Goal: Task Accomplishment & Management: Manage account settings

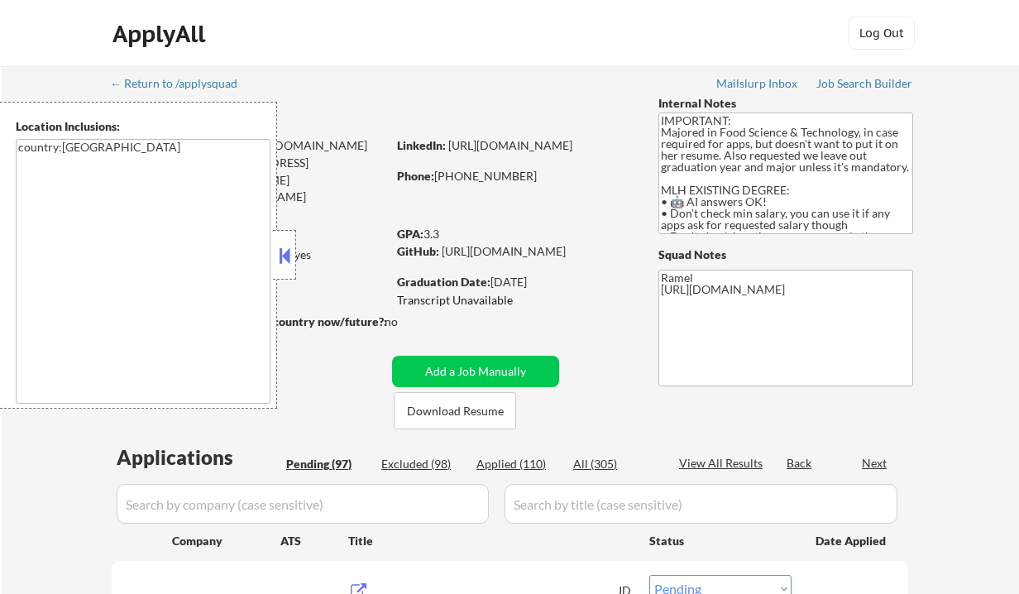
select select ""pending""
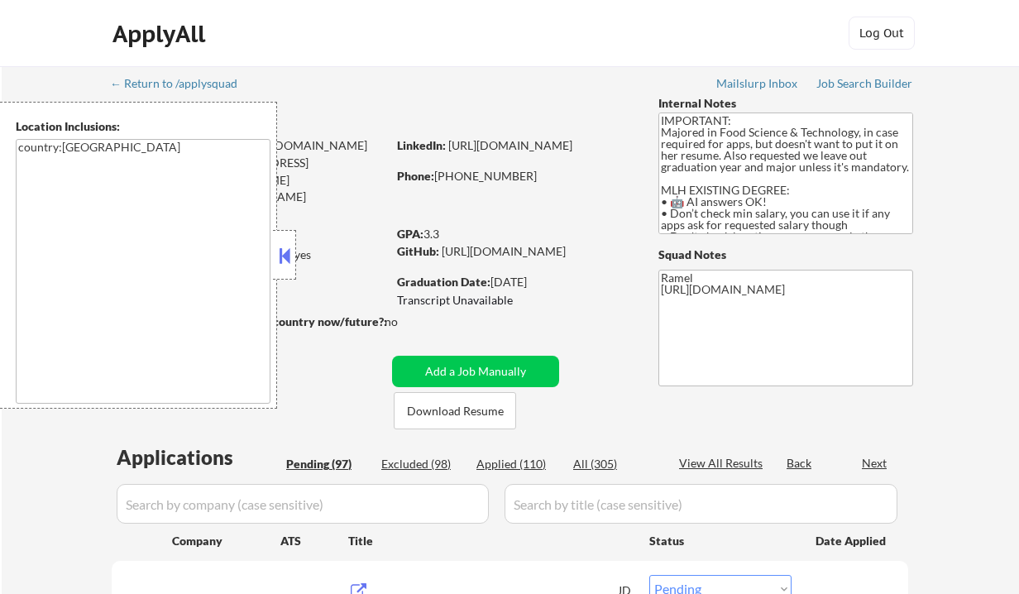
select select ""pending""
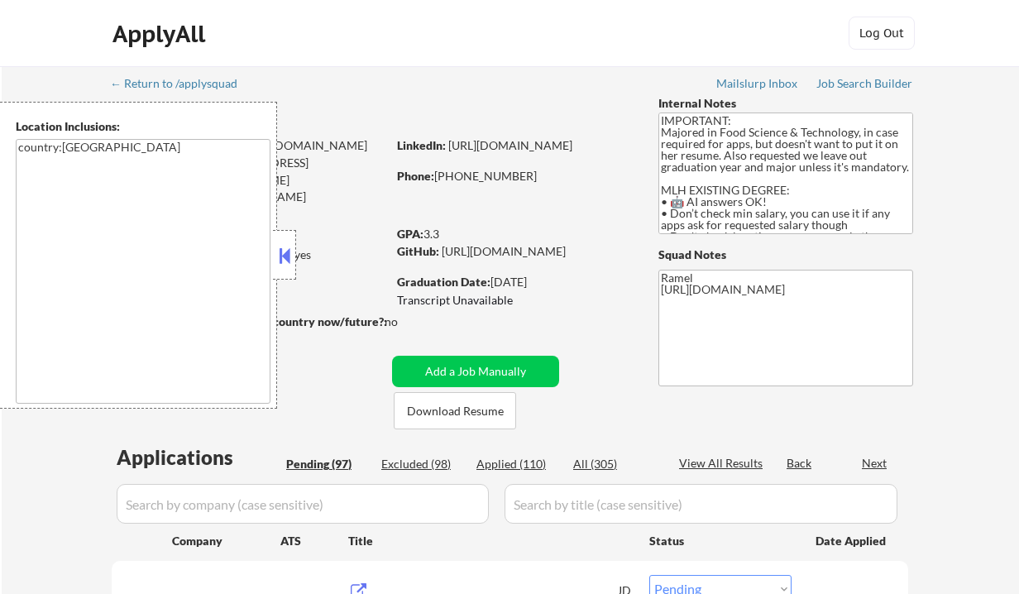
select select ""pending""
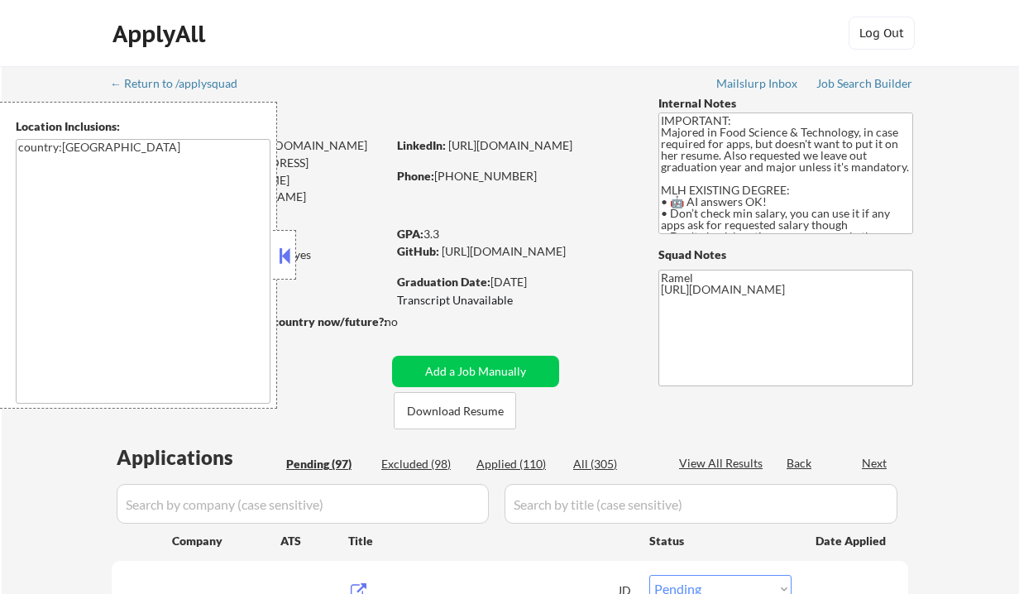
select select ""pending""
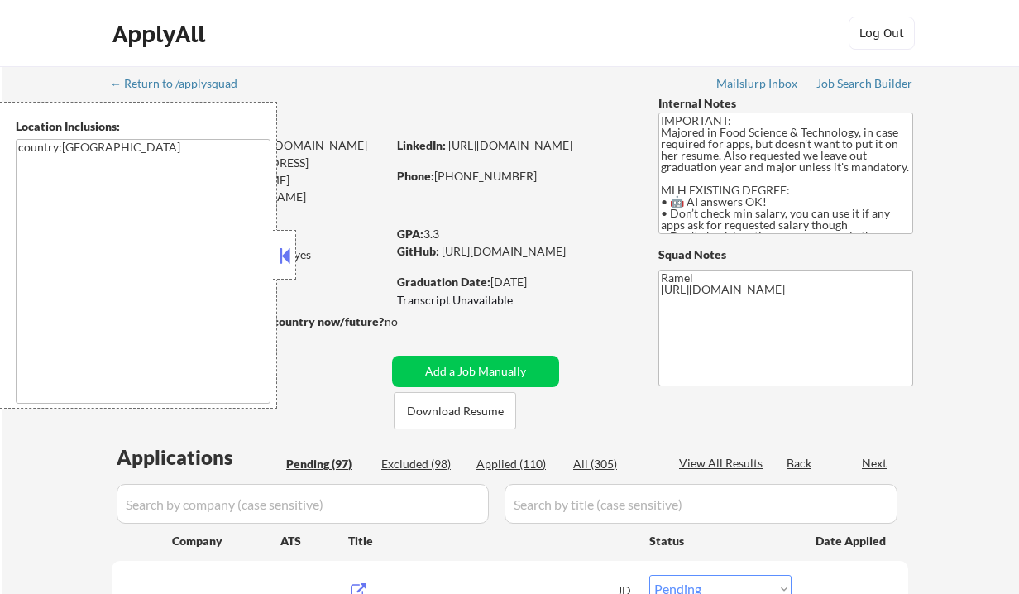
select select ""pending""
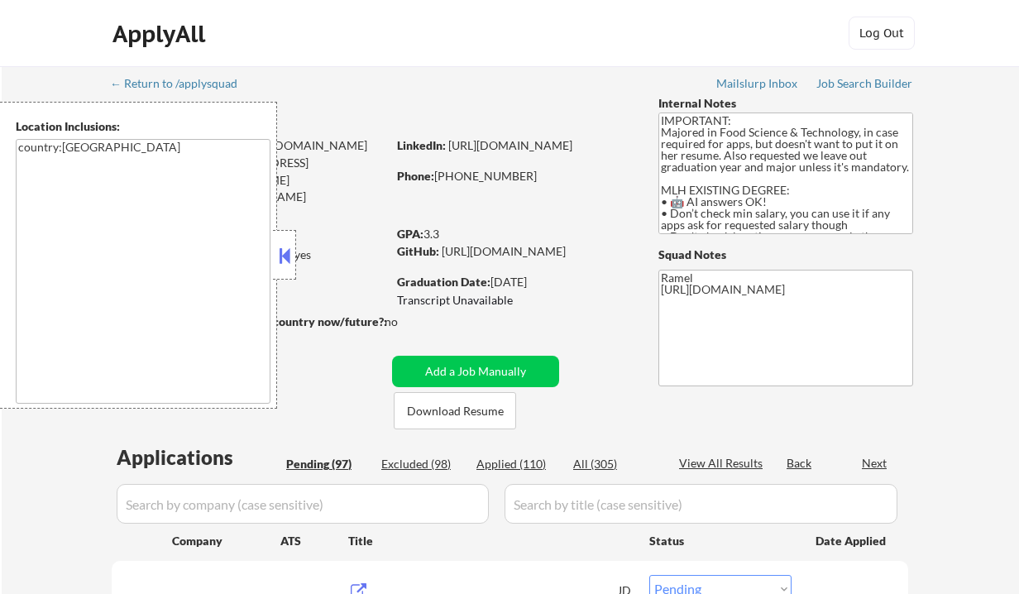
select select ""pending""
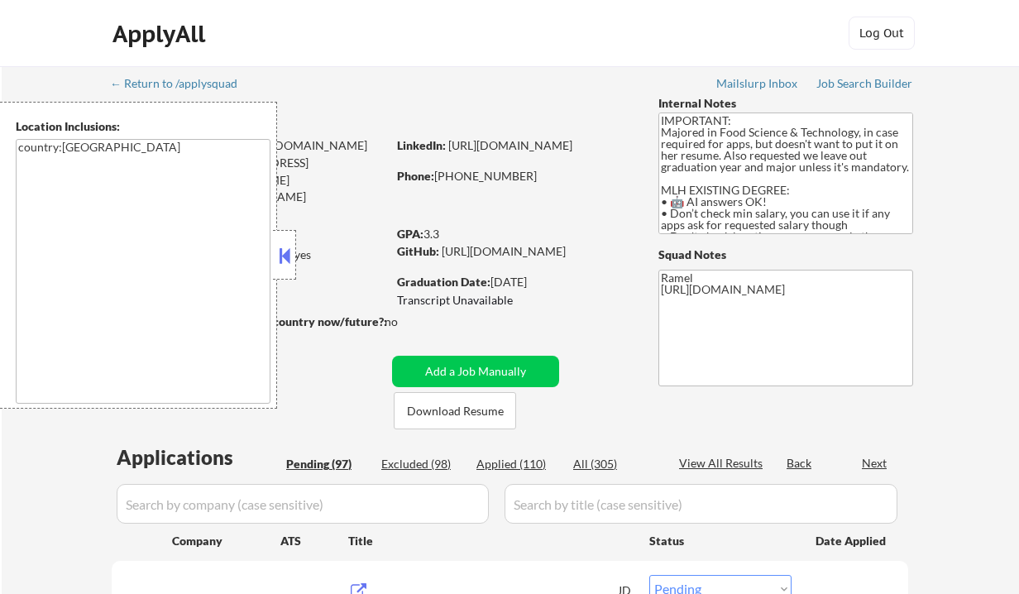
select select ""pending""
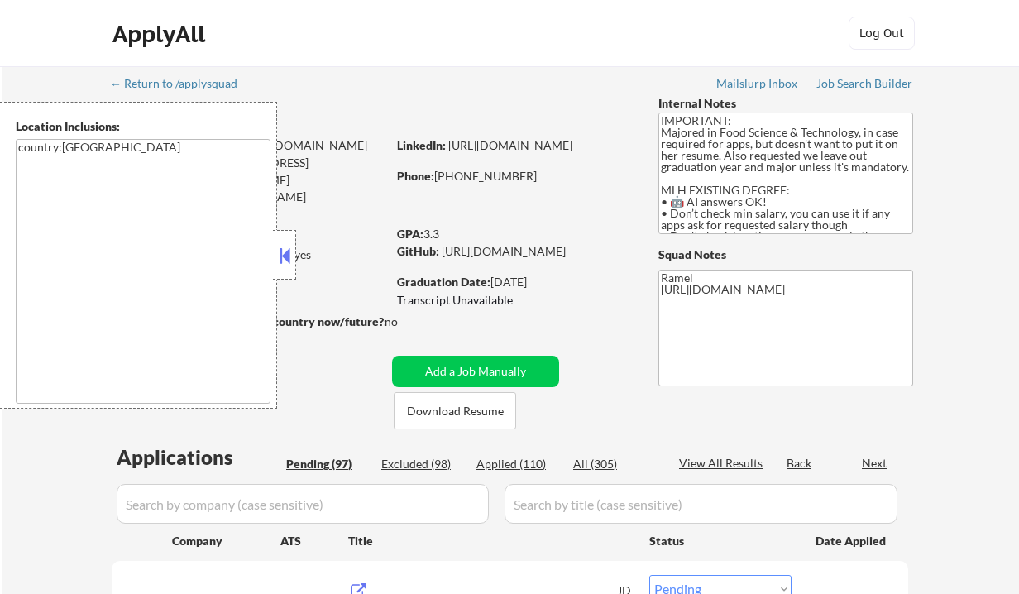
select select ""pending""
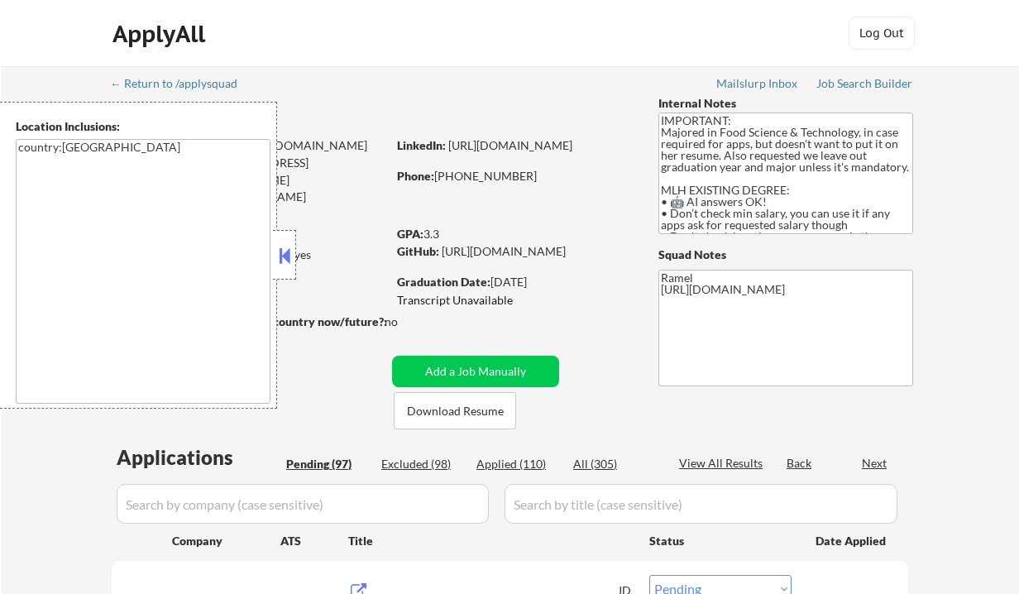
select select ""pending""
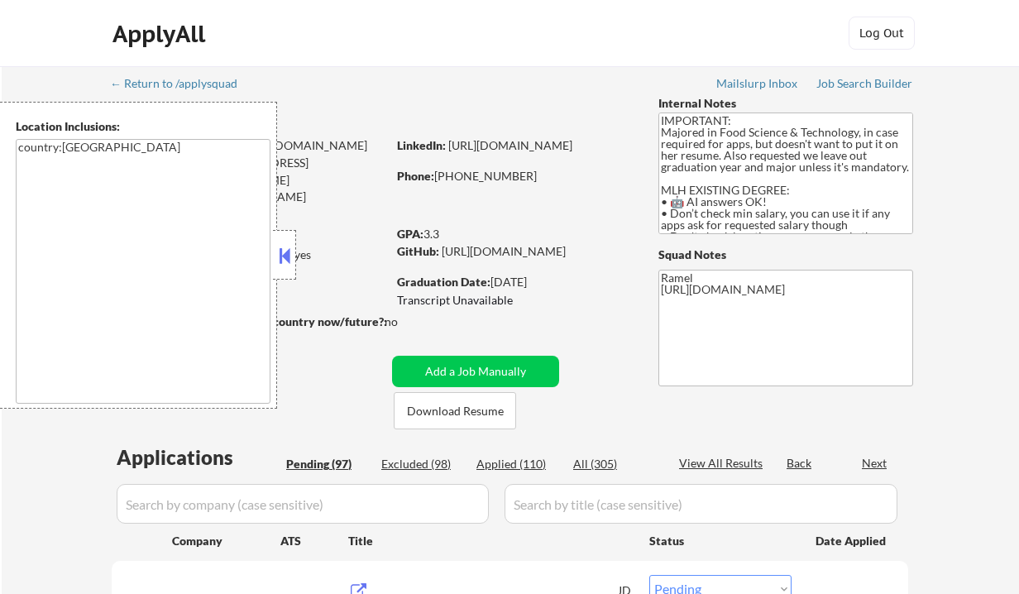
select select ""pending""
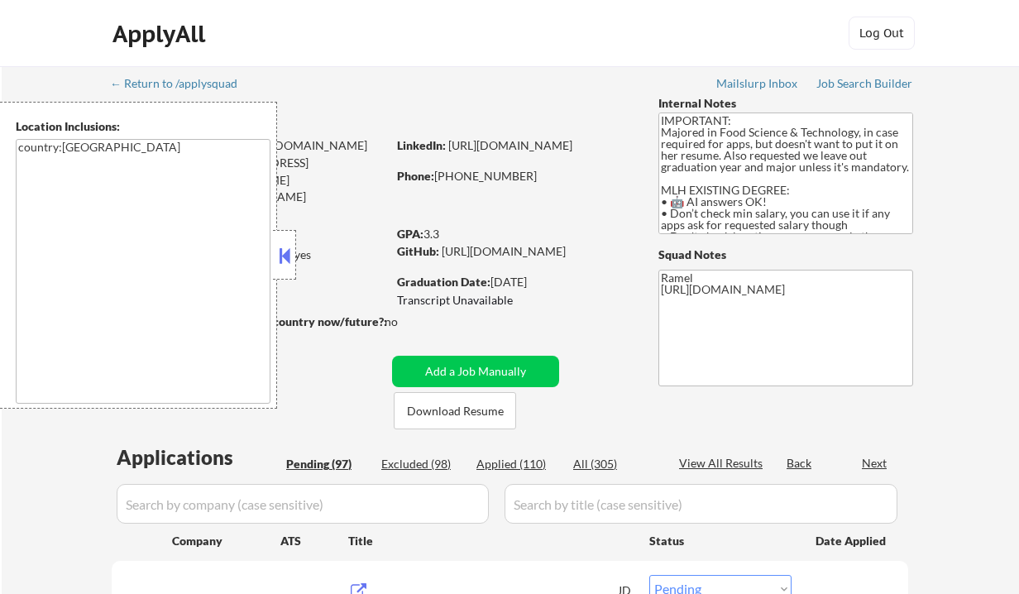
select select ""pending""
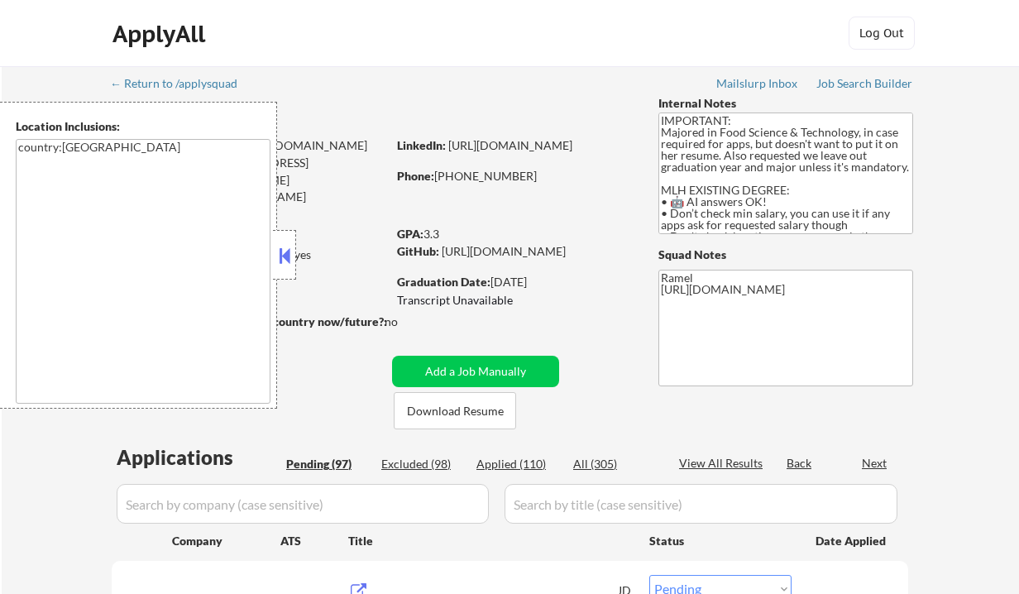
select select ""pending""
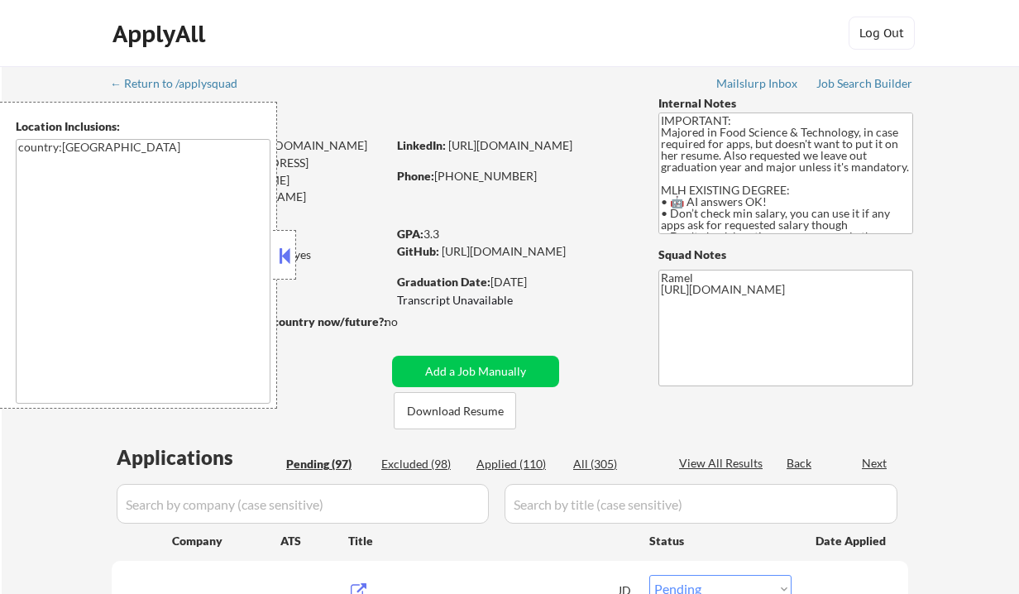
select select ""pending""
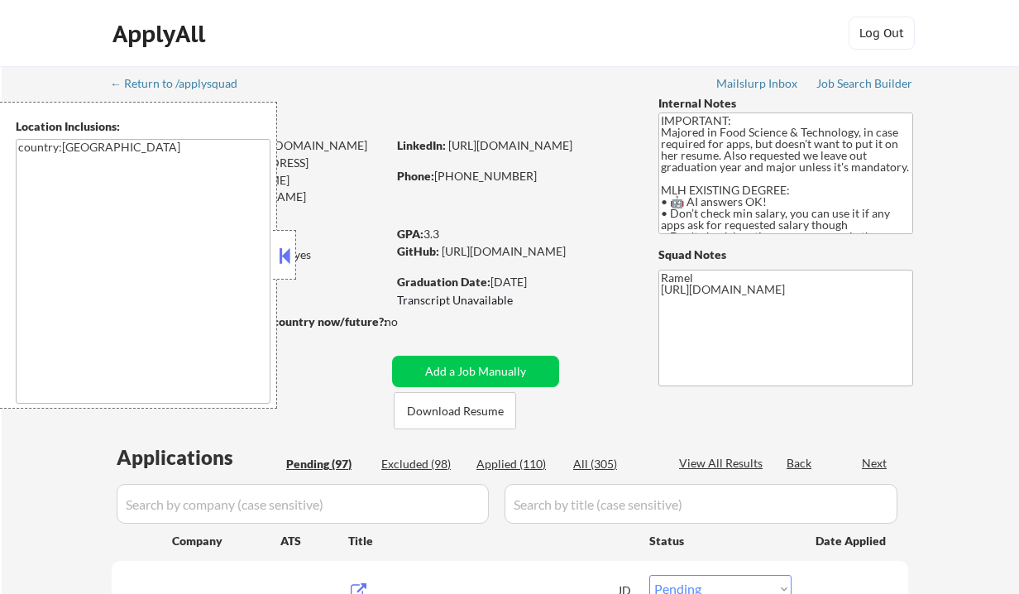
select select ""pending""
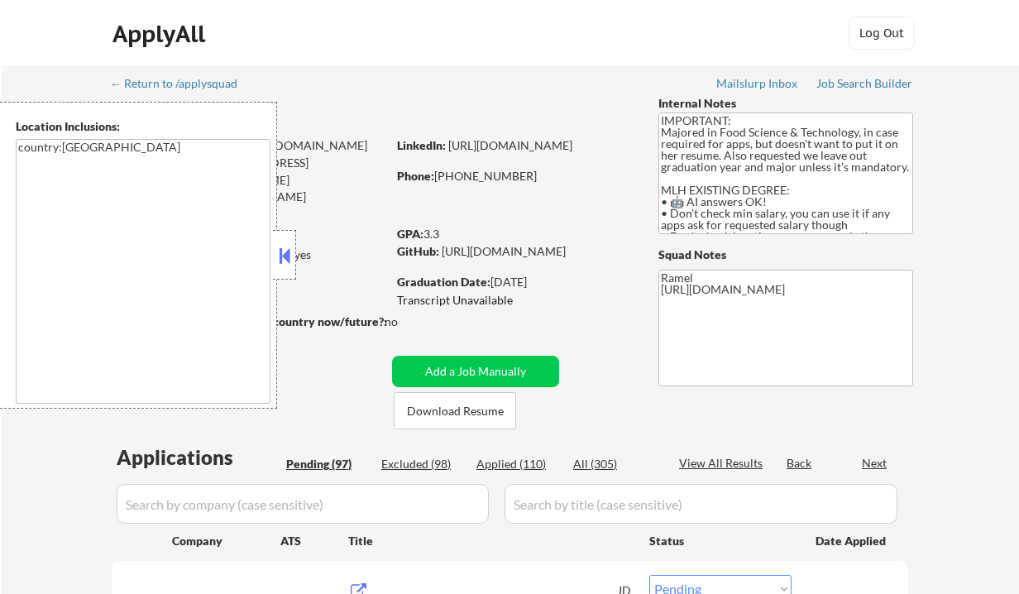
select select ""pending""
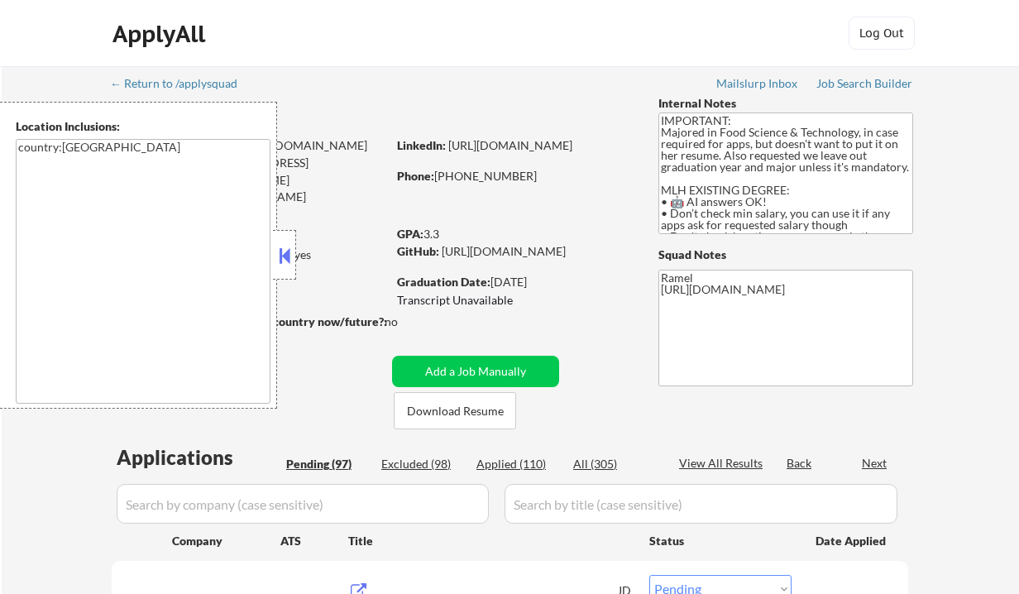
select select ""pending""
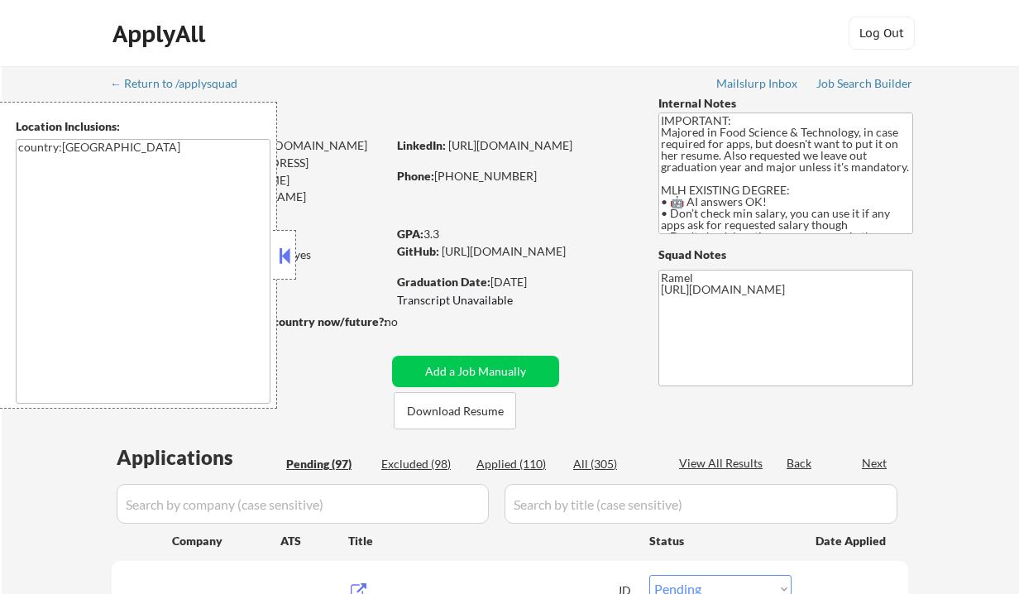
select select ""pending""
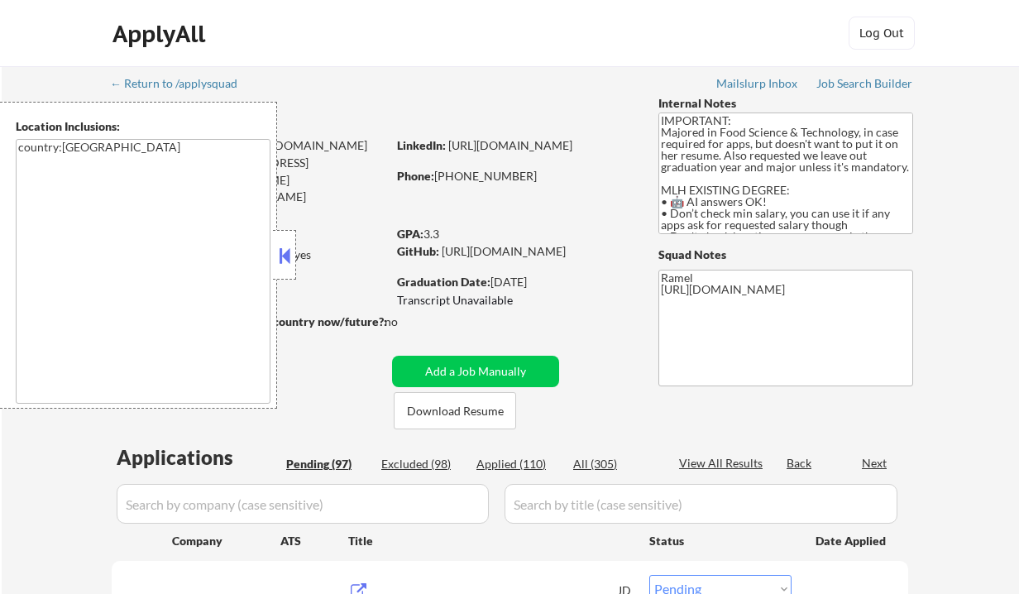
select select ""pending""
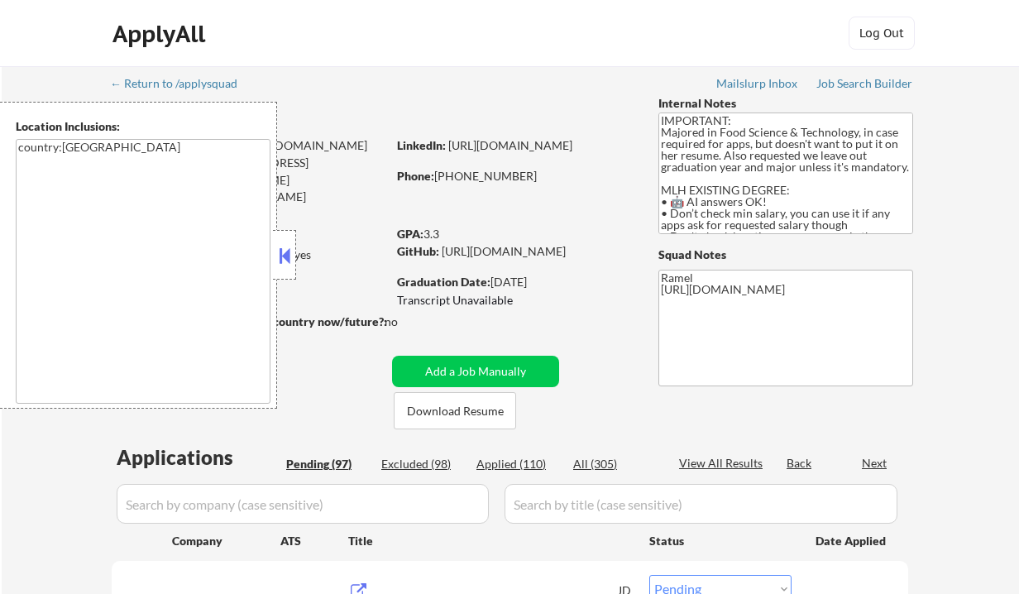
select select ""pending""
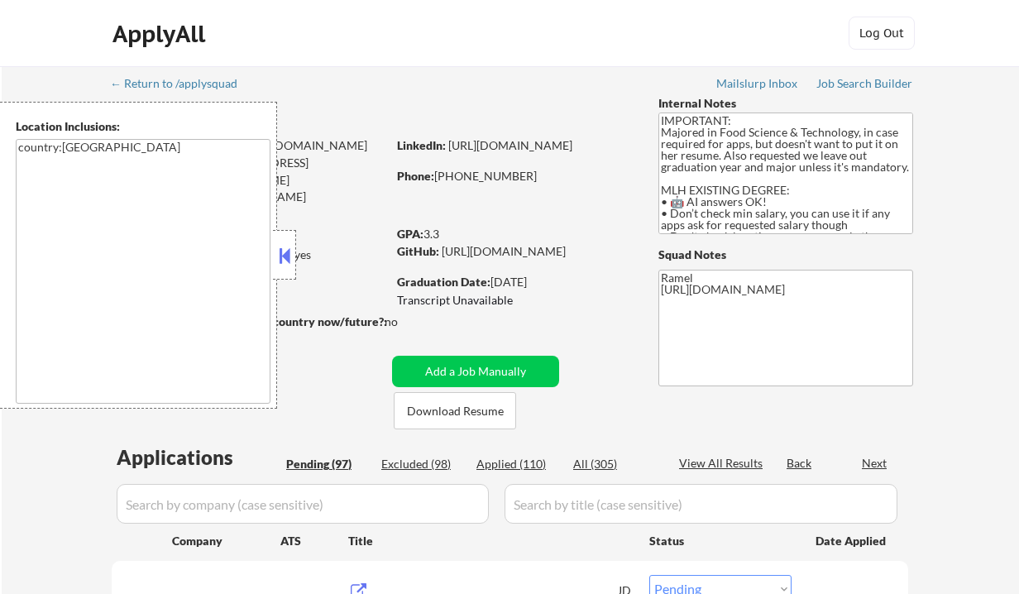
select select ""pending""
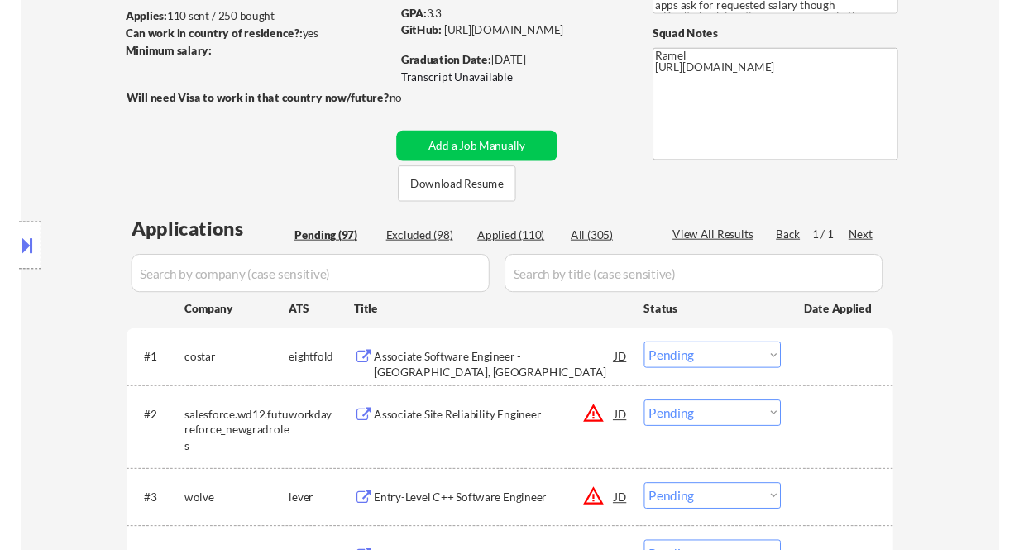
scroll to position [331, 0]
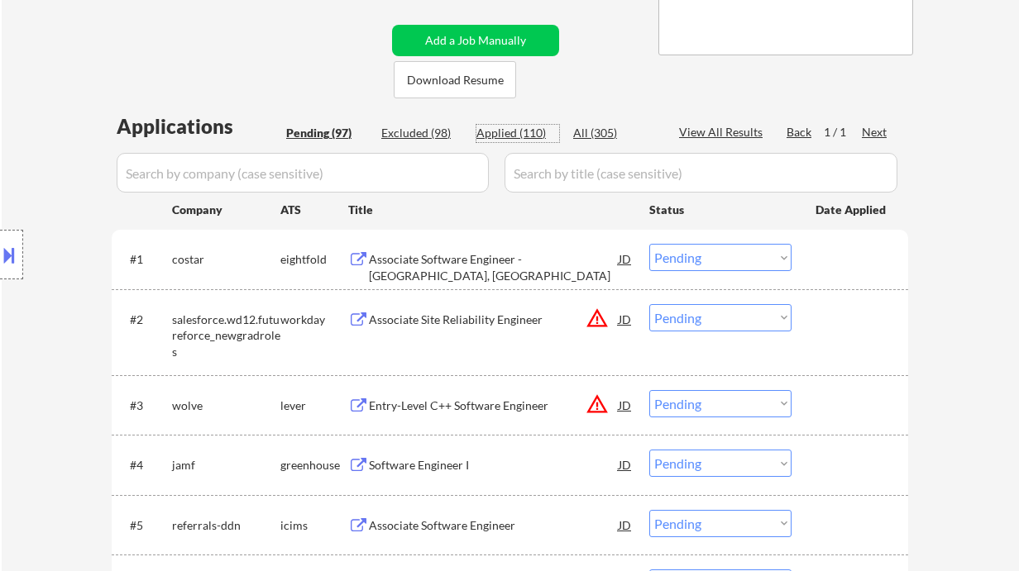
click at [495, 131] on div "Applied (110)" at bounding box center [517, 133] width 83 height 17
select select ""applied""
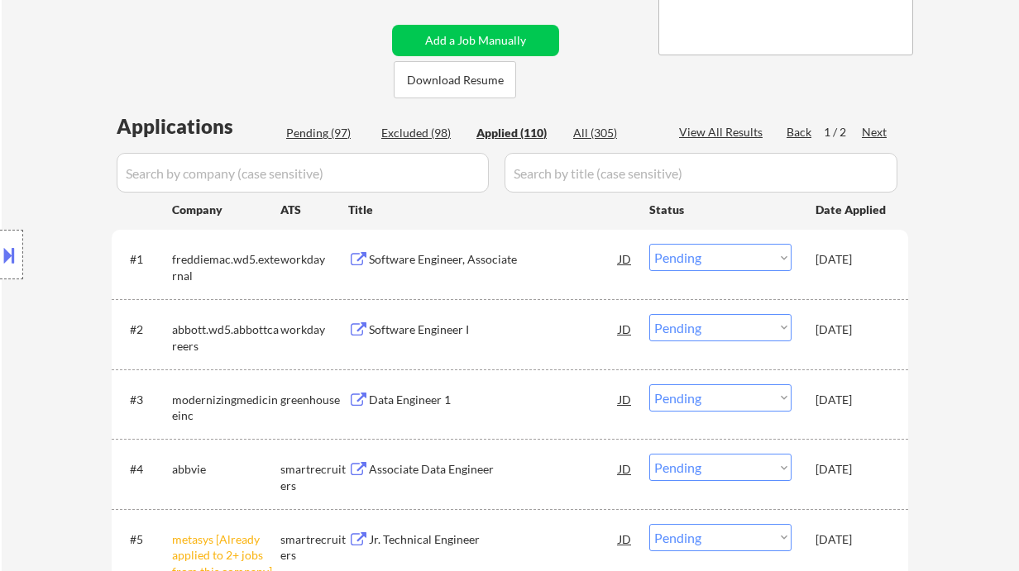
click at [26, 138] on div "Location Inclusions: country:US" at bounding box center [148, 255] width 296 height 307
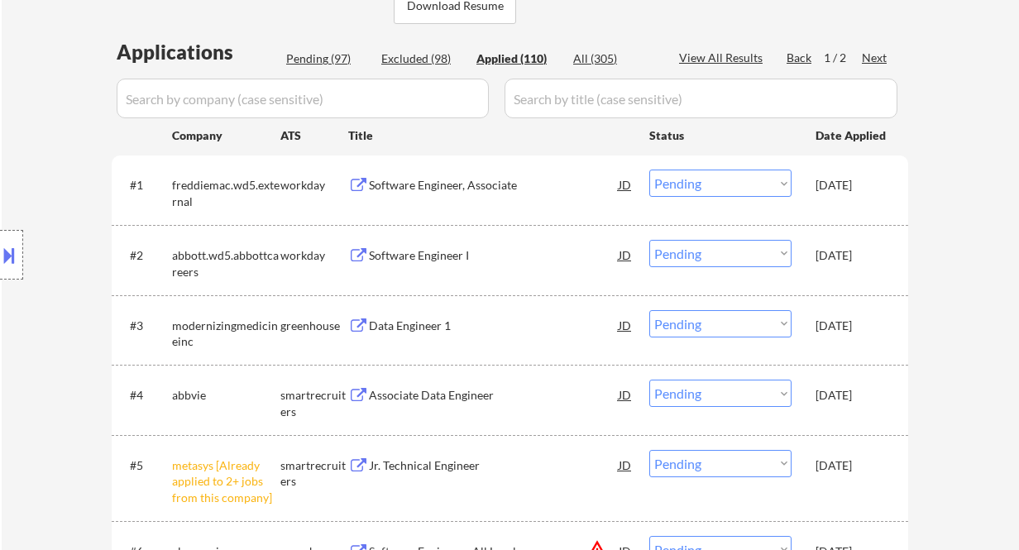
scroll to position [441, 0]
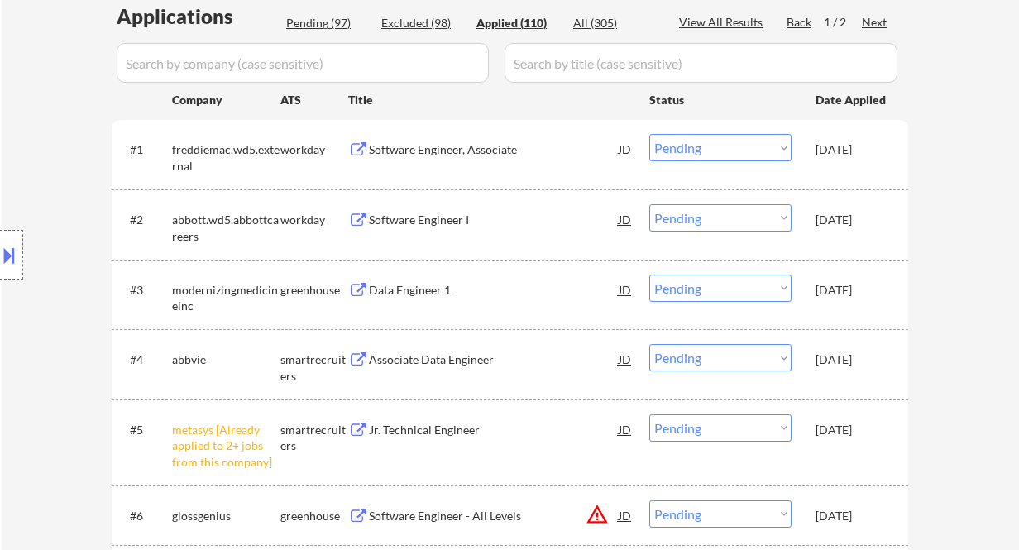
click at [451, 152] on div "Software Engineer, Associate" at bounding box center [494, 149] width 250 height 17
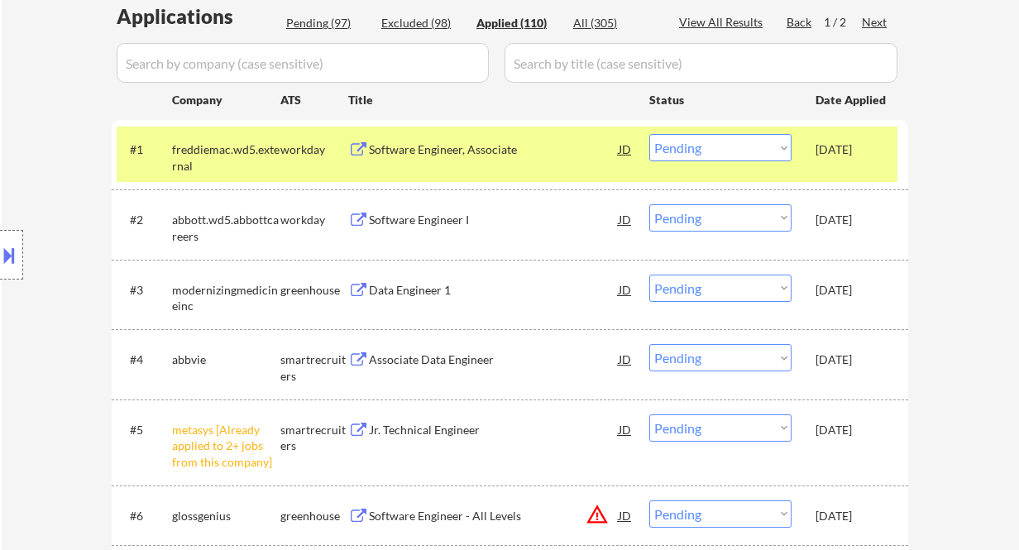
click at [417, 151] on div "Software Engineer, Associate" at bounding box center [494, 149] width 250 height 17
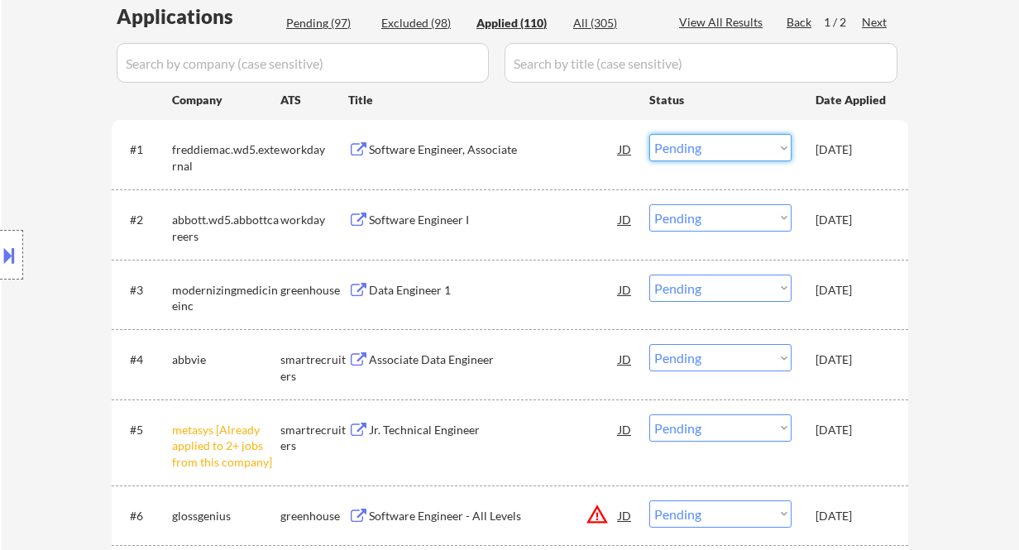
drag, startPoint x: 741, startPoint y: 143, endPoint x: 900, endPoint y: 102, distance: 164.0
click at [747, 138] on select "Choose an option... Pending Applied Excluded (Questions) Excluded (Expired) Exc…" at bounding box center [720, 147] width 142 height 27
drag, startPoint x: 971, startPoint y: 89, endPoint x: 980, endPoint y: 88, distance: 9.1
click at [308, 25] on div "Pending (97)" at bounding box center [327, 23] width 83 height 17
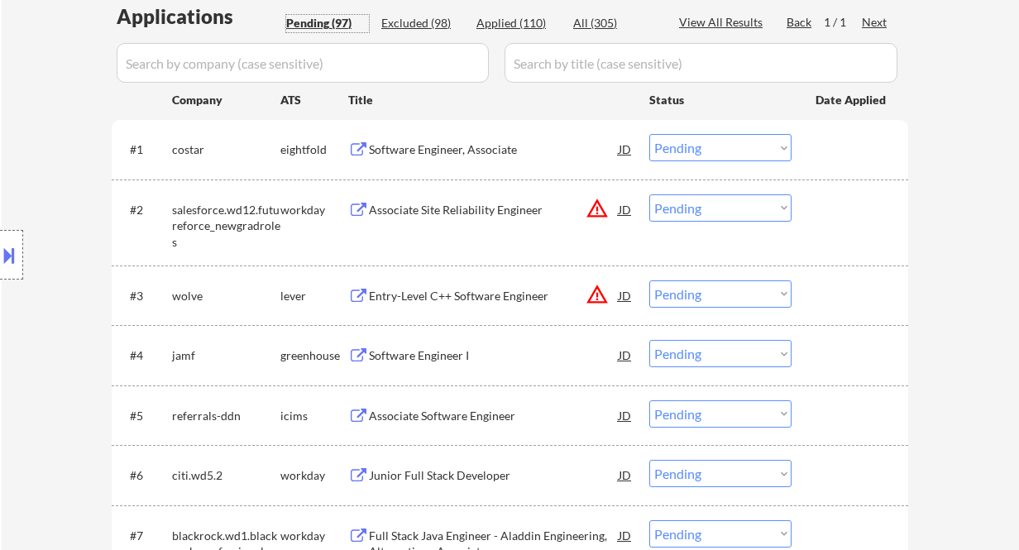
click at [470, 300] on div "Entry-Level C++ Software Engineer" at bounding box center [494, 296] width 250 height 17
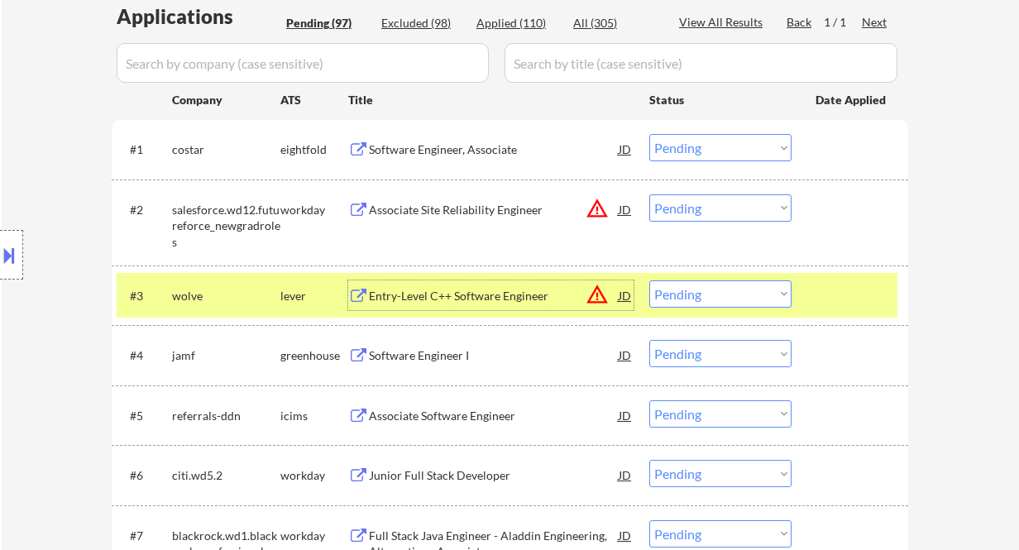
click at [14, 259] on button at bounding box center [9, 254] width 18 height 27
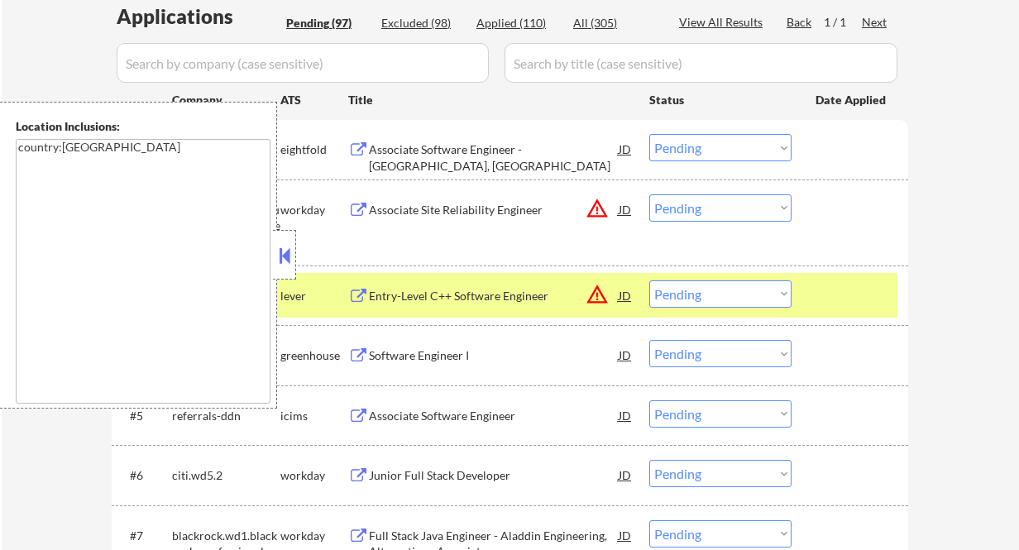
drag, startPoint x: 284, startPoint y: 262, endPoint x: 293, endPoint y: 247, distance: 17.0
click at [284, 261] on button at bounding box center [284, 255] width 18 height 25
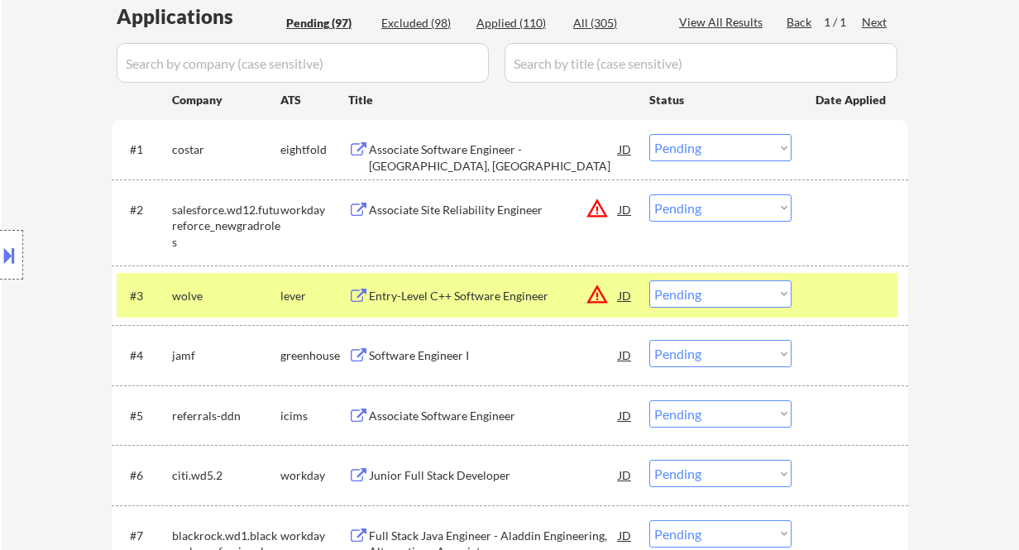
drag, startPoint x: 719, startPoint y: 295, endPoint x: 731, endPoint y: 306, distance: 15.8
click at [719, 295] on select "Choose an option... Pending Applied Excluded (Questions) Excluded (Expired) Exc…" at bounding box center [720, 293] width 142 height 27
select select ""excluded__bad_match_""
click at [649, 280] on select "Choose an option... Pending Applied Excluded (Questions) Excluded (Expired) Exc…" at bounding box center [720, 293] width 142 height 27
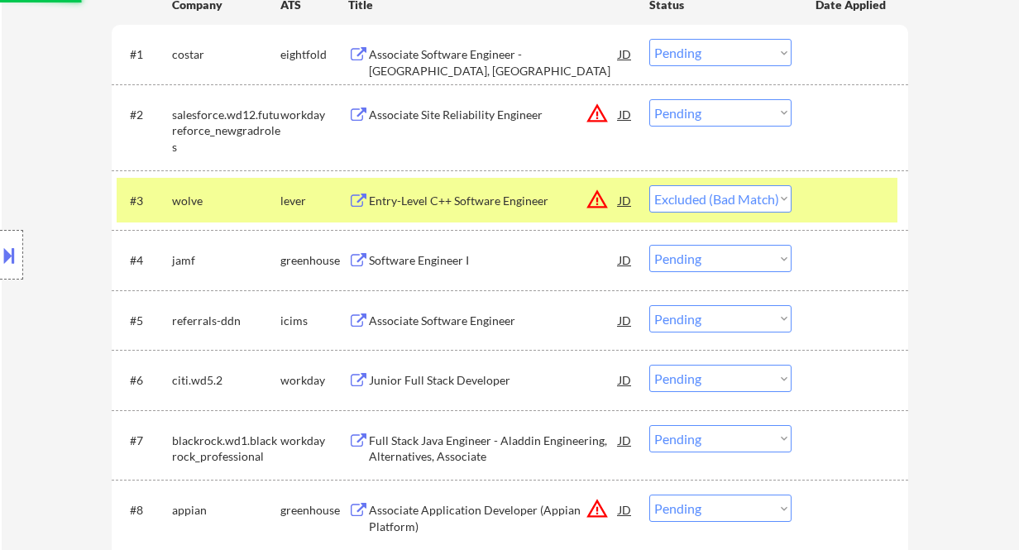
scroll to position [551, 0]
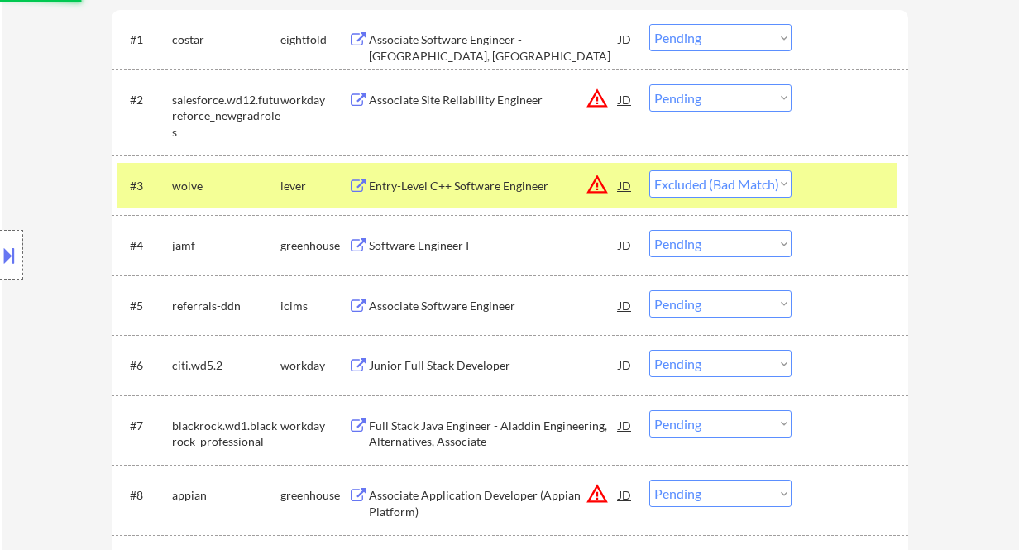
click at [417, 242] on div "Software Engineer I" at bounding box center [494, 245] width 250 height 17
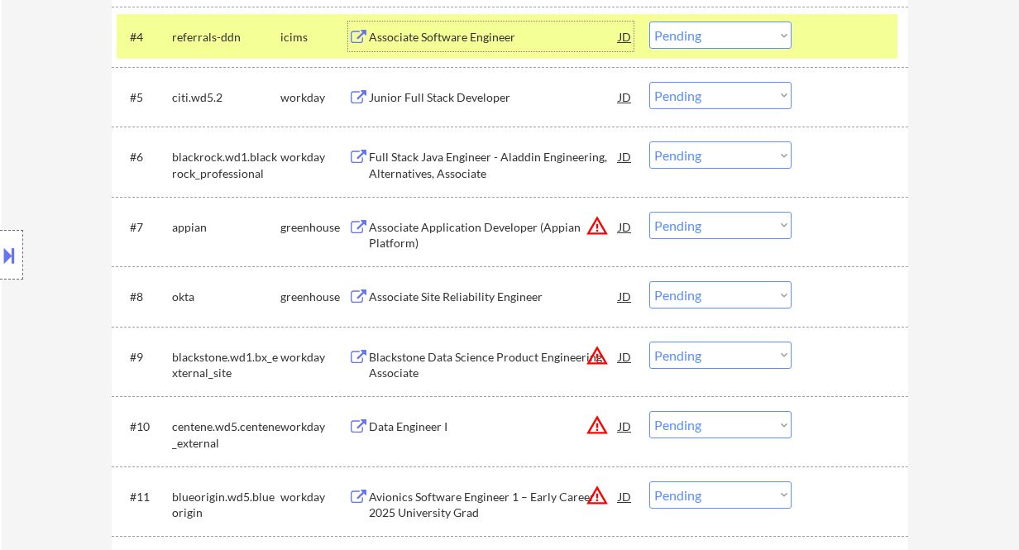
scroll to position [771, 0]
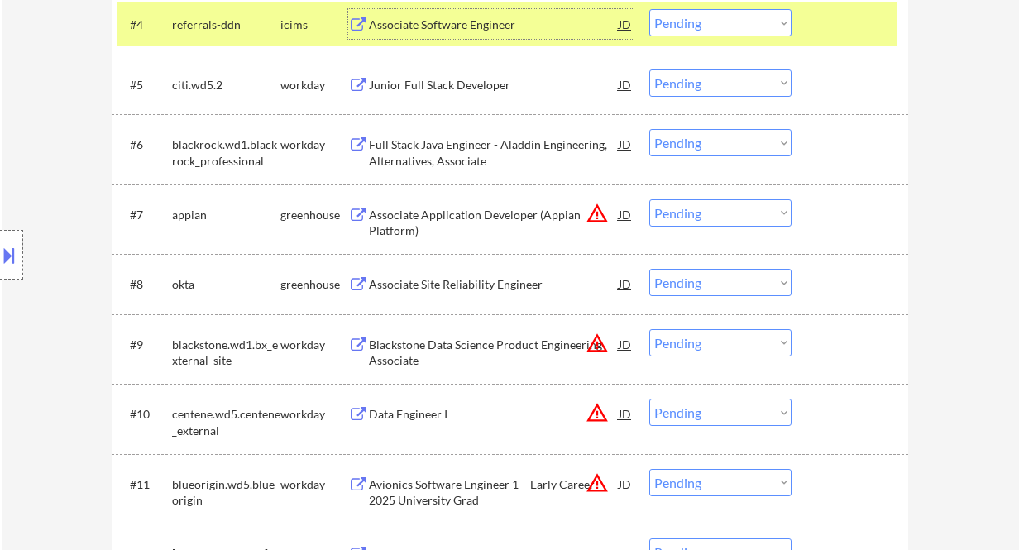
click at [427, 283] on div "Associate Site Reliability Engineer" at bounding box center [494, 284] width 250 height 17
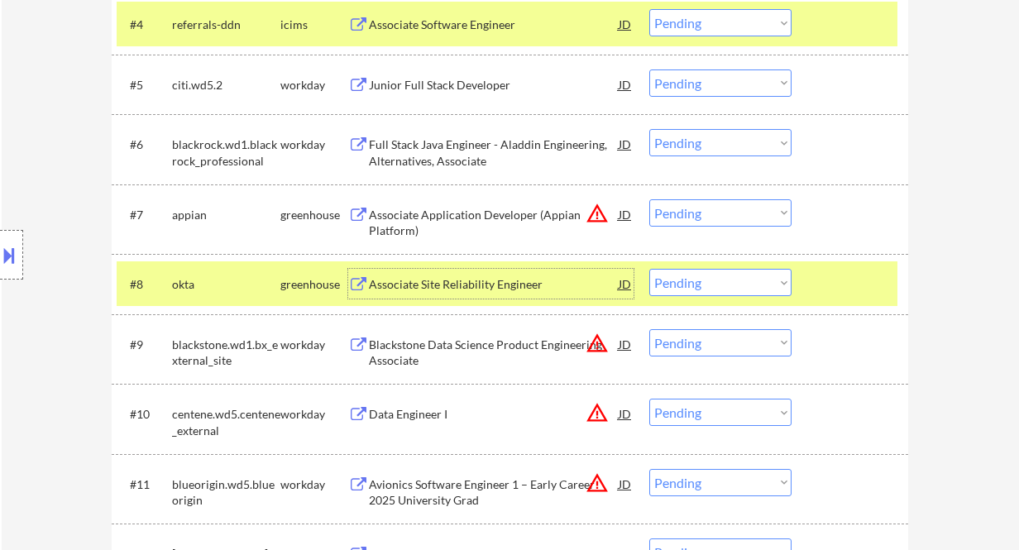
click at [752, 296] on div "#8 okta greenhouse Associate Site Reliability Engineer JD warning_amber Choose …" at bounding box center [507, 283] width 780 height 45
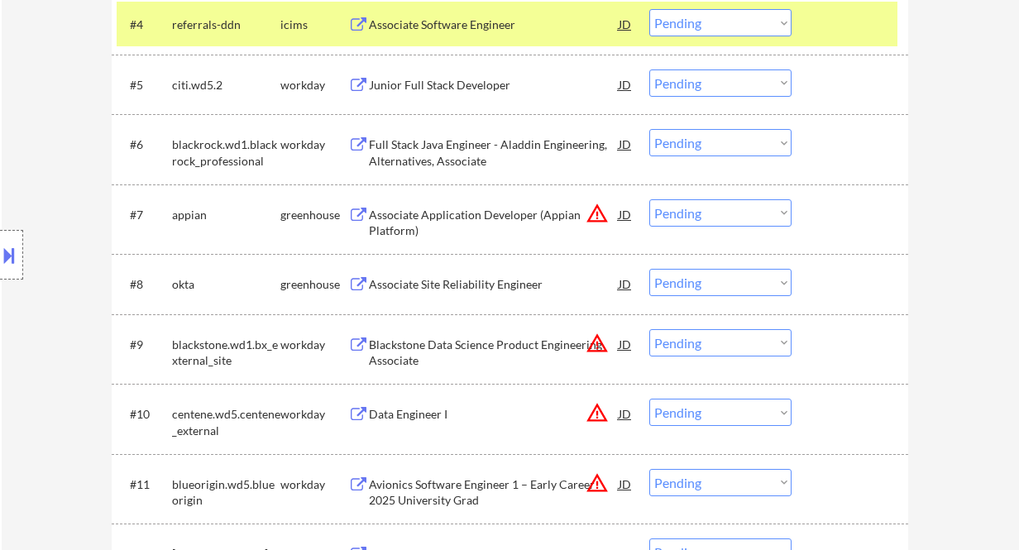
drag, startPoint x: 742, startPoint y: 279, endPoint x: 742, endPoint y: 295, distance: 16.5
click at [742, 279] on select "Choose an option... Pending Applied Excluded (Questions) Excluded (Expired) Exc…" at bounding box center [720, 282] width 142 height 27
select select ""applied""
click at [649, 269] on select "Choose an option... Pending Applied Excluded (Questions) Excluded (Expired) Exc…" at bounding box center [720, 282] width 142 height 27
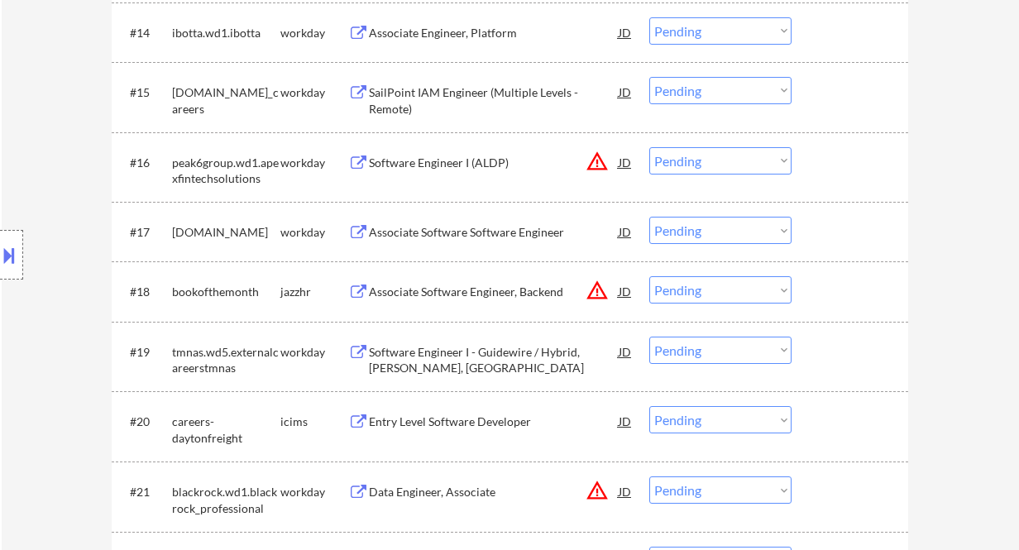
scroll to position [1543, 0]
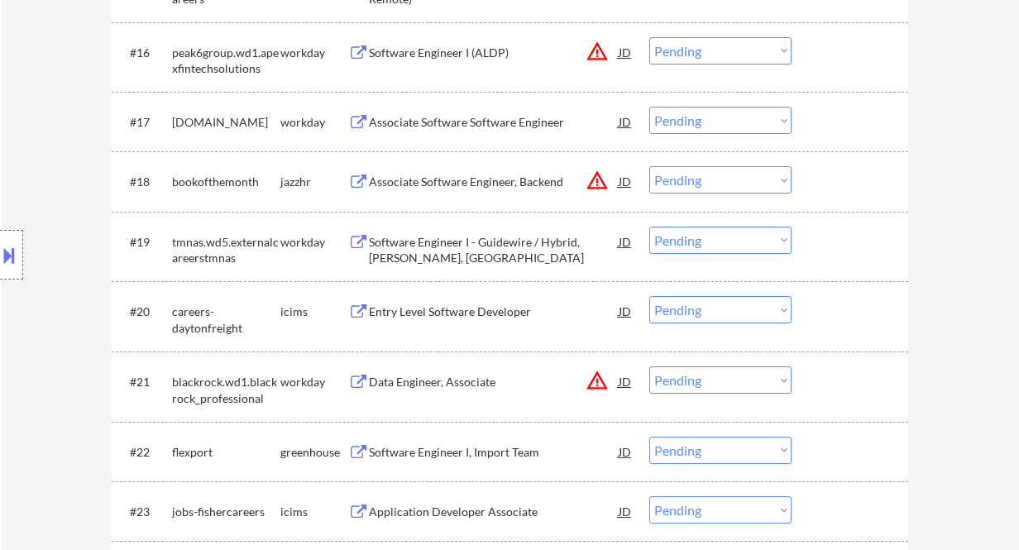
click at [489, 179] on div "Associate Software Engineer, Backend" at bounding box center [494, 182] width 250 height 17
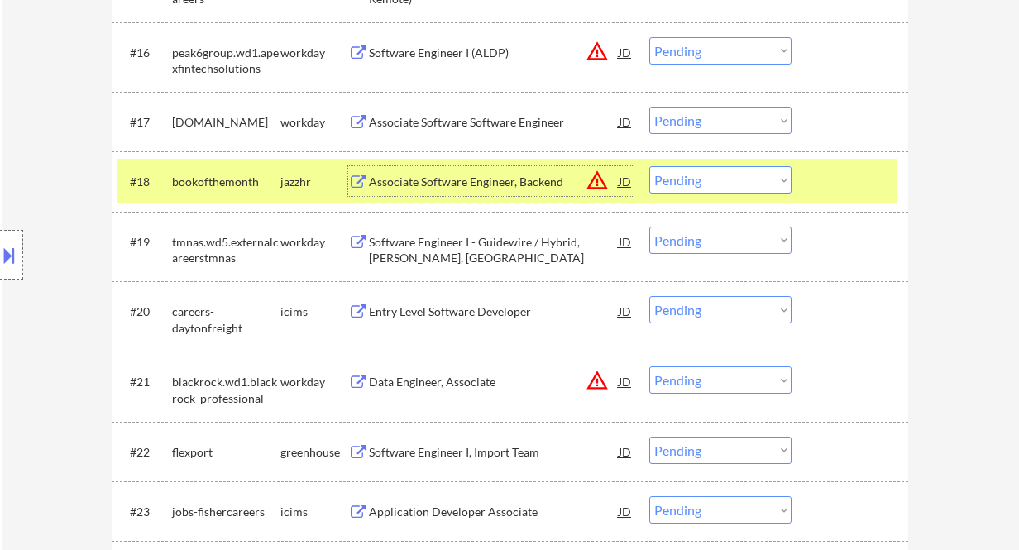
click at [715, 178] on select "Choose an option... Pending Applied Excluded (Questions) Excluded (Expired) Exc…" at bounding box center [720, 179] width 142 height 27
select select ""excluded__bad_match_""
click at [649, 166] on select "Choose an option... Pending Applied Excluded (Questions) Excluded (Expired) Exc…" at bounding box center [720, 179] width 142 height 27
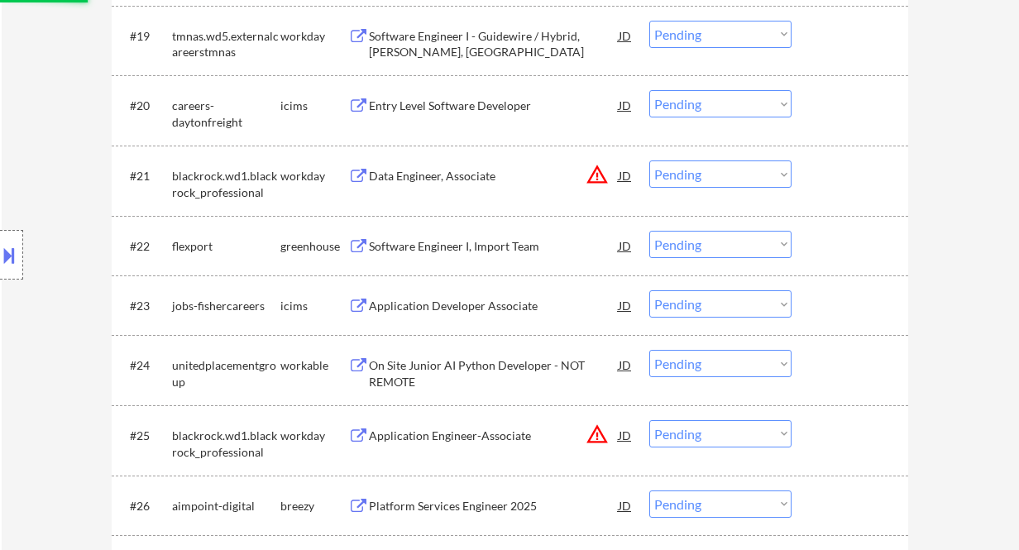
scroll to position [1764, 0]
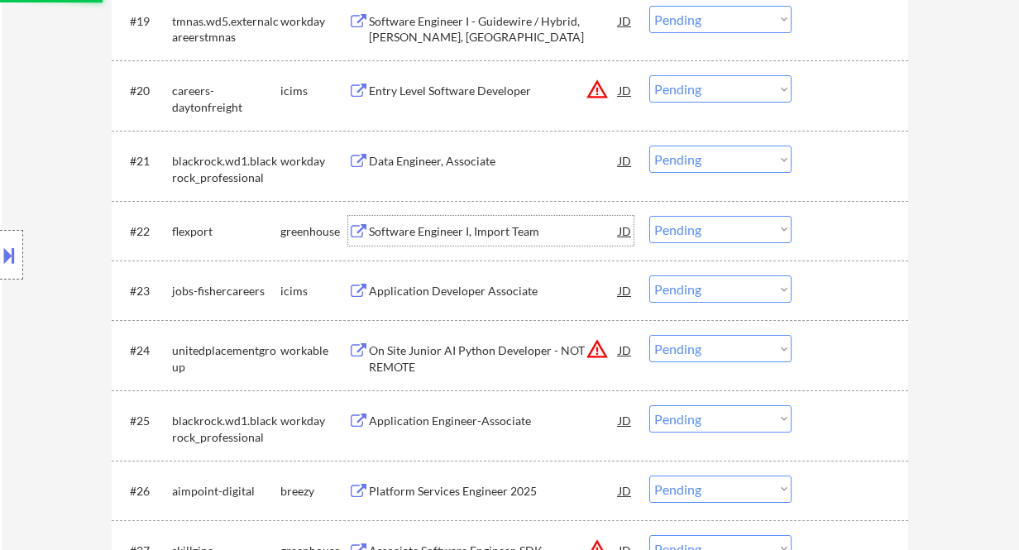
click at [465, 232] on div "Software Engineer I, Import Team" at bounding box center [494, 231] width 250 height 30
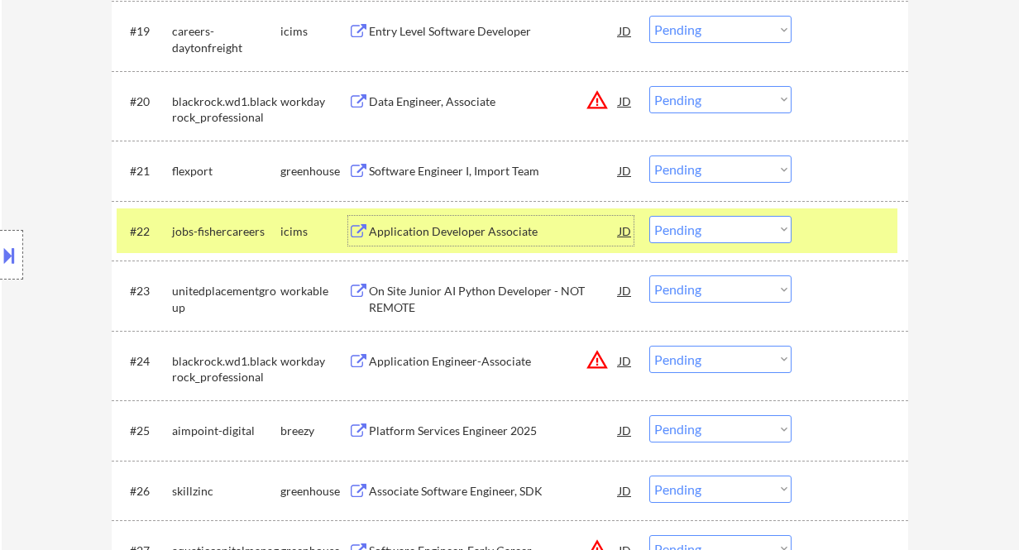
click at [703, 228] on select "Choose an option... Pending Applied Excluded (Questions) Excluded (Expired) Exc…" at bounding box center [720, 229] width 142 height 27
click at [649, 216] on select "Choose an option... Pending Applied Excluded (Questions) Excluded (Expired) Exc…" at bounding box center [720, 229] width 142 height 27
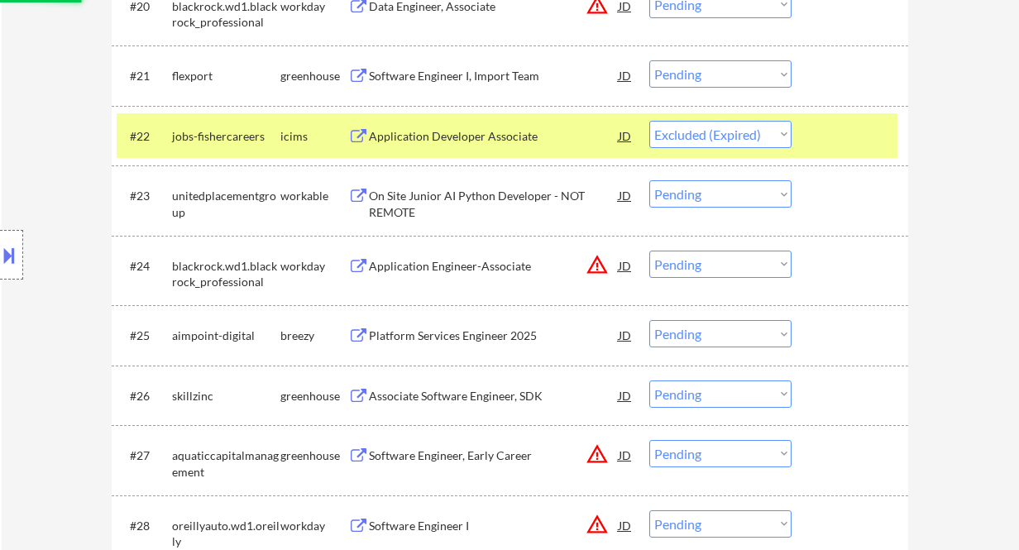
scroll to position [1874, 0]
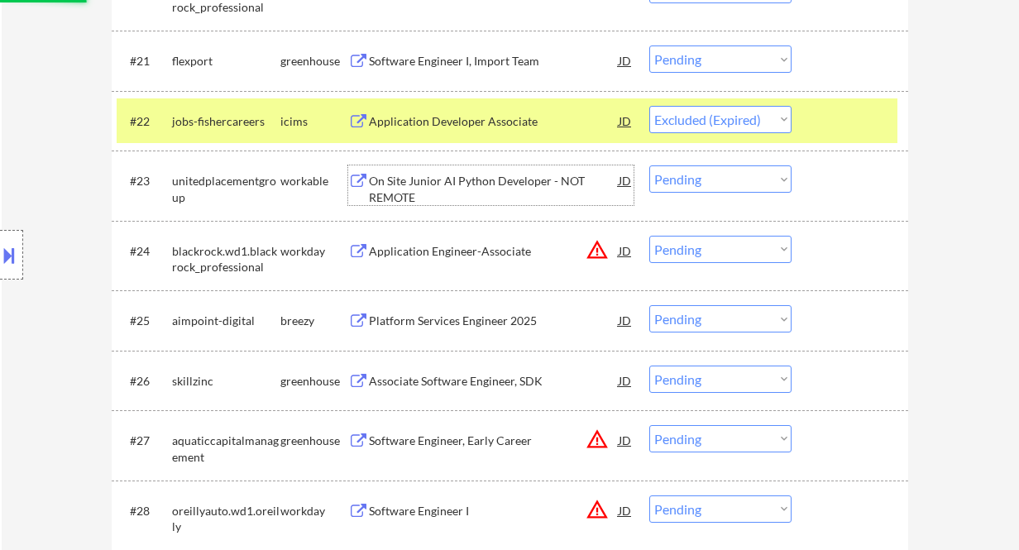
click at [460, 192] on div "On Site Junior AI Python Developer - NOT REMOTE" at bounding box center [494, 189] width 250 height 32
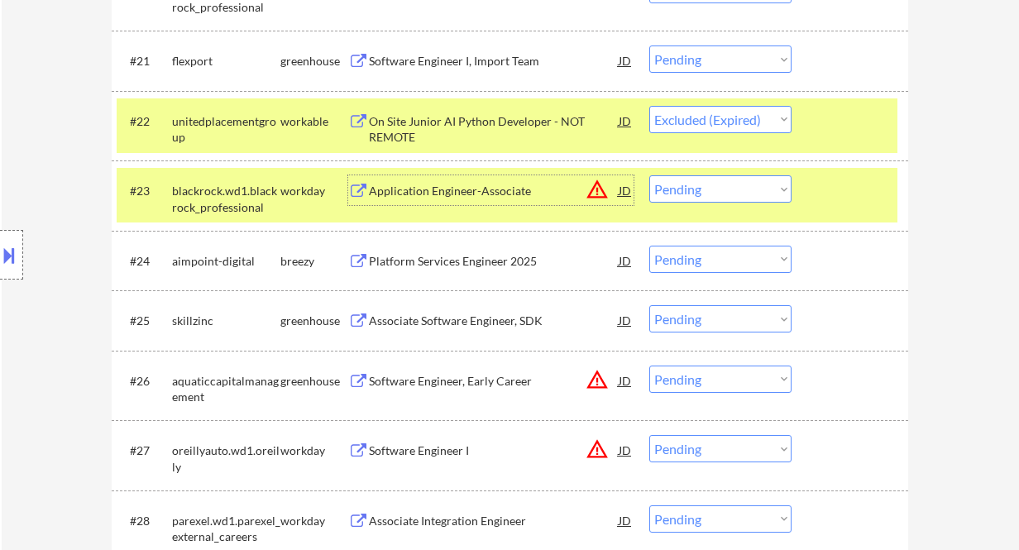
click at [726, 113] on select "Choose an option... Pending Applied Excluded (Questions) Excluded (Expired) Exc…" at bounding box center [720, 119] width 142 height 27
select select ""excluded__expired_""
click at [649, 106] on select "Choose an option... Pending Applied Excluded (Questions) Excluded (Expired) Exc…" at bounding box center [720, 119] width 142 height 27
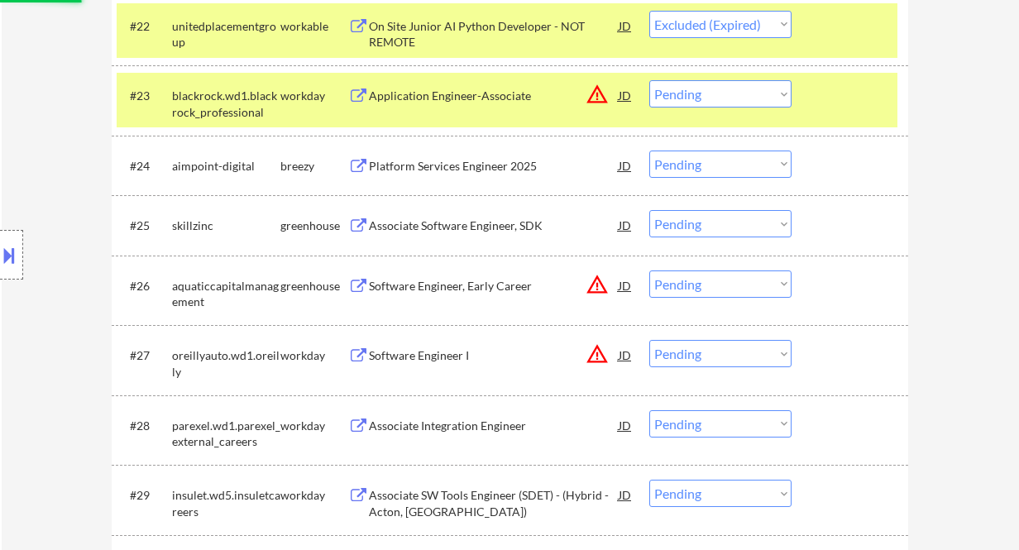
scroll to position [1984, 0]
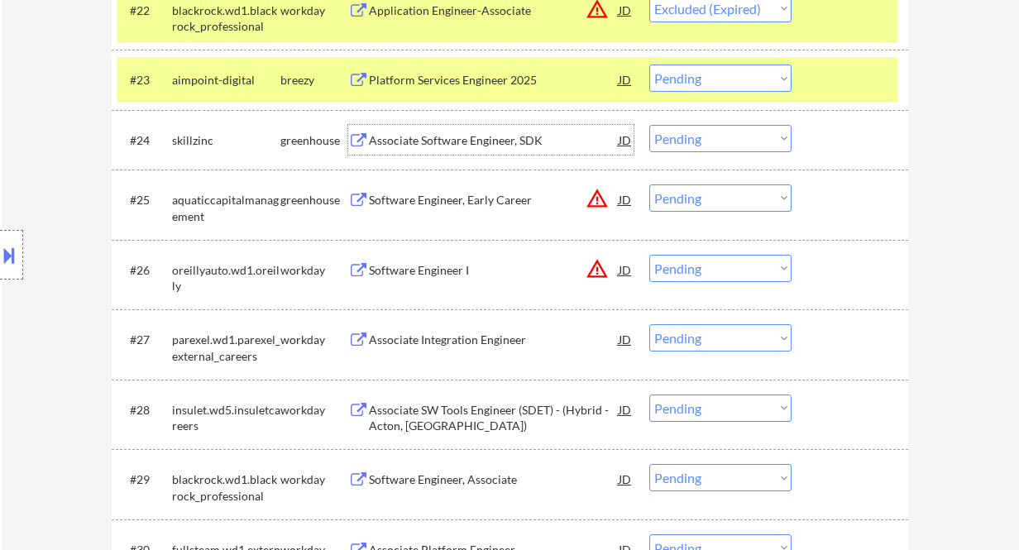
click at [461, 136] on div "Associate Software Engineer, SDK" at bounding box center [494, 140] width 250 height 17
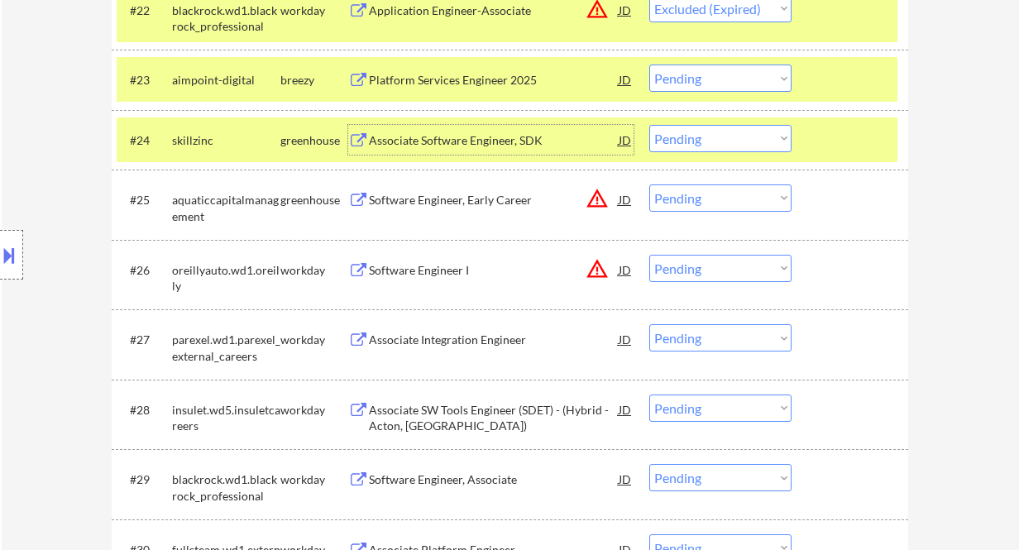
drag, startPoint x: 685, startPoint y: 143, endPoint x: 705, endPoint y: 147, distance: 20.3
click at [685, 143] on select "Choose an option... Pending Applied Excluded (Questions) Excluded (Expired) Exc…" at bounding box center [720, 138] width 142 height 27
select select ""excluded__expired_""
click at [649, 125] on select "Choose an option... Pending Applied Excluded (Questions) Excluded (Expired) Exc…" at bounding box center [720, 138] width 142 height 27
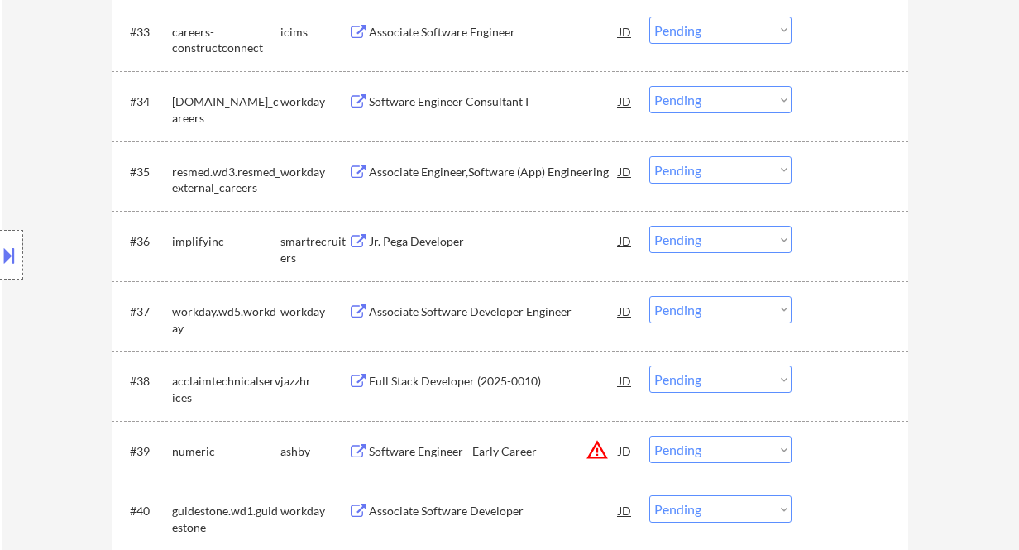
scroll to position [2756, 0]
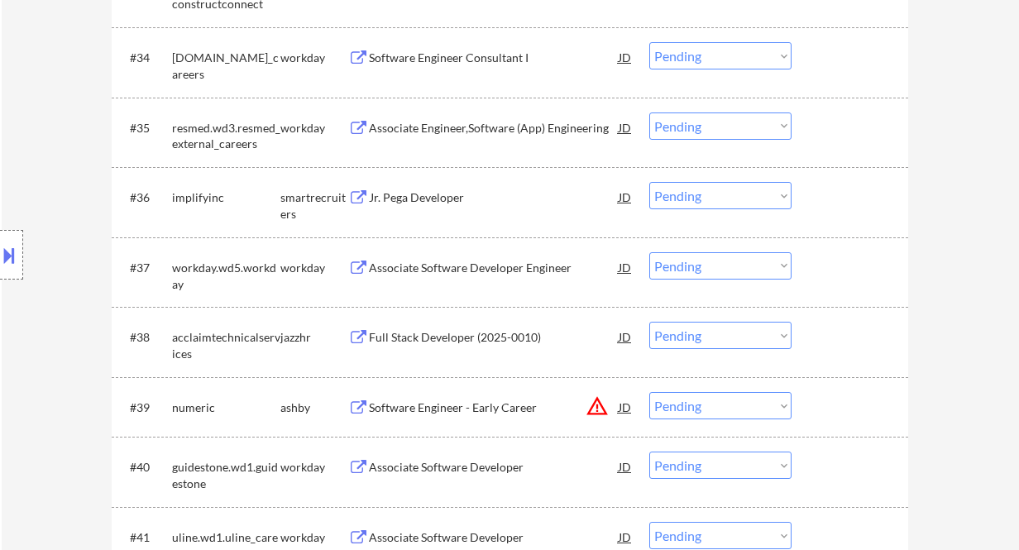
click at [448, 201] on div "Jr. Pega Developer" at bounding box center [494, 197] width 250 height 17
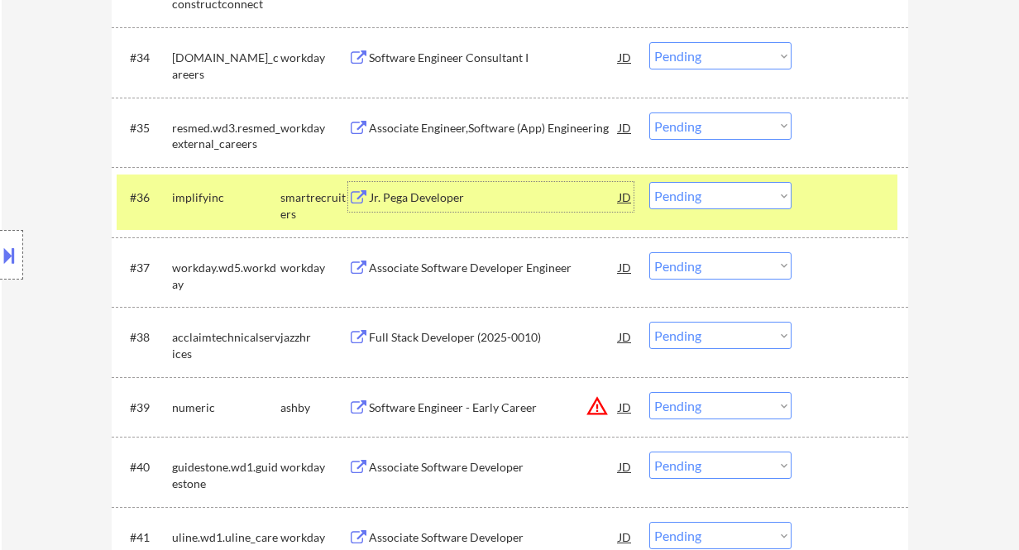
click at [667, 197] on select "Choose an option... Pending Applied Excluded (Questions) Excluded (Expired) Exc…" at bounding box center [720, 195] width 142 height 27
select select ""excluded__bad_match_""
click at [649, 182] on select "Choose an option... Pending Applied Excluded (Questions) Excluded (Expired) Exc…" at bounding box center [720, 195] width 142 height 27
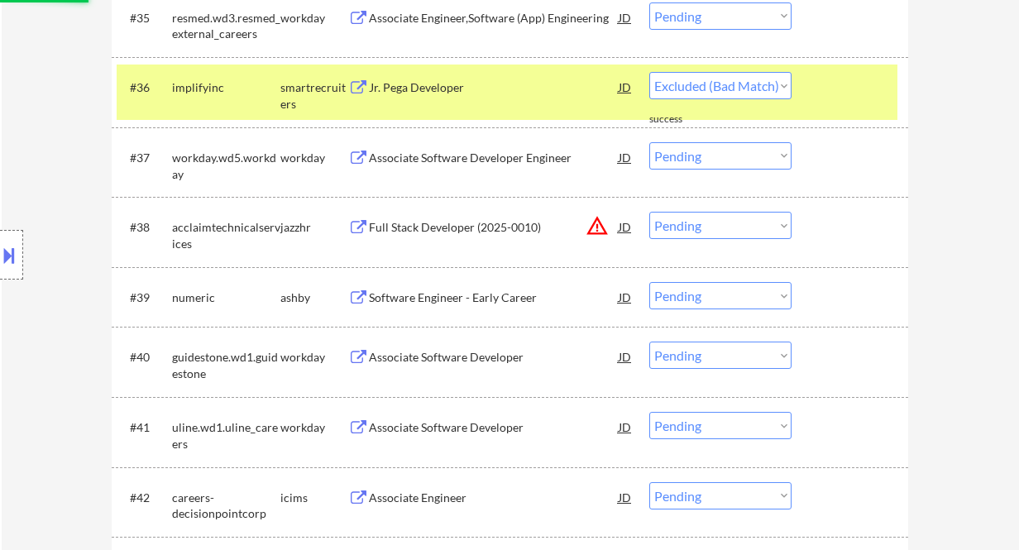
click at [487, 227] on div "Full Stack Developer (2025-0010)" at bounding box center [494, 227] width 250 height 30
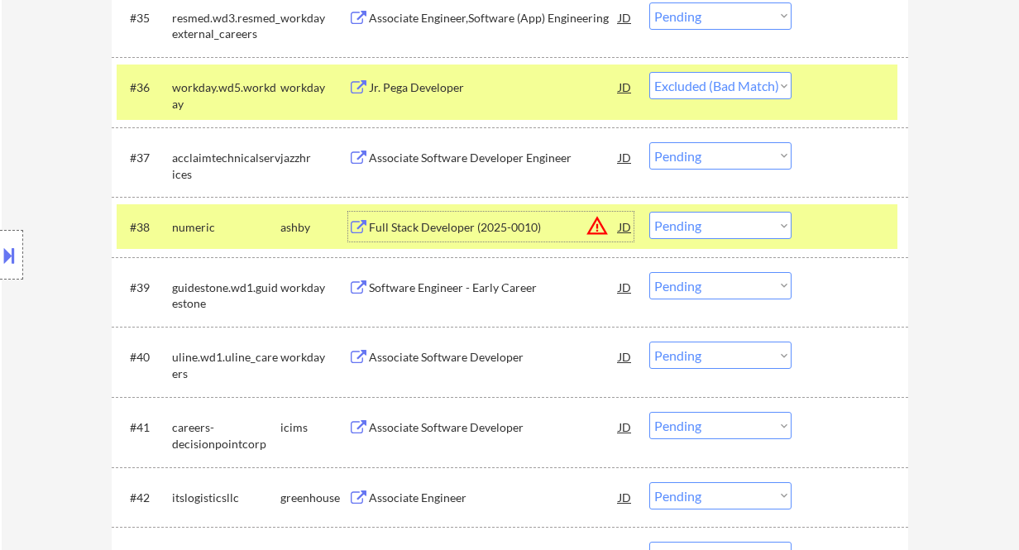
click at [734, 217] on select "Choose an option... Pending Applied Excluded (Questions) Excluded (Expired) Exc…" at bounding box center [720, 225] width 142 height 27
select select ""excluded__expired_""
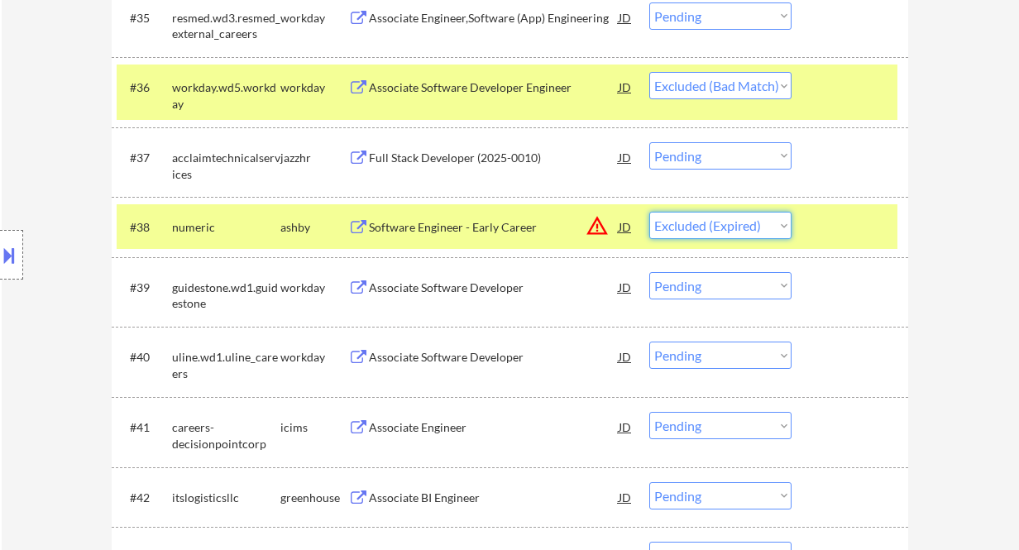
click at [649, 212] on select "Choose an option... Pending Applied Excluded (Questions) Excluded (Expired) Exc…" at bounding box center [720, 225] width 142 height 27
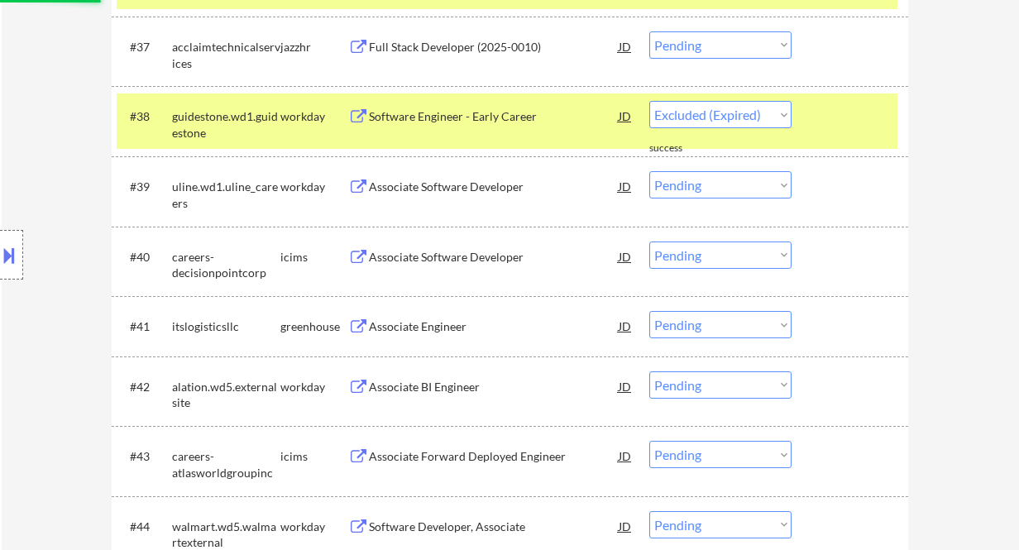
scroll to position [3086, 0]
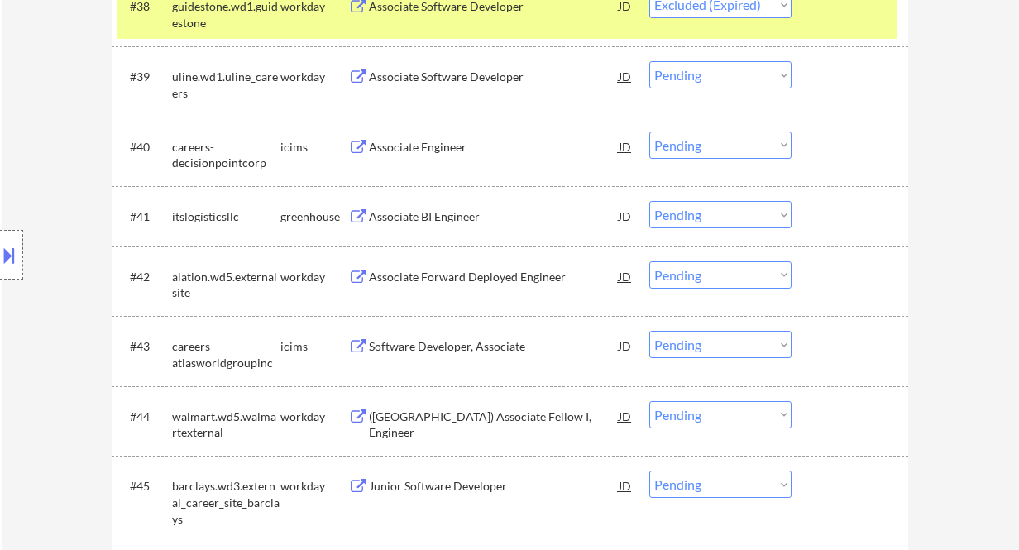
click at [427, 213] on div "Associate BI Engineer" at bounding box center [494, 216] width 250 height 17
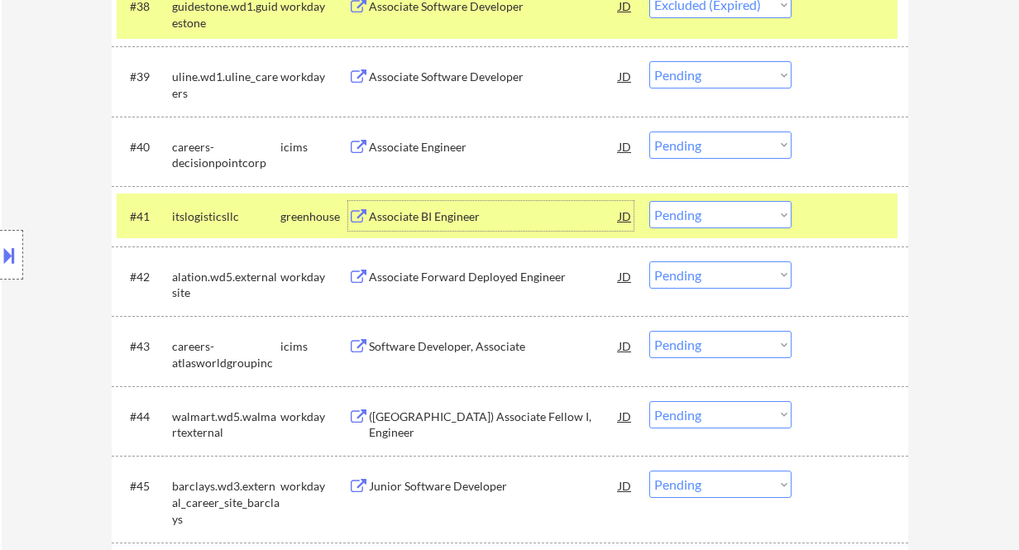
click at [718, 214] on select "Choose an option... Pending Applied Excluded (Questions) Excluded (Expired) Exc…" at bounding box center [720, 214] width 142 height 27
select select ""excluded__bad_match_""
click at [649, 201] on select "Choose an option... Pending Applied Excluded (Questions) Excluded (Expired) Exc…" at bounding box center [720, 214] width 142 height 27
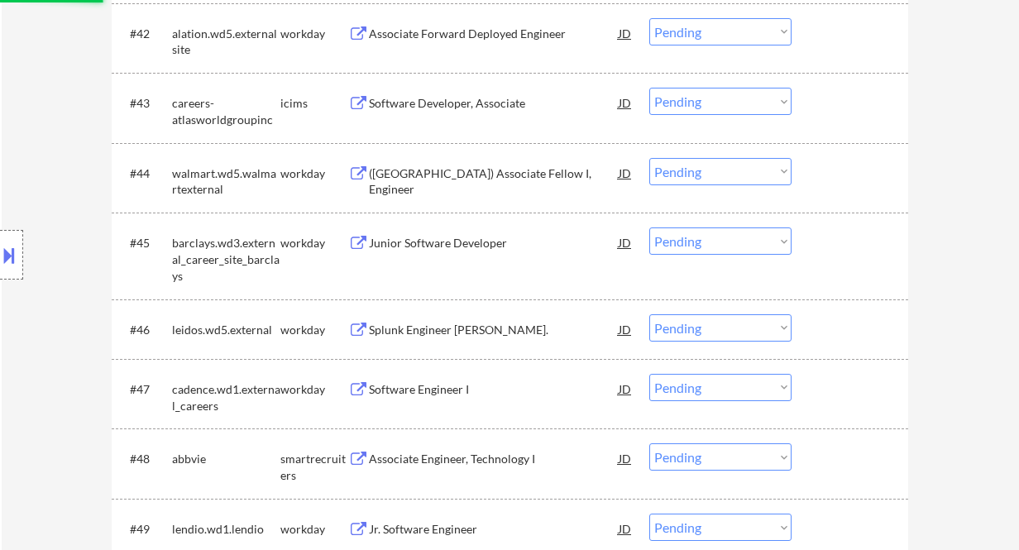
scroll to position [3527, 0]
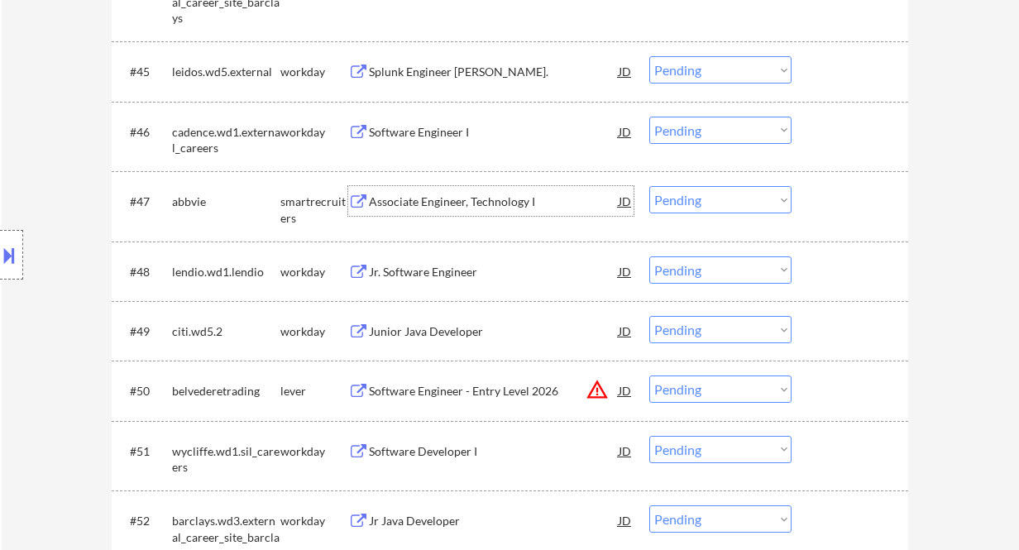
click at [459, 199] on div "Associate Engineer, Technology I" at bounding box center [494, 201] width 250 height 17
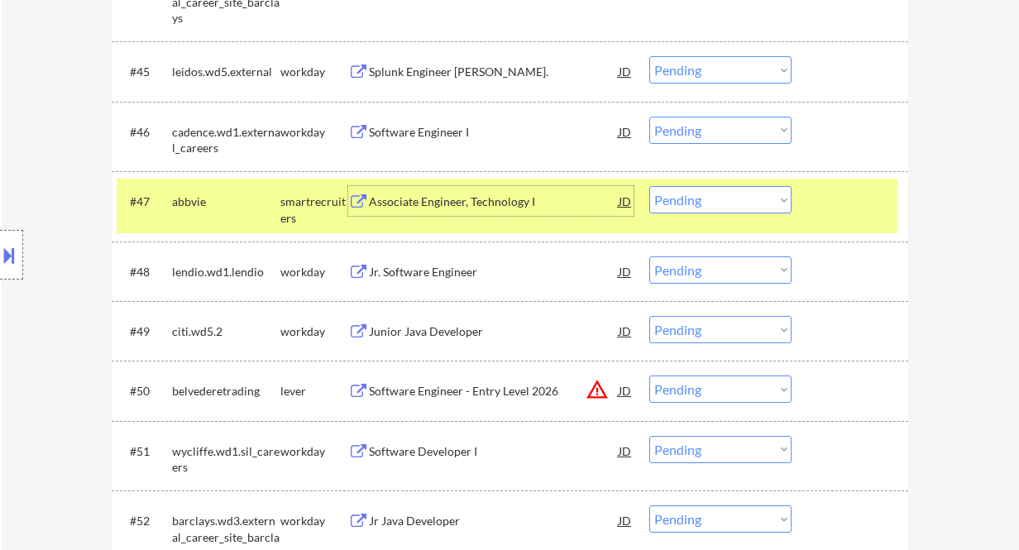
drag, startPoint x: 699, startPoint y: 203, endPoint x: 700, endPoint y: 212, distance: 10.0
click at [699, 203] on select "Choose an option... Pending Applied Excluded (Questions) Excluded (Expired) Exc…" at bounding box center [720, 199] width 142 height 27
select select ""applied""
click at [649, 186] on select "Choose an option... Pending Applied Excluded (Questions) Excluded (Expired) Exc…" at bounding box center [720, 199] width 142 height 27
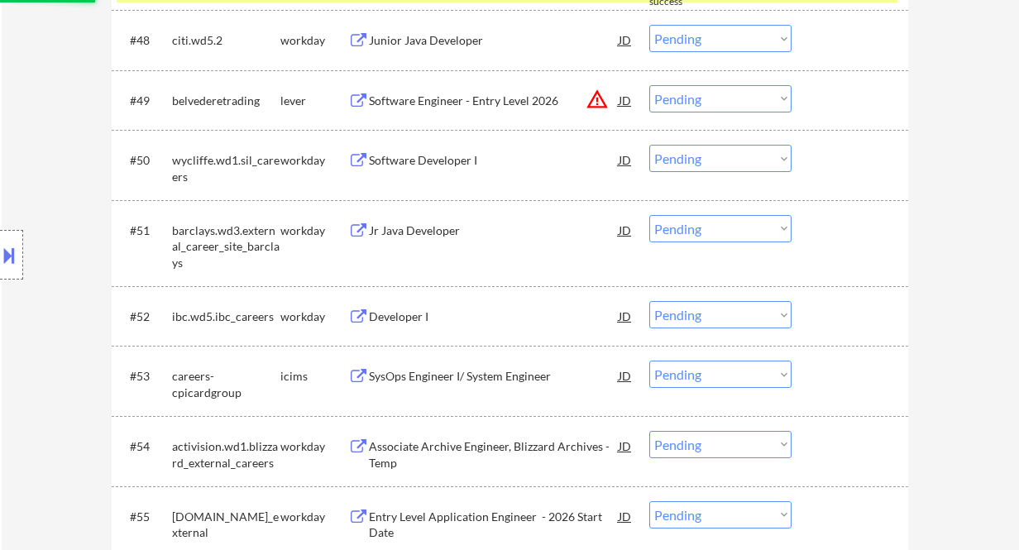
scroll to position [3638, 0]
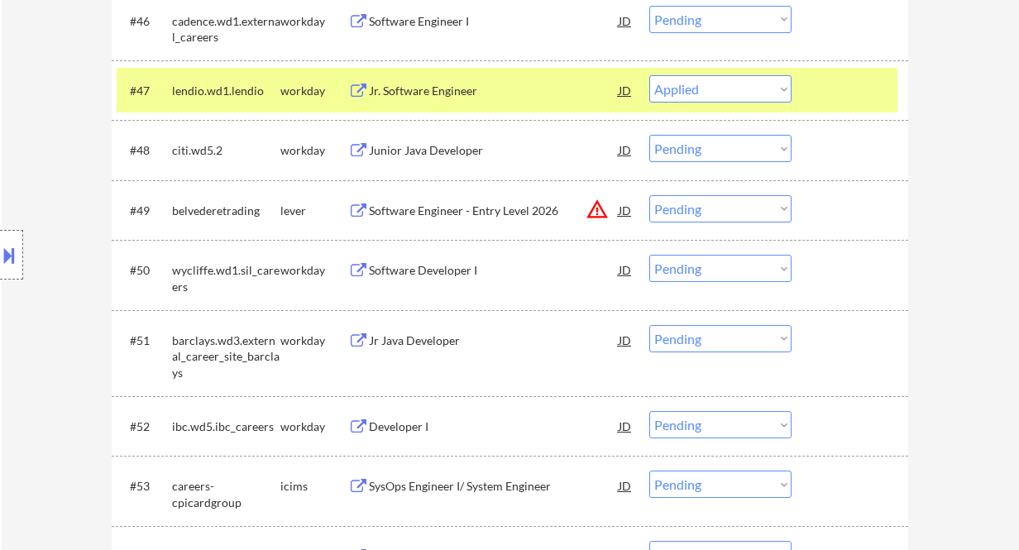
click at [425, 205] on div "Software Engineer - Entry Level 2026" at bounding box center [494, 211] width 250 height 17
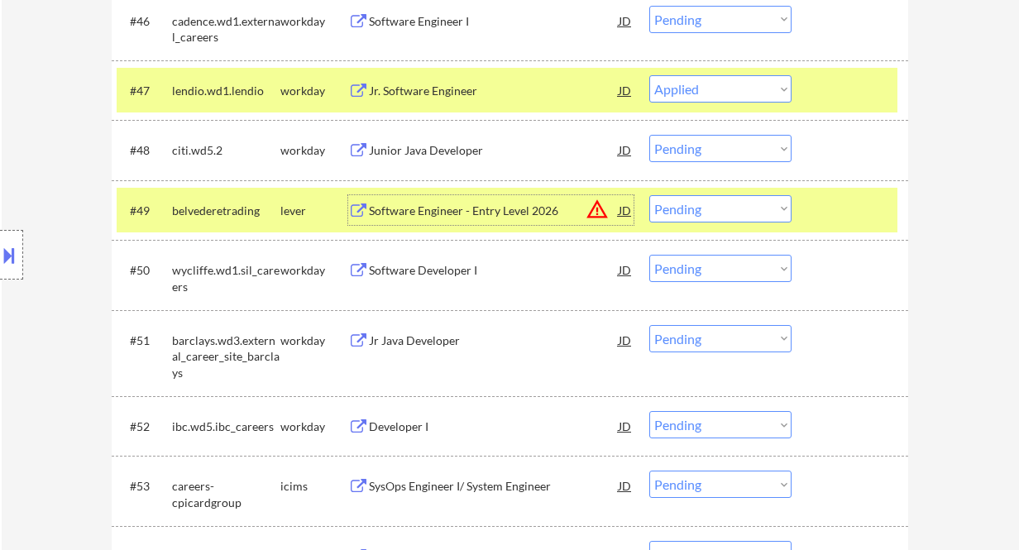
drag, startPoint x: 724, startPoint y: 203, endPoint x: 730, endPoint y: 222, distance: 19.1
click at [724, 203] on select "Choose an option... Pending Applied Excluded (Questions) Excluded (Expired) Exc…" at bounding box center [720, 208] width 142 height 27
select select ""excluded__other_""
click at [649, 195] on select "Choose an option... Pending Applied Excluded (Questions) Excluded (Expired) Exc…" at bounding box center [720, 208] width 142 height 27
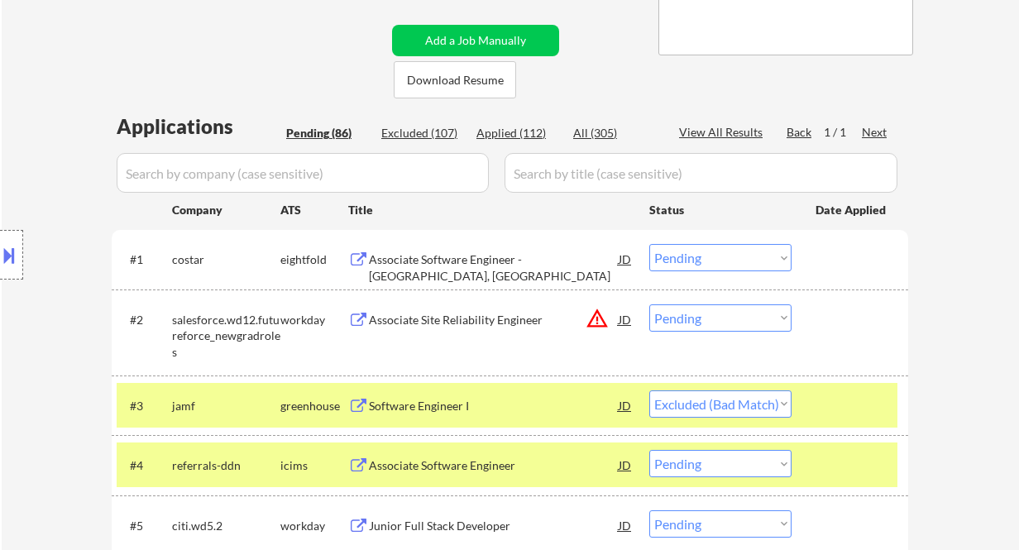
scroll to position [661, 0]
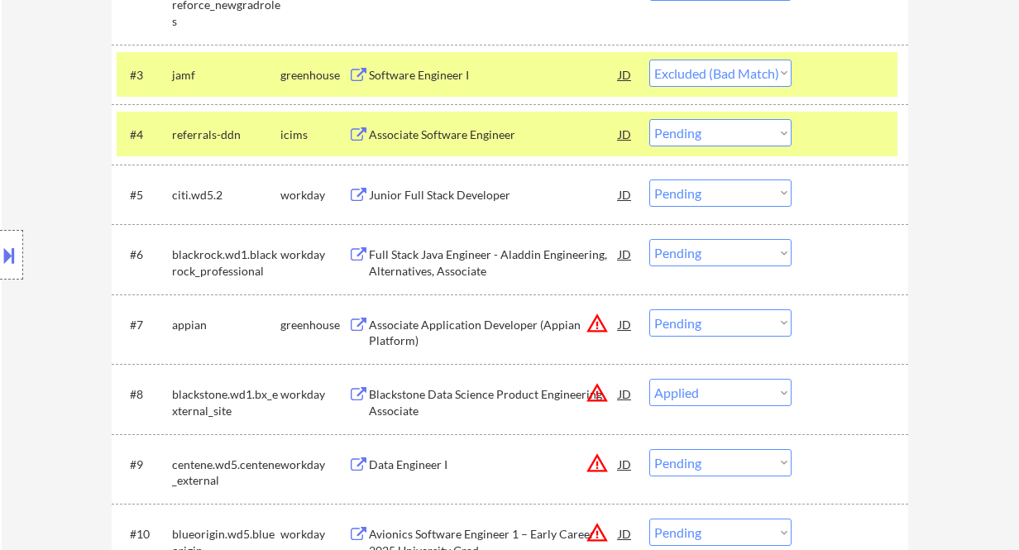
click at [482, 200] on div "Junior Full Stack Developer" at bounding box center [494, 195] width 250 height 17
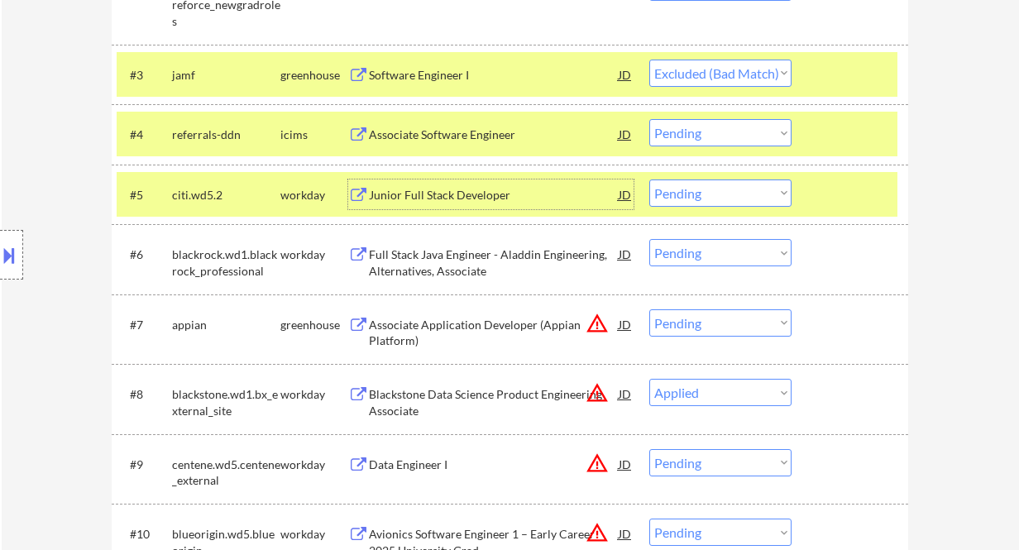
drag, startPoint x: 739, startPoint y: 193, endPoint x: 738, endPoint y: 206, distance: 12.4
click at [739, 193] on select "Choose an option... Pending Applied Excluded (Questions) Excluded (Expired) Exc…" at bounding box center [720, 192] width 142 height 27
select select ""applied""
click at [649, 179] on select "Choose an option... Pending Applied Excluded (Questions) Excluded (Expired) Exc…" at bounding box center [720, 192] width 142 height 27
click at [456, 265] on div "Full Stack Java Engineer - Aladdin Engineering, Alternatives, Associate" at bounding box center [494, 262] width 250 height 32
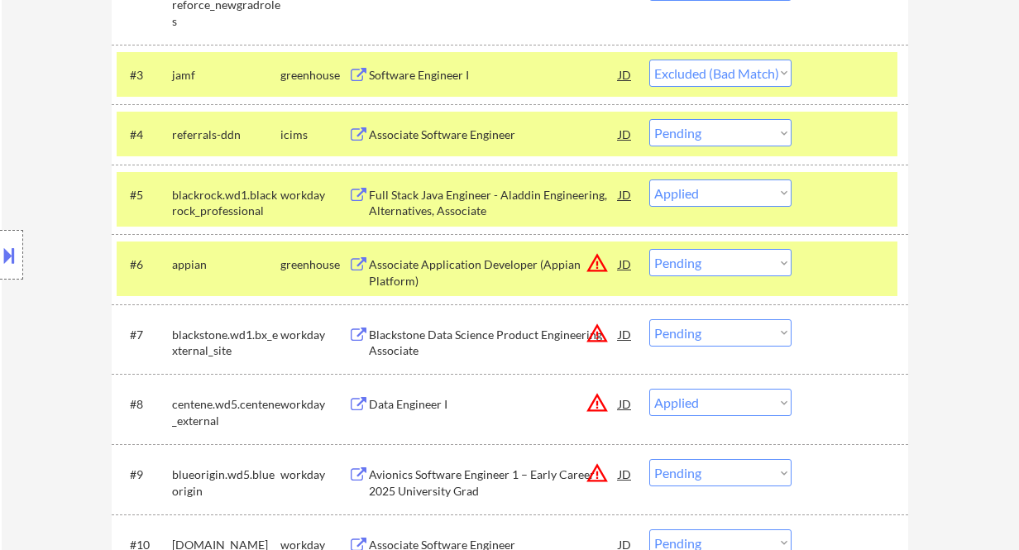
click at [21, 104] on div "Location Inclusions: country:US" at bounding box center [148, 255] width 296 height 307
click at [56, 233] on div "Location Inclusions: country:US" at bounding box center [148, 255] width 296 height 307
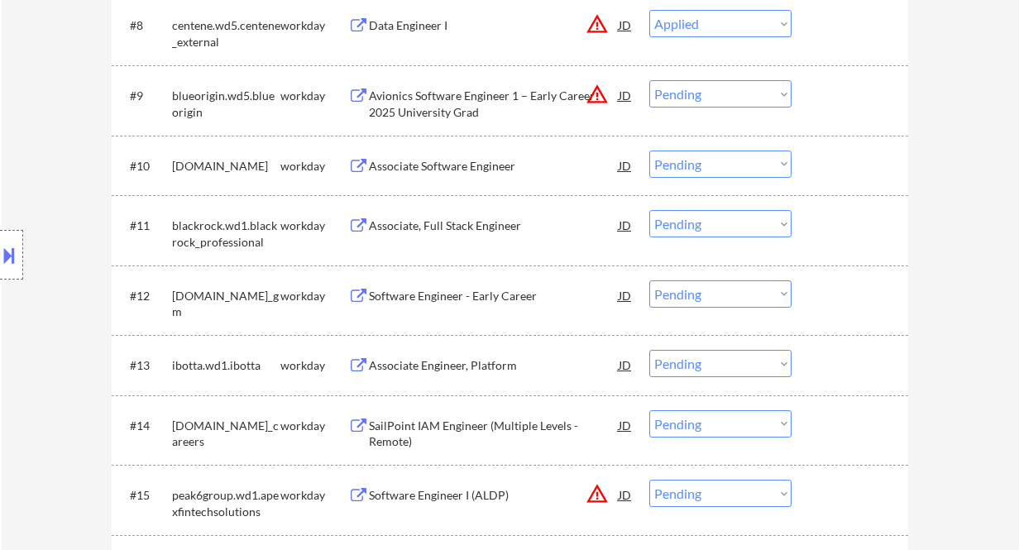
scroll to position [1102, 0]
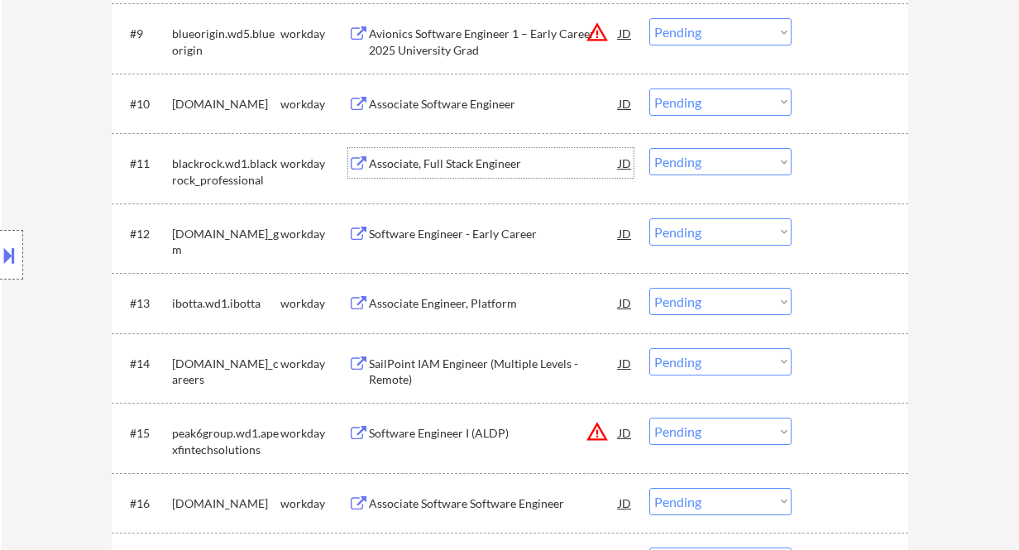
click at [420, 162] on div "Associate, Full Stack Engineer" at bounding box center [494, 163] width 250 height 17
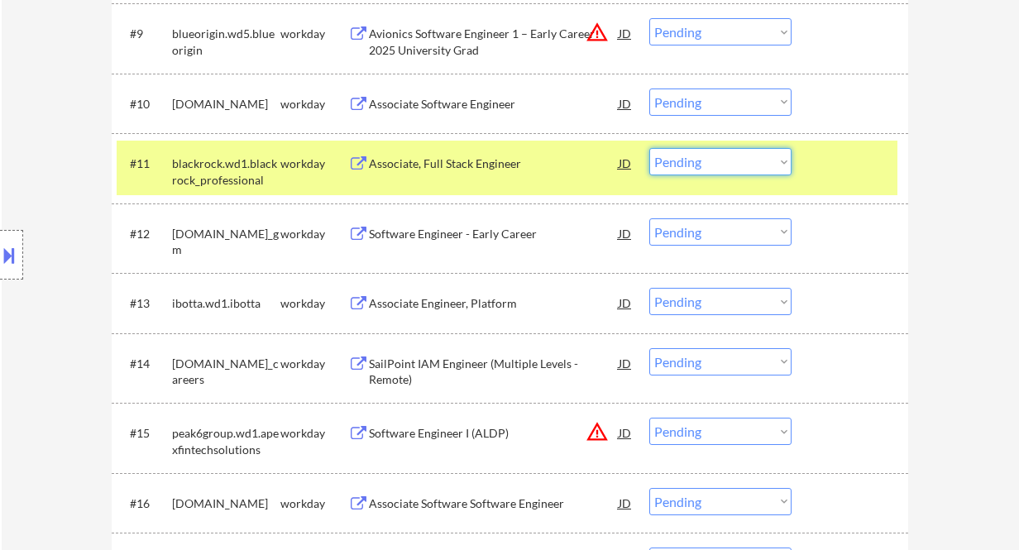
click at [785, 164] on select "Choose an option... Pending Applied Excluded (Questions) Excluded (Expired) Exc…" at bounding box center [720, 161] width 142 height 27
click at [649, 148] on select "Choose an option... Pending Applied Excluded (Questions) Excluded (Expired) Exc…" at bounding box center [720, 161] width 142 height 27
click at [500, 235] on div "Software Engineer - Early Career" at bounding box center [494, 234] width 250 height 17
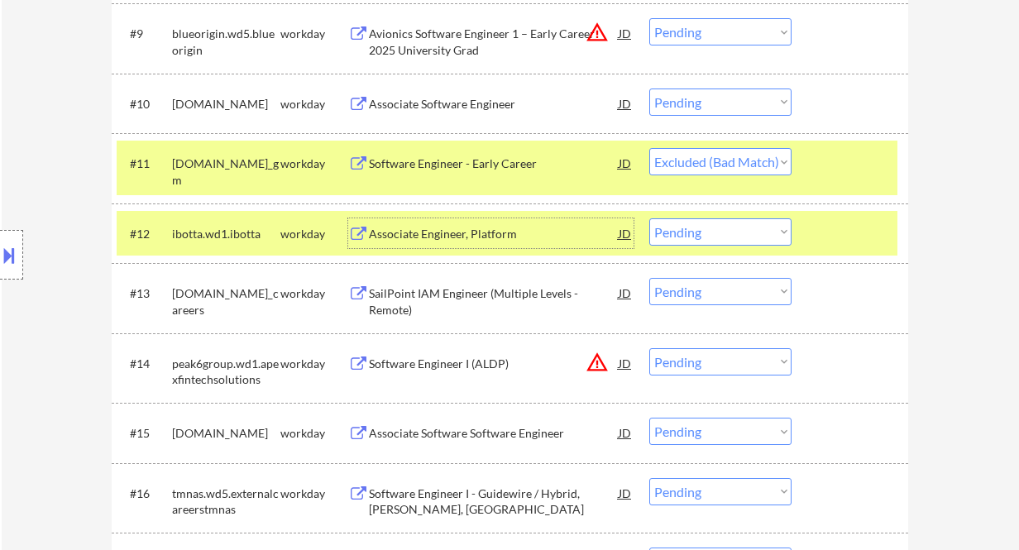
click at [690, 170] on select "Choose an option... Pending Applied Excluded (Questions) Excluded (Expired) Exc…" at bounding box center [720, 161] width 142 height 27
select select ""excluded__bad_match_""
click at [649, 148] on select "Choose an option... Pending Applied Excluded (Questions) Excluded (Expired) Exc…" at bounding box center [720, 161] width 142 height 27
click at [460, 232] on div "Associate Engineer, Platform" at bounding box center [494, 234] width 250 height 17
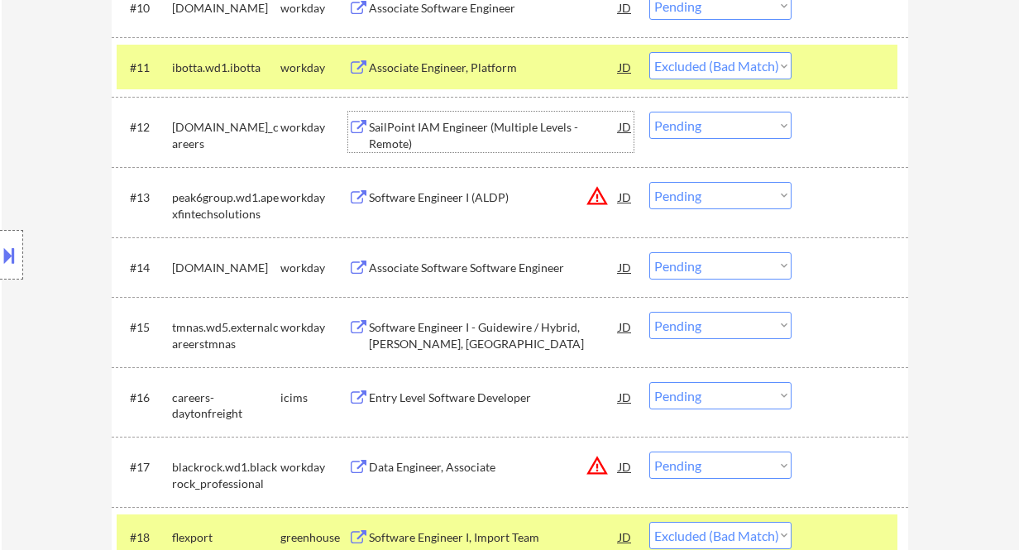
scroll to position [1212, 0]
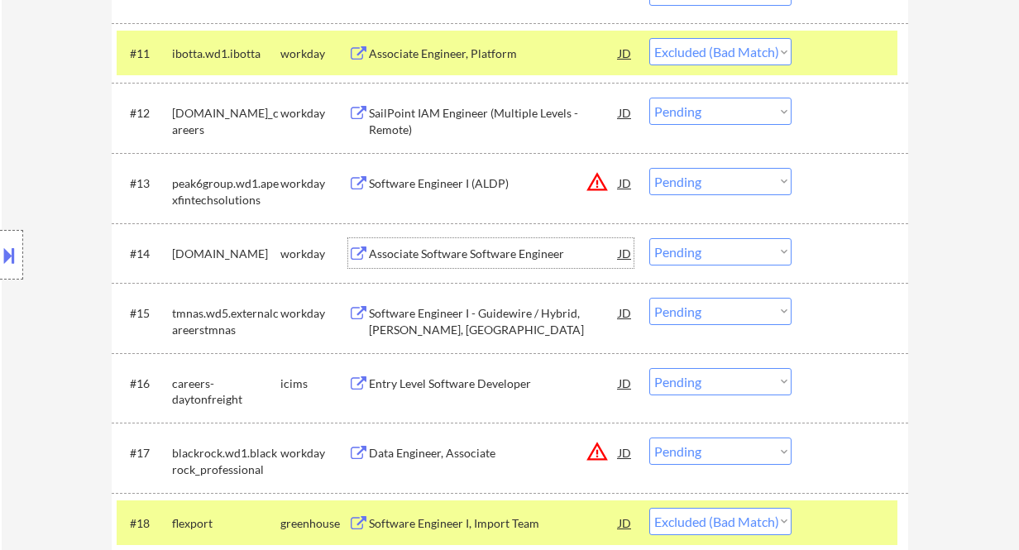
click at [463, 256] on div "Associate Software Software Engineer" at bounding box center [494, 254] width 250 height 17
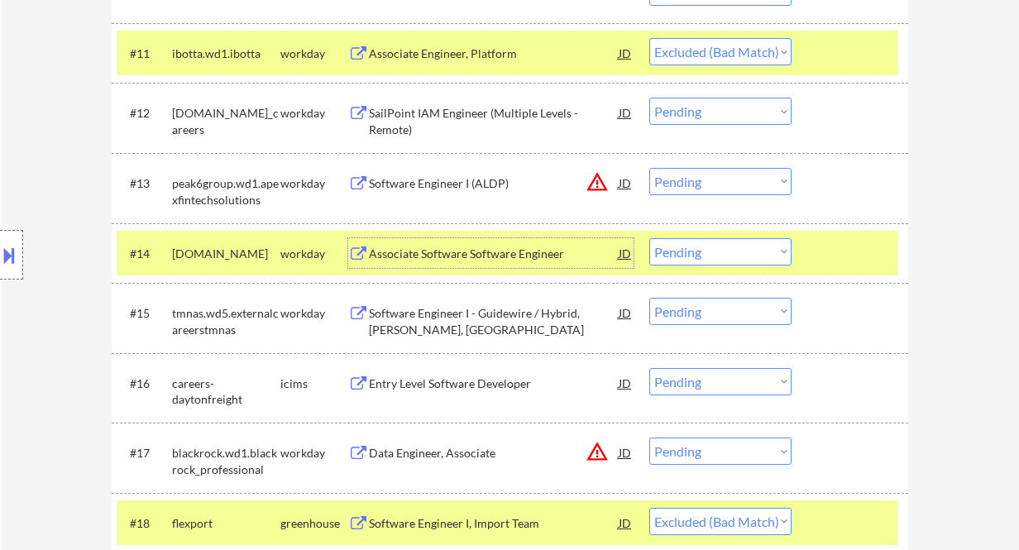
click at [714, 246] on select "Choose an option... Pending Applied Excluded (Questions) Excluded (Expired) Exc…" at bounding box center [720, 251] width 142 height 27
click at [649, 238] on select "Choose an option... Pending Applied Excluded (Questions) Excluded (Expired) Exc…" at bounding box center [720, 251] width 142 height 27
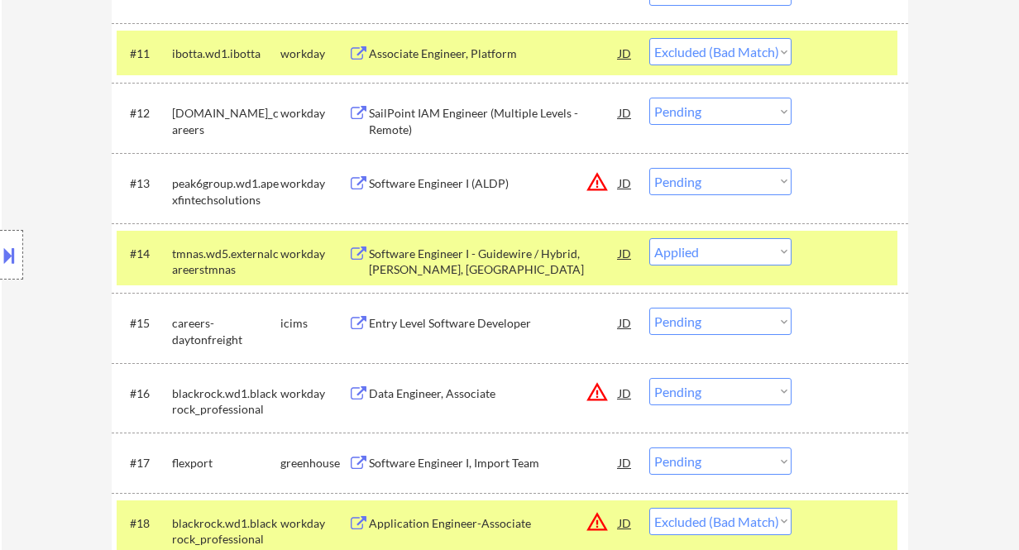
scroll to position [1323, 0]
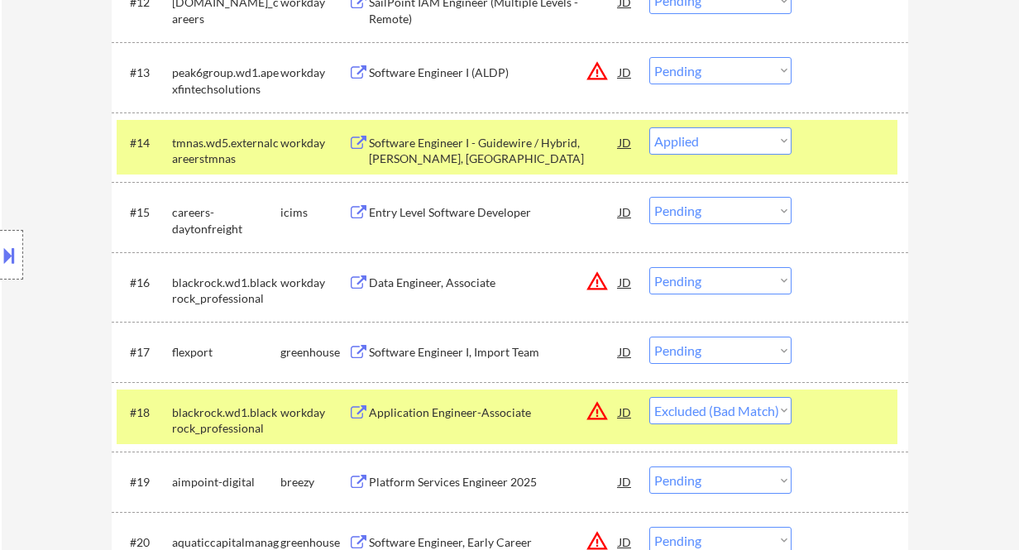
click at [450, 153] on div "Software Engineer I - Guidewire / Hybrid, Bala Cynwyd, PA" at bounding box center [494, 151] width 250 height 32
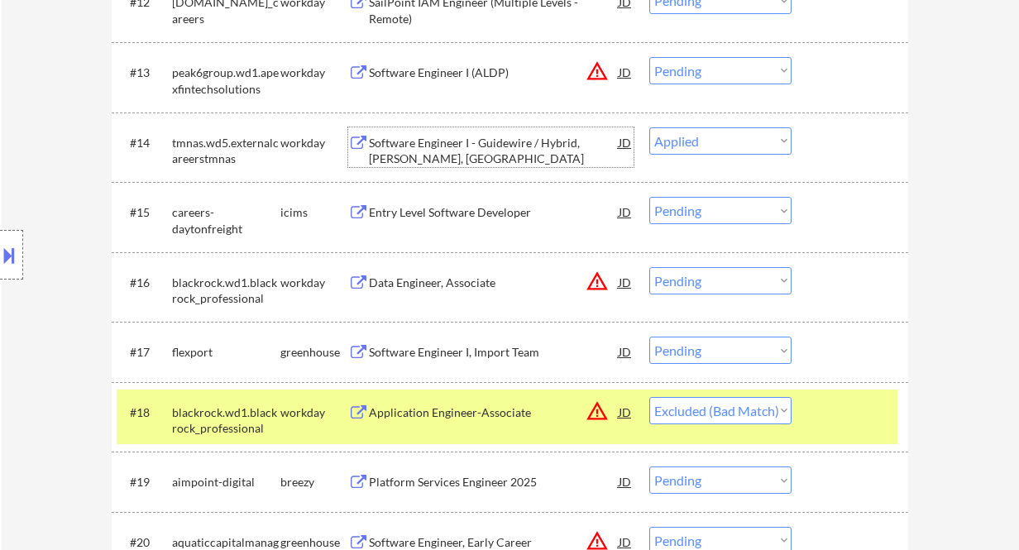
click at [695, 141] on select "Choose an option... Pending Applied Excluded (Questions) Excluded (Expired) Exc…" at bounding box center [720, 140] width 142 height 27
select select ""applied""
click at [649, 127] on select "Choose an option... Pending Applied Excluded (Questions) Excluded (Expired) Exc…" at bounding box center [720, 140] width 142 height 27
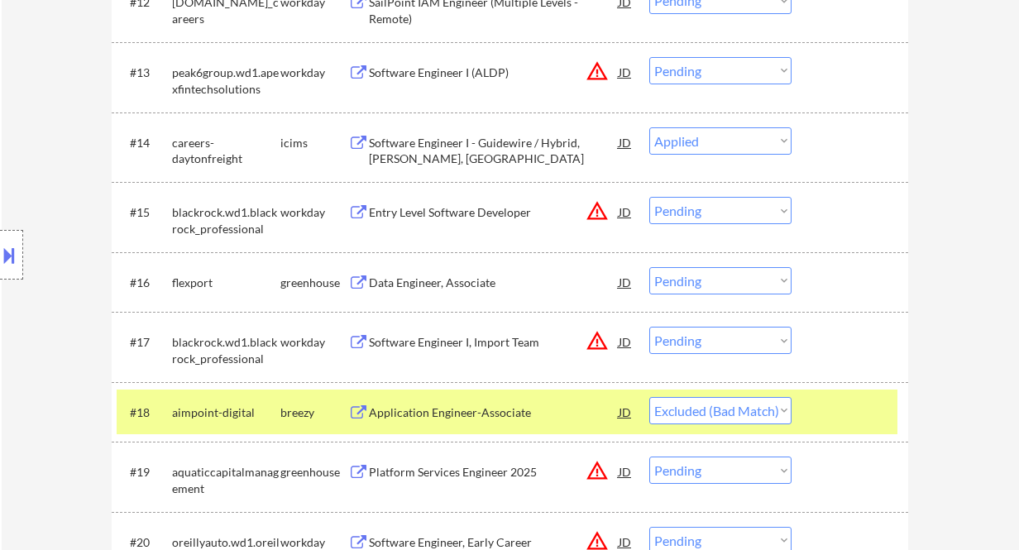
scroll to position [1433, 0]
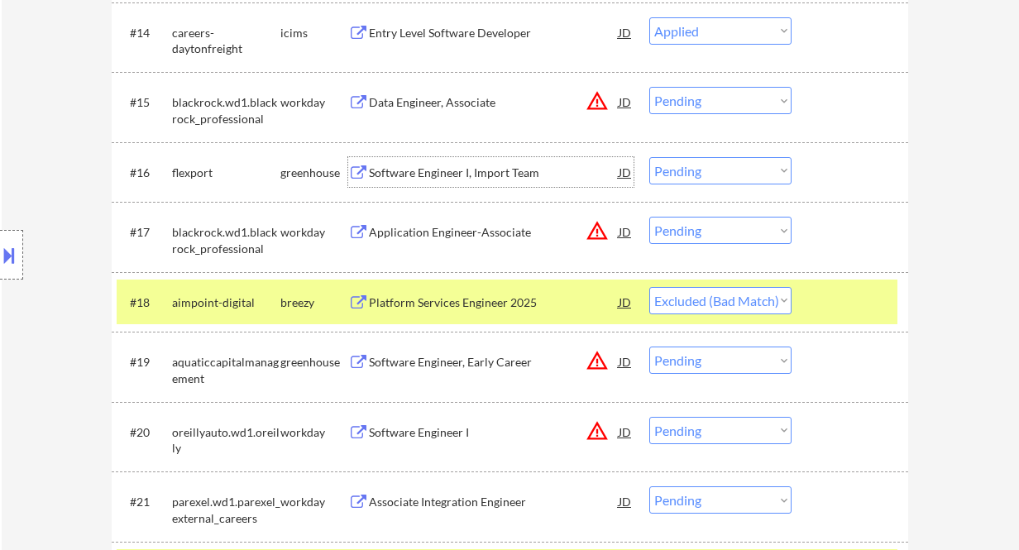
click at [448, 173] on div "Software Engineer I, Import Team" at bounding box center [494, 173] width 250 height 17
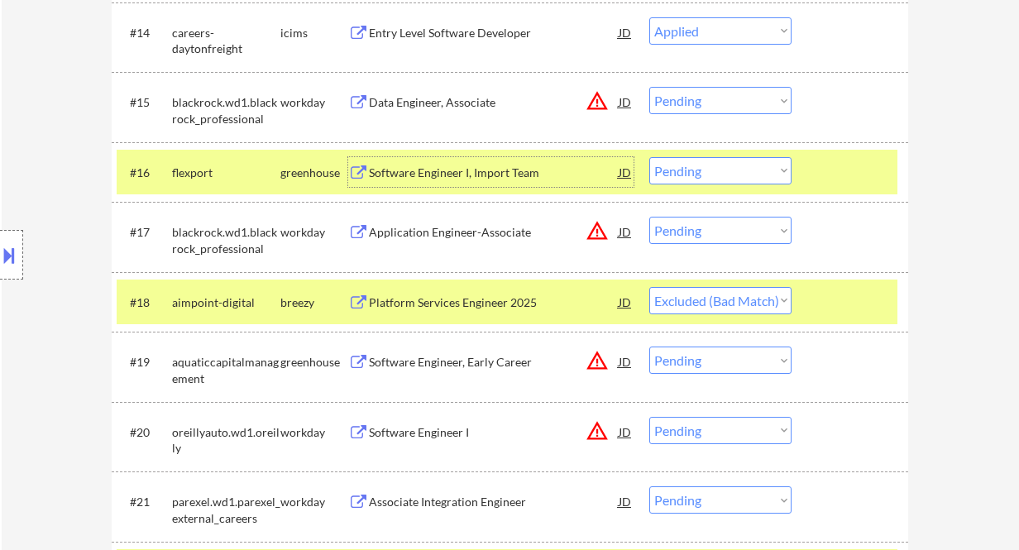
click at [704, 154] on div "#16 flexport greenhouse Software Engineer I, Import Team JD warning_amber Choos…" at bounding box center [507, 172] width 780 height 45
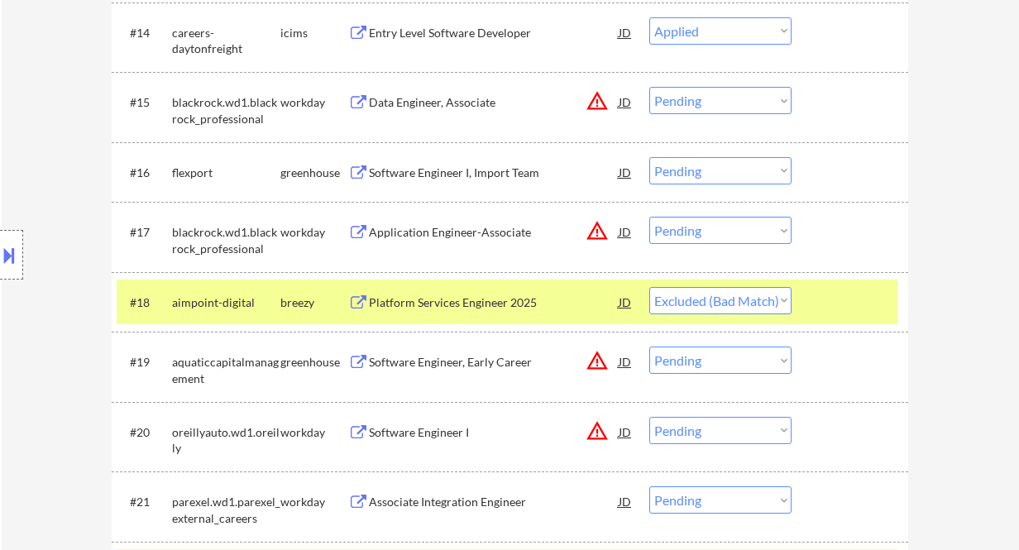
drag, startPoint x: 710, startPoint y: 170, endPoint x: 720, endPoint y: 183, distance: 15.9
click at [710, 170] on select "Choose an option... Pending Applied Excluded (Questions) Excluded (Expired) Exc…" at bounding box center [720, 170] width 142 height 27
select select ""excluded__expired_""
click at [649, 157] on select "Choose an option... Pending Applied Excluded (Questions) Excluded (Expired) Exc…" at bounding box center [720, 170] width 142 height 27
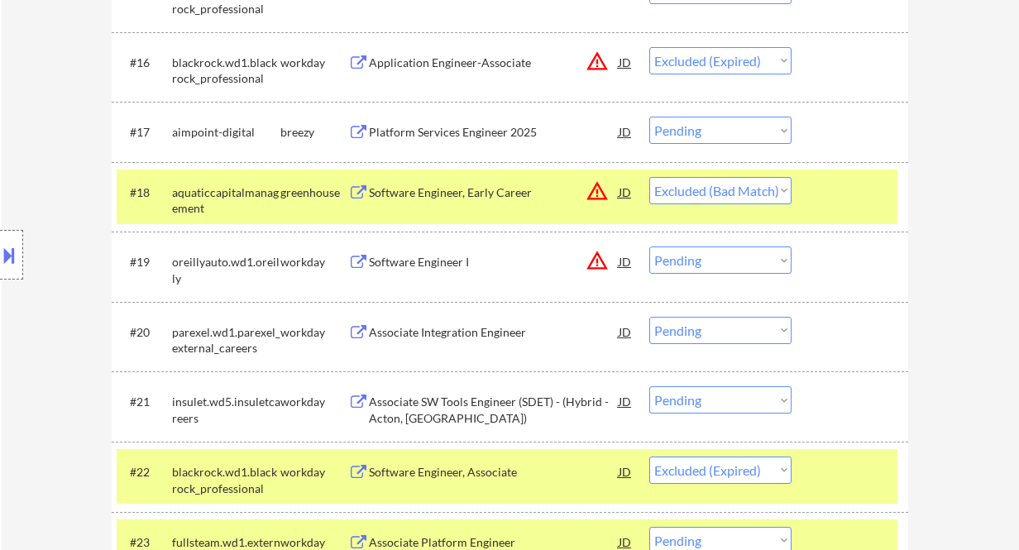
click at [460, 133] on div "Platform Services Engineer 2025" at bounding box center [494, 132] width 250 height 17
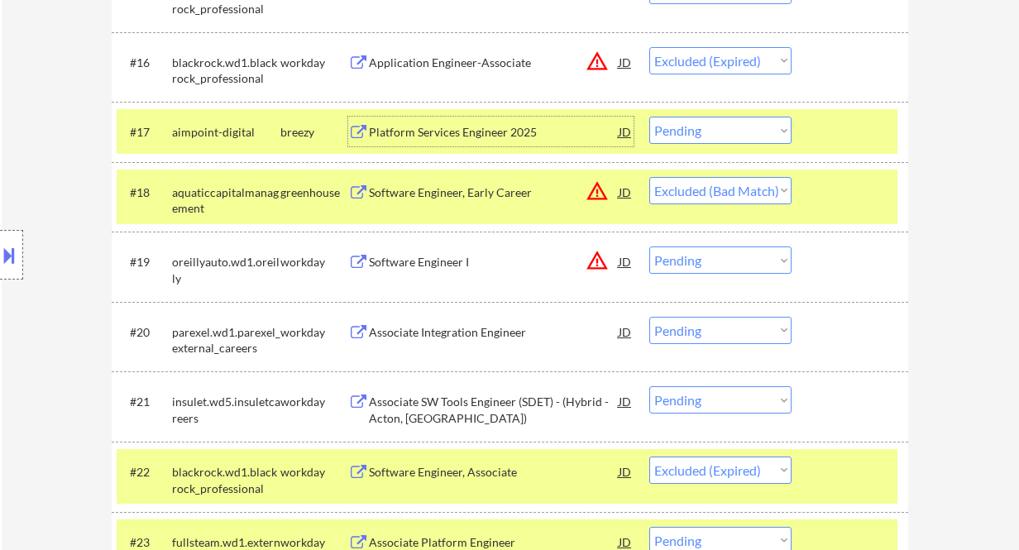
click at [708, 137] on select "Choose an option... Pending Applied Excluded (Questions) Excluded (Expired) Exc…" at bounding box center [720, 130] width 142 height 27
select select ""excluded__bad_match_""
click at [649, 117] on select "Choose an option... Pending Applied Excluded (Questions) Excluded (Expired) Exc…" at bounding box center [720, 130] width 142 height 27
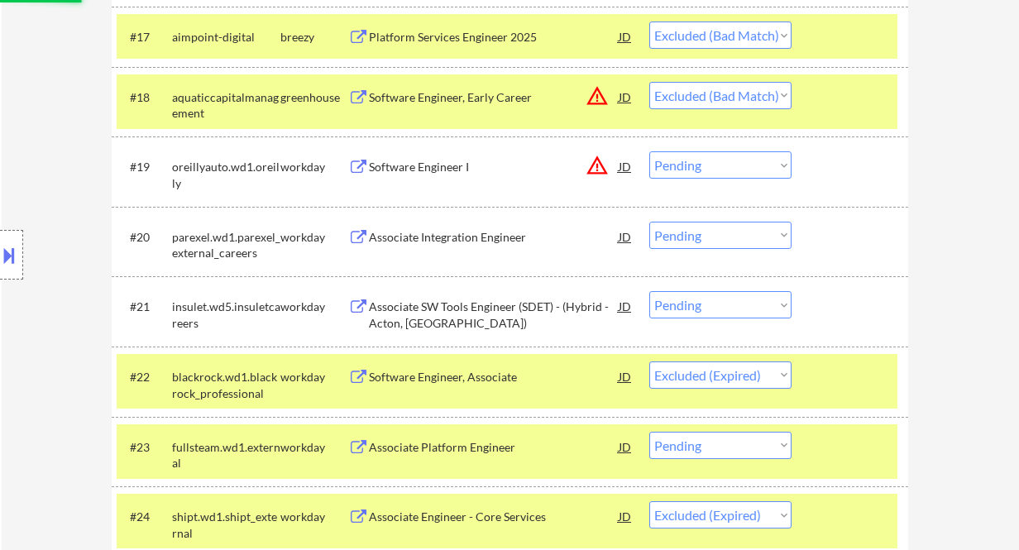
scroll to position [1654, 0]
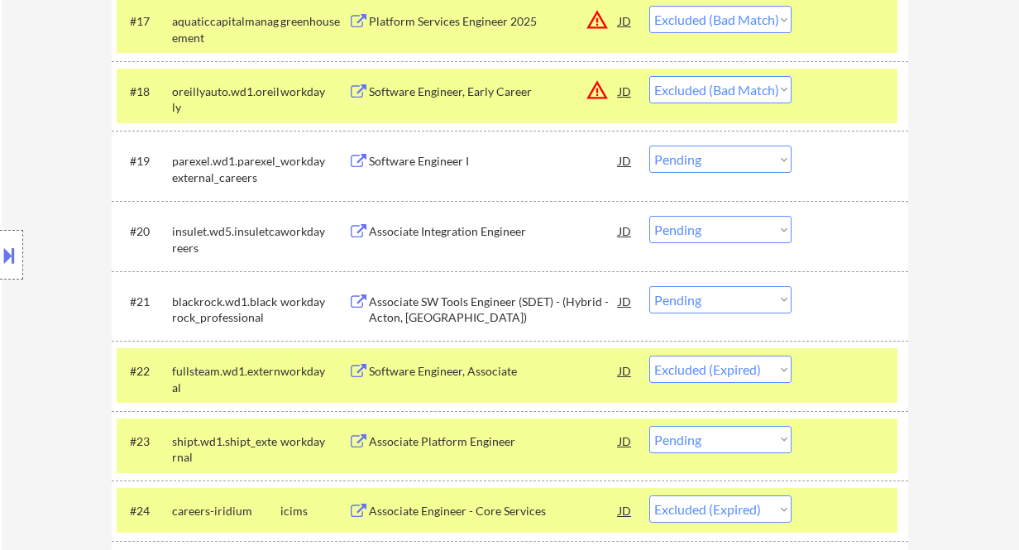
click at [418, 163] on div "Software Engineer I" at bounding box center [494, 161] width 250 height 17
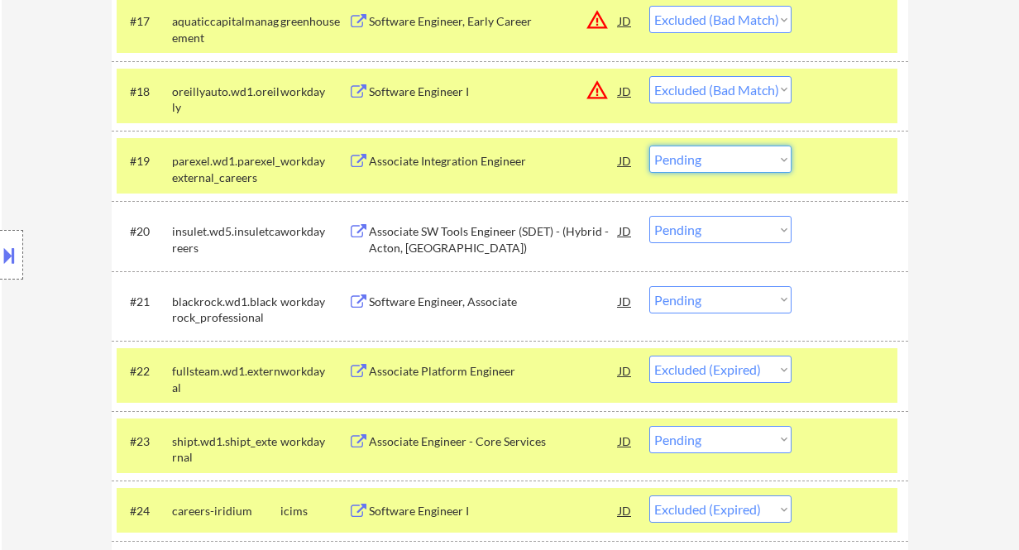
drag, startPoint x: 705, startPoint y: 160, endPoint x: 701, endPoint y: 172, distance: 13.1
click at [705, 160] on select "Choose an option... Pending Applied Excluded (Questions) Excluded (Expired) Exc…" at bounding box center [720, 159] width 142 height 27
select select ""applied""
click at [649, 146] on select "Choose an option... Pending Applied Excluded (Questions) Excluded (Expired) Exc…" at bounding box center [720, 159] width 142 height 27
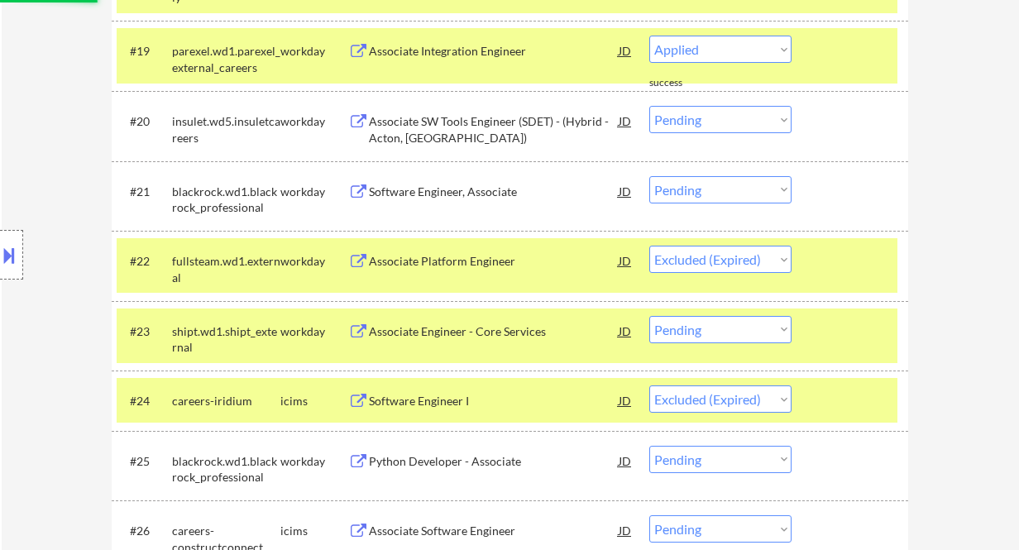
click at [434, 199] on div "Software Engineer, Associate" at bounding box center [494, 191] width 250 height 30
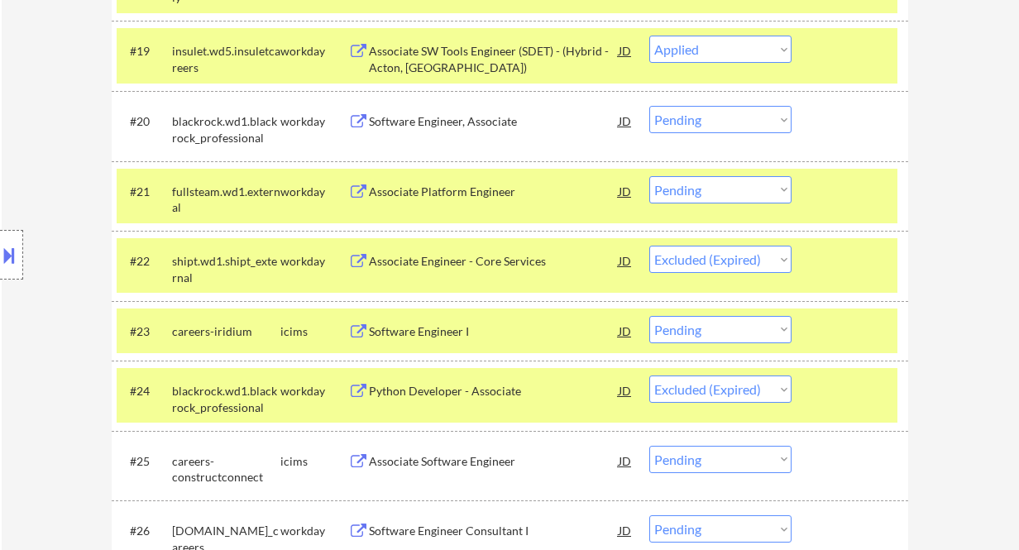
click at [458, 186] on div "Associate Platform Engineer" at bounding box center [494, 192] width 250 height 17
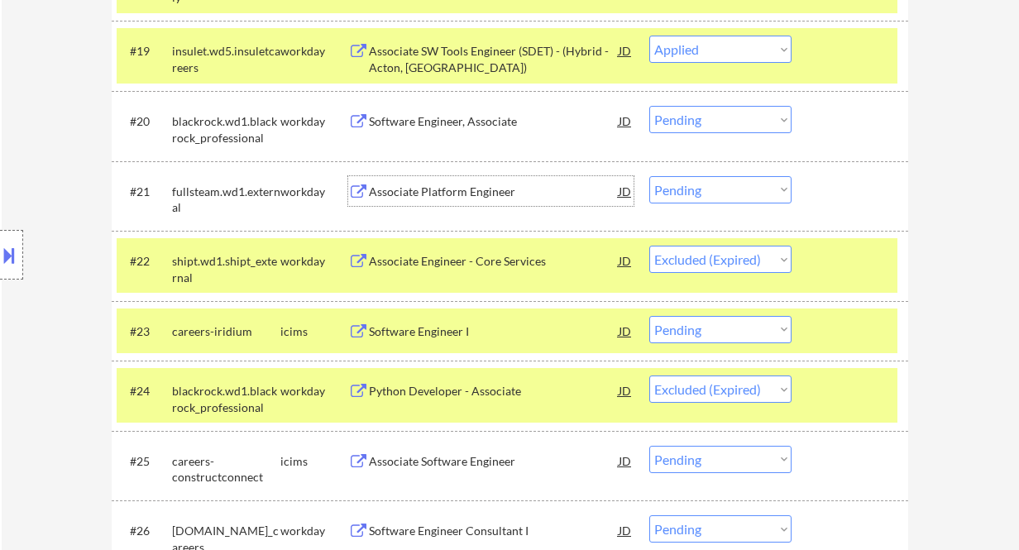
click at [746, 188] on select "Choose an option... Pending Applied Excluded (Questions) Excluded (Expired) Exc…" at bounding box center [720, 189] width 142 height 27
select select ""applied""
click at [649, 176] on select "Choose an option... Pending Applied Excluded (Questions) Excluded (Expired) Exc…" at bounding box center [720, 189] width 142 height 27
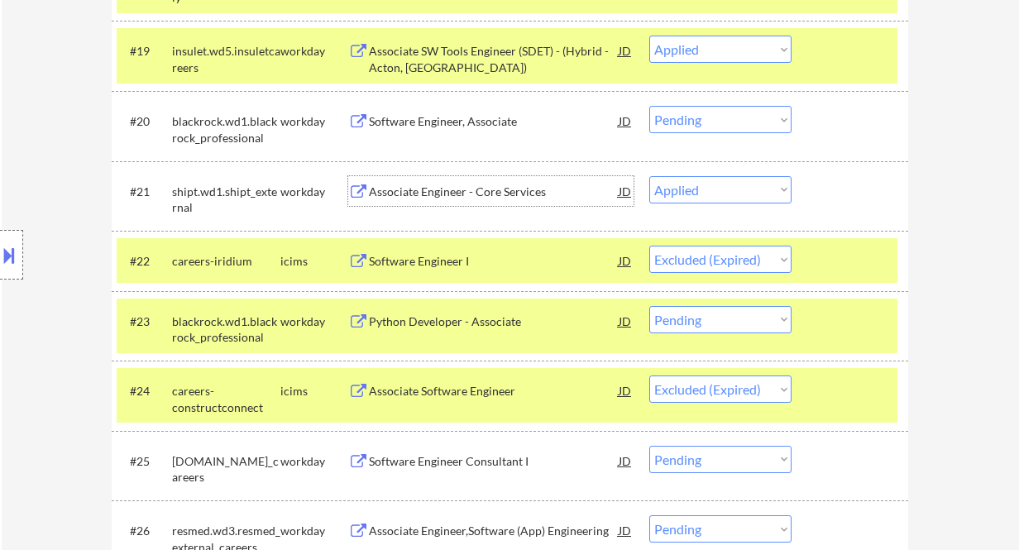
click at [456, 195] on div "Associate Engineer - Core Services" at bounding box center [494, 192] width 250 height 17
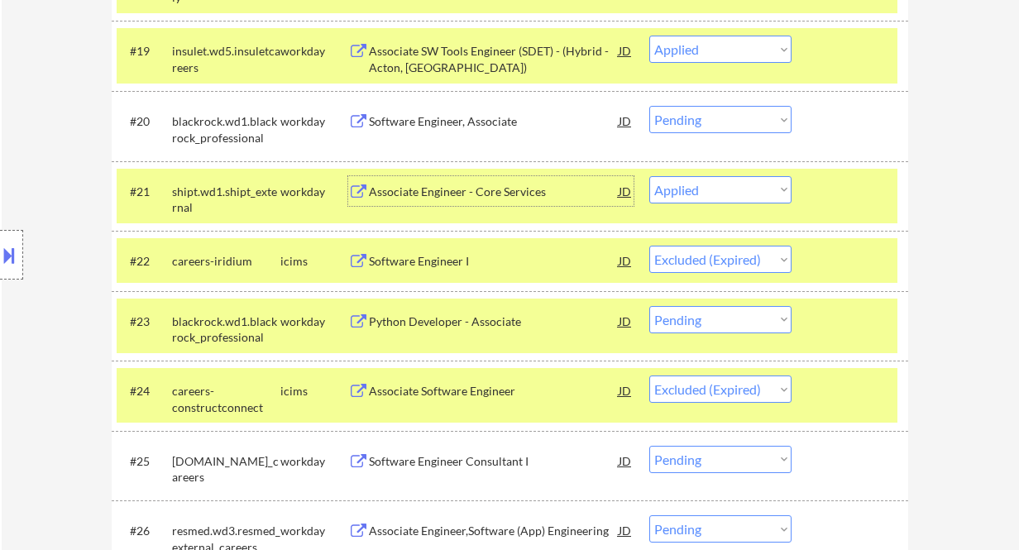
click at [485, 317] on div "Python Developer - Associate" at bounding box center [494, 321] width 250 height 17
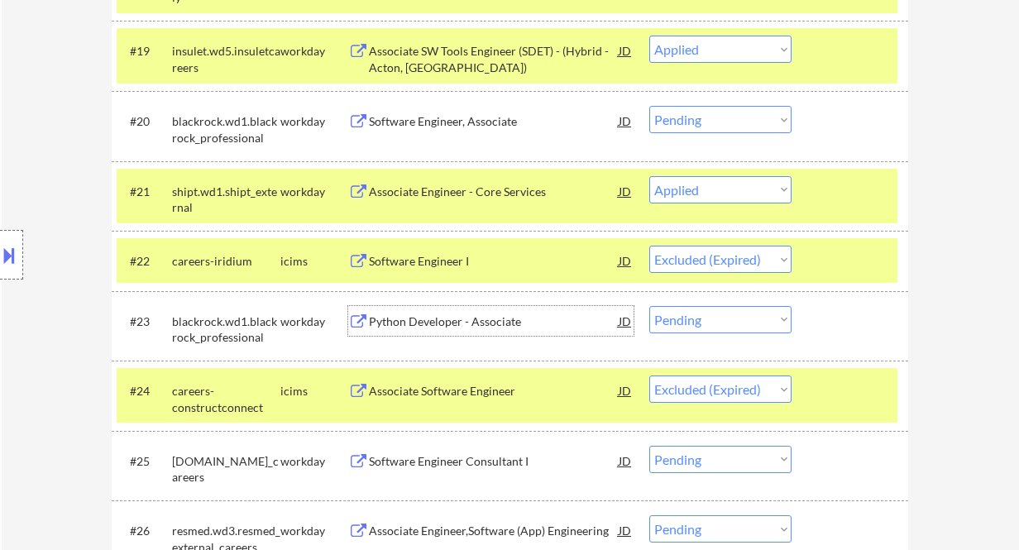
click at [410, 322] on div "Python Developer - Associate" at bounding box center [494, 321] width 250 height 17
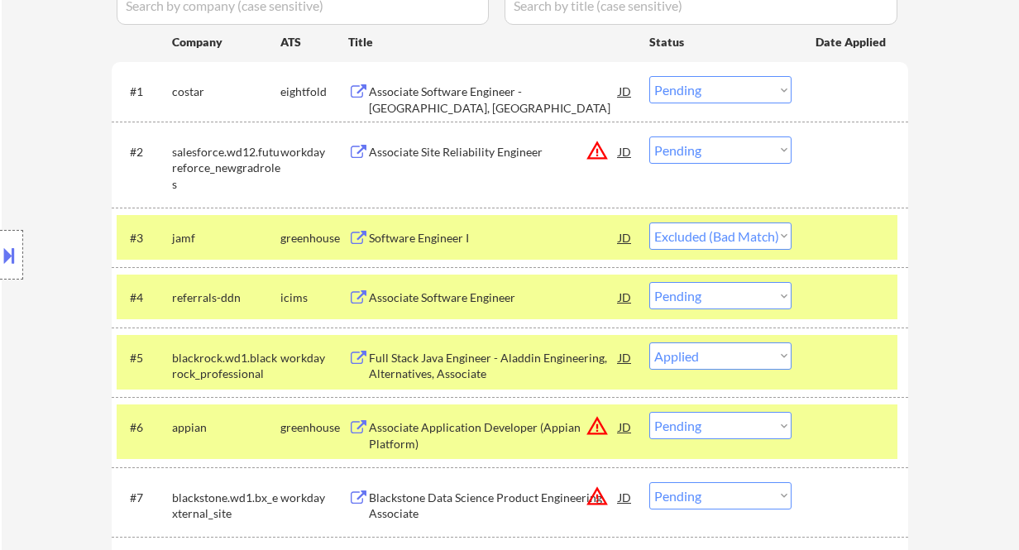
scroll to position [0, 0]
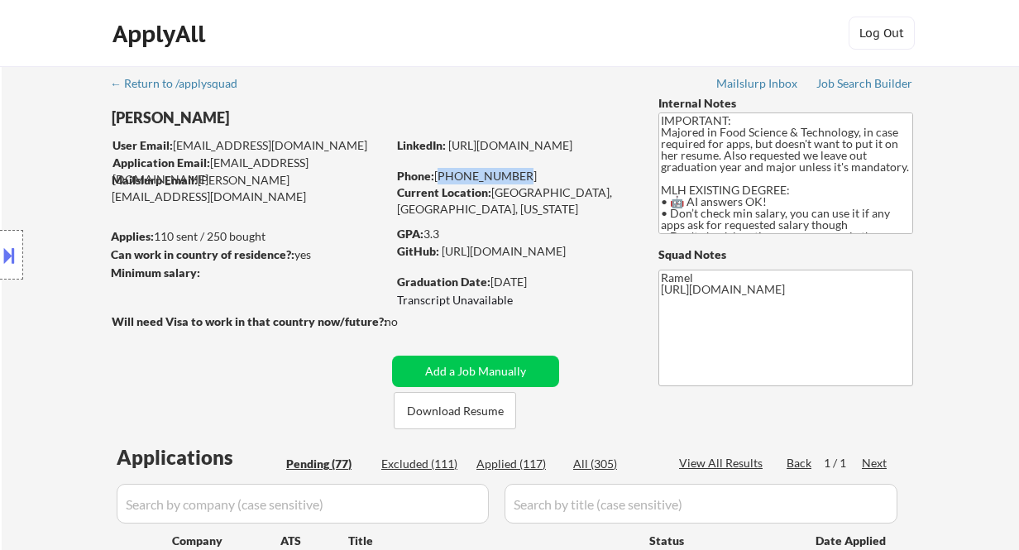
drag, startPoint x: 495, startPoint y: 175, endPoint x: 438, endPoint y: 174, distance: 57.1
click at [438, 174] on div "Phone: 279-759-3060" at bounding box center [514, 176] width 234 height 17
copy div "279-759-3060"
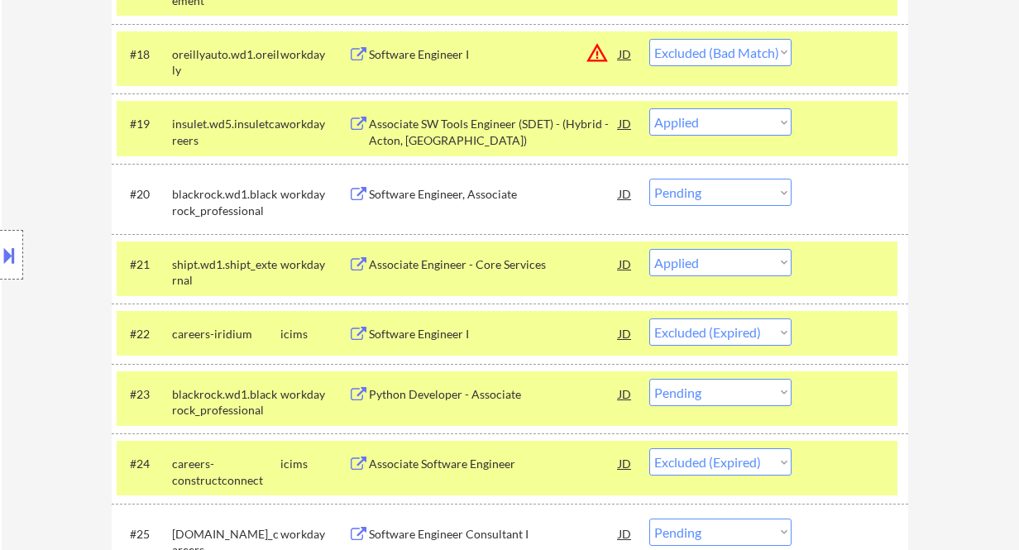
scroll to position [1720, 0]
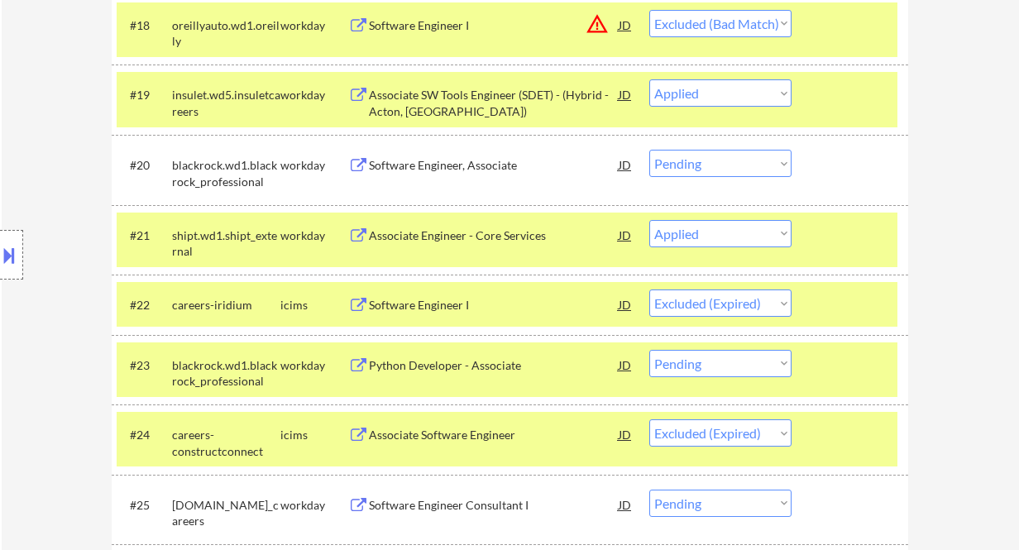
click at [698, 356] on select "Choose an option... Pending Applied Excluded (Questions) Excluded (Expired) Exc…" at bounding box center [720, 363] width 142 height 27
select select ""applied""
click at [649, 350] on select "Choose an option... Pending Applied Excluded (Questions) Excluded (Expired) Exc…" at bounding box center [720, 363] width 142 height 27
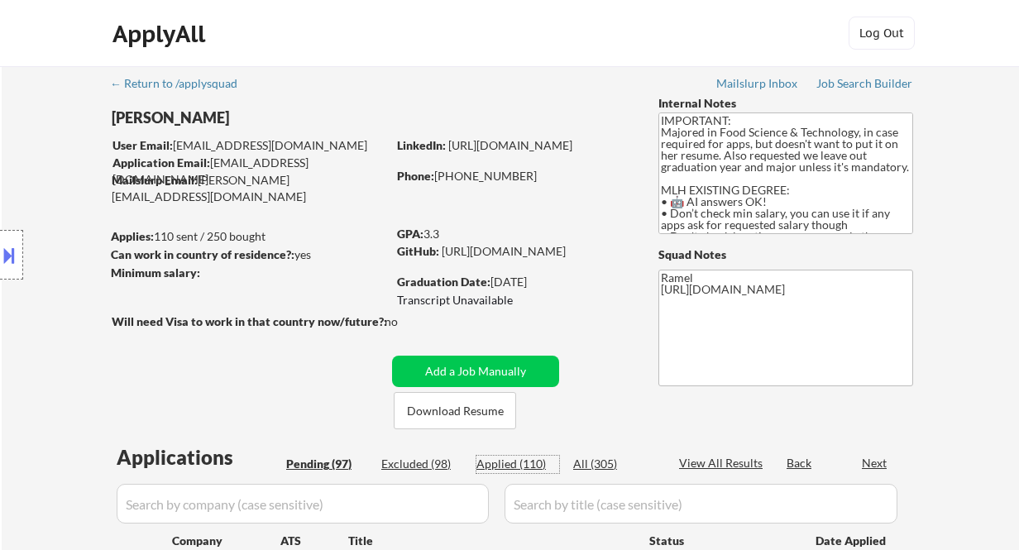
select select ""pending""
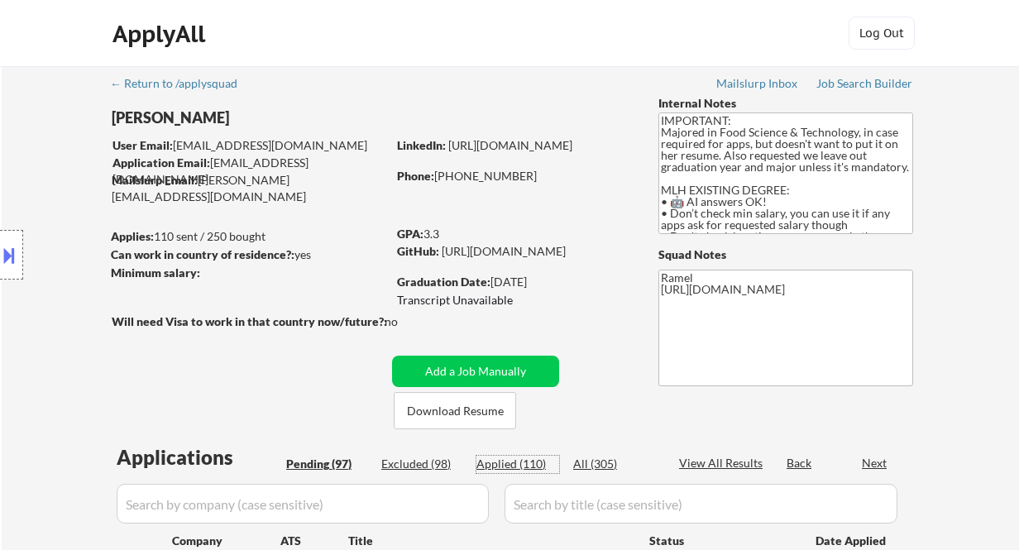
select select ""pending""
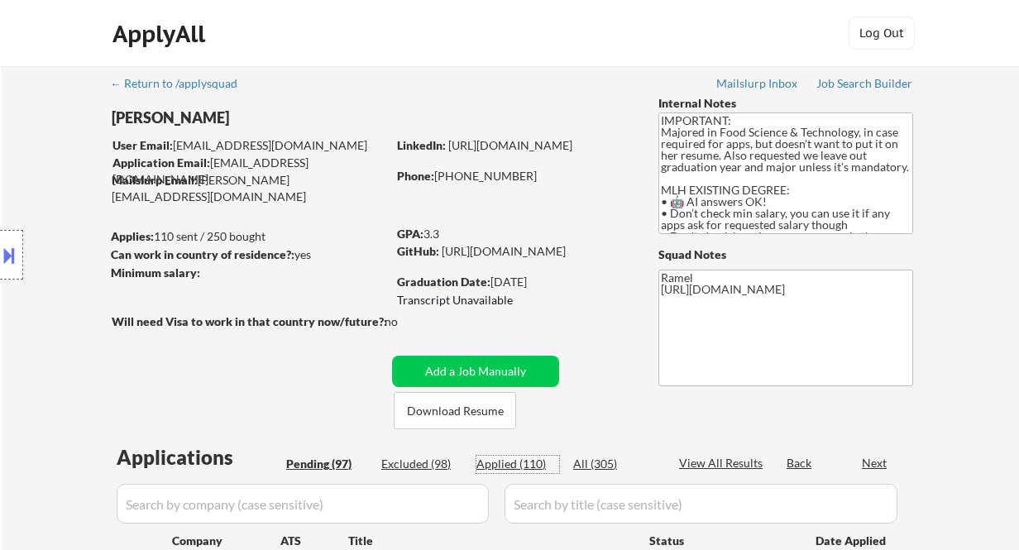
select select ""pending""
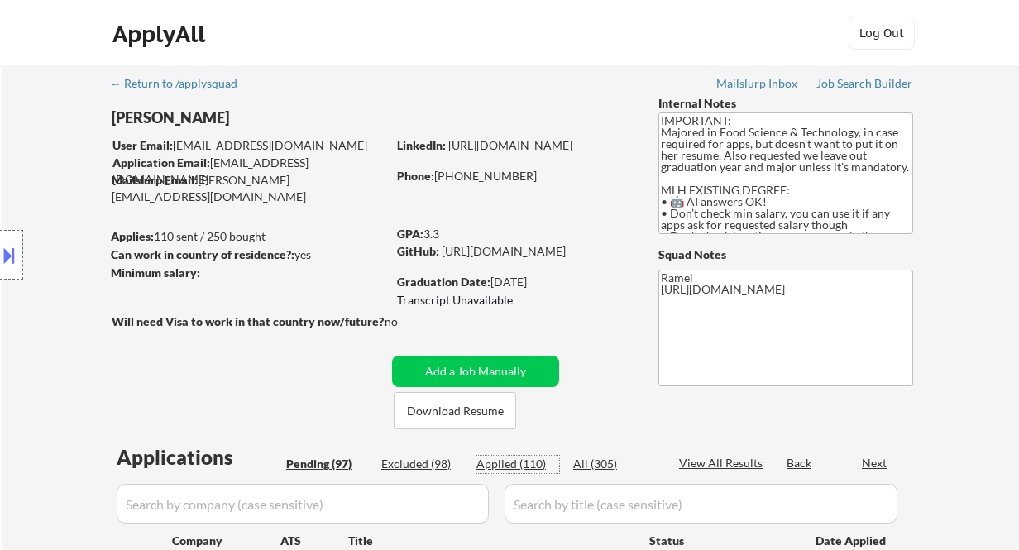
select select ""pending""
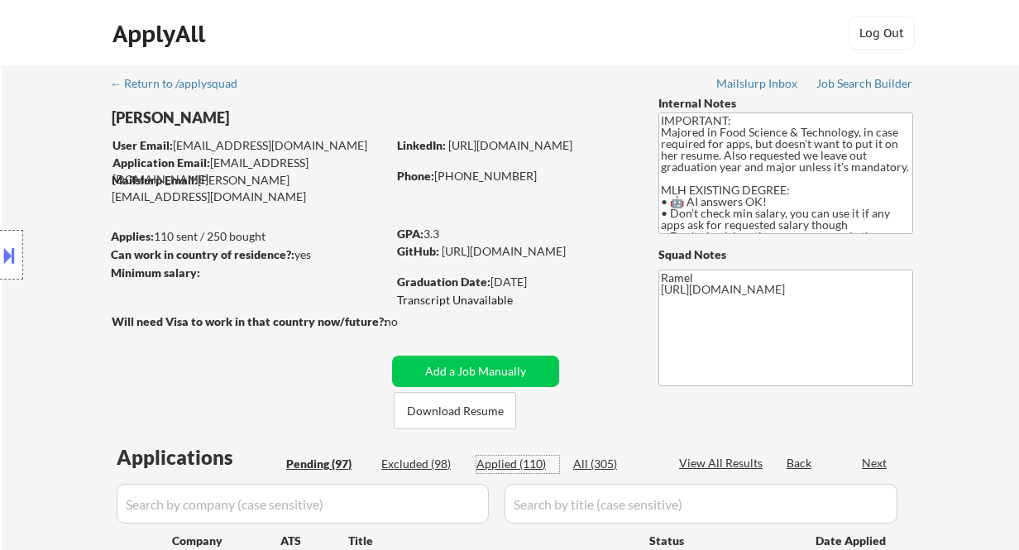
select select ""pending""
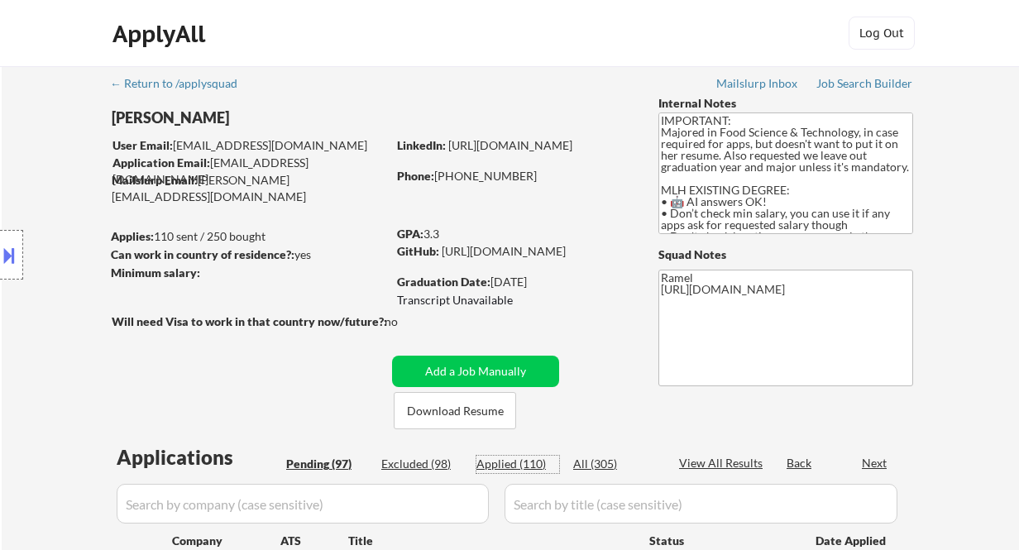
select select ""pending""
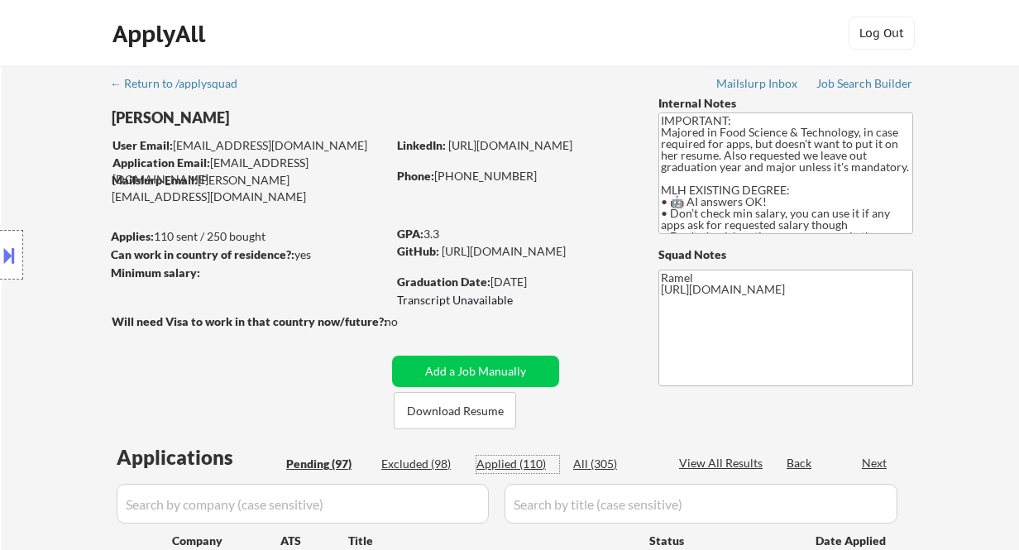
select select ""pending""
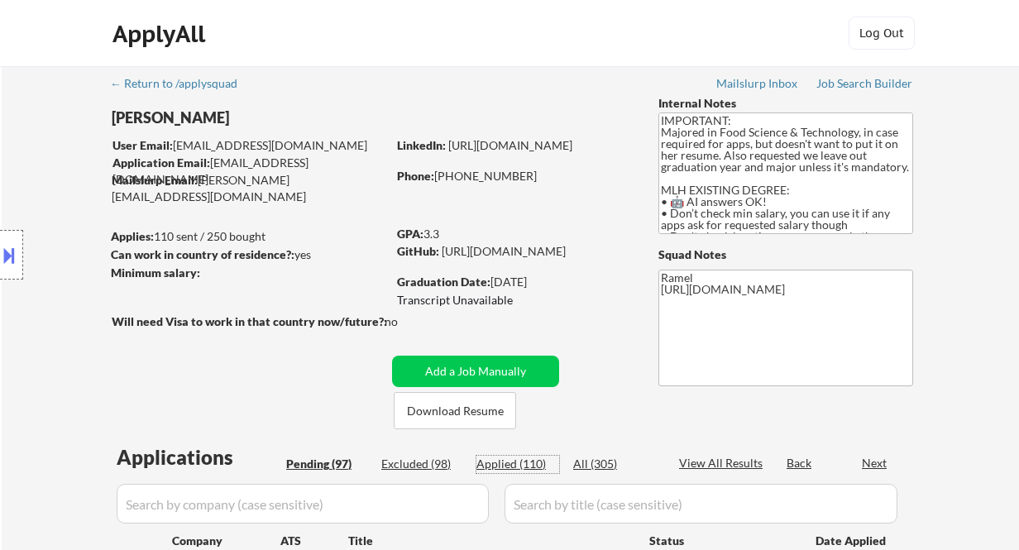
select select ""pending""
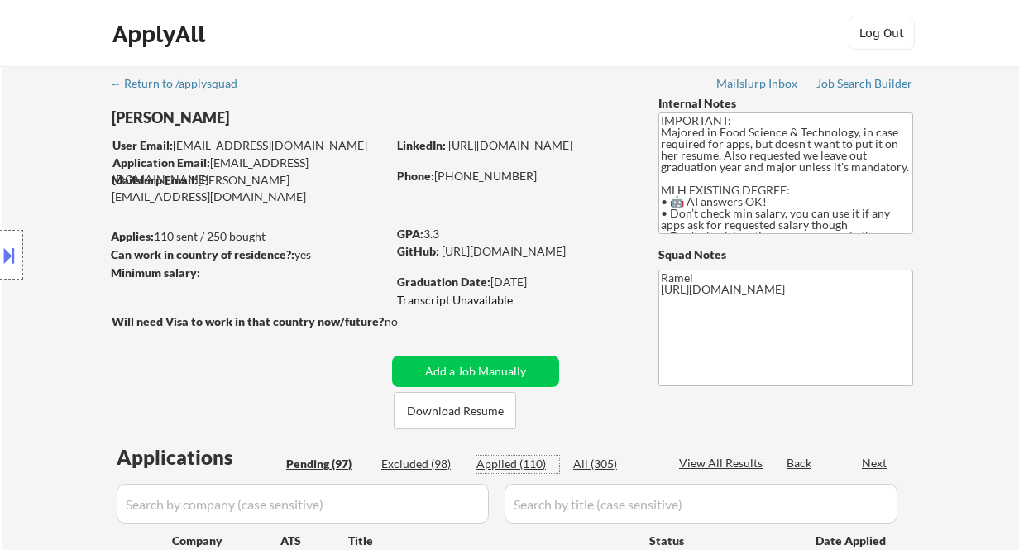
select select ""pending""
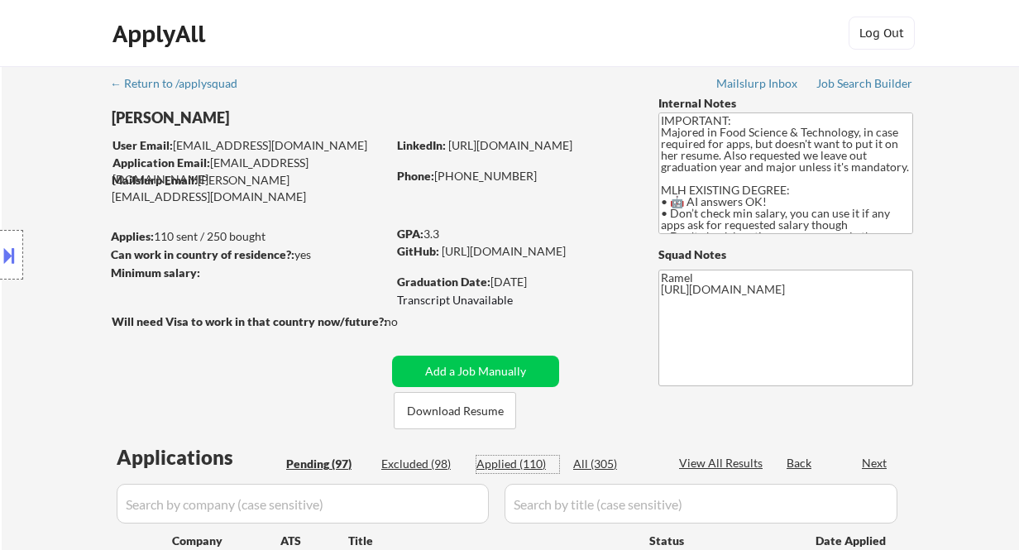
select select ""pending""
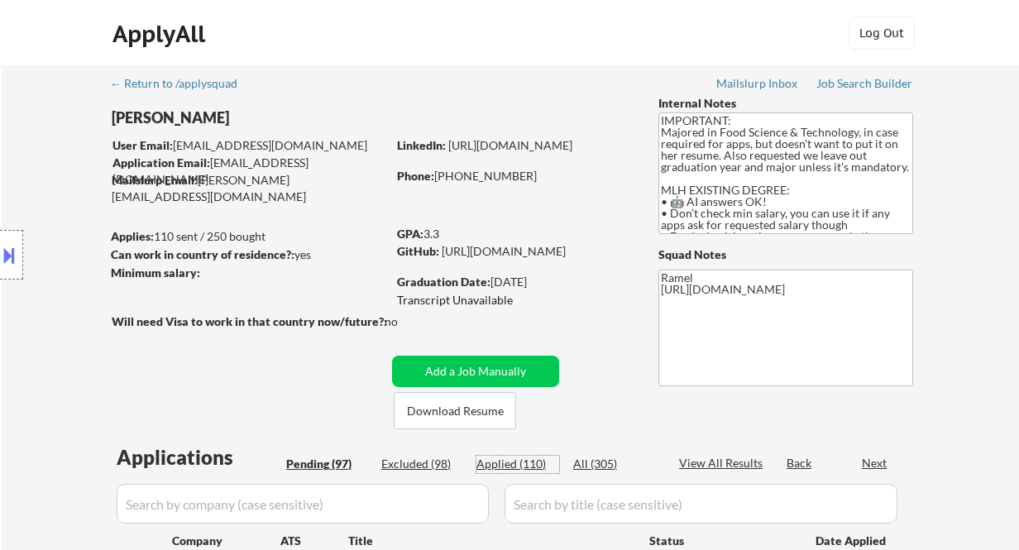
select select ""pending""
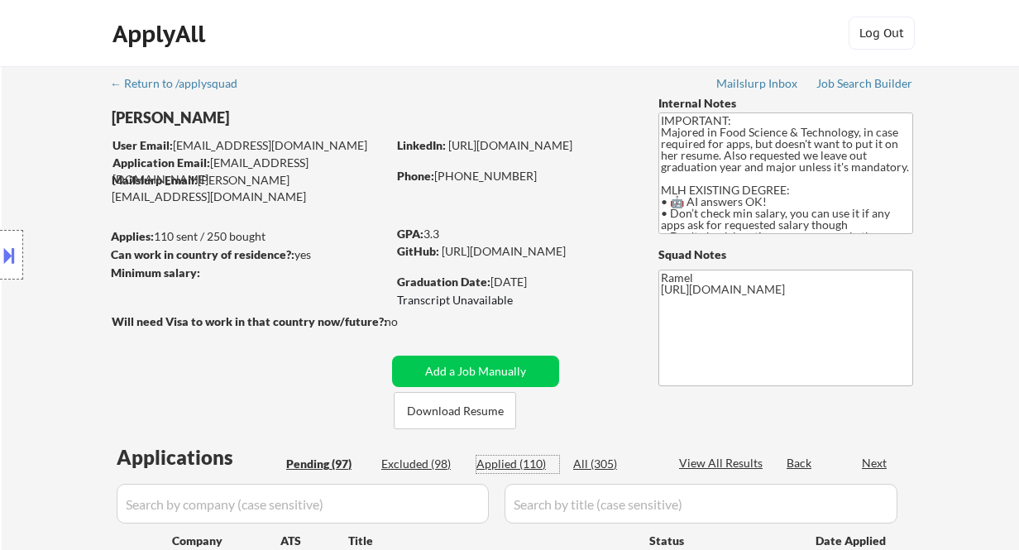
select select ""pending""
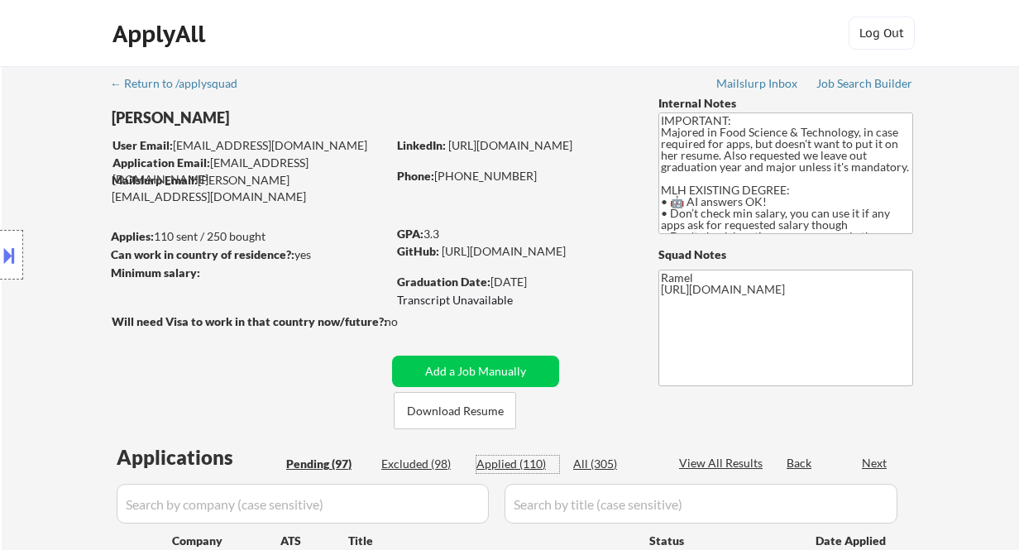
select select ""pending""
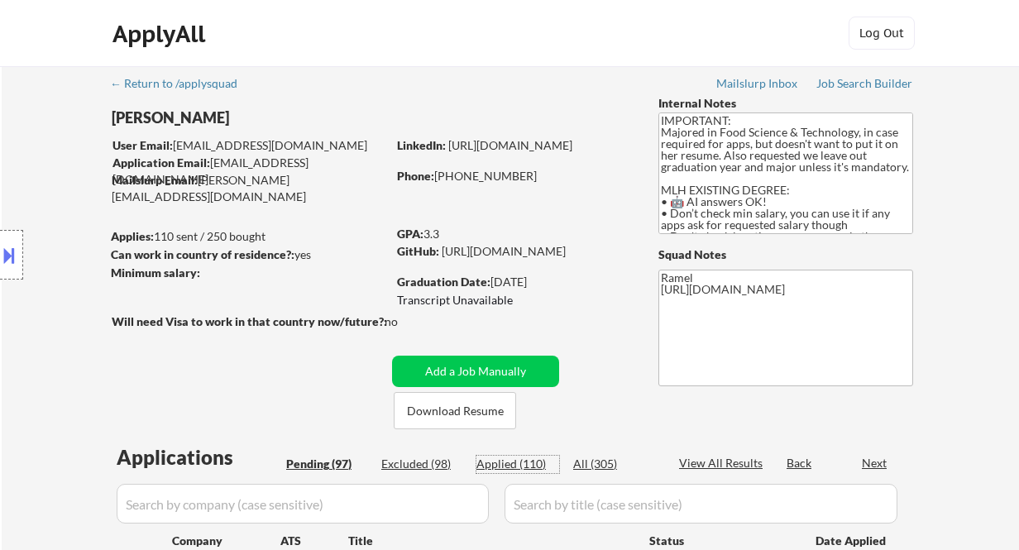
select select ""pending""
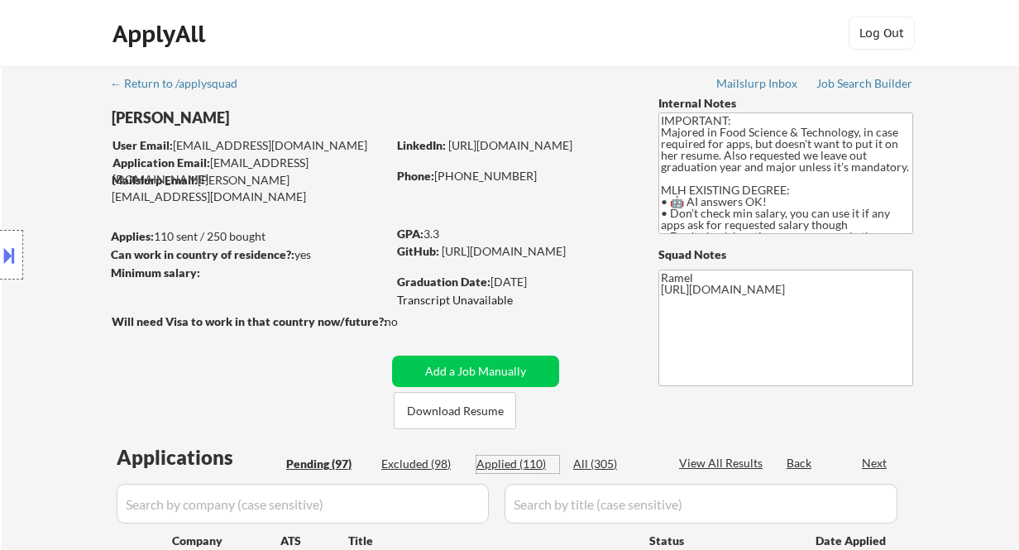
select select ""pending""
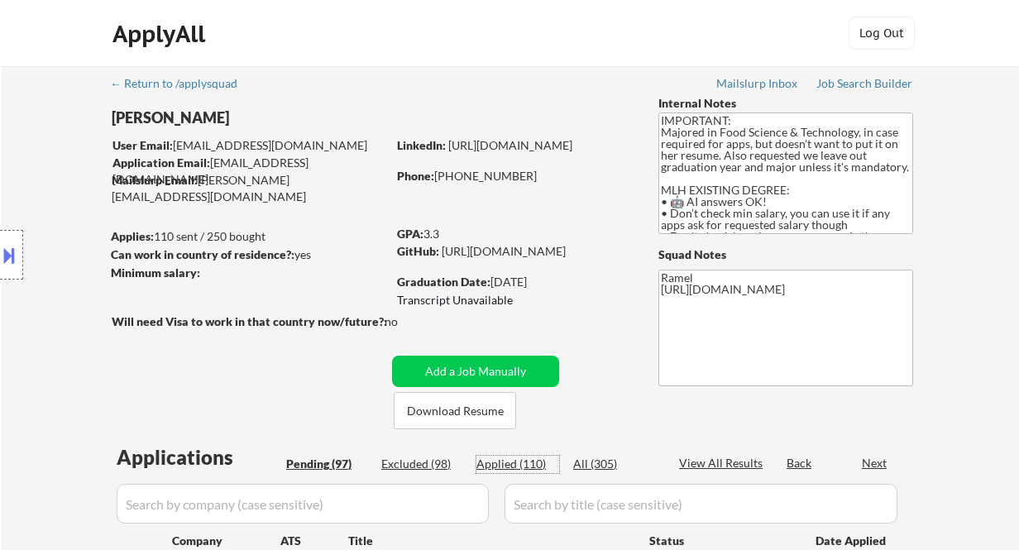
select select ""pending""
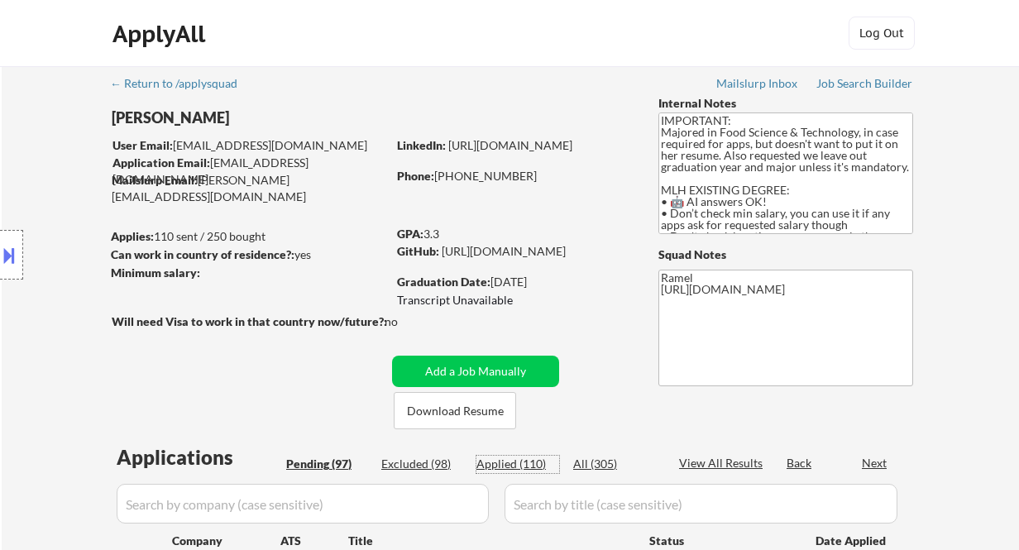
select select ""pending""
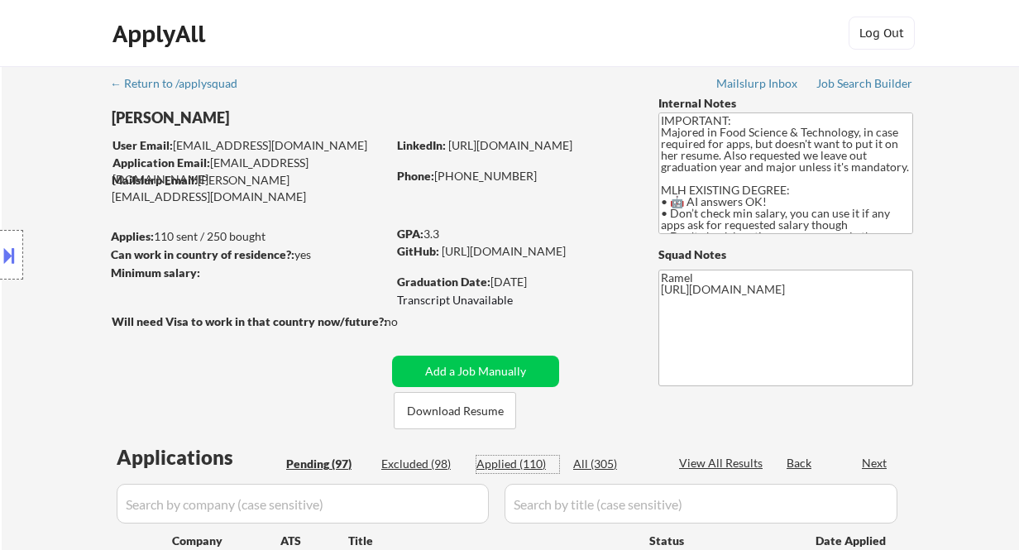
select select ""pending""
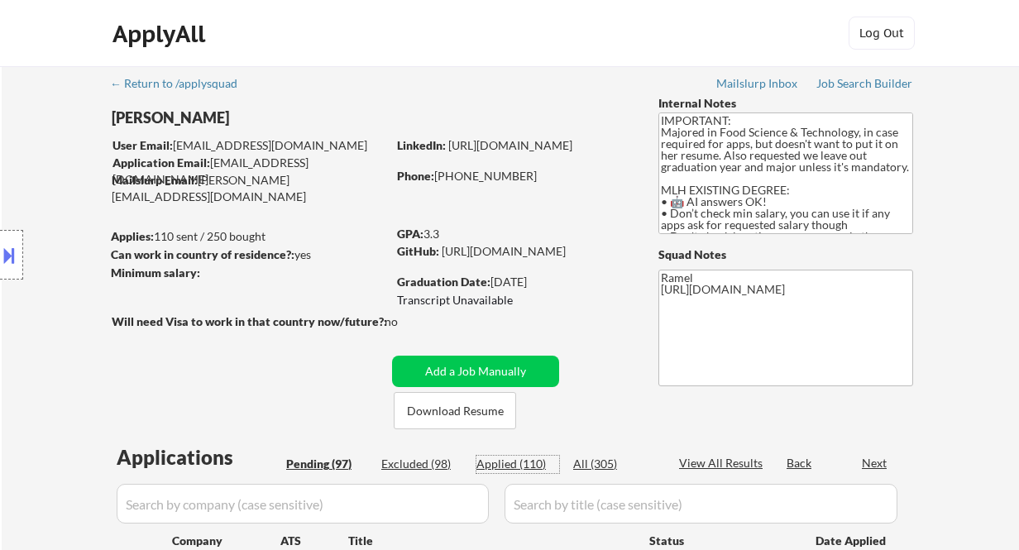
select select ""pending""
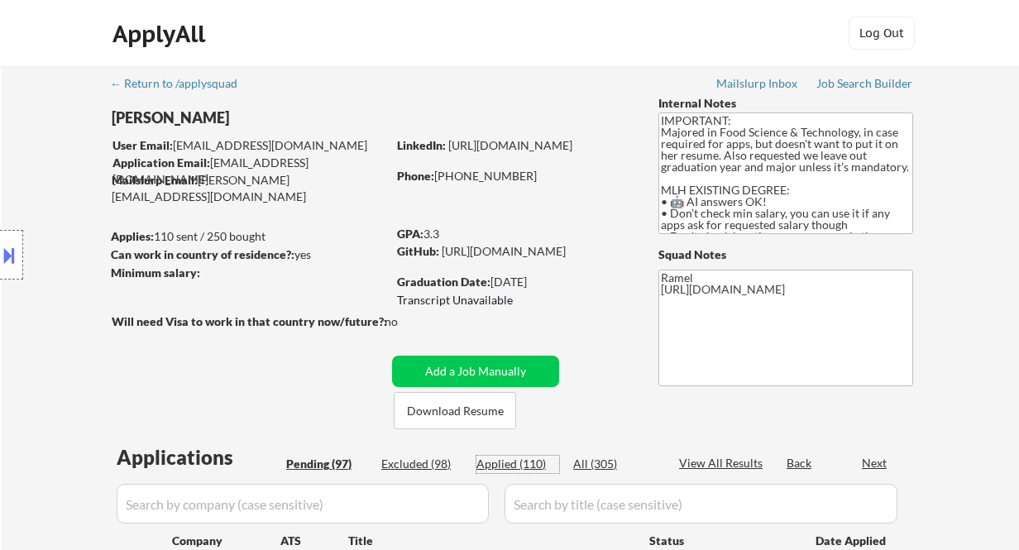
select select ""pending""
click at [551, 456] on div "Applied (110)" at bounding box center [517, 464] width 83 height 17
click at [520, 456] on div "Applied (110)" at bounding box center [517, 464] width 83 height 17
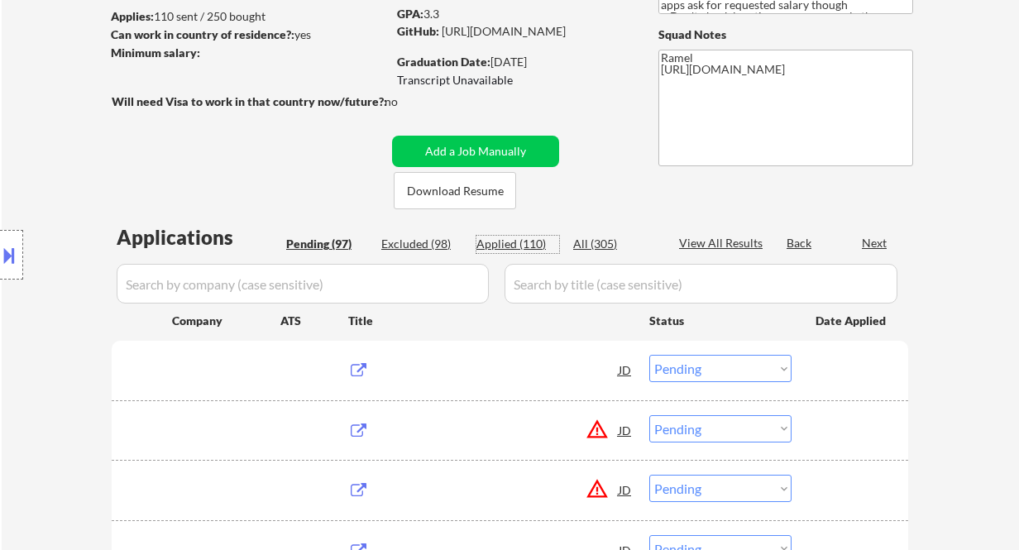
scroll to position [220, 0]
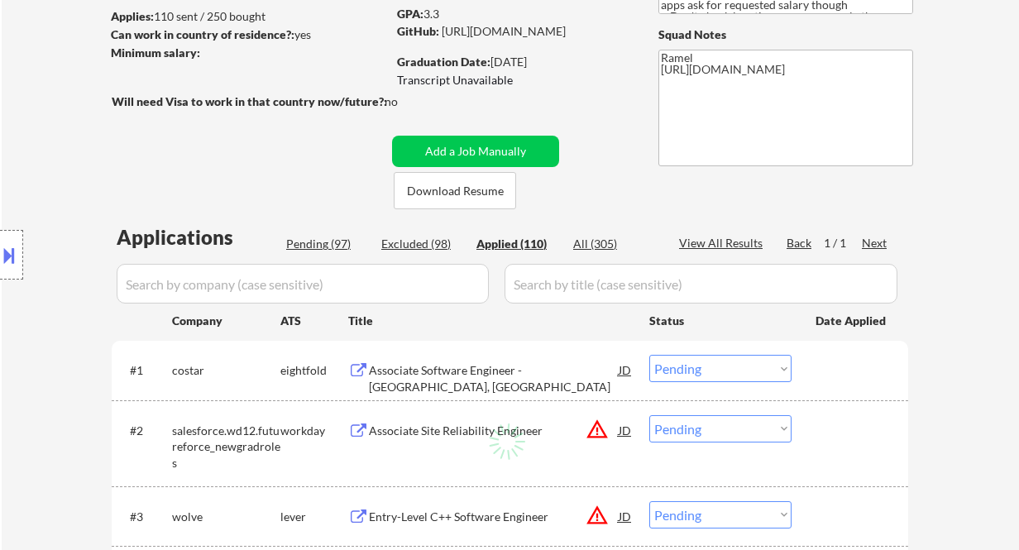
select select ""applied""
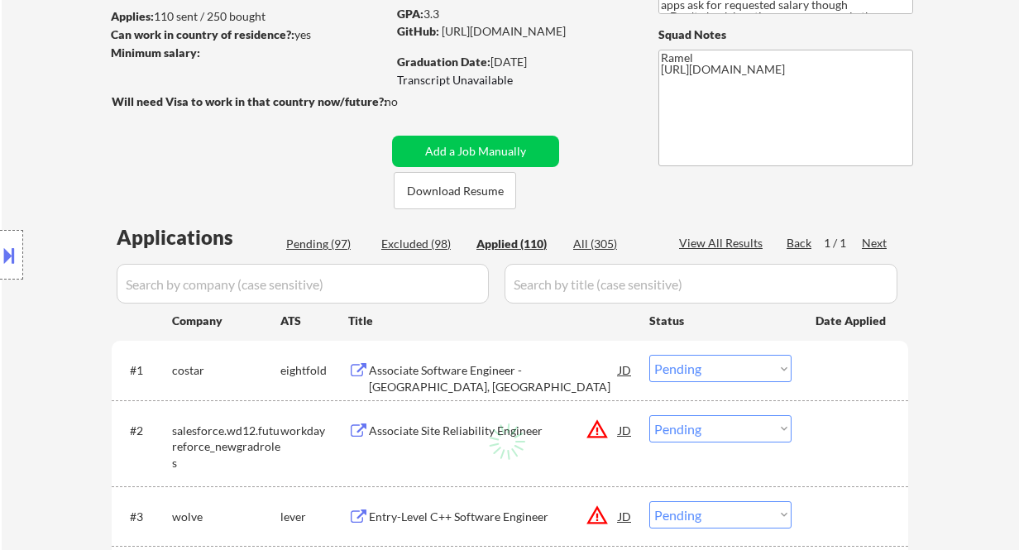
select select ""applied""
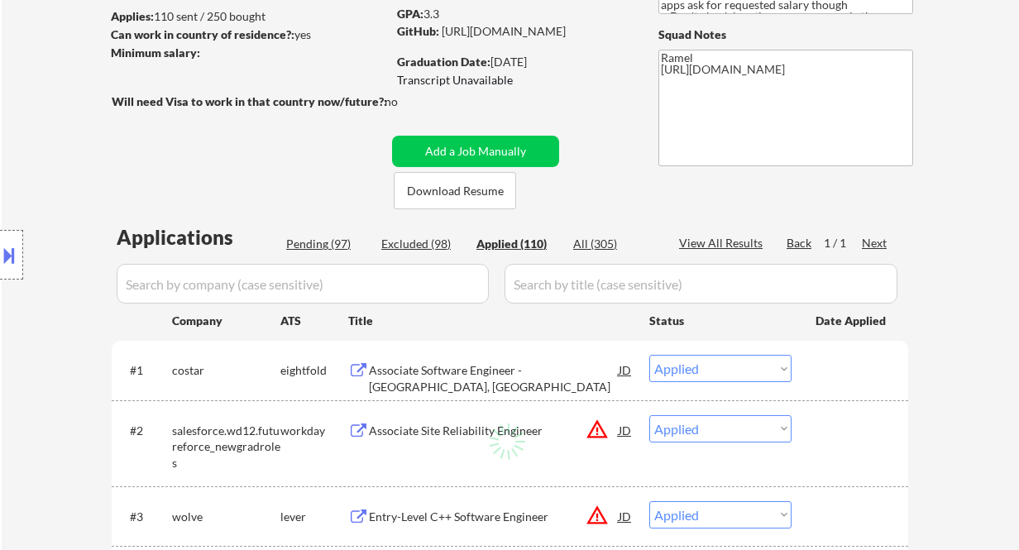
select select ""applied""
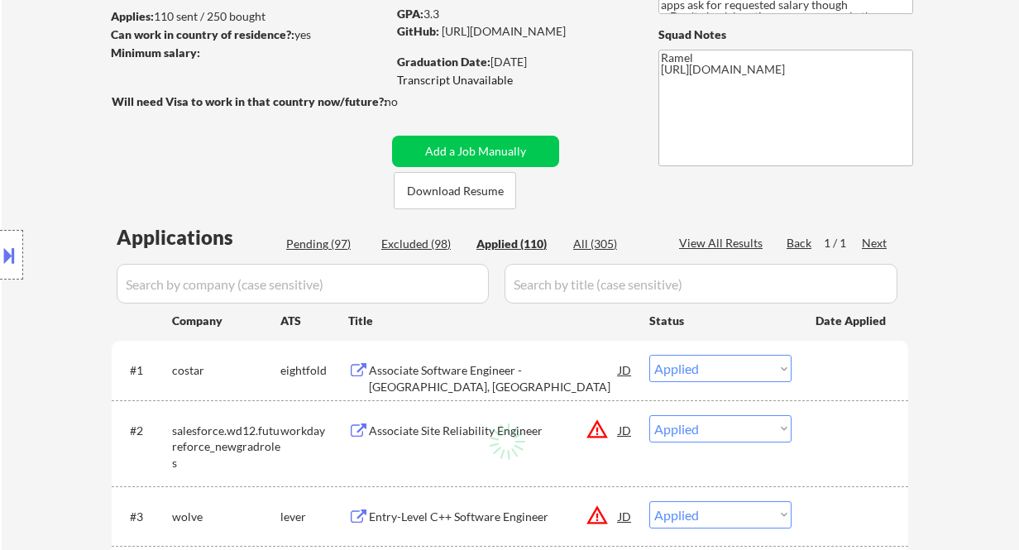
select select ""applied""
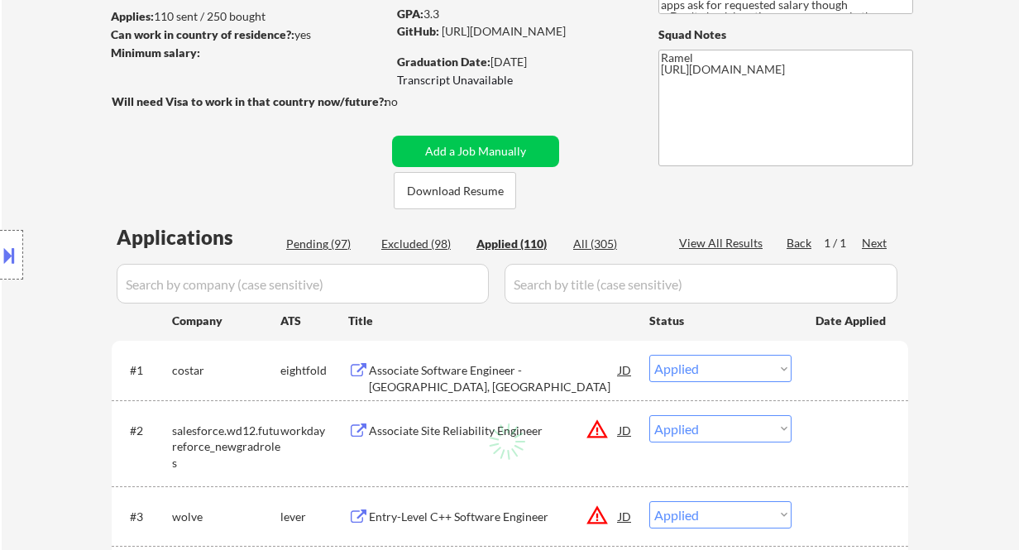
select select ""applied""
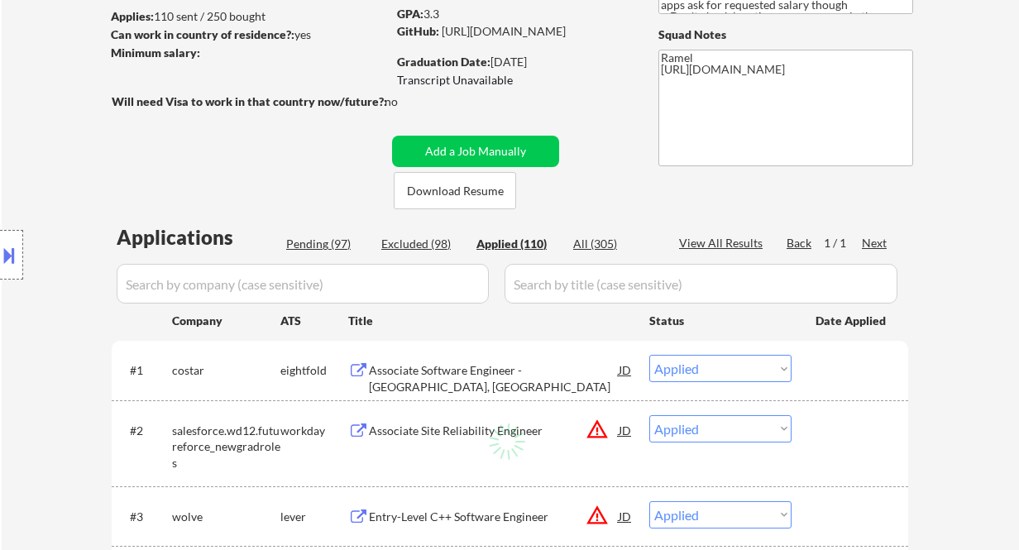
select select ""applied""
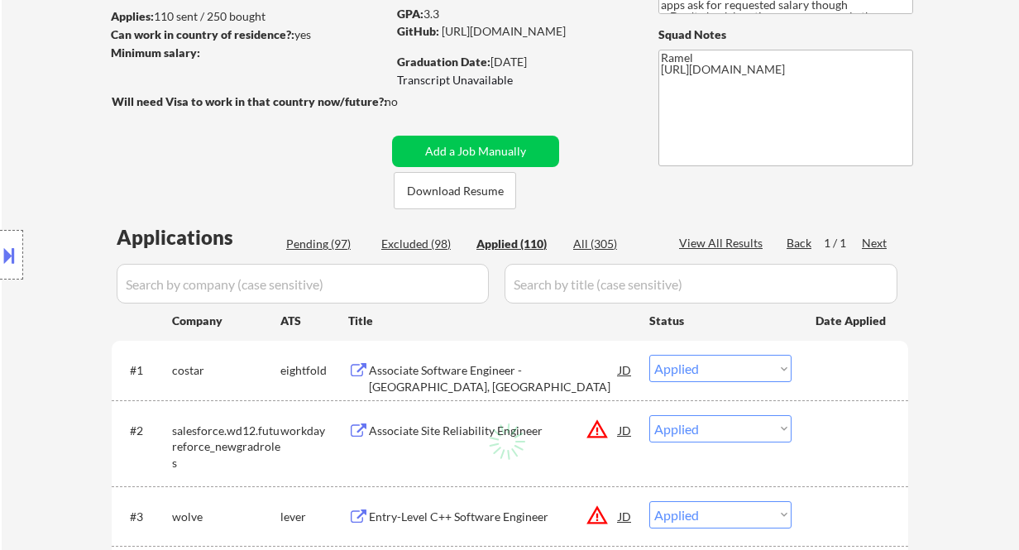
select select ""applied""
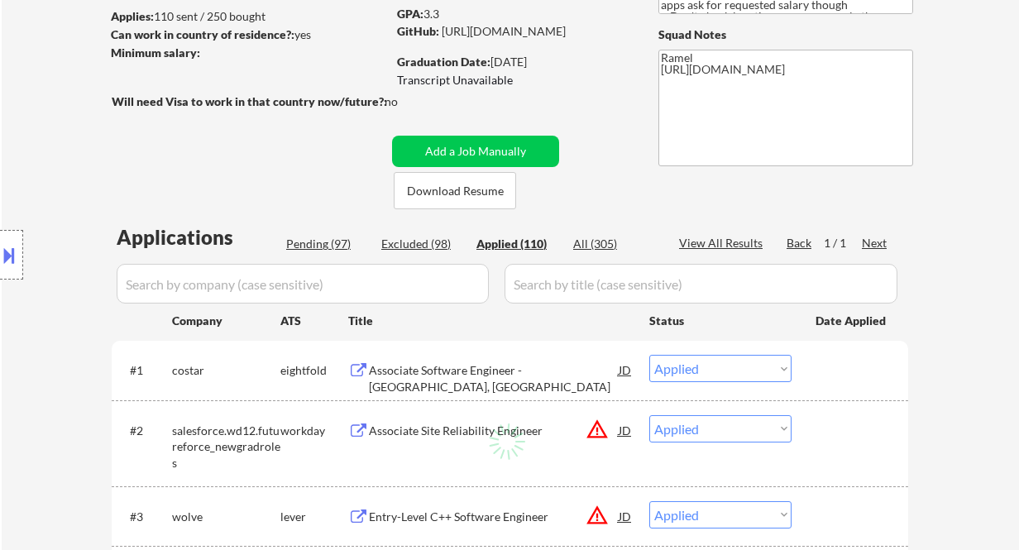
select select ""applied""
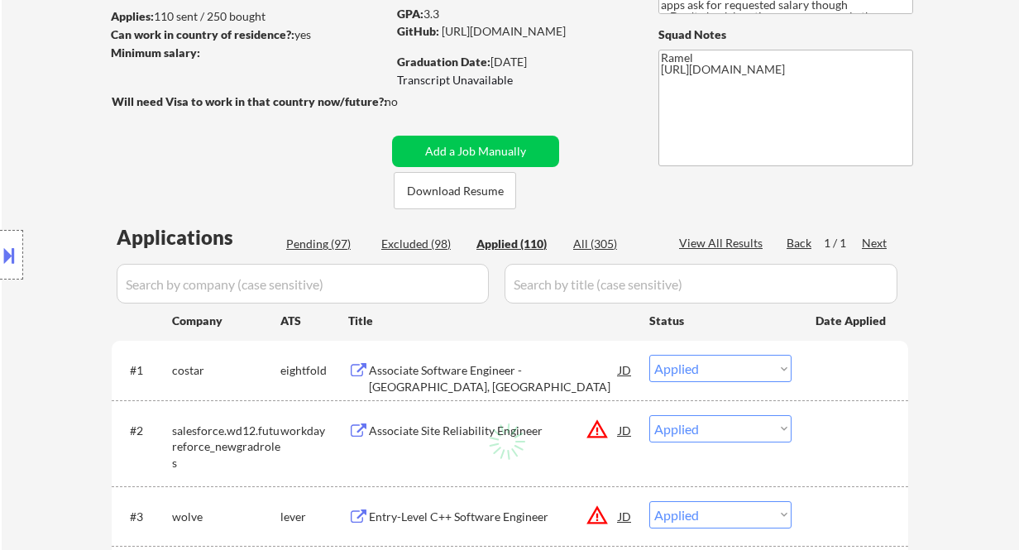
select select ""applied""
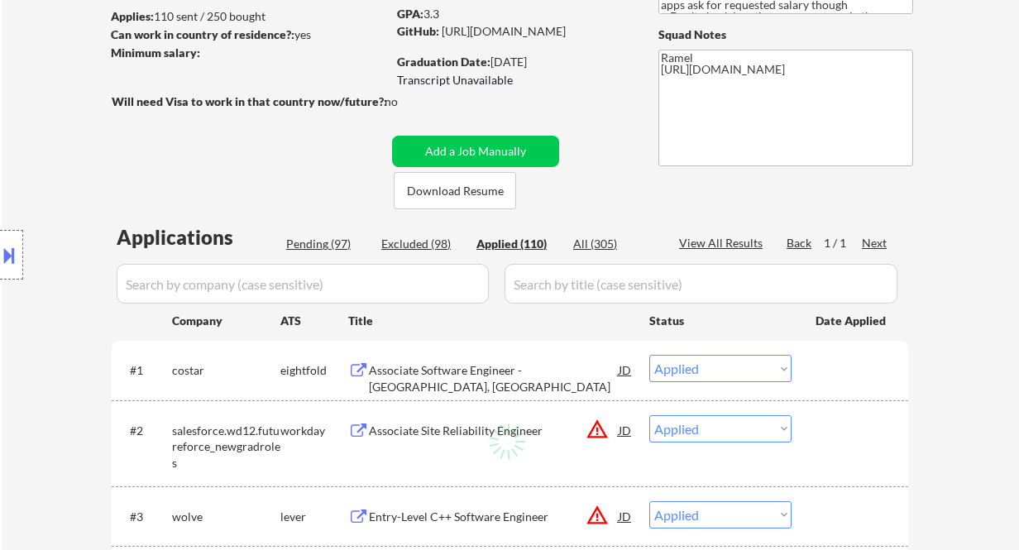
select select ""applied""
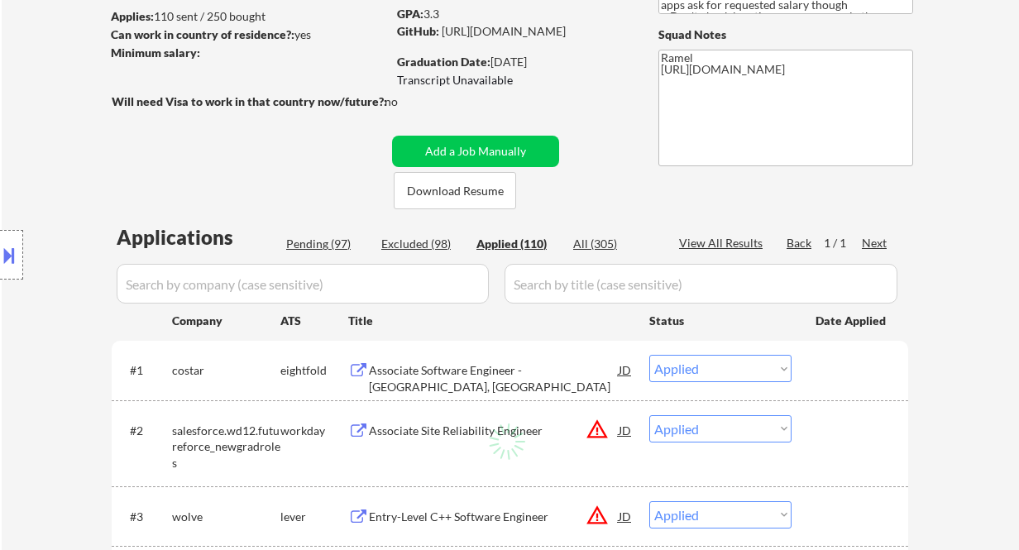
select select ""applied""
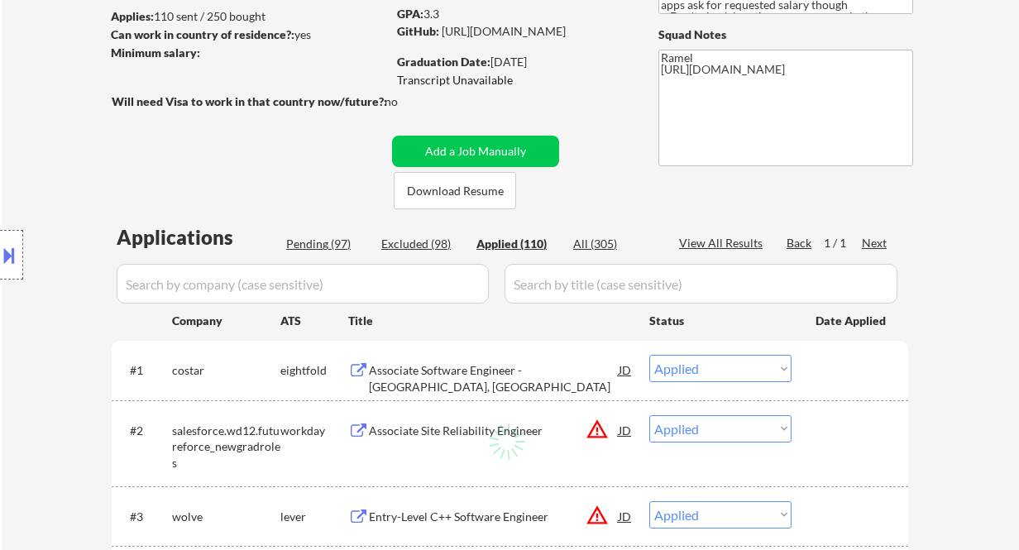
select select ""applied""
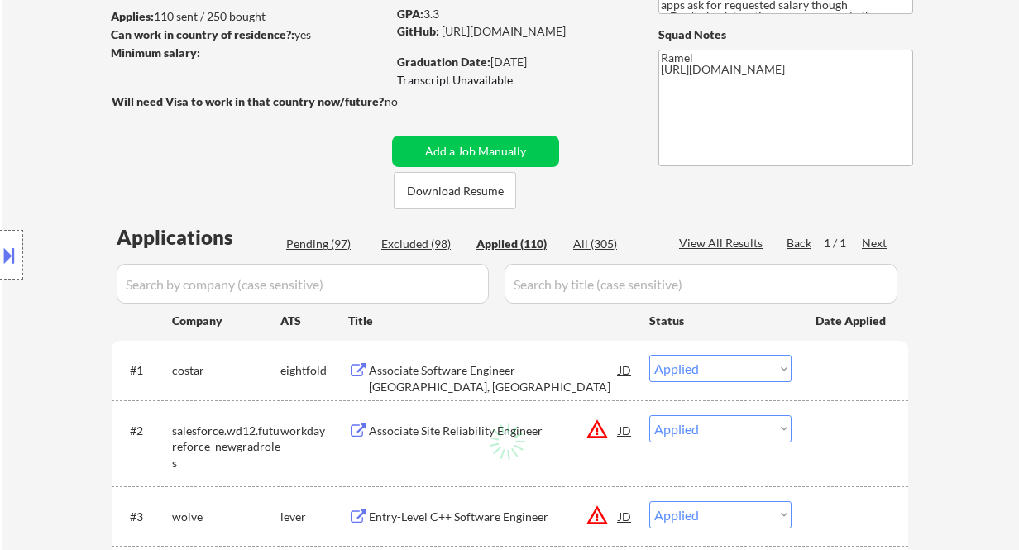
select select ""applied""
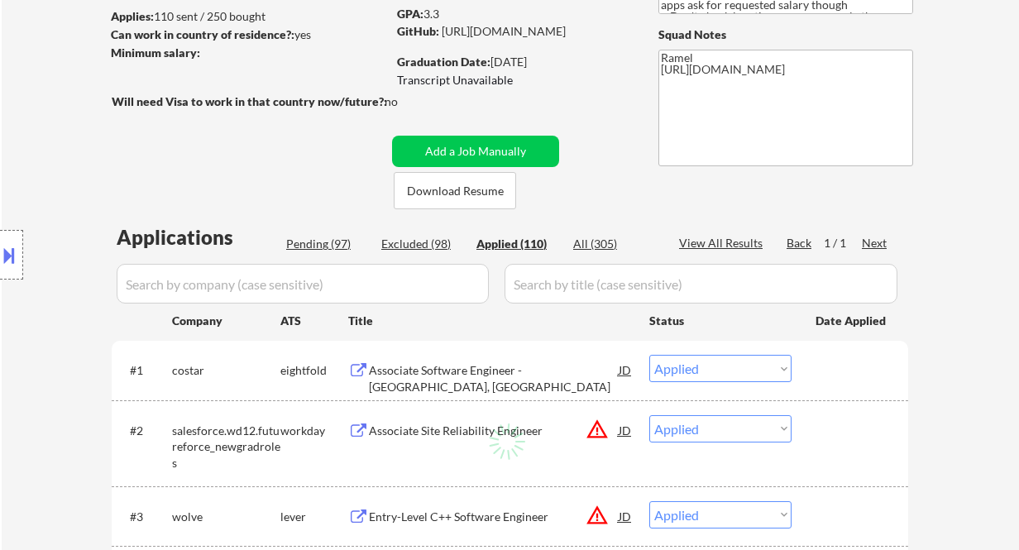
select select ""applied""
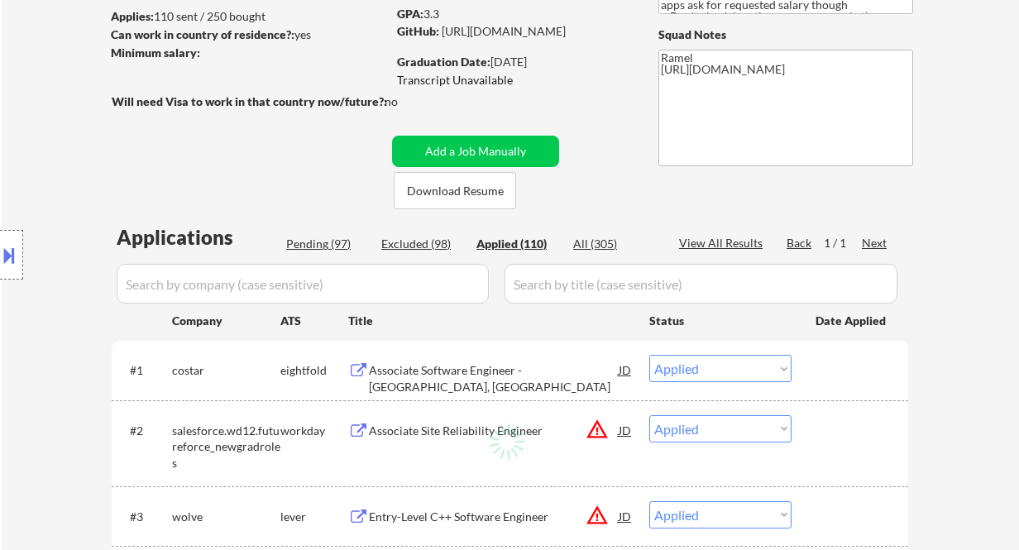
select select ""applied""
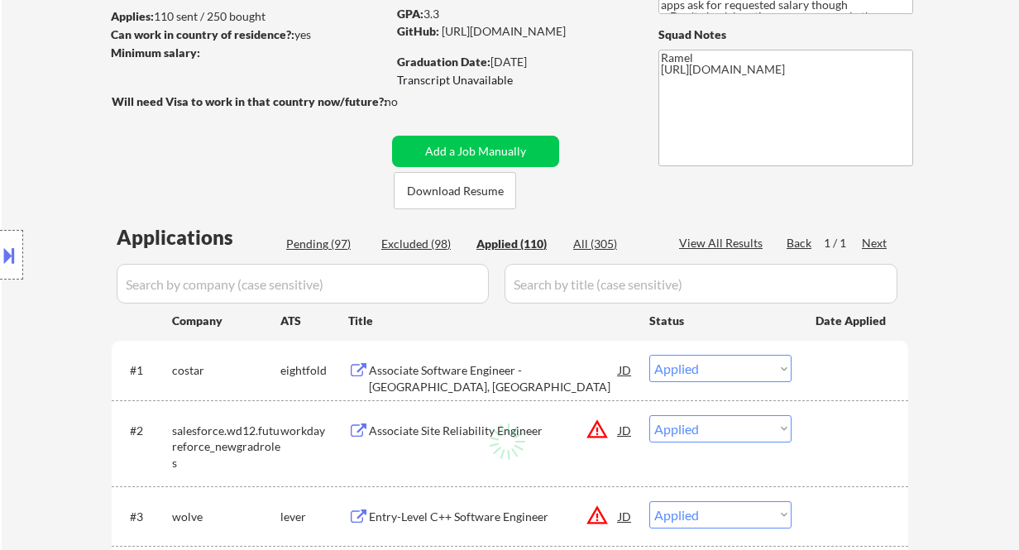
select select ""applied""
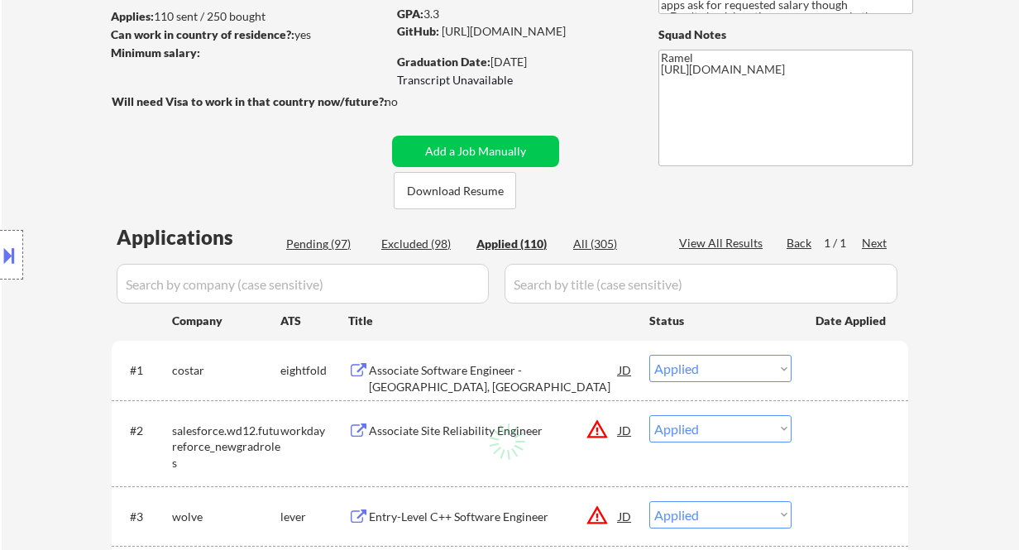
select select ""applied""
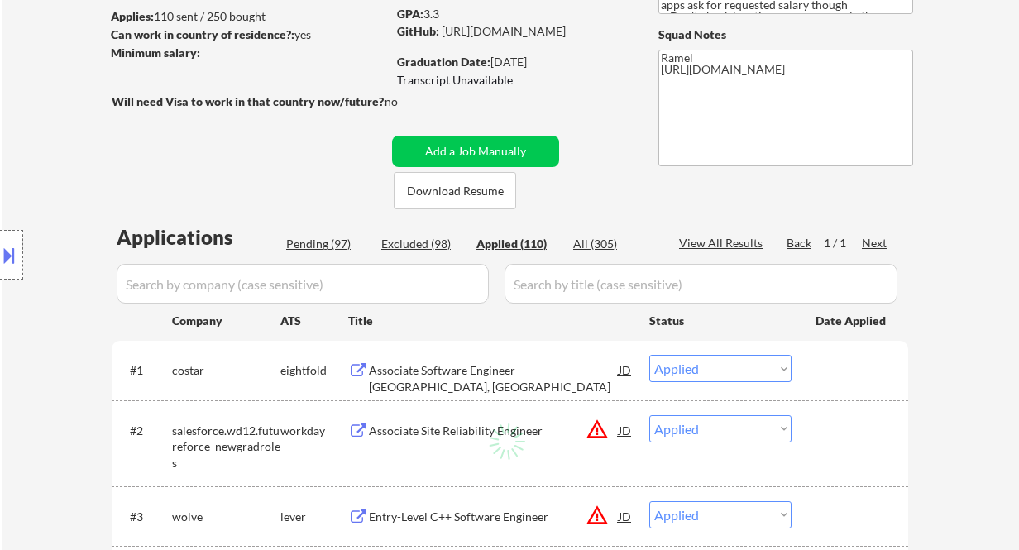
select select ""applied""
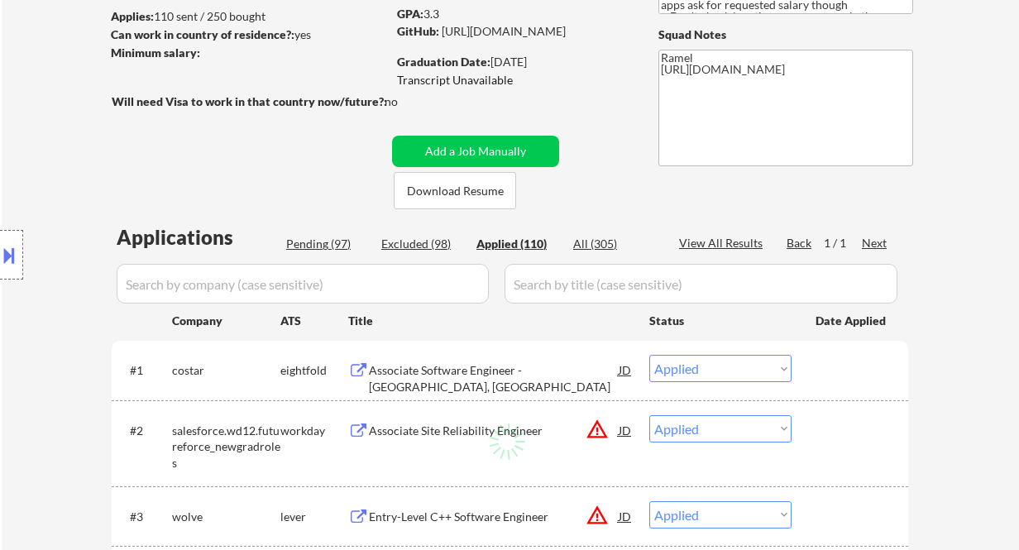
select select ""applied""
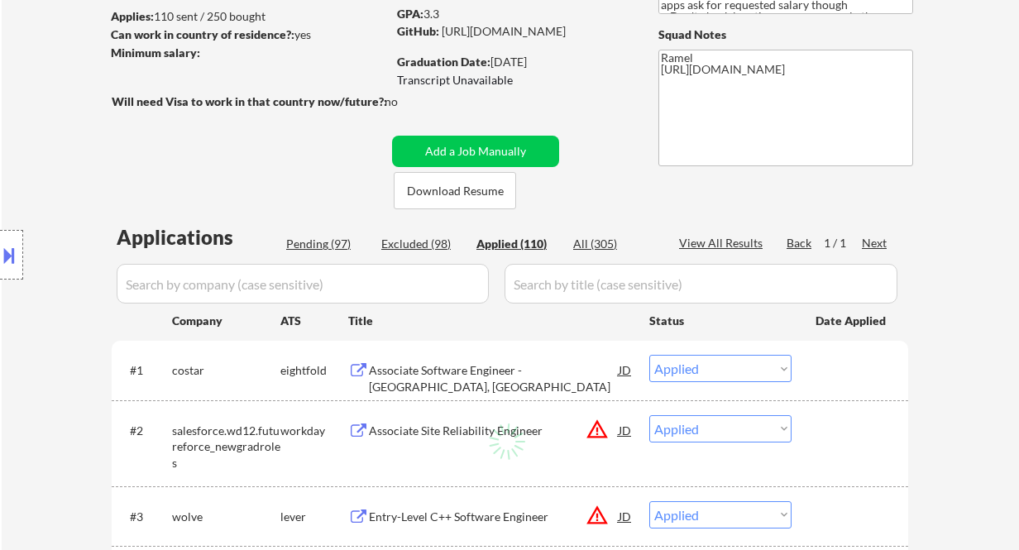
select select ""applied""
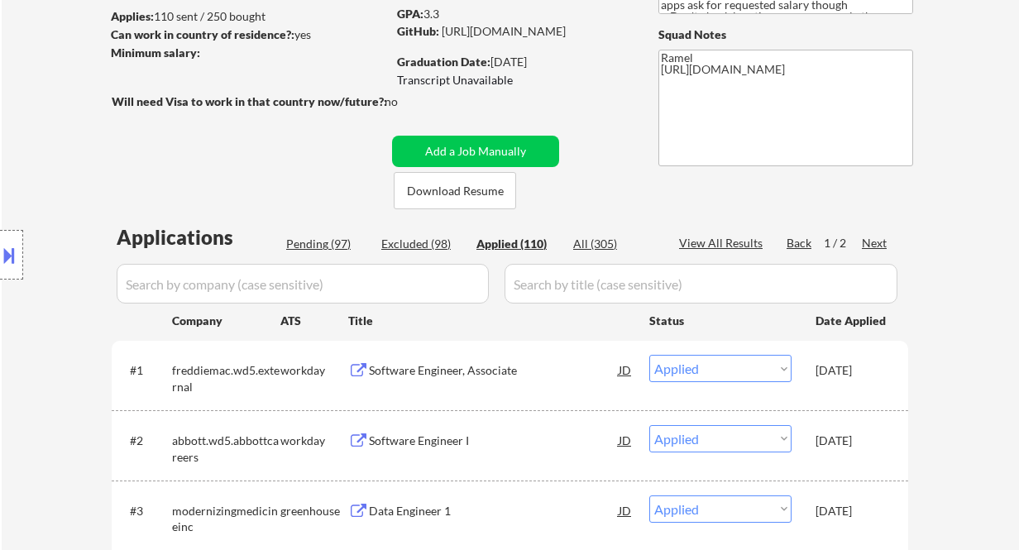
click at [723, 239] on div "View All Results" at bounding box center [723, 243] width 88 height 17
select select ""applied""
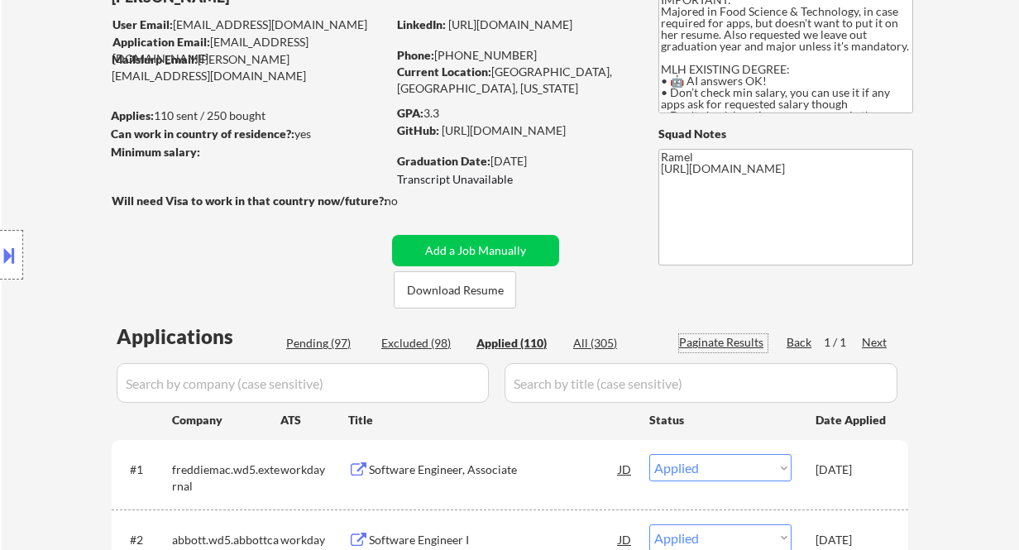
scroll to position [110, 0]
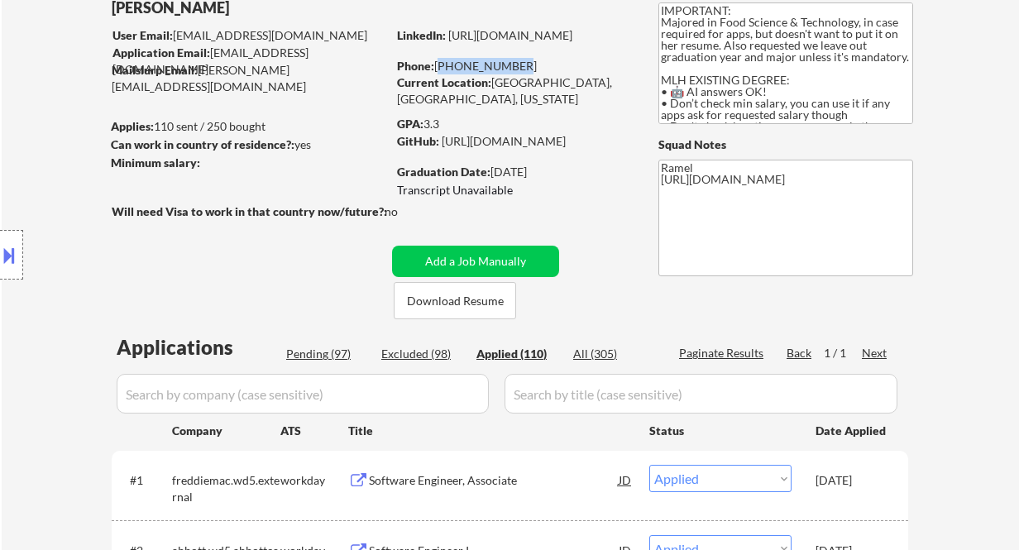
drag, startPoint x: 513, startPoint y: 64, endPoint x: 438, endPoint y: 58, distance: 74.7
click at [438, 58] on div "Phone: 279-759-3060" at bounding box center [514, 66] width 234 height 17
copy div "279-759-3060"
drag, startPoint x: 493, startPoint y: 81, endPoint x: 570, endPoint y: 82, distance: 77.7
click at [570, 82] on div "Current Location: Sacramento, CA, California" at bounding box center [514, 90] width 234 height 32
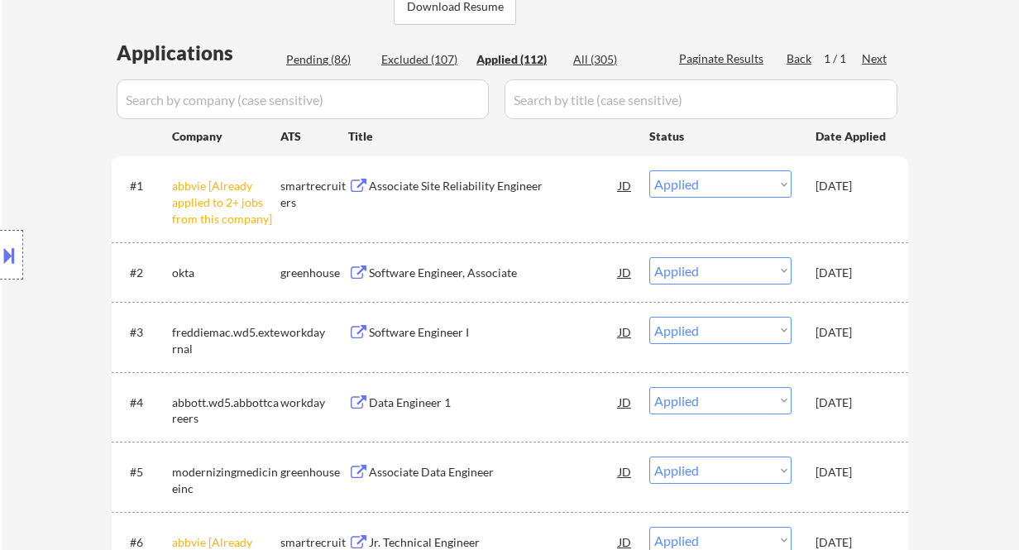
scroll to position [515, 0]
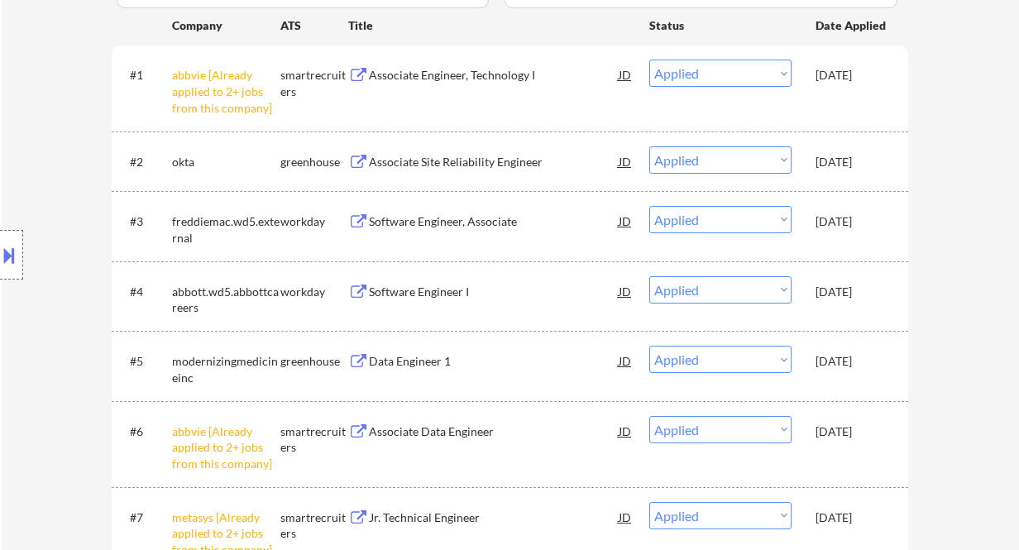
click at [43, 148] on div "Location Inclusions: country:US" at bounding box center [148, 255] width 296 height 307
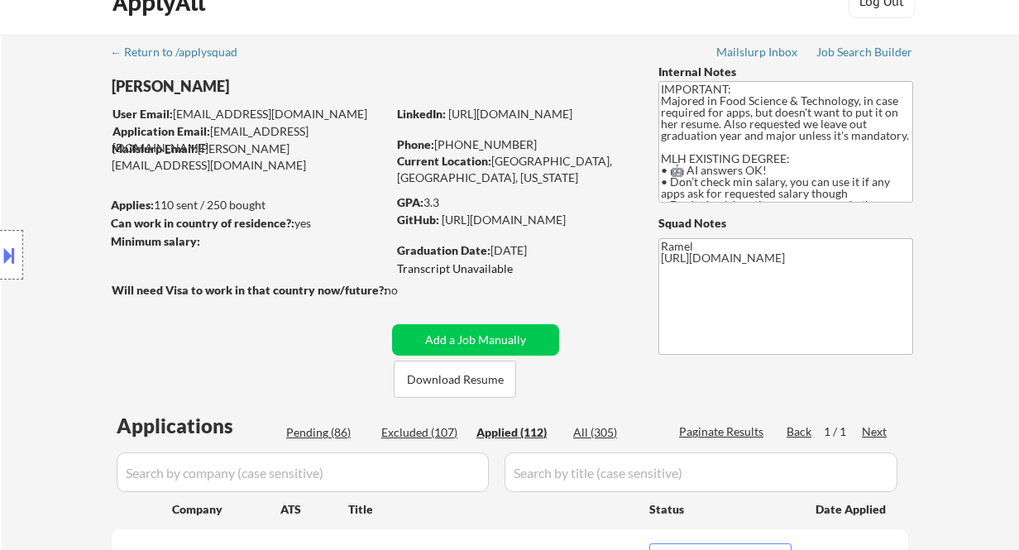
scroll to position [0, 0]
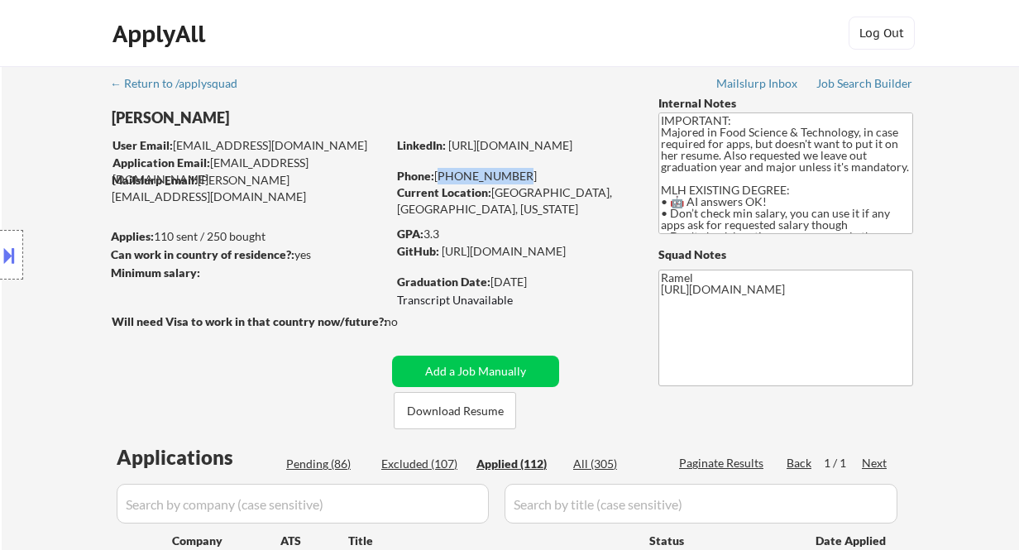
drag, startPoint x: 517, startPoint y: 172, endPoint x: 436, endPoint y: 177, distance: 81.2
click at [436, 177] on div "Phone: 279-759-3060" at bounding box center [514, 176] width 234 height 17
copy div "279-759-3060"
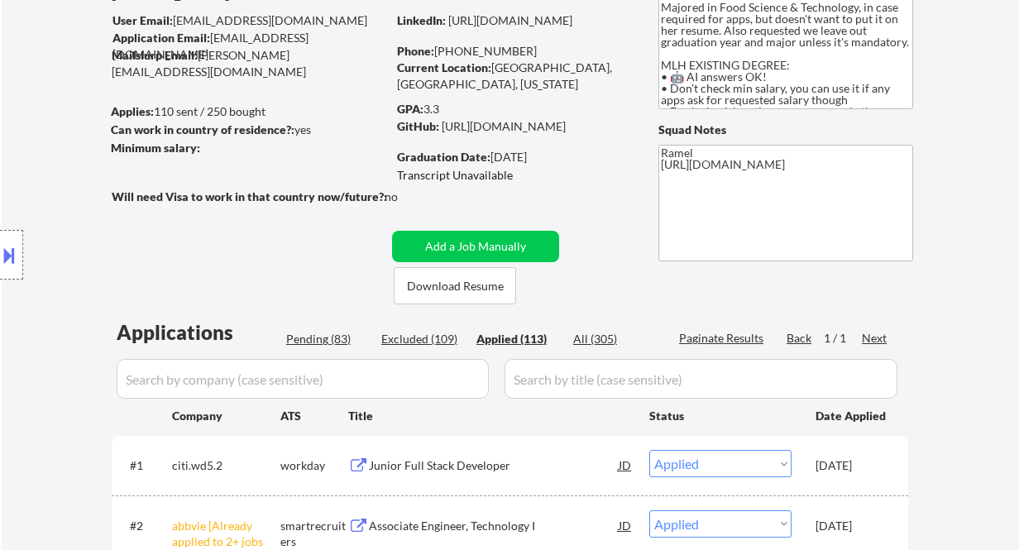
scroll to position [110, 0]
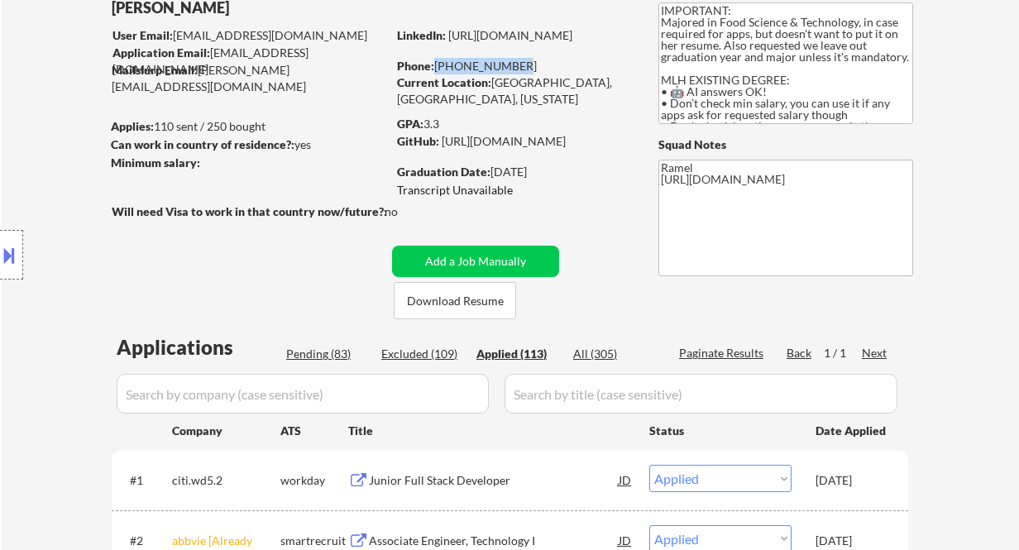
drag, startPoint x: 508, startPoint y: 64, endPoint x: 434, endPoint y: 65, distance: 73.6
click at [434, 65] on div "Phone: 279-759-3060" at bounding box center [514, 66] width 234 height 17
copy div "279-759-3060"
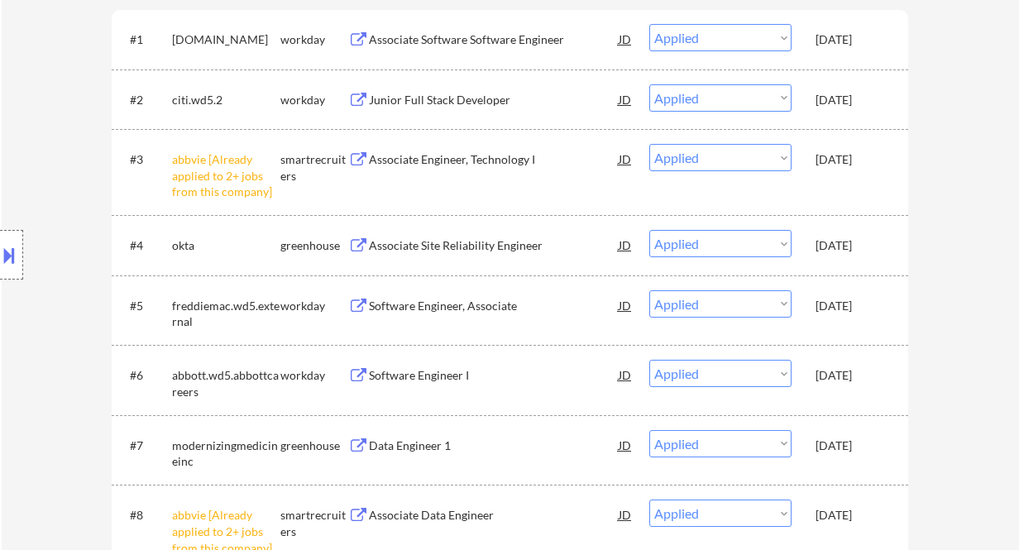
scroll to position [0, 0]
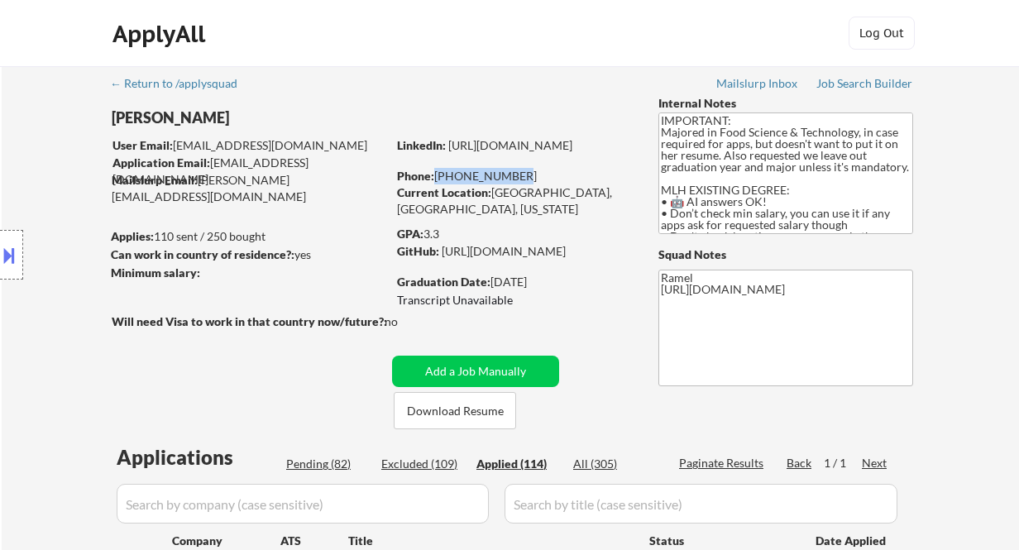
copy div "279-759-3060"
drag, startPoint x: 45, startPoint y: 113, endPoint x: 85, endPoint y: 122, distance: 40.7
click at [45, 113] on div "Location Inclusions: country:US" at bounding box center [148, 255] width 296 height 307
drag, startPoint x: 508, startPoint y: 174, endPoint x: 434, endPoint y: 176, distance: 74.5
click at [434, 176] on div "Phone: 279-759-3060" at bounding box center [514, 176] width 234 height 17
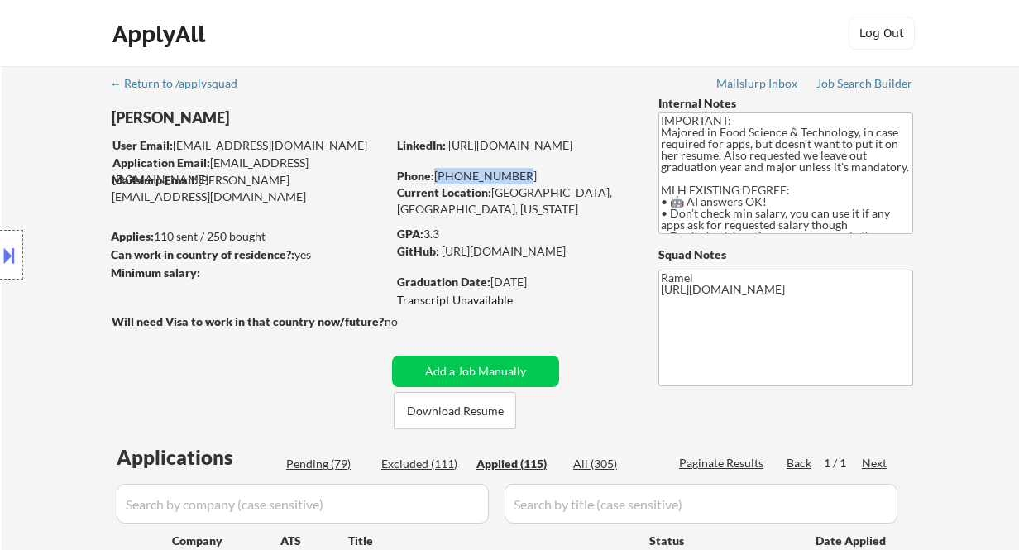
copy div "279-759-3060"
drag, startPoint x: 512, startPoint y: 176, endPoint x: 377, endPoint y: 91, distance: 159.4
click at [440, 173] on div "Phone: 279-759-3060" at bounding box center [514, 176] width 234 height 17
copy div "279-759-3060"
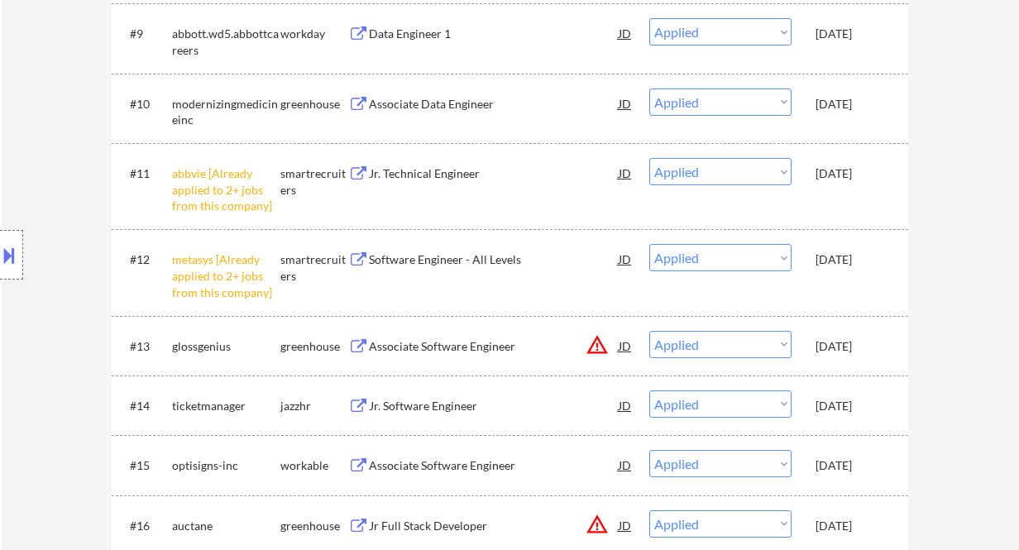
scroll to position [881, 0]
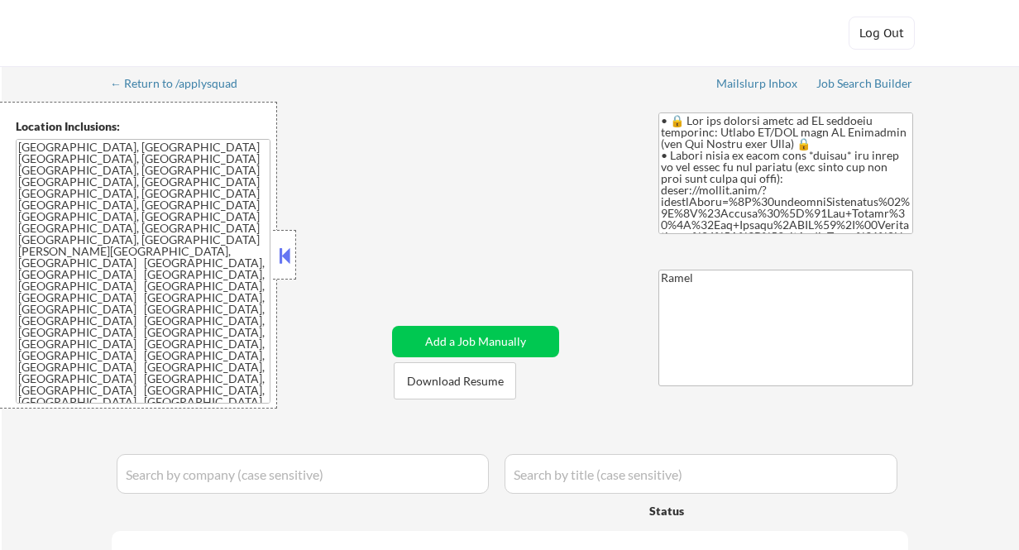
select select ""pending""
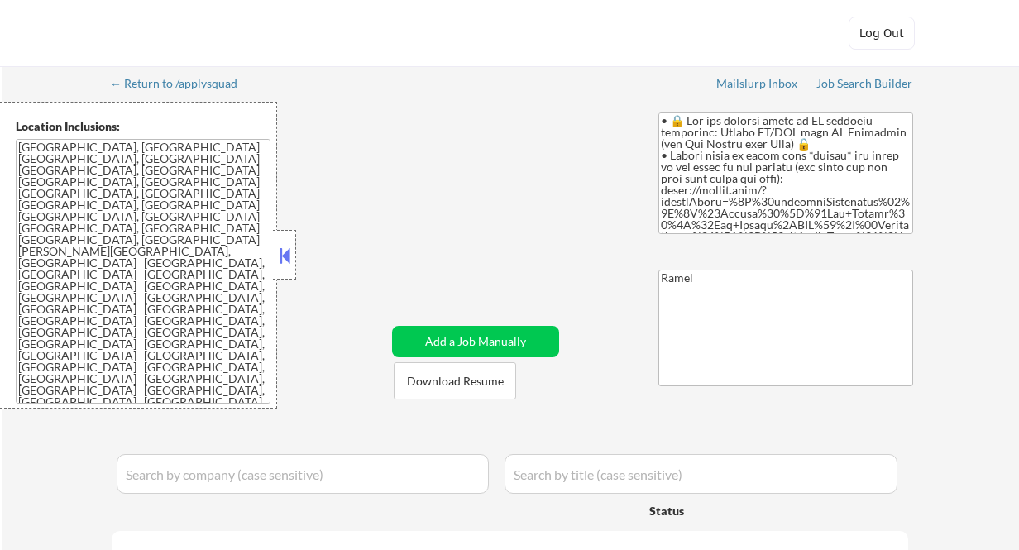
select select ""pending""
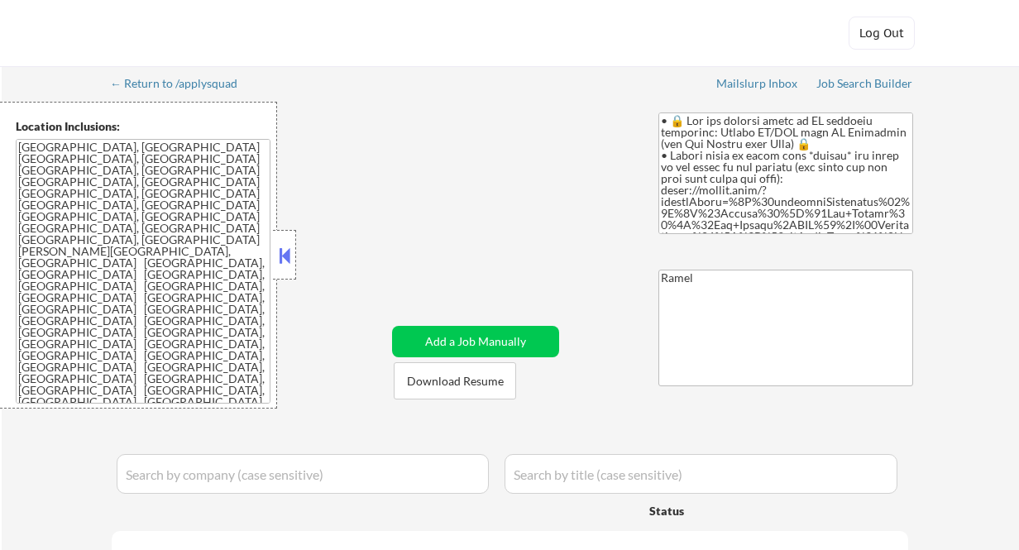
select select ""pending""
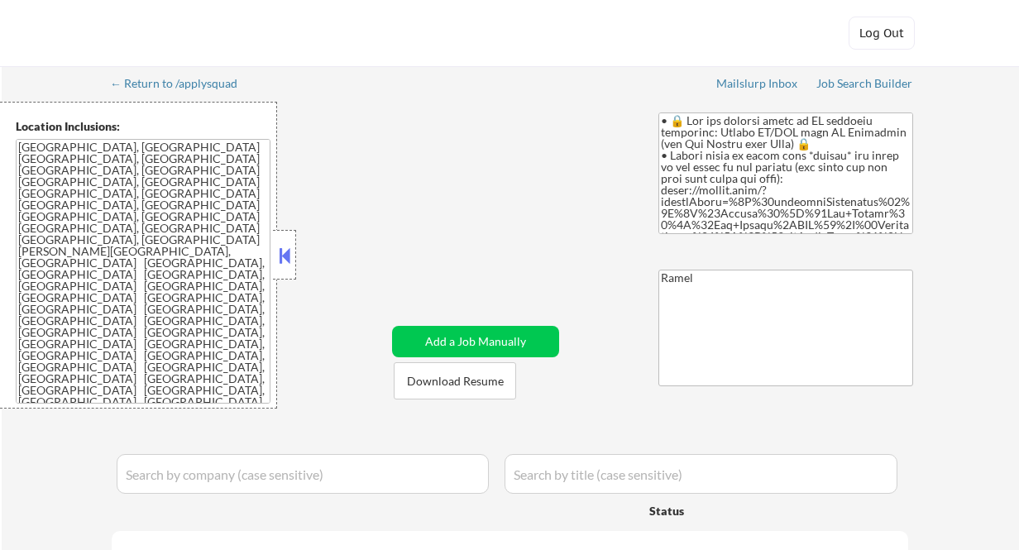
select select ""pending""
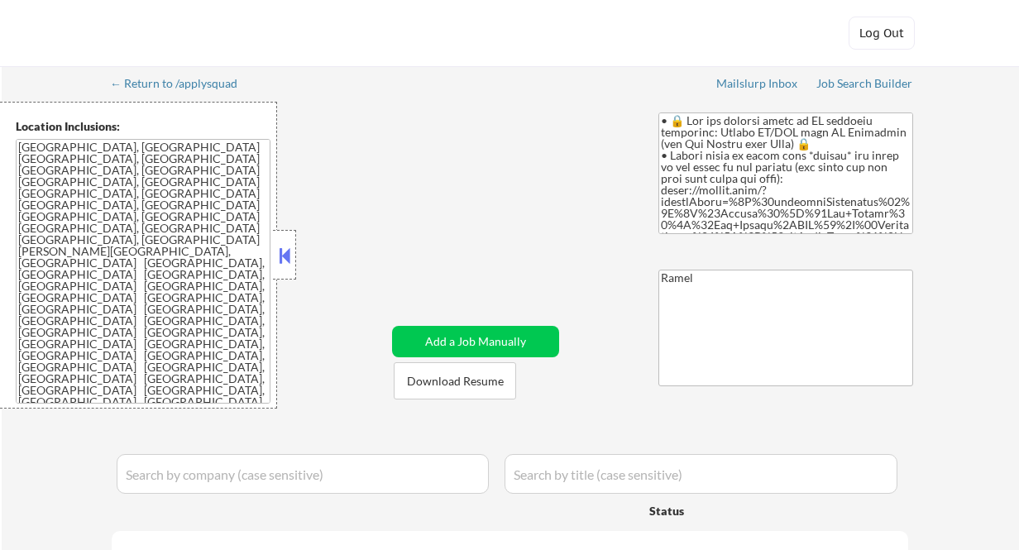
select select ""pending""
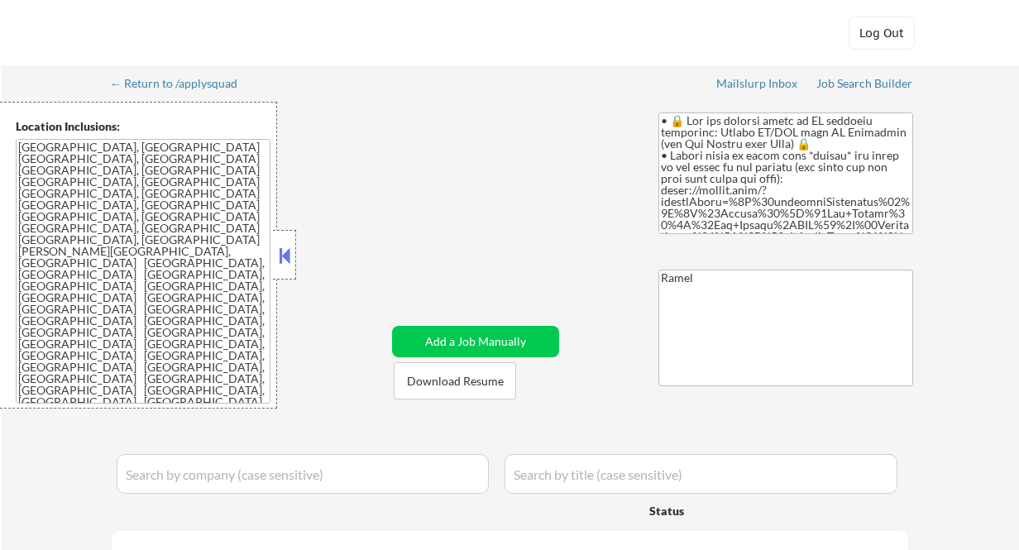
select select ""pending""
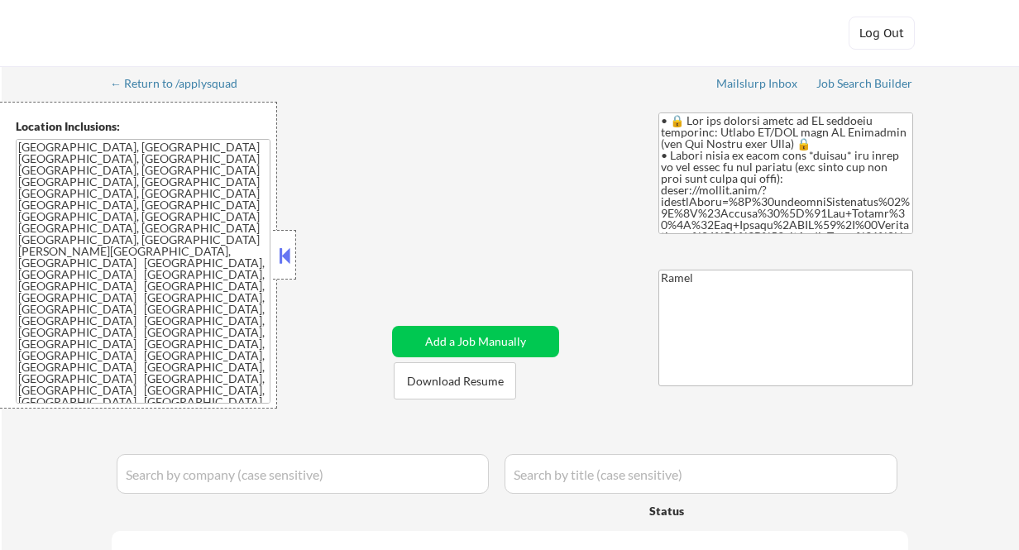
select select ""pending""
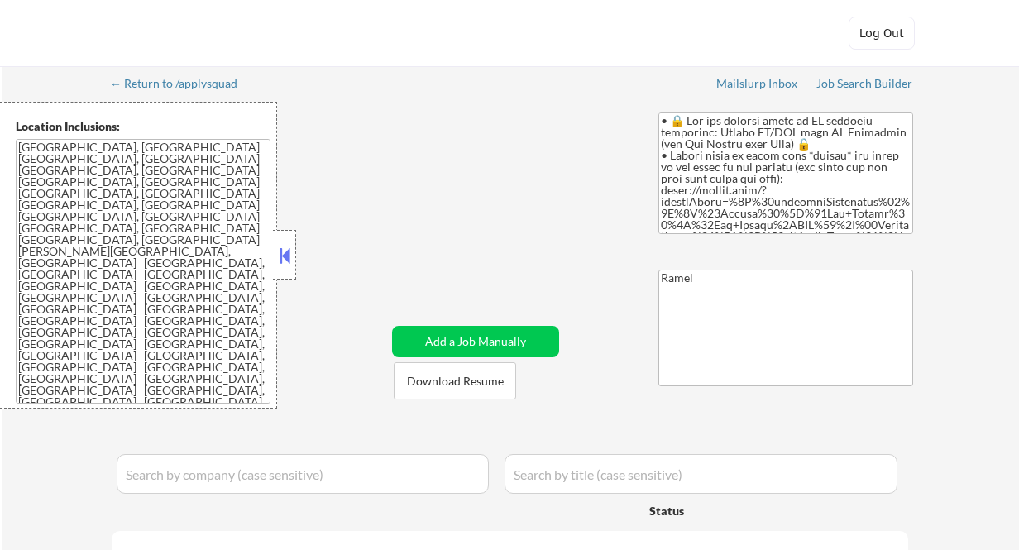
select select ""pending""
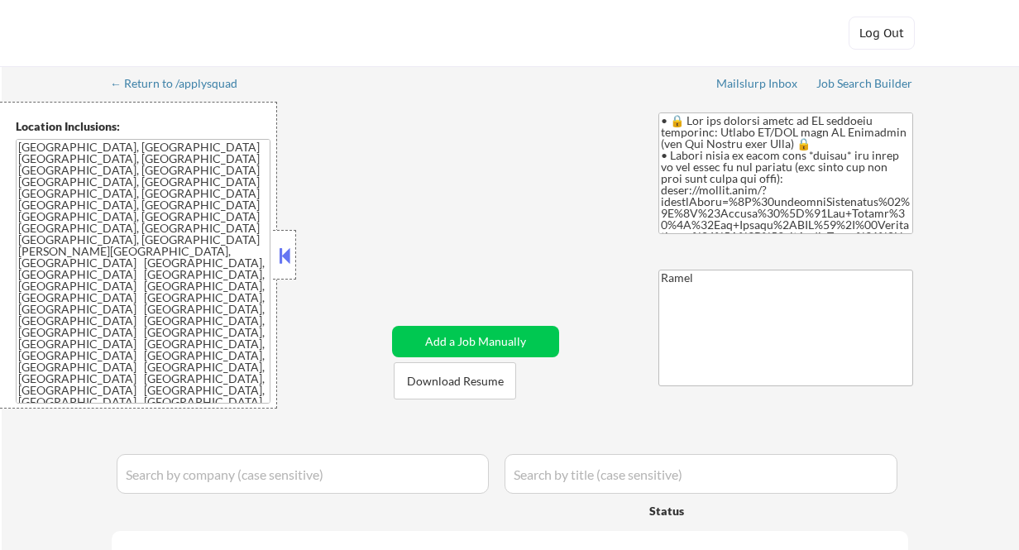
select select ""pending""
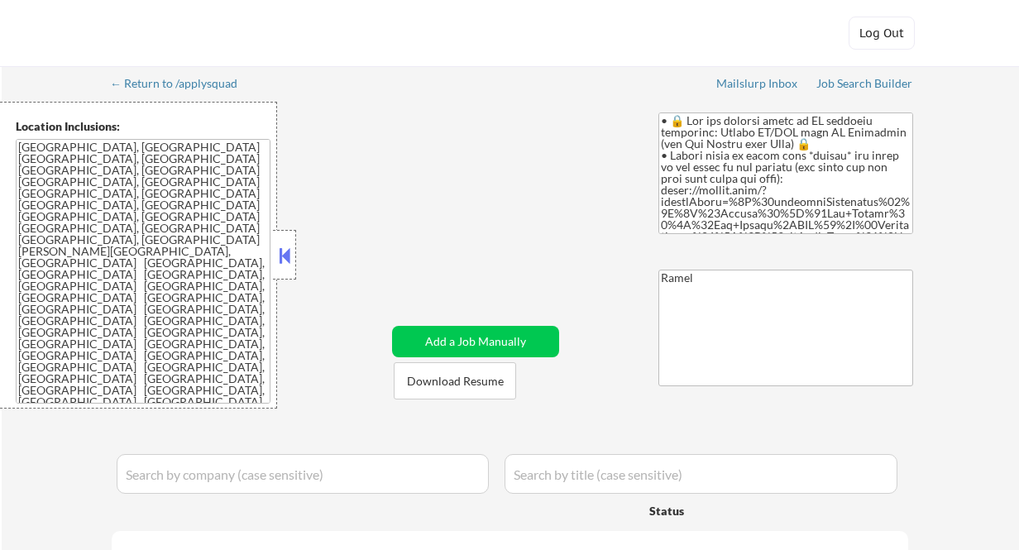
select select ""pending""
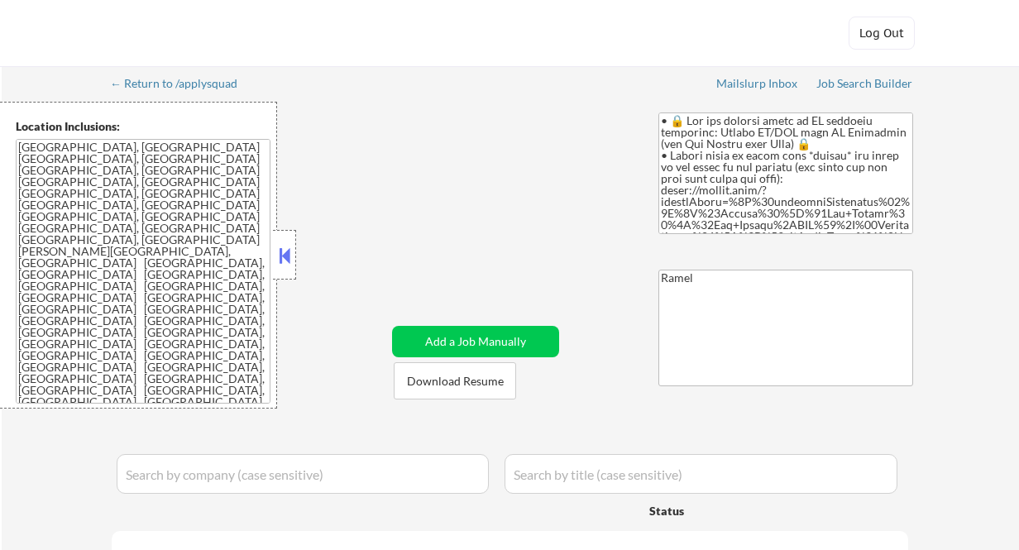
select select ""pending""
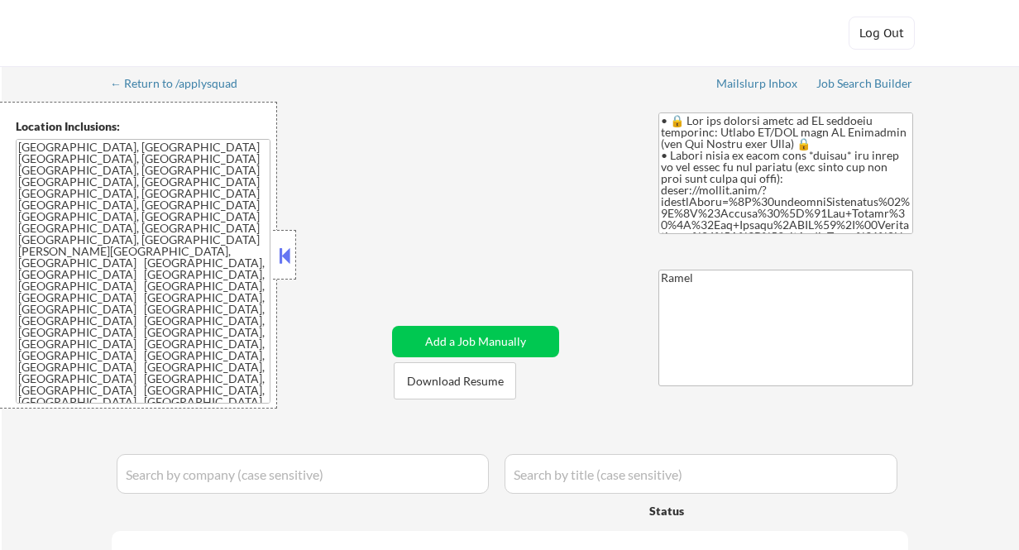
select select ""pending""
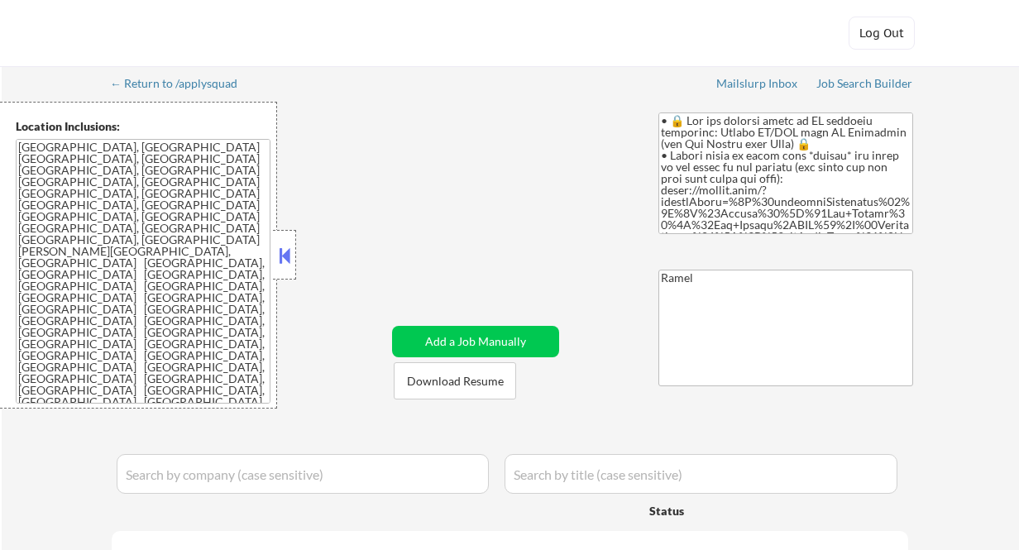
select select ""pending""
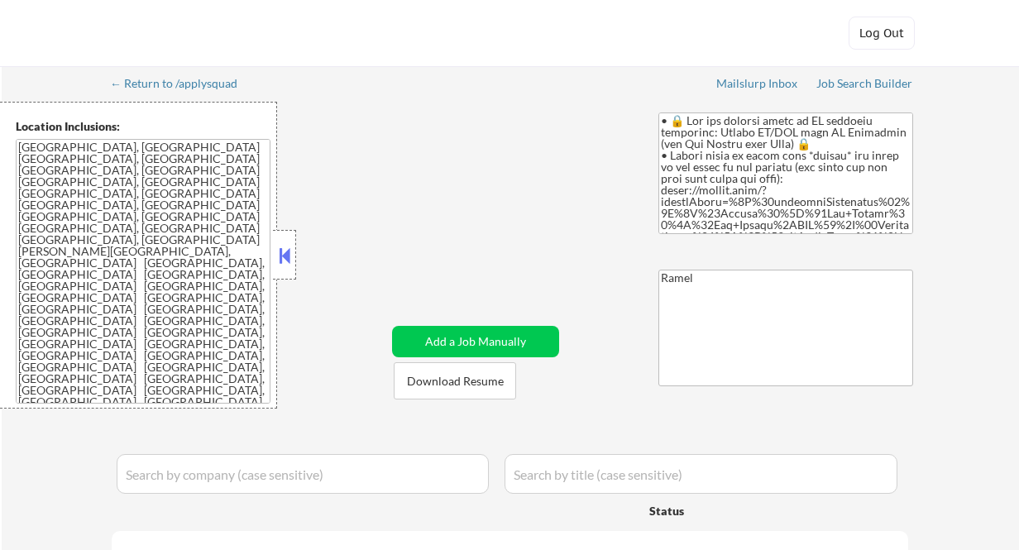
select select ""pending""
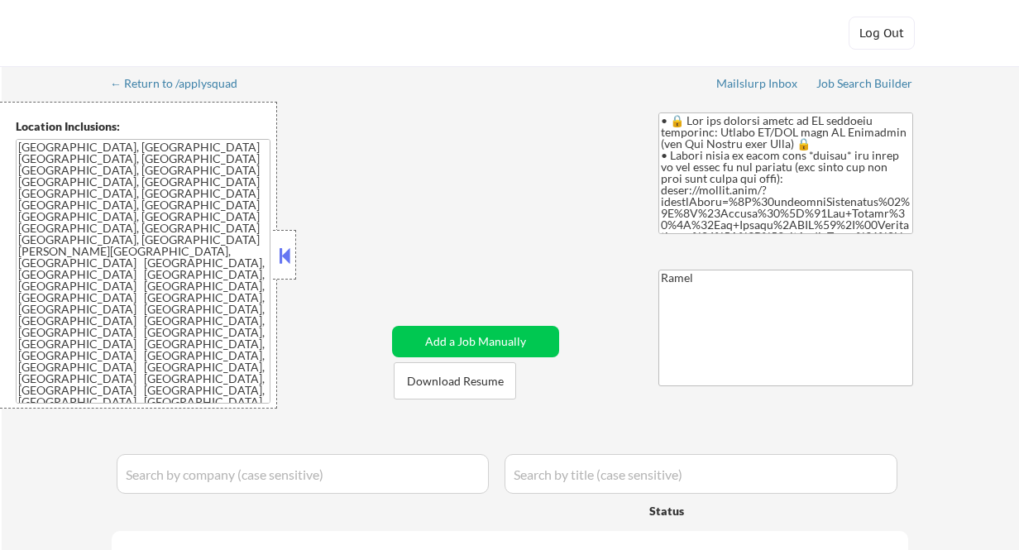
select select ""pending""
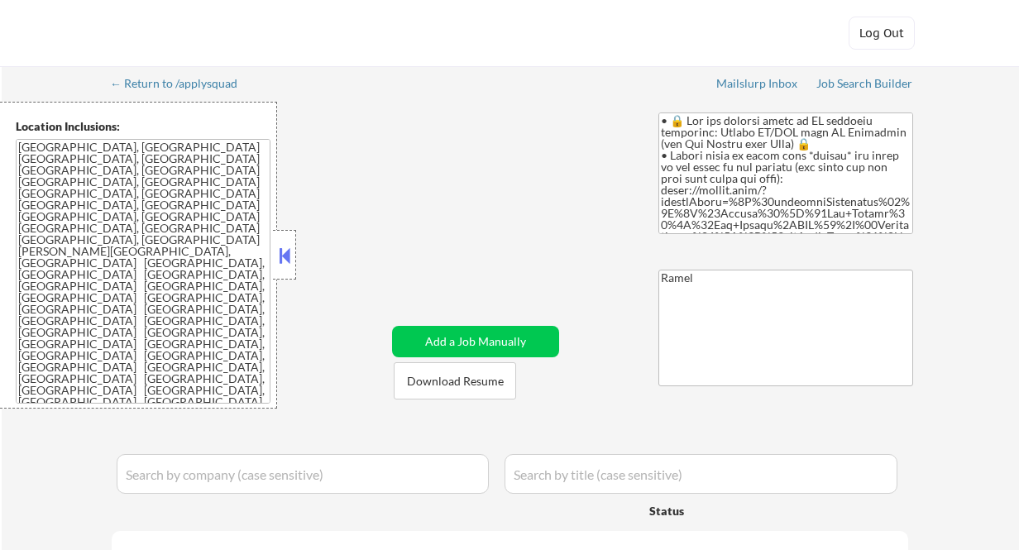
select select ""pending""
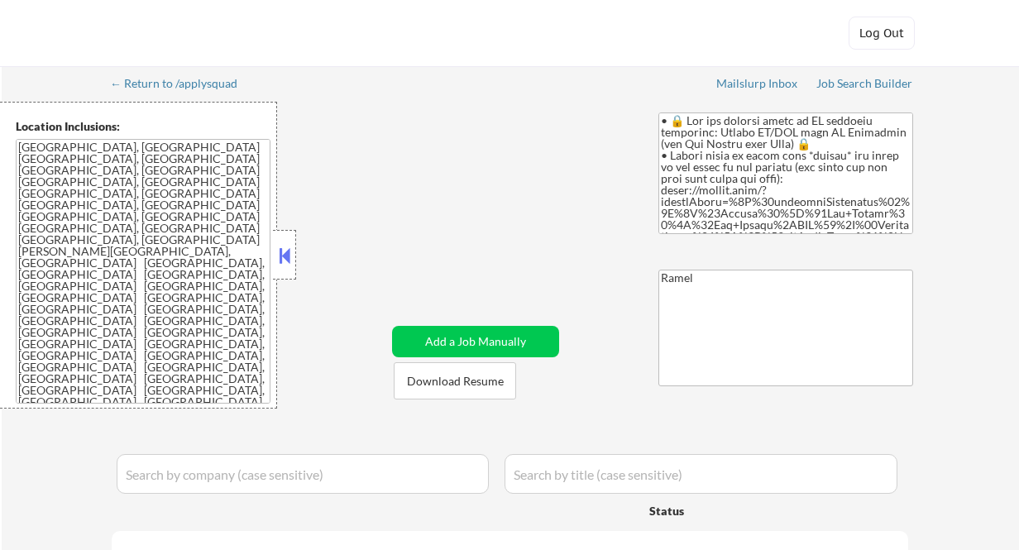
select select ""pending""
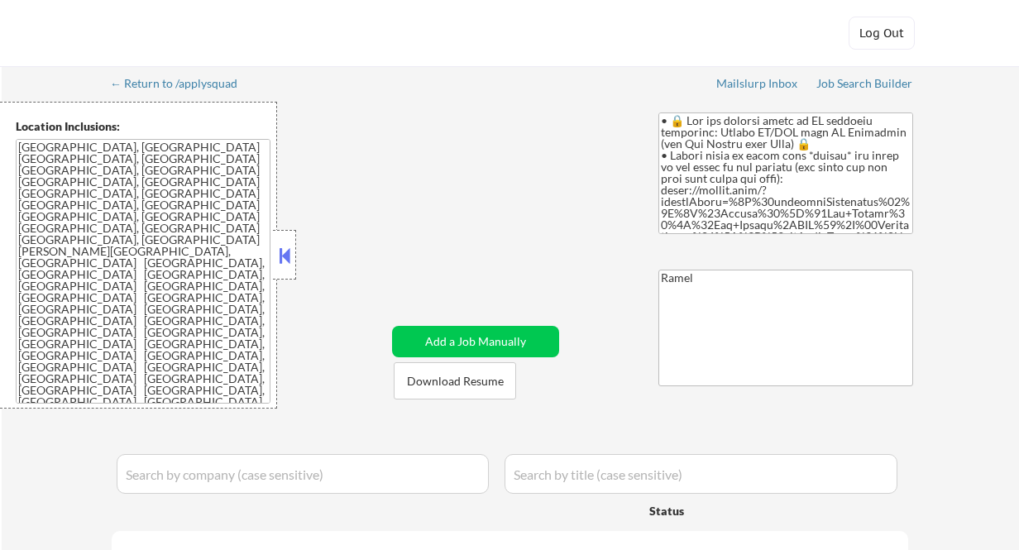
select select ""pending""
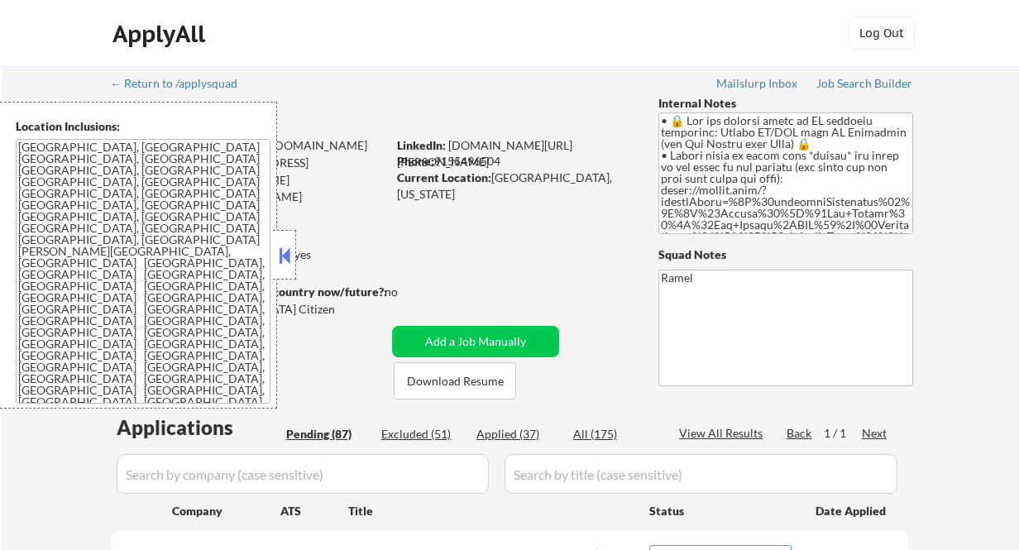
click at [288, 254] on button at bounding box center [284, 255] width 18 height 25
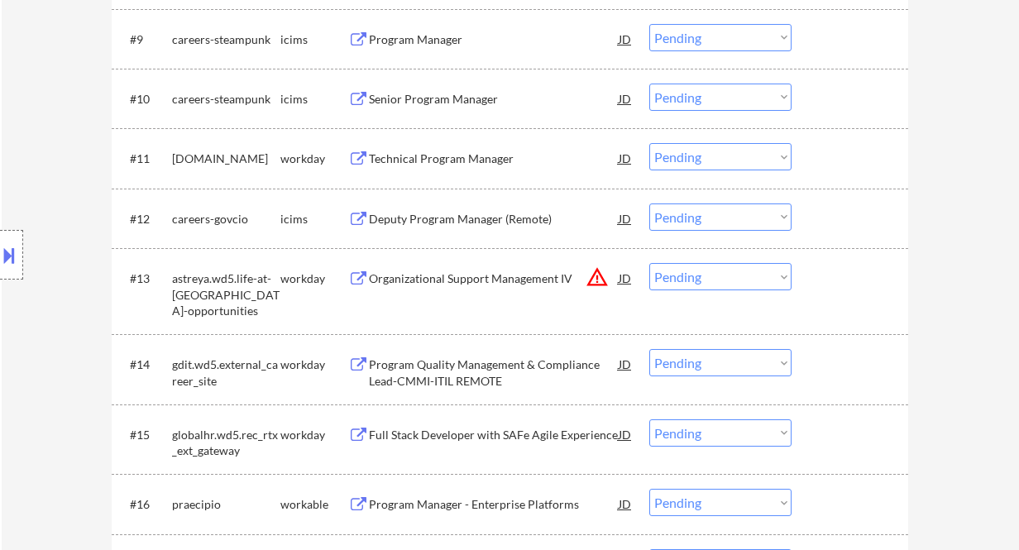
scroll to position [992, 0]
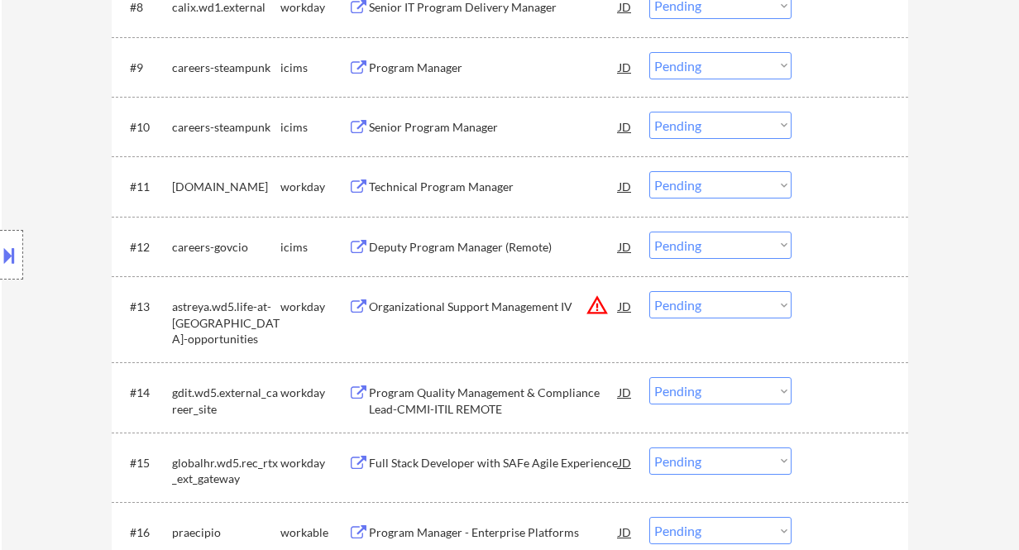
click at [399, 75] on div "Program Manager" at bounding box center [494, 68] width 250 height 17
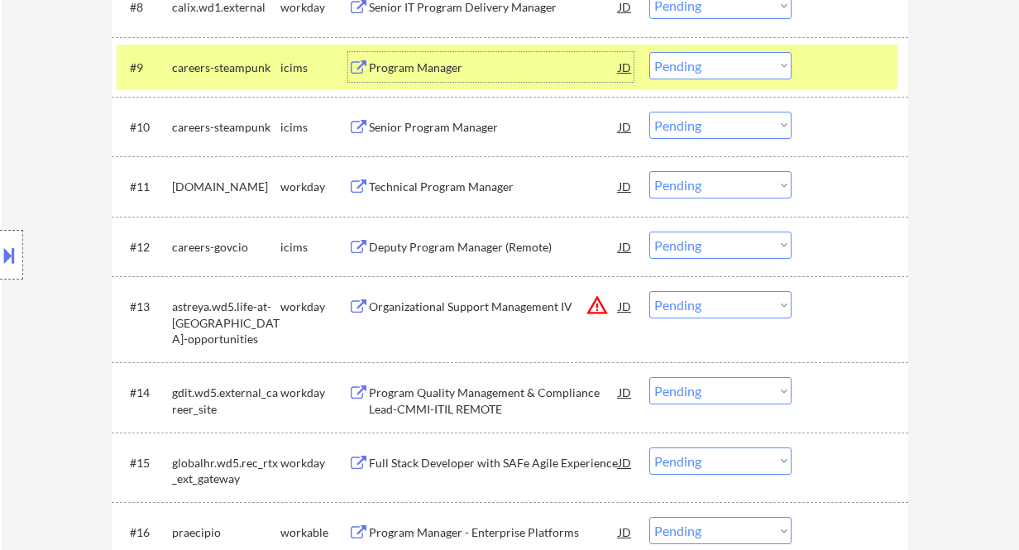
drag, startPoint x: 680, startPoint y: 65, endPoint x: 661, endPoint y: 78, distance: 22.7
click at [680, 65] on select "Choose an option... Pending Applied Excluded (Questions) Excluded (Expired) Exc…" at bounding box center [720, 65] width 142 height 27
click at [649, 52] on select "Choose an option... Pending Applied Excluded (Questions) Excluded (Expired) Exc…" at bounding box center [720, 65] width 142 height 27
select select ""pending""
click at [424, 187] on div "Technical Program Manager" at bounding box center [494, 187] width 250 height 17
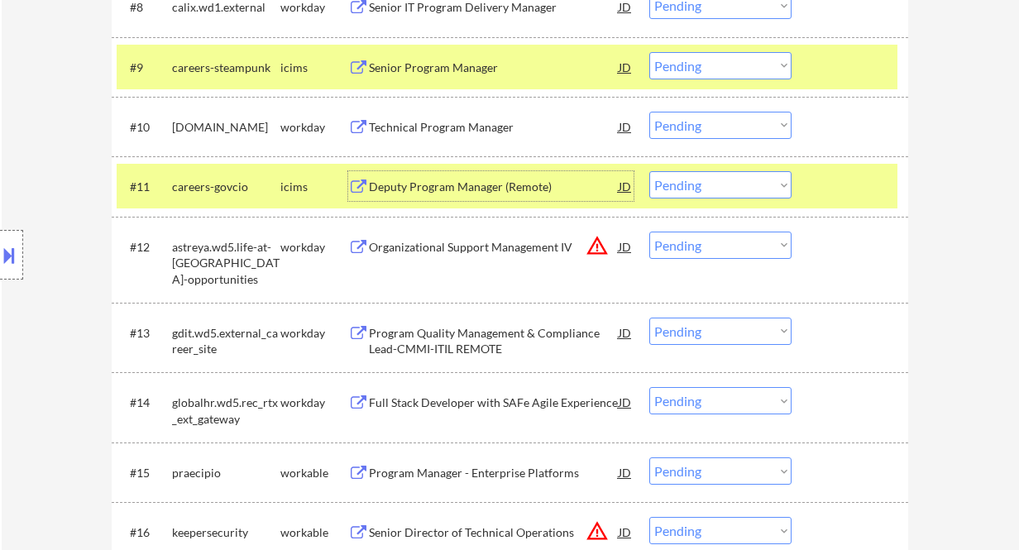
click at [448, 124] on div "Technical Program Manager" at bounding box center [494, 127] width 250 height 17
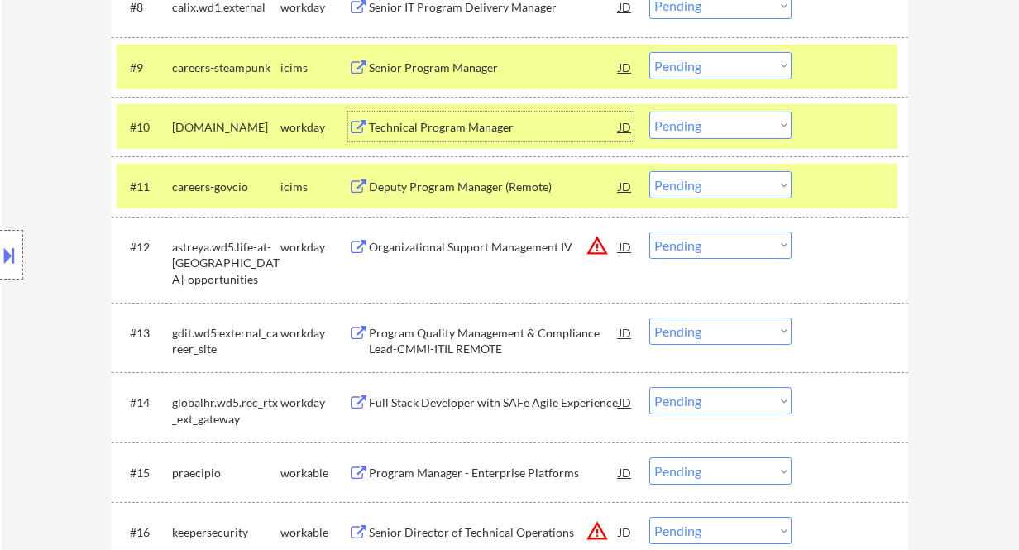
click at [712, 117] on select "Choose an option... Pending Applied Excluded (Questions) Excluded (Expired) Exc…" at bounding box center [720, 125] width 142 height 27
click at [649, 112] on select "Choose an option... Pending Applied Excluded (Questions) Excluded (Expired) Exc…" at bounding box center [720, 125] width 142 height 27
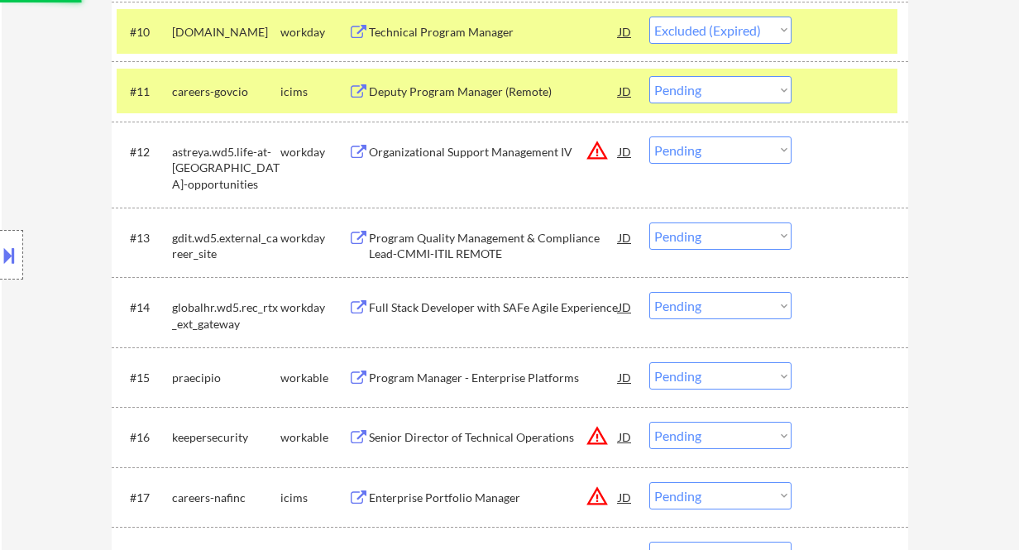
scroll to position [1102, 0]
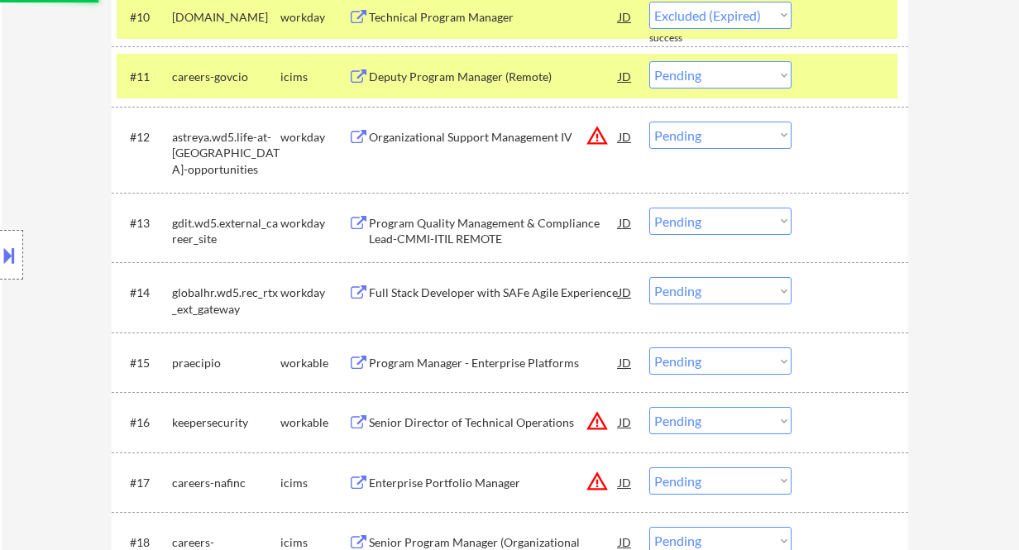
select select ""pending""
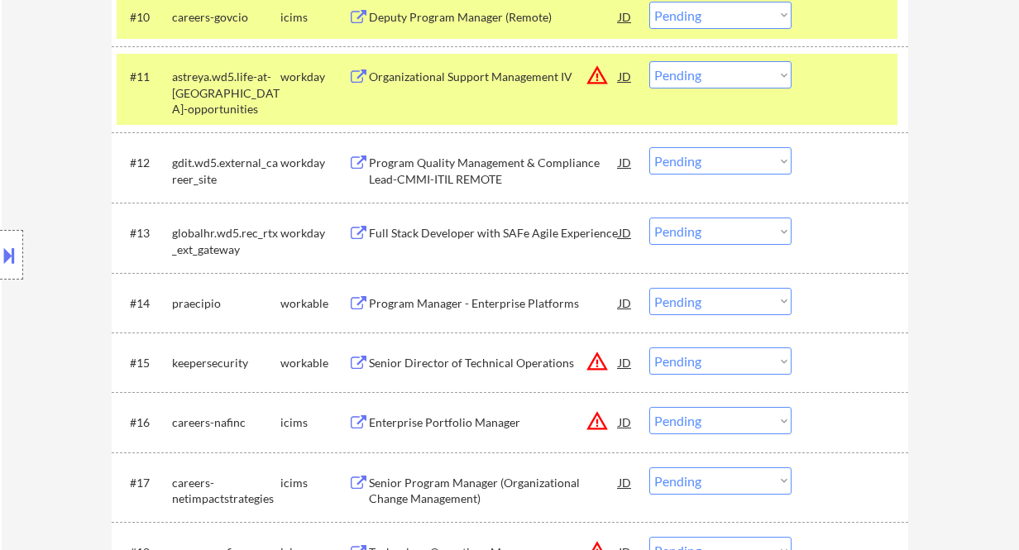
click at [456, 155] on div "Program Quality Management & Compliance Lead-CMMI-ITIL REMOTE" at bounding box center [494, 171] width 250 height 32
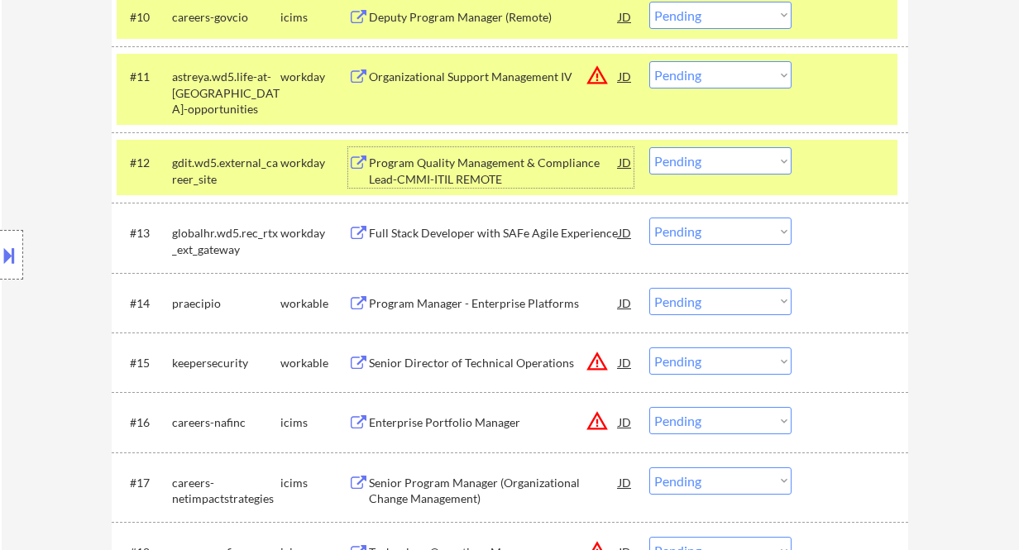
click at [700, 160] on select "Choose an option... Pending Applied Excluded (Questions) Excluded (Expired) Exc…" at bounding box center [720, 160] width 142 height 27
click at [649, 147] on select "Choose an option... Pending Applied Excluded (Questions) Excluded (Expired) Exc…" at bounding box center [720, 160] width 142 height 27
click at [465, 233] on div "Full Stack Developer with SAFe Agile Experience" at bounding box center [494, 233] width 250 height 17
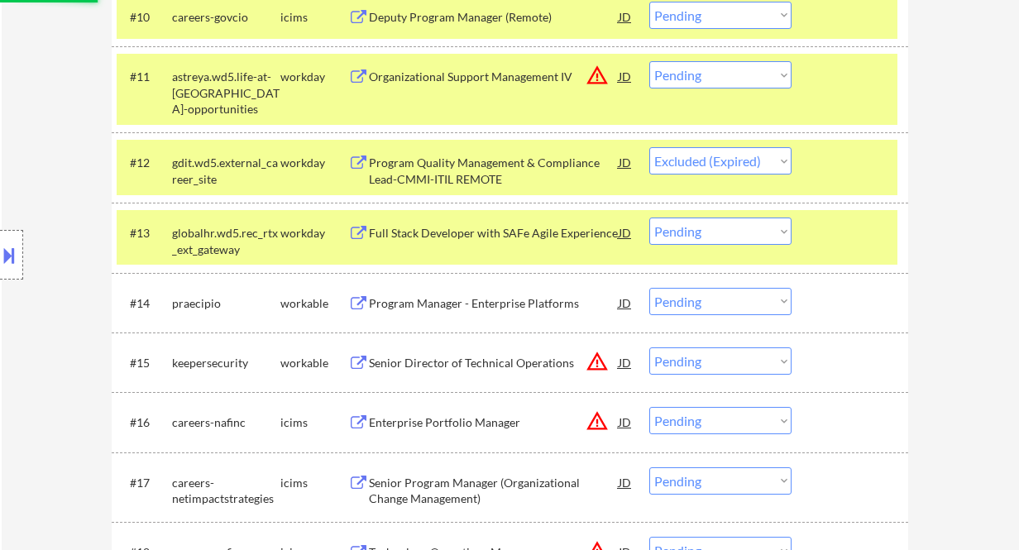
select select ""pending""
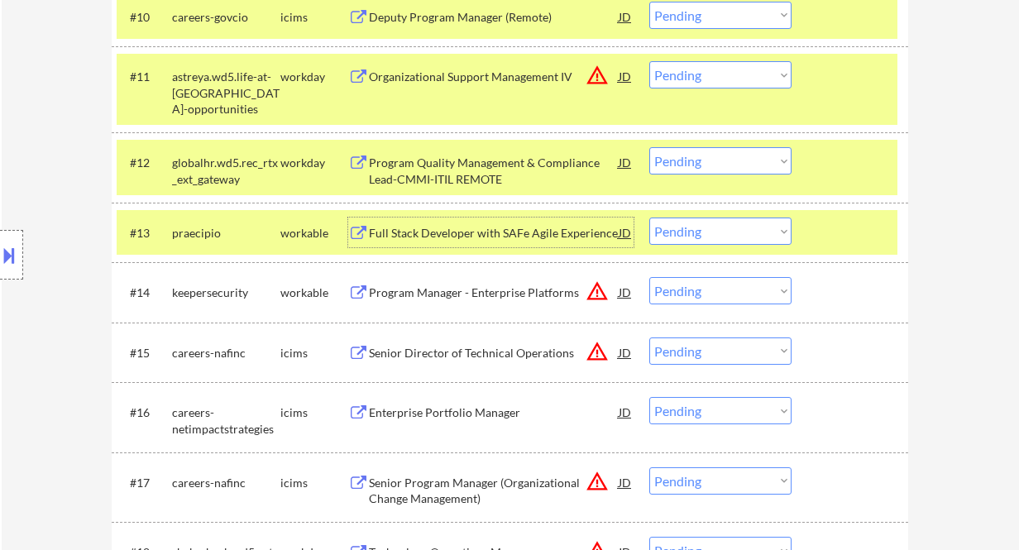
click at [406, 236] on div "Full Stack Developer with SAFe Agile Experience" at bounding box center [494, 233] width 250 height 17
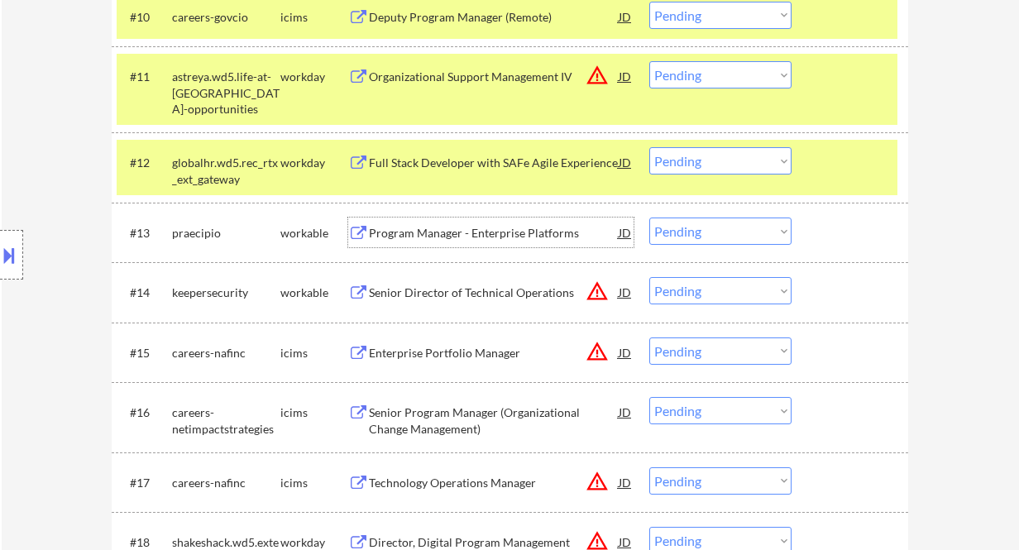
click at [699, 232] on select "Choose an option... Pending Applied Excluded (Questions) Excluded (Expired) Exc…" at bounding box center [720, 230] width 142 height 27
drag, startPoint x: 754, startPoint y: 221, endPoint x: 756, endPoint y: 243, distance: 22.4
click at [754, 221] on select "Choose an option... Pending Applied Excluded (Questions) Excluded (Expired) Exc…" at bounding box center [720, 230] width 142 height 27
click at [649, 217] on select "Choose an option... Pending Applied Excluded (Questions) Excluded (Expired) Exc…" at bounding box center [720, 230] width 142 height 27
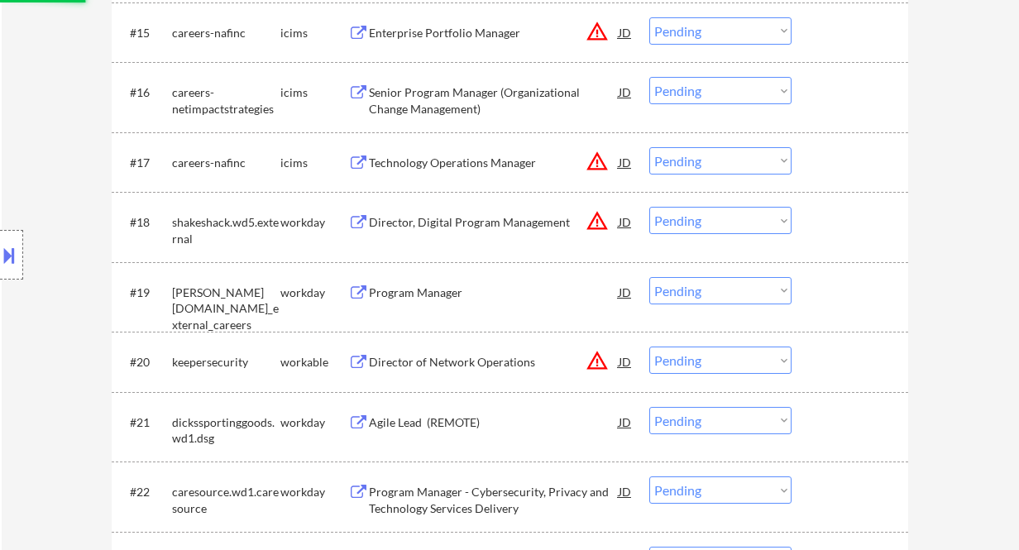
select select ""pending""
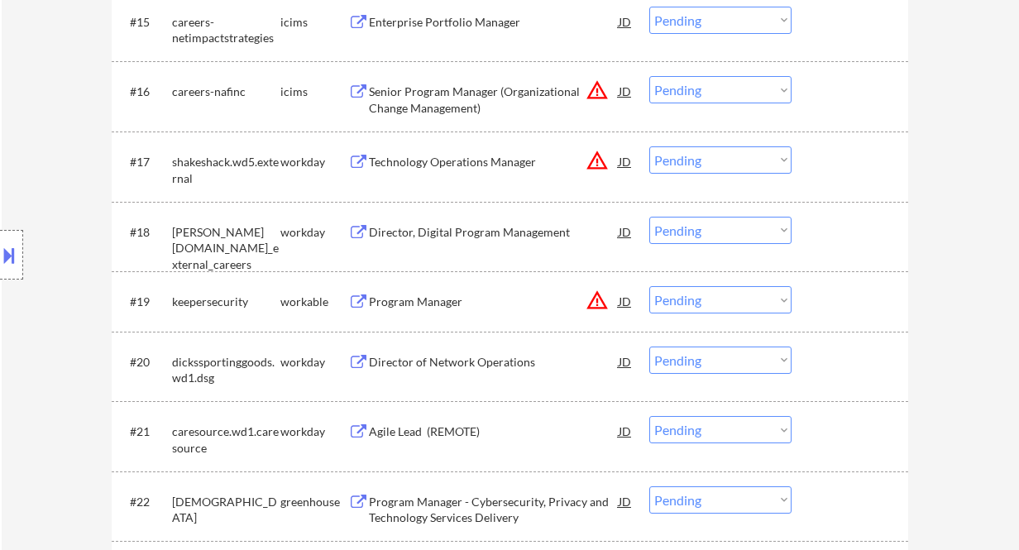
click at [466, 364] on div "Director of Network Operations" at bounding box center [494, 362] width 250 height 17
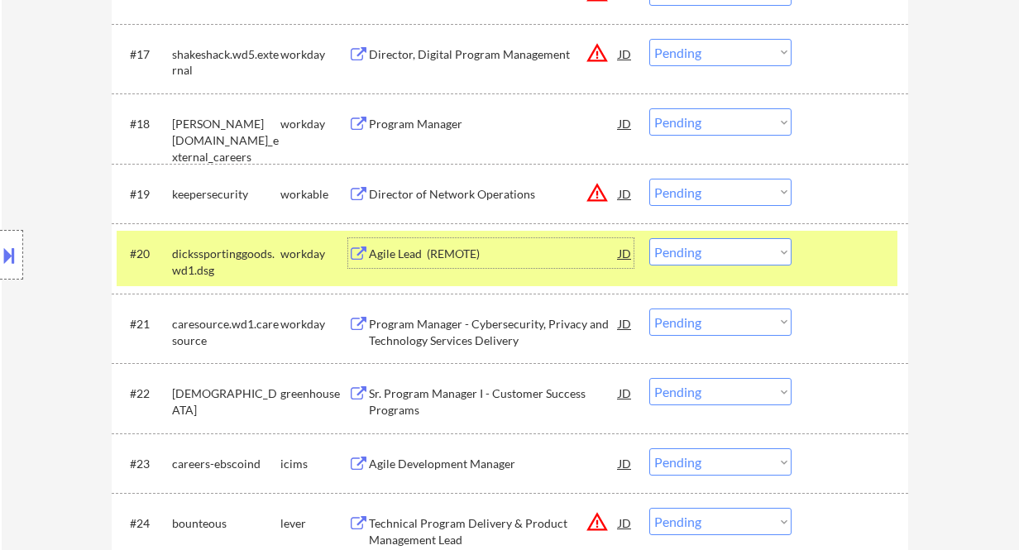
scroll to position [1543, 0]
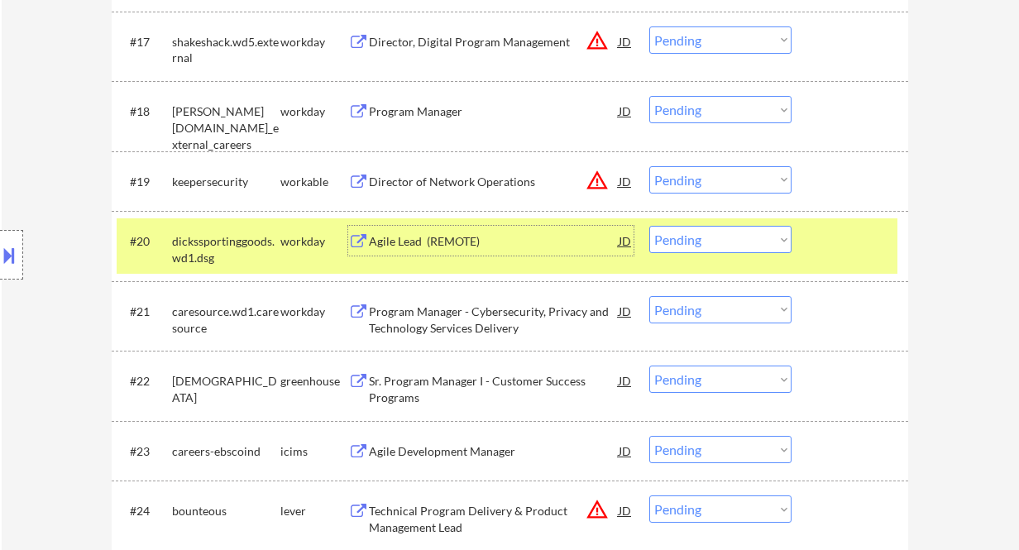
click at [386, 243] on div "Agile Lead (REMOTE)" at bounding box center [494, 241] width 250 height 17
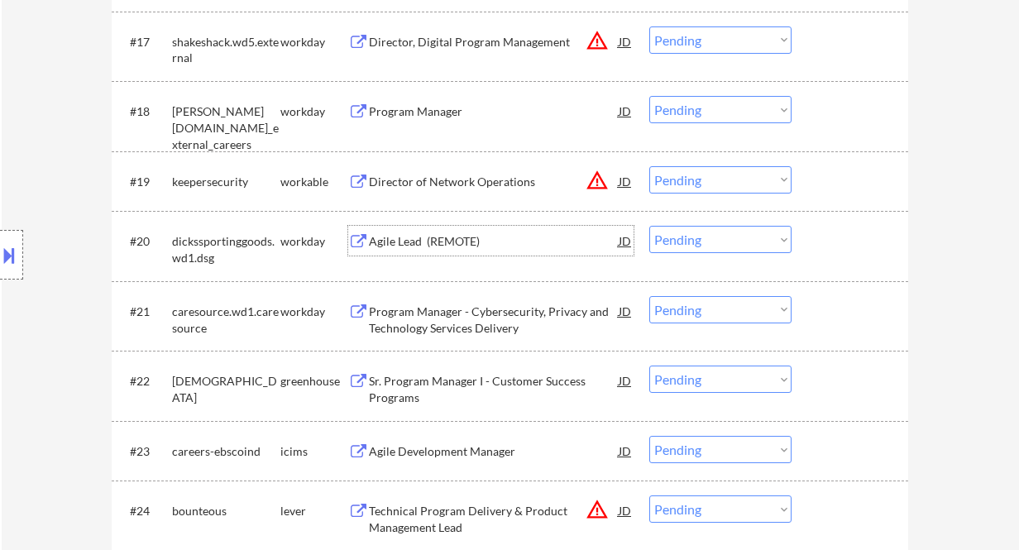
scroll to position [1654, 0]
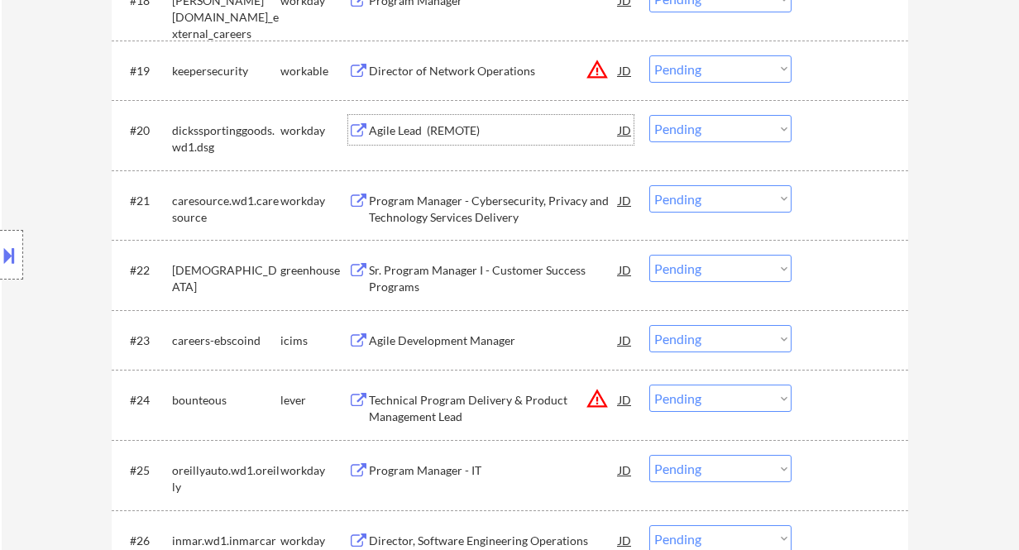
click at [420, 270] on div "Sr. Program Manager I - Customer Success Programs" at bounding box center [494, 278] width 250 height 32
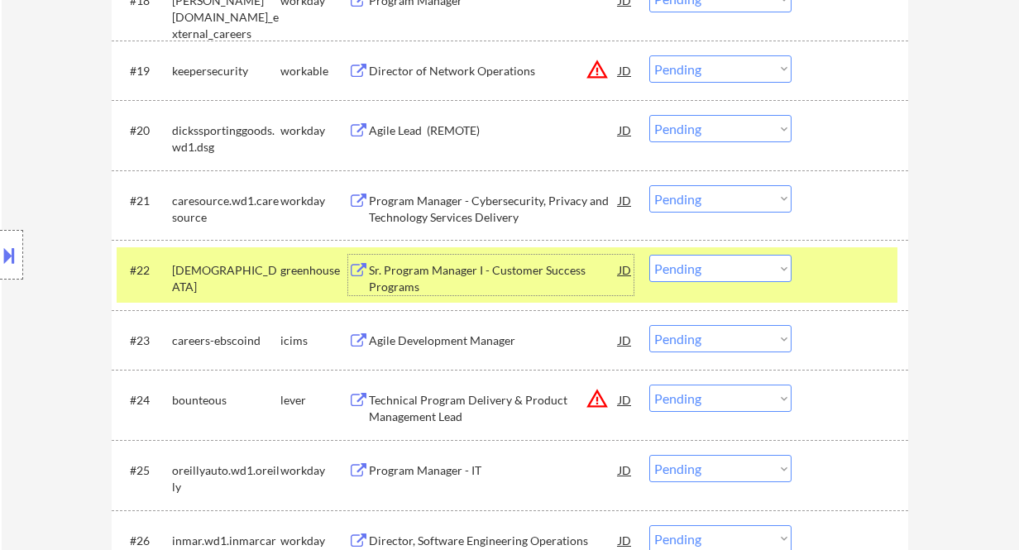
click at [465, 134] on div "Agile Lead (REMOTE)" at bounding box center [494, 130] width 250 height 17
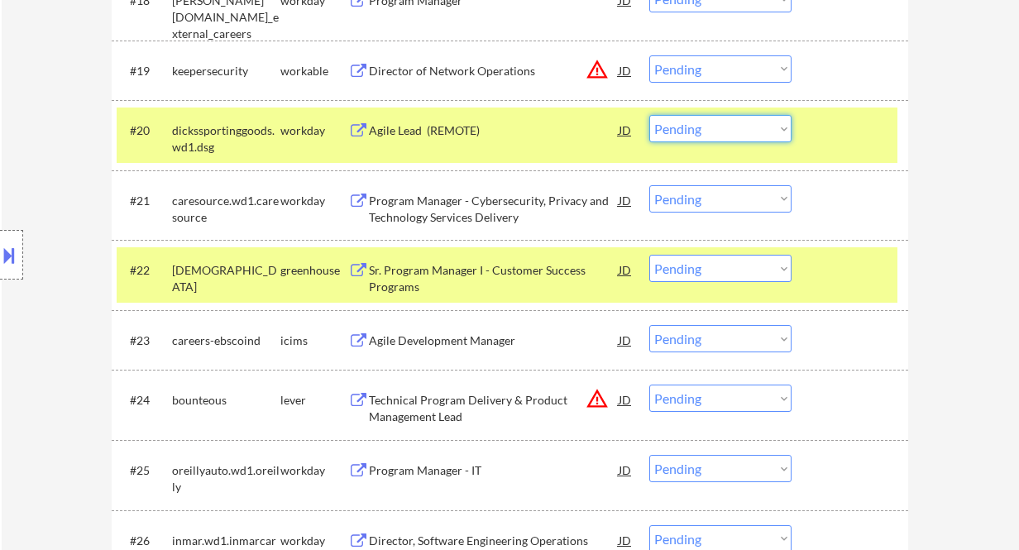
click at [739, 136] on select "Choose an option... Pending Applied Excluded (Questions) Excluded (Expired) Exc…" at bounding box center [720, 128] width 142 height 27
click at [649, 115] on select "Choose an option... Pending Applied Excluded (Questions) Excluded (Expired) Exc…" at bounding box center [720, 128] width 142 height 27
select select ""pending""
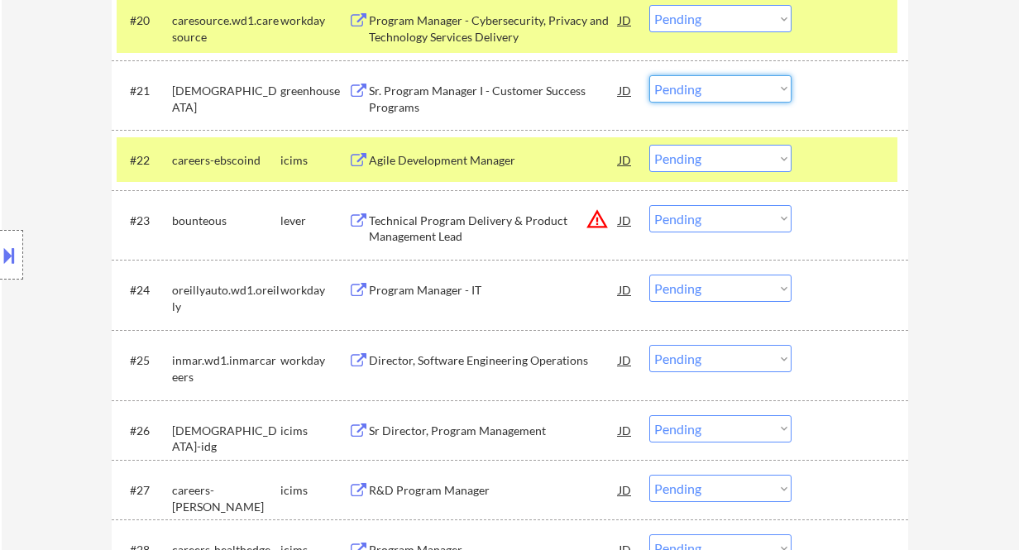
click at [692, 84] on select "Choose an option... Pending Applied Excluded (Questions) Excluded (Expired) Exc…" at bounding box center [720, 88] width 142 height 27
click at [712, 87] on select "Choose an option... Pending Applied Excluded (Questions) Excluded (Expired) Exc…" at bounding box center [720, 88] width 142 height 27
click at [649, 75] on select "Choose an option... Pending Applied Excluded (Questions) Excluded (Expired) Exc…" at bounding box center [720, 88] width 142 height 27
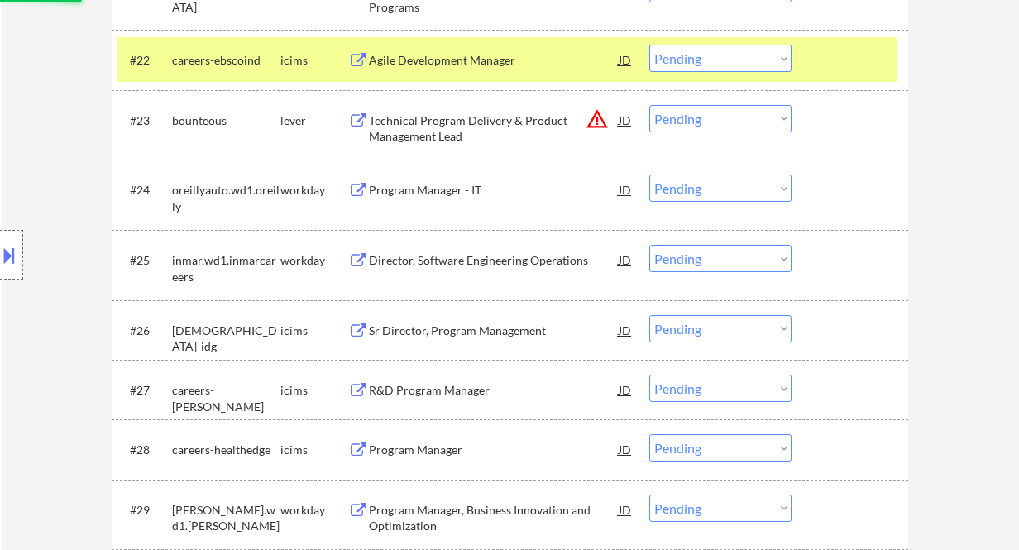
scroll to position [1874, 0]
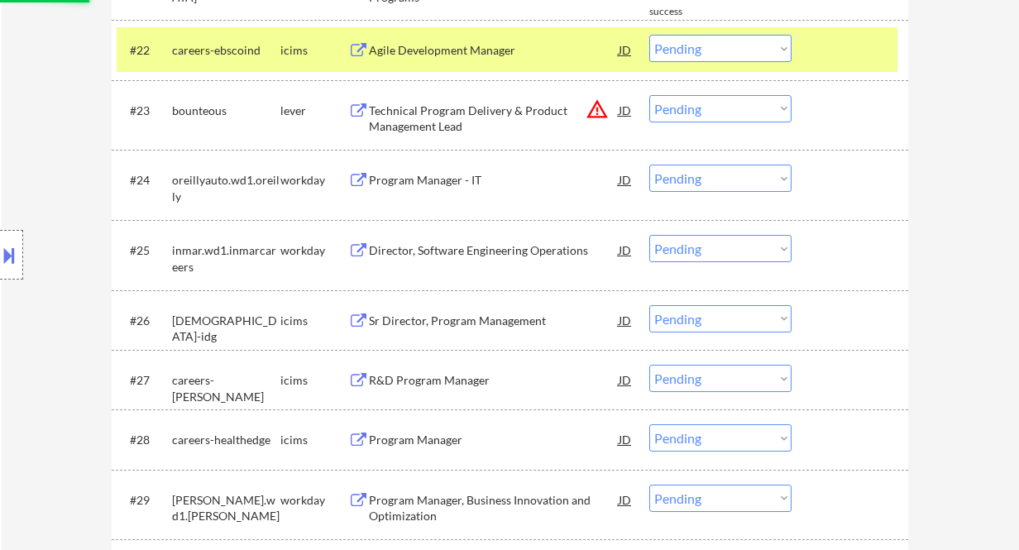
select select ""pending""
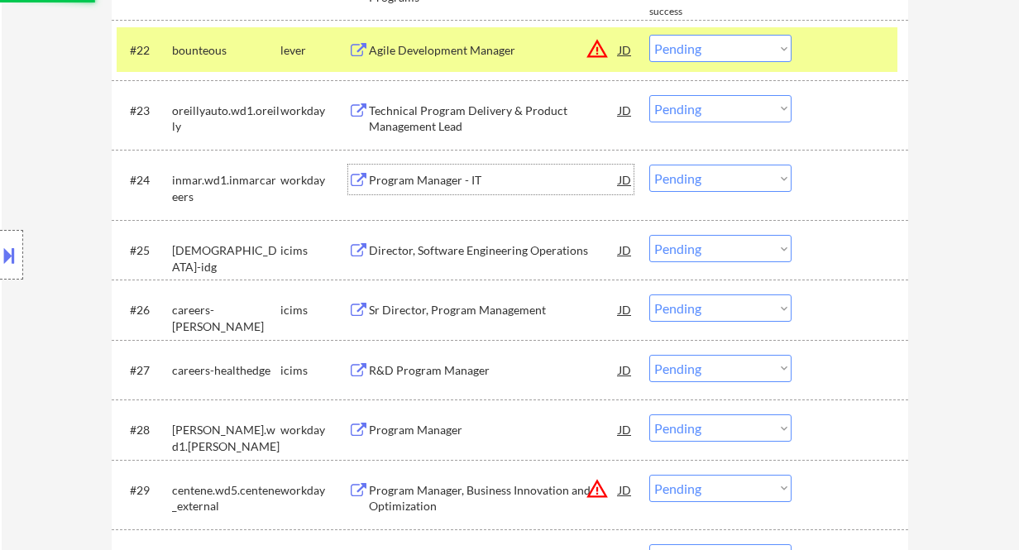
click at [432, 180] on div "Program Manager - IT" at bounding box center [494, 180] width 250 height 17
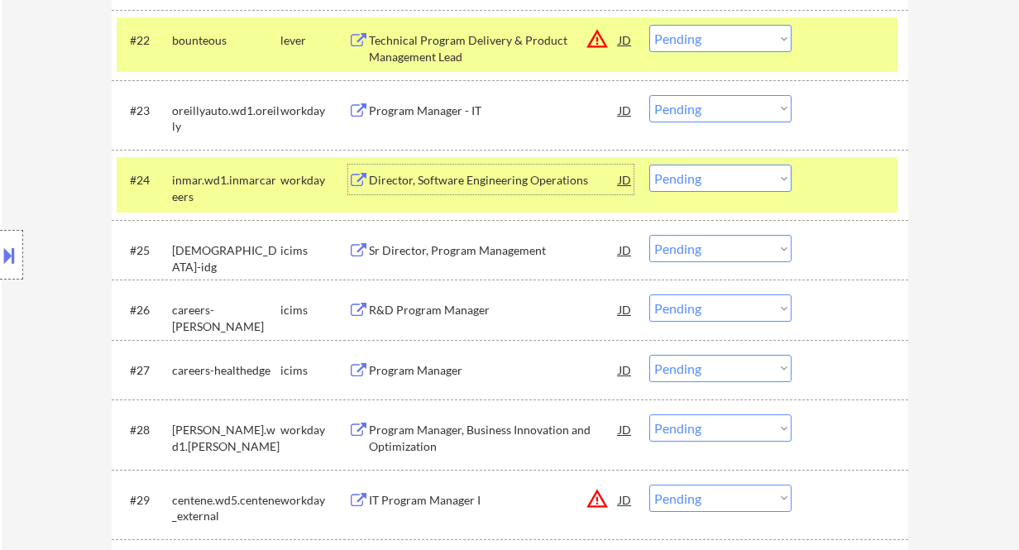
click at [716, 186] on select "Choose an option... Pending Applied Excluded (Questions) Excluded (Expired) Exc…" at bounding box center [720, 178] width 142 height 27
click at [649, 165] on select "Choose an option... Pending Applied Excluded (Questions) Excluded (Expired) Exc…" at bounding box center [720, 178] width 142 height 27
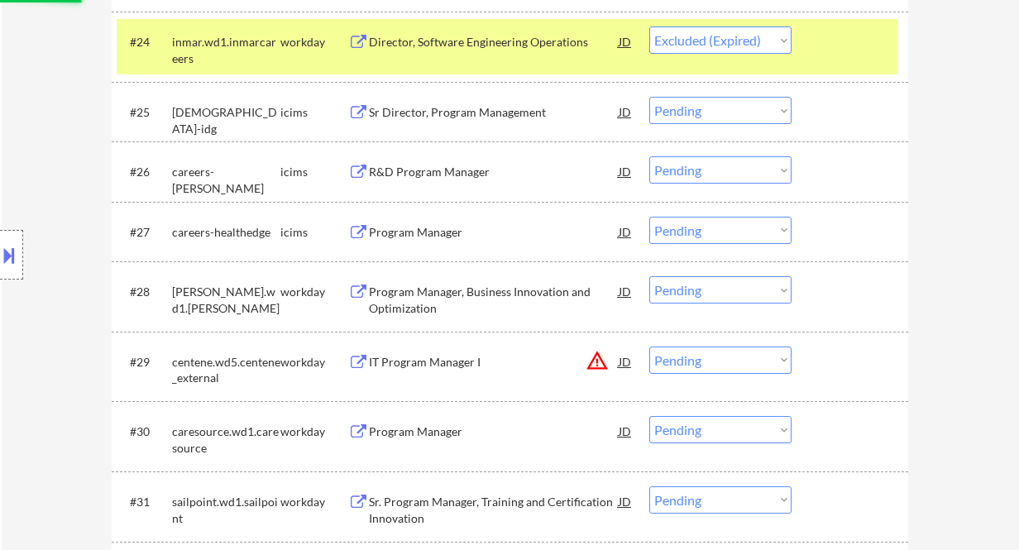
scroll to position [2094, 0]
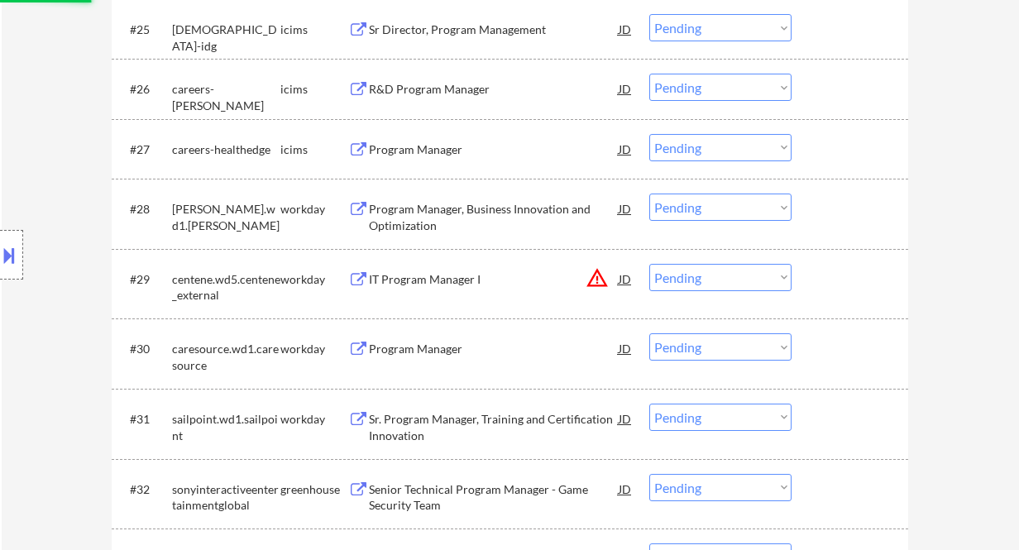
select select ""pending""
click at [451, 217] on div "Program Manager, Business Innovation and Optimization" at bounding box center [494, 217] width 250 height 32
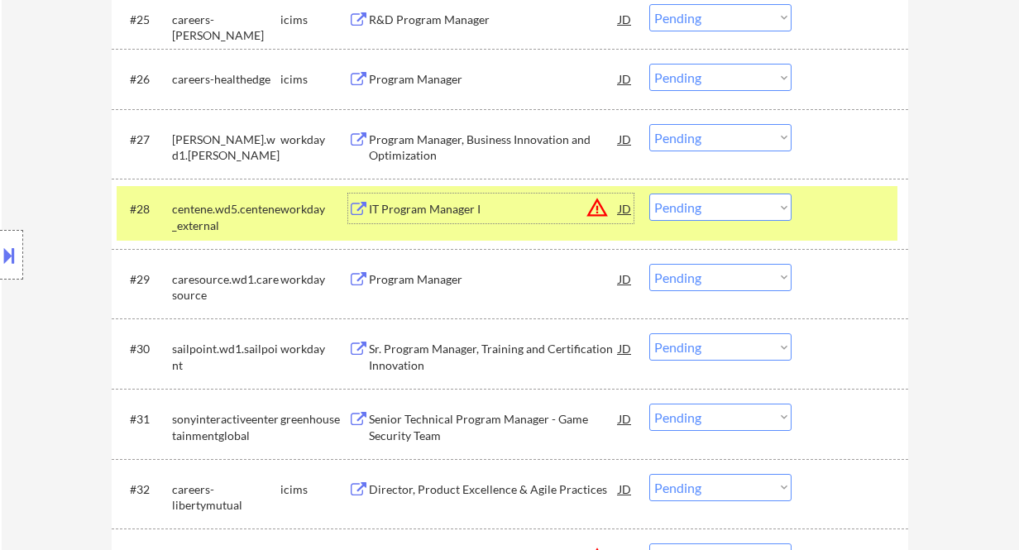
drag, startPoint x: 725, startPoint y: 205, endPoint x: 735, endPoint y: 220, distance: 17.9
click at [725, 205] on select "Choose an option... Pending Applied Excluded (Questions) Excluded (Expired) Exc…" at bounding box center [720, 206] width 142 height 27
click at [649, 193] on select "Choose an option... Pending Applied Excluded (Questions) Excluded (Expired) Exc…" at bounding box center [720, 206] width 142 height 27
click at [439, 131] on div "Program Manager, Business Innovation and Optimization" at bounding box center [494, 147] width 250 height 32
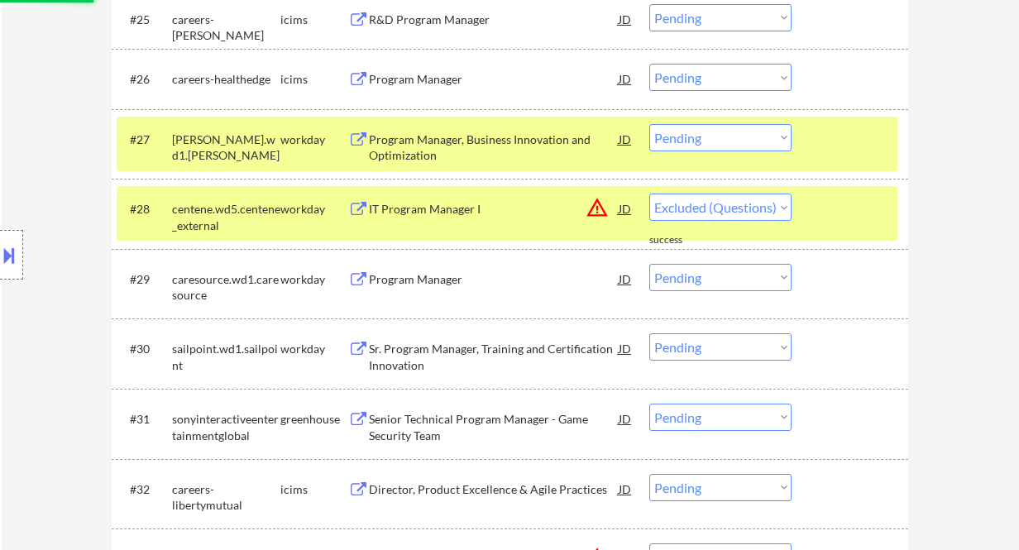
select select ""pending""
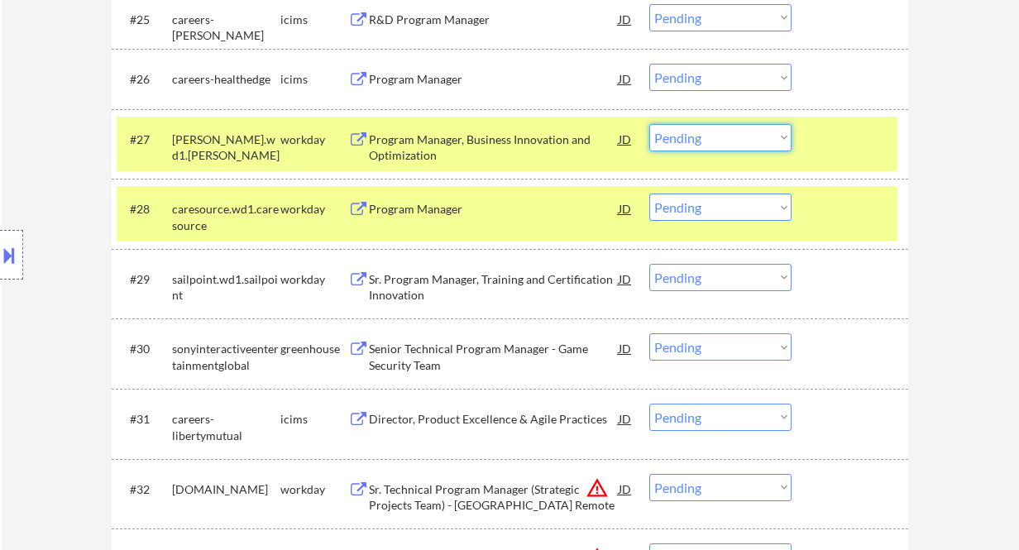
drag, startPoint x: 678, startPoint y: 135, endPoint x: 704, endPoint y: 150, distance: 29.6
click at [678, 135] on select "Choose an option... Pending Applied Excluded (Questions) Excluded (Expired) Exc…" at bounding box center [720, 137] width 142 height 27
click at [649, 124] on select "Choose an option... Pending Applied Excluded (Questions) Excluded (Expired) Exc…" at bounding box center [720, 137] width 142 height 27
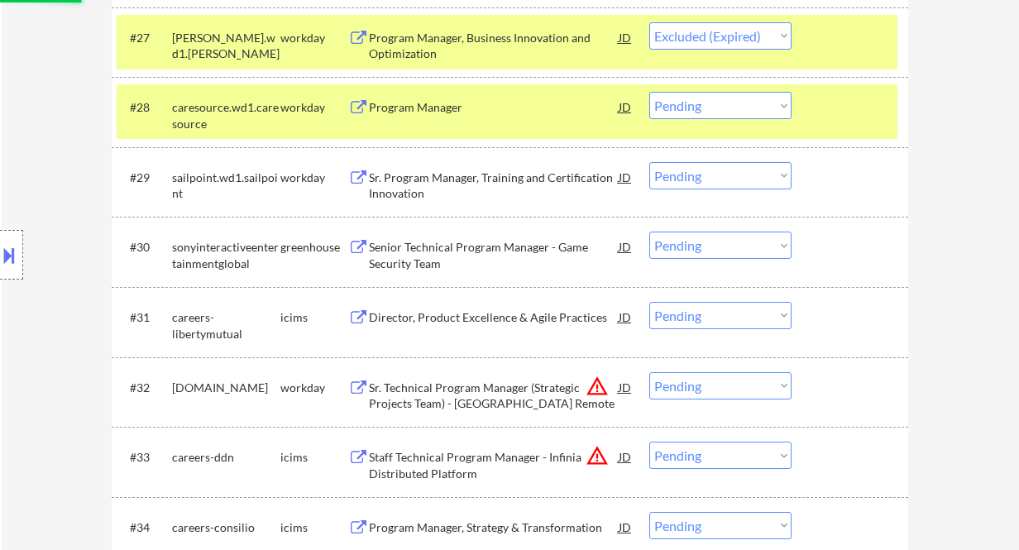
scroll to position [2204, 0]
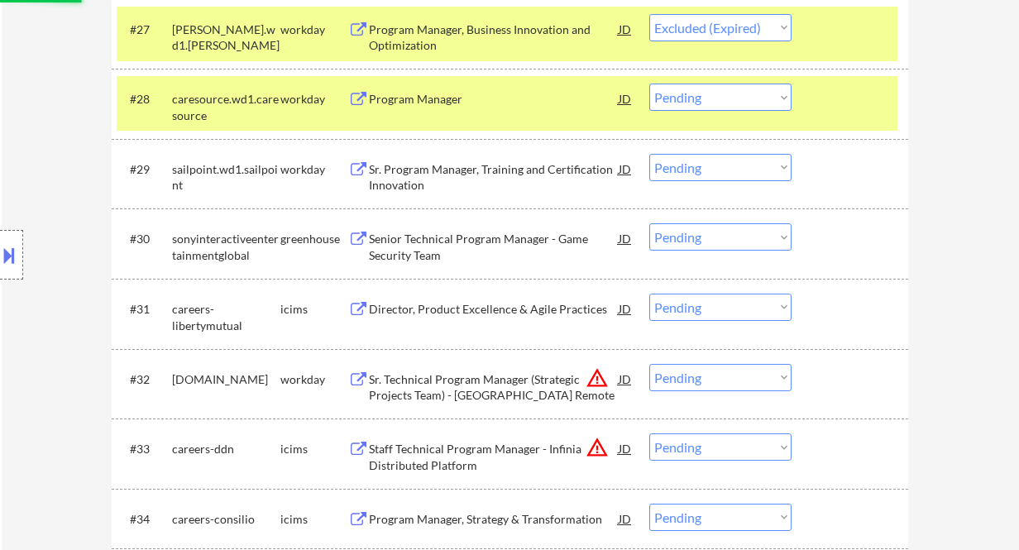
click at [419, 109] on div "Program Manager" at bounding box center [494, 99] width 250 height 30
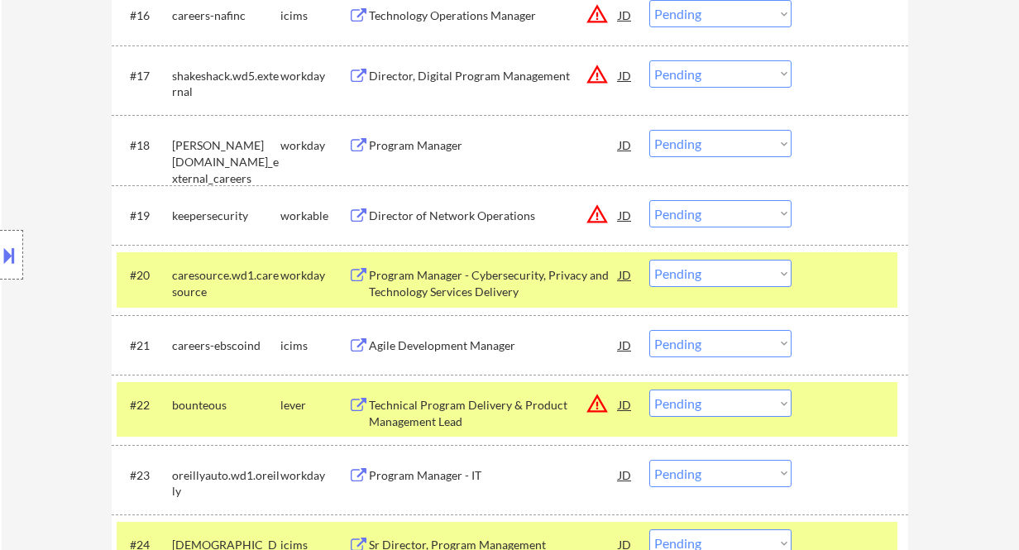
scroll to position [1959, 0]
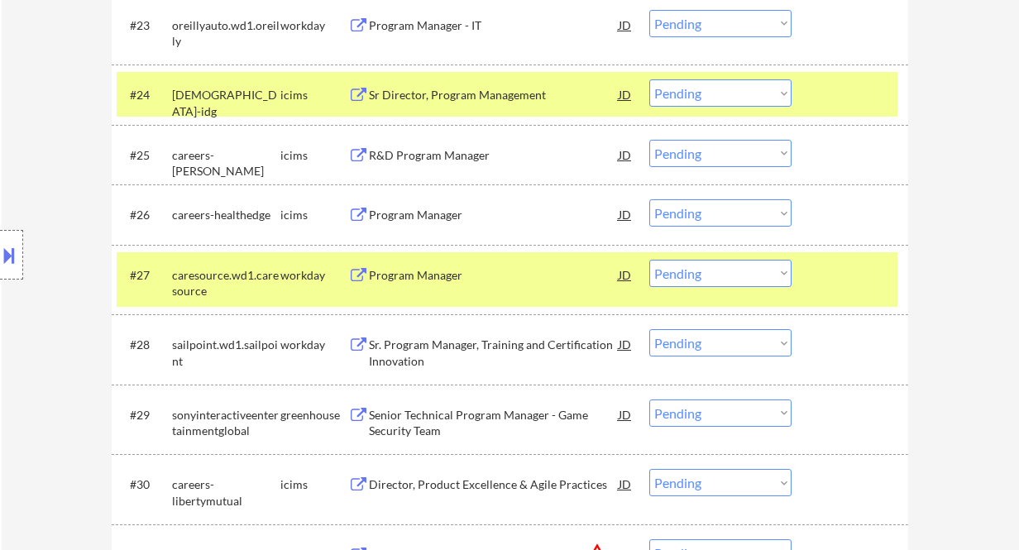
drag, startPoint x: 723, startPoint y: 271, endPoint x: 723, endPoint y: 282, distance: 10.8
click at [723, 271] on select "Choose an option... Pending Applied Excluded (Questions) Excluded (Expired) Exc…" at bounding box center [720, 273] width 142 height 27
click at [649, 260] on select "Choose an option... Pending Applied Excluded (Questions) Excluded (Expired) Exc…" at bounding box center [720, 273] width 142 height 27
select select ""pending""
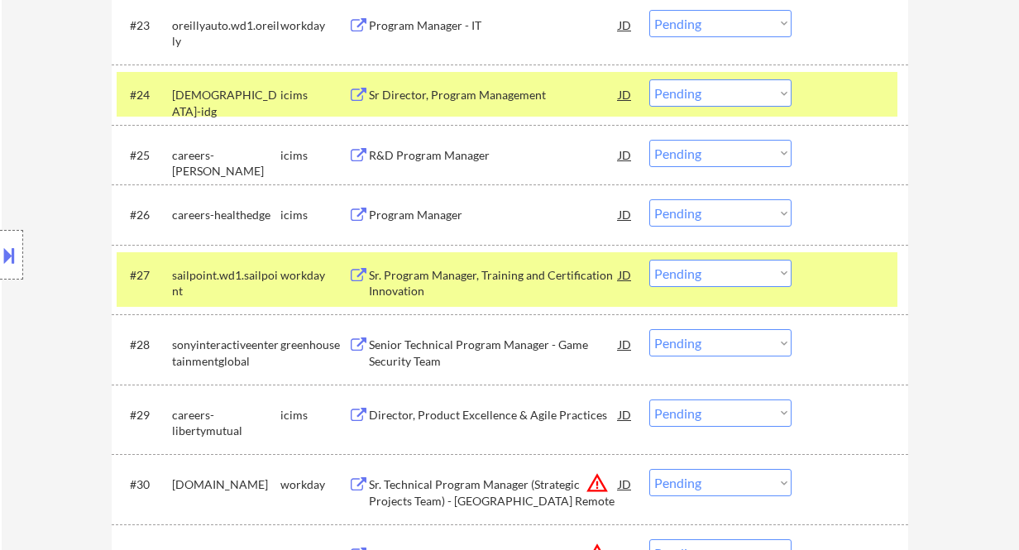
scroll to position [2069, 0]
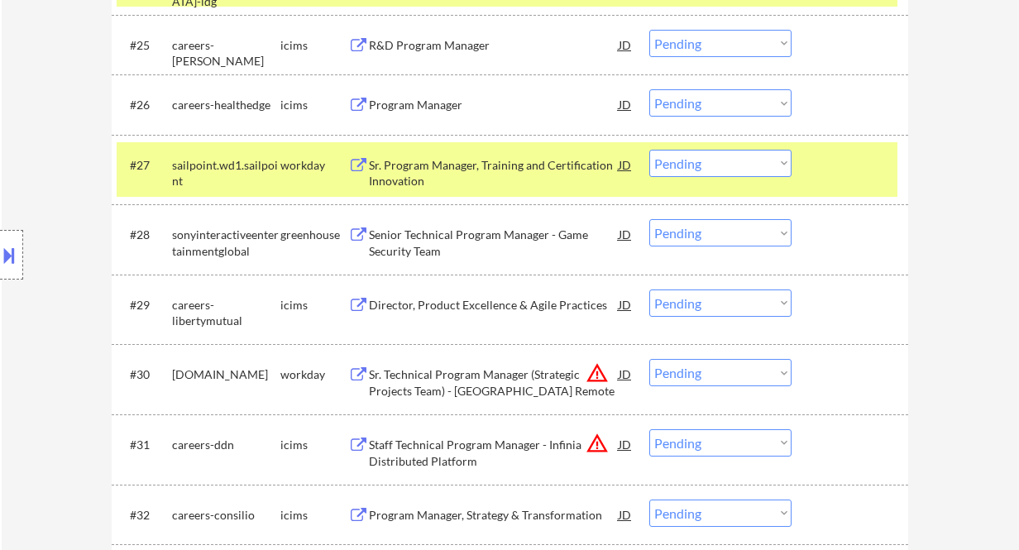
click at [465, 238] on div "Senior Technical Program Manager - Game Security Team" at bounding box center [494, 243] width 250 height 32
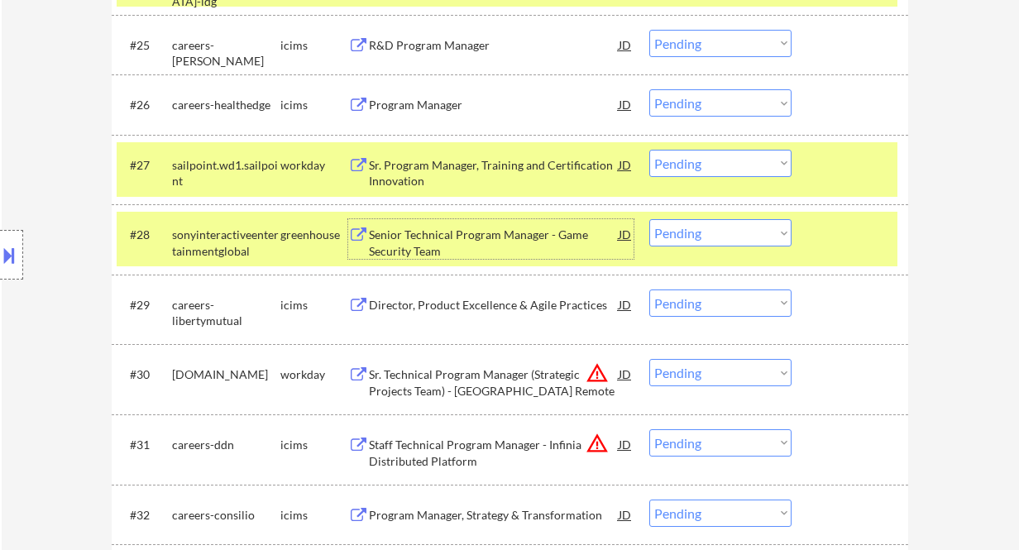
click at [737, 232] on select "Choose an option... Pending Applied Excluded (Questions) Excluded (Expired) Exc…" at bounding box center [720, 232] width 142 height 27
click at [649, 219] on select "Choose an option... Pending Applied Excluded (Questions) Excluded (Expired) Exc…" at bounding box center [720, 232] width 142 height 27
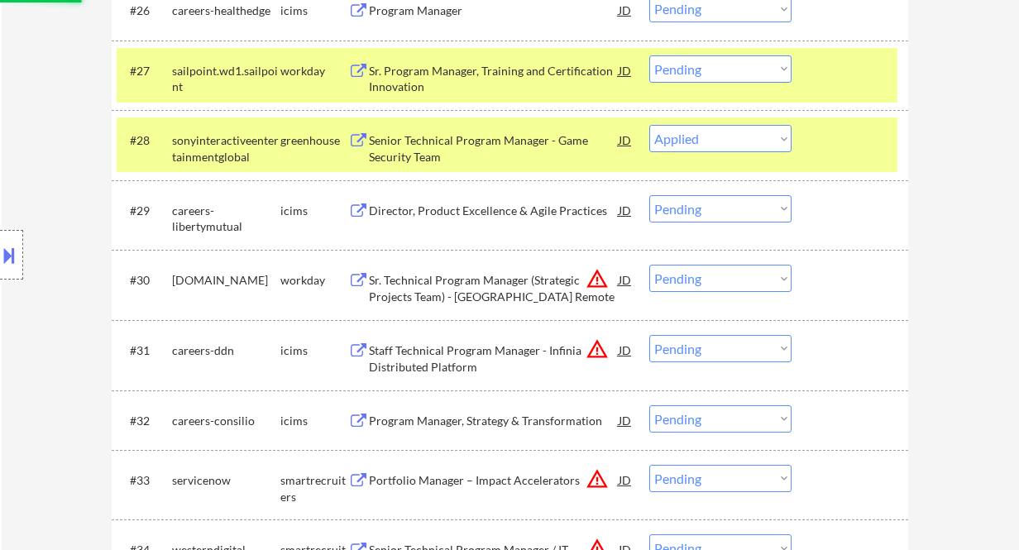
scroll to position [2179, 0]
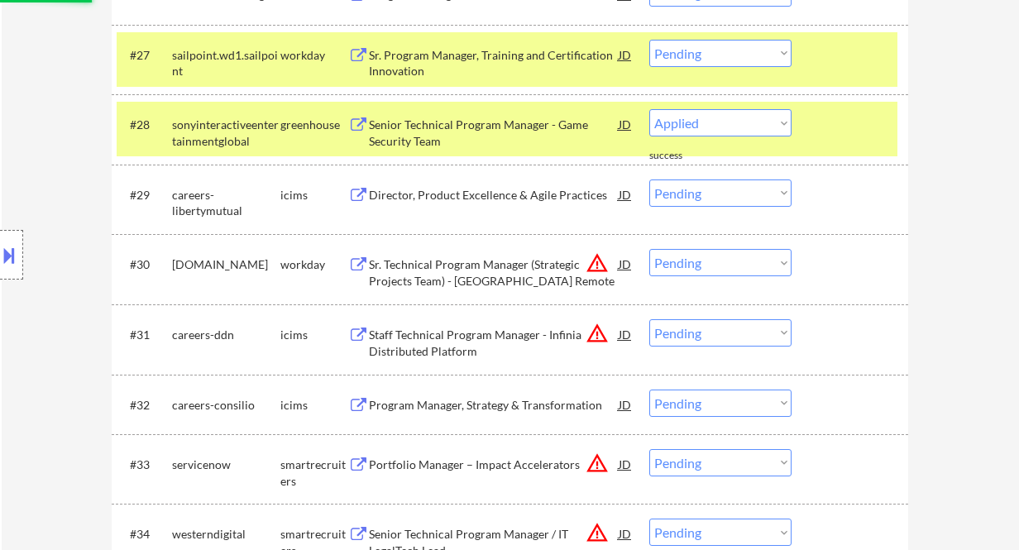
select select ""pending""
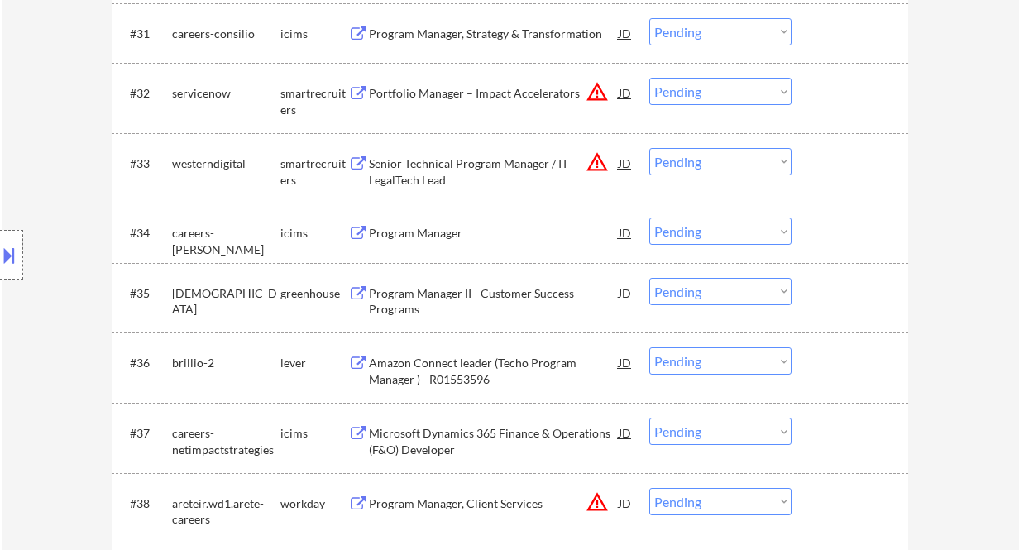
scroll to position [2509, 0]
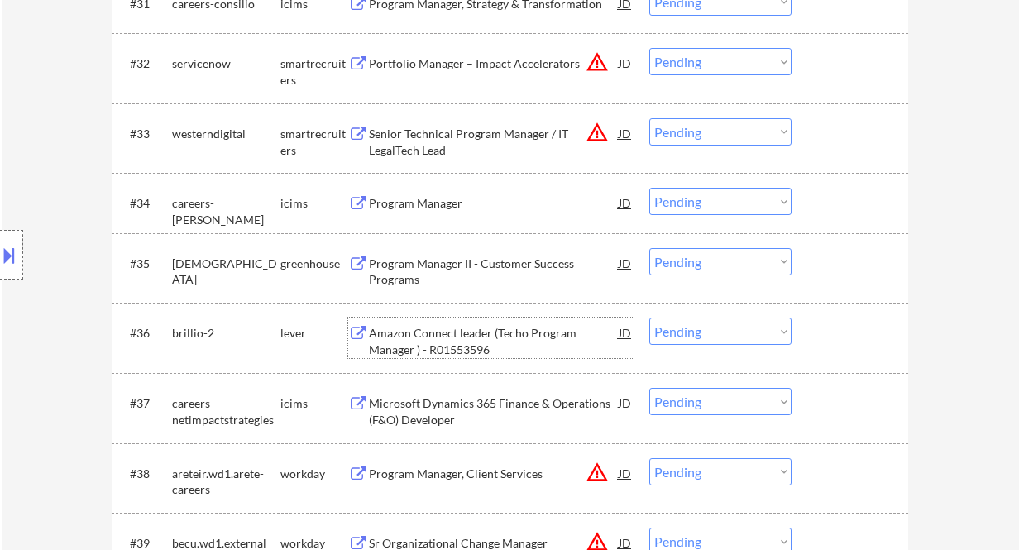
click at [499, 337] on div "Amazon Connect leader (Techo Program Manager ) - R01553596" at bounding box center [494, 341] width 250 height 32
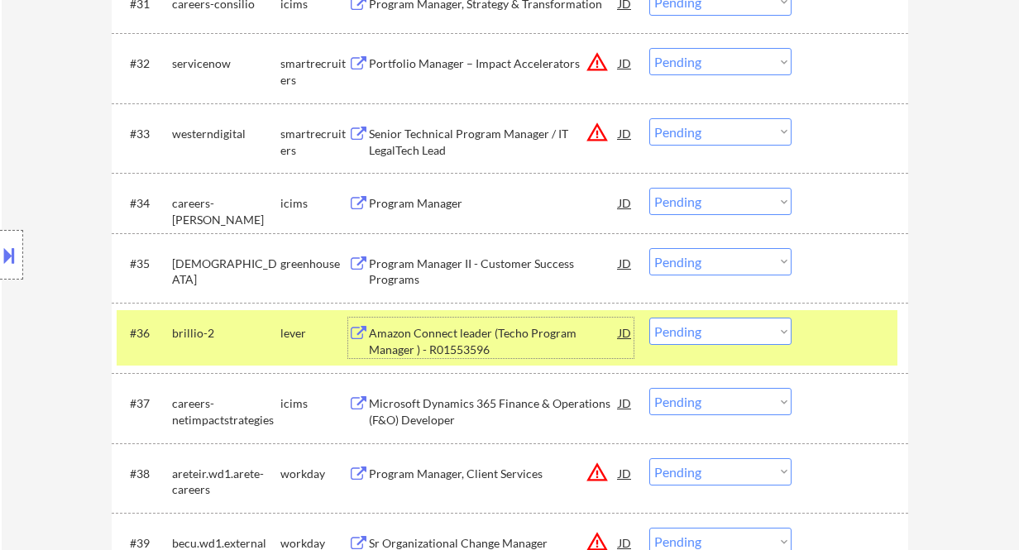
click at [17, 251] on div at bounding box center [11, 255] width 23 height 50
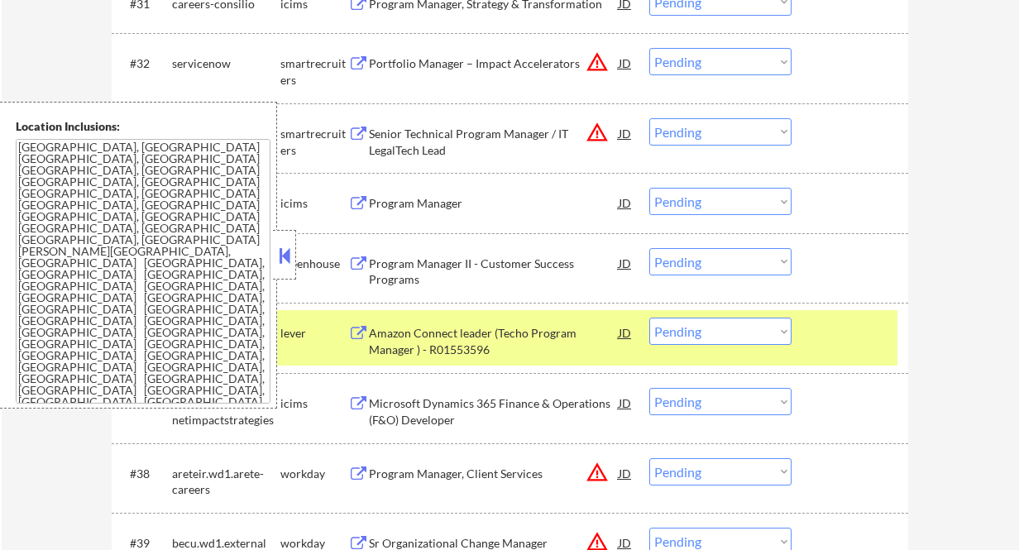
click at [282, 256] on button at bounding box center [284, 255] width 18 height 25
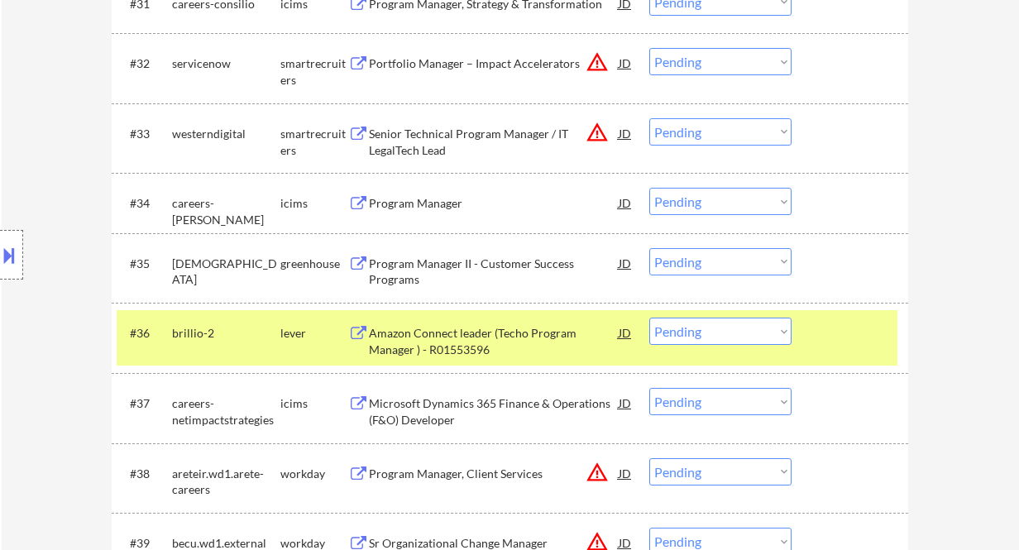
click at [715, 337] on select "Choose an option... Pending Applied Excluded (Questions) Excluded (Expired) Exc…" at bounding box center [720, 330] width 142 height 27
click at [649, 317] on select "Choose an option... Pending Applied Excluded (Questions) Excluded (Expired) Exc…" at bounding box center [720, 330] width 142 height 27
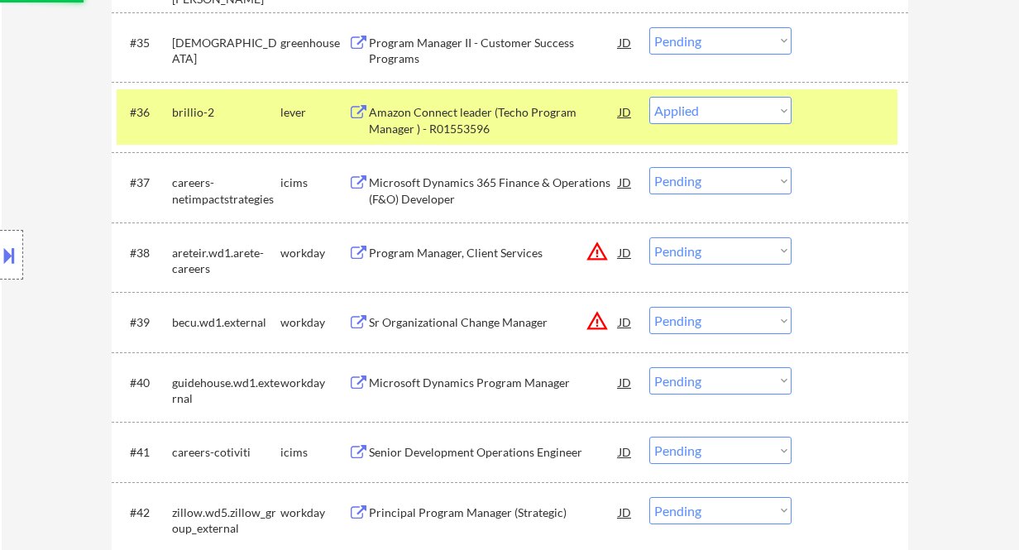
scroll to position [3061, 0]
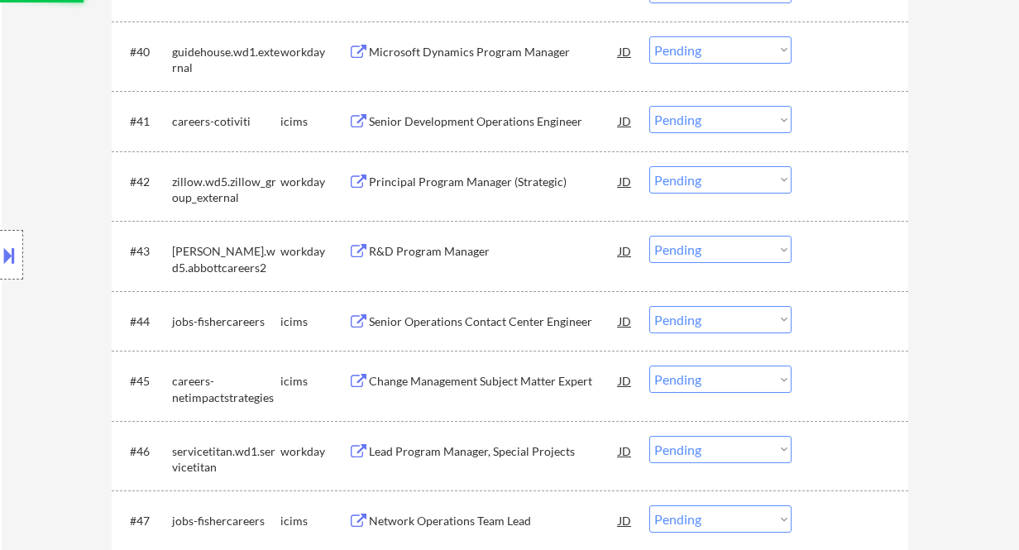
select select ""pending""
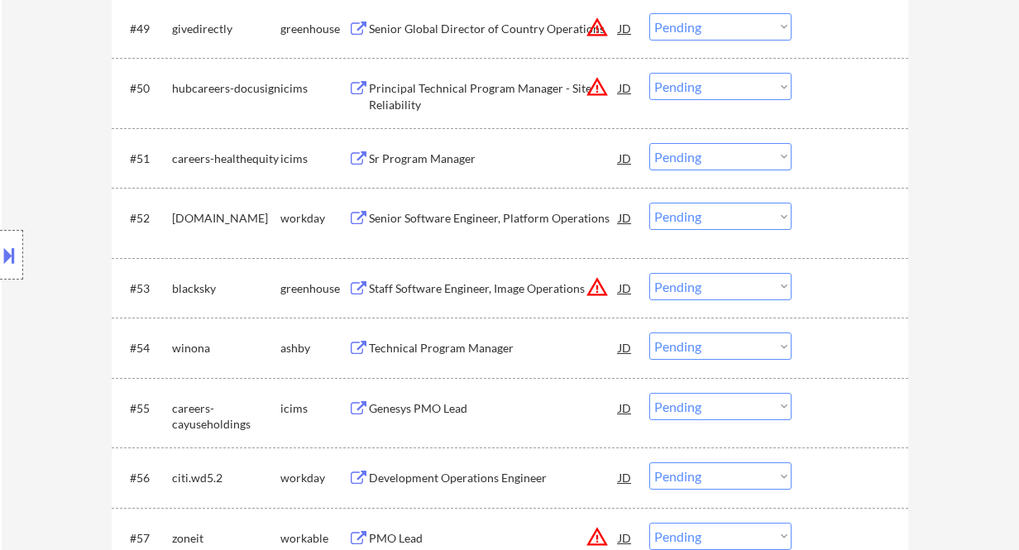
scroll to position [3832, 0]
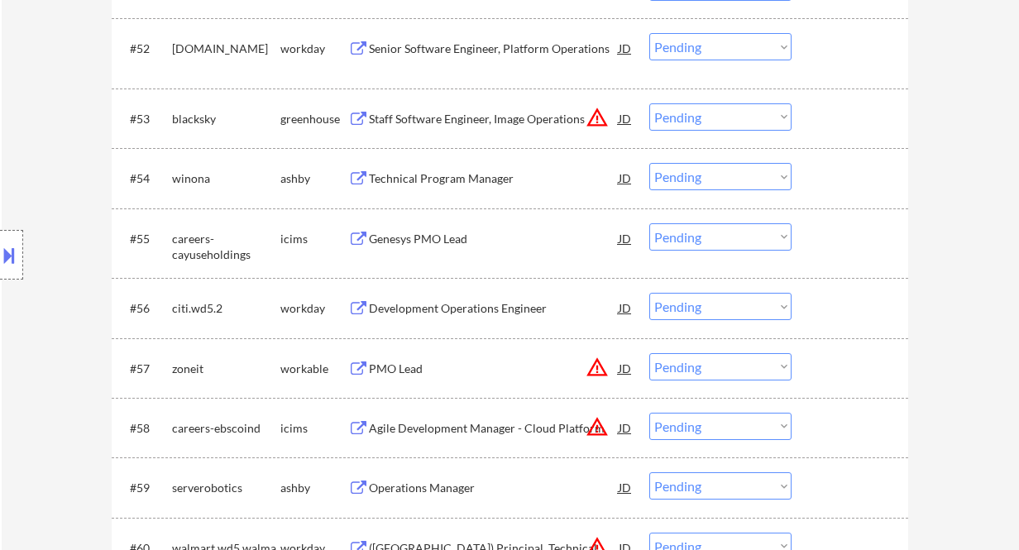
click at [476, 183] on div "Technical Program Manager" at bounding box center [494, 178] width 250 height 17
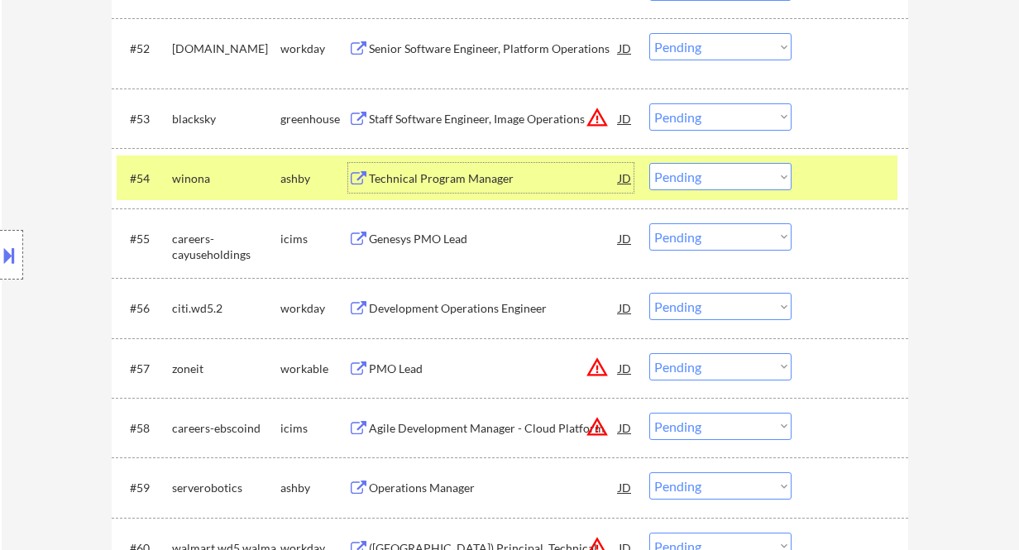
click at [435, 169] on div "Technical Program Manager" at bounding box center [494, 178] width 250 height 30
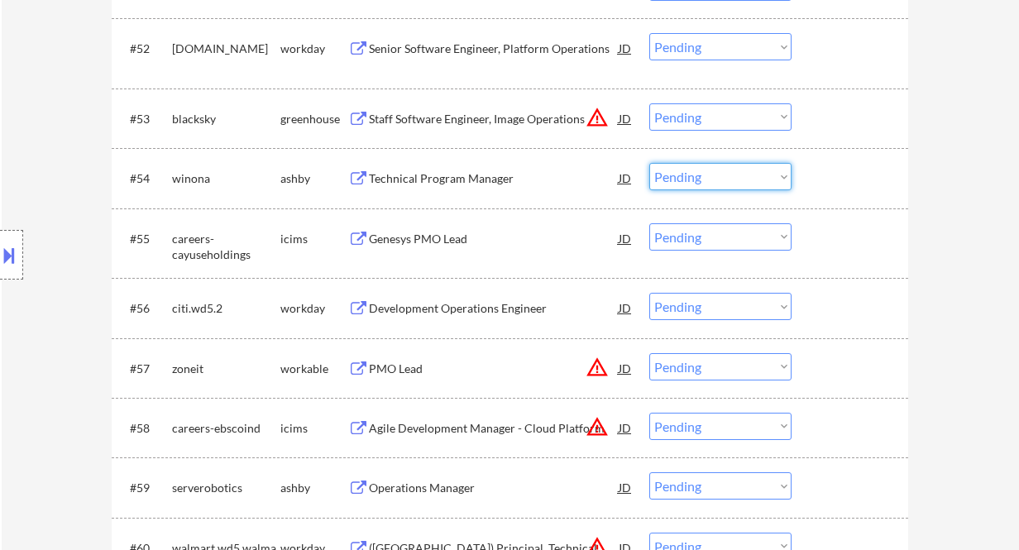
click at [704, 176] on select "Choose an option... Pending Applied Excluded (Questions) Excluded (Expired) Exc…" at bounding box center [720, 176] width 142 height 27
click at [649, 163] on select "Choose an option... Pending Applied Excluded (Questions) Excluded (Expired) Exc…" at bounding box center [720, 176] width 142 height 27
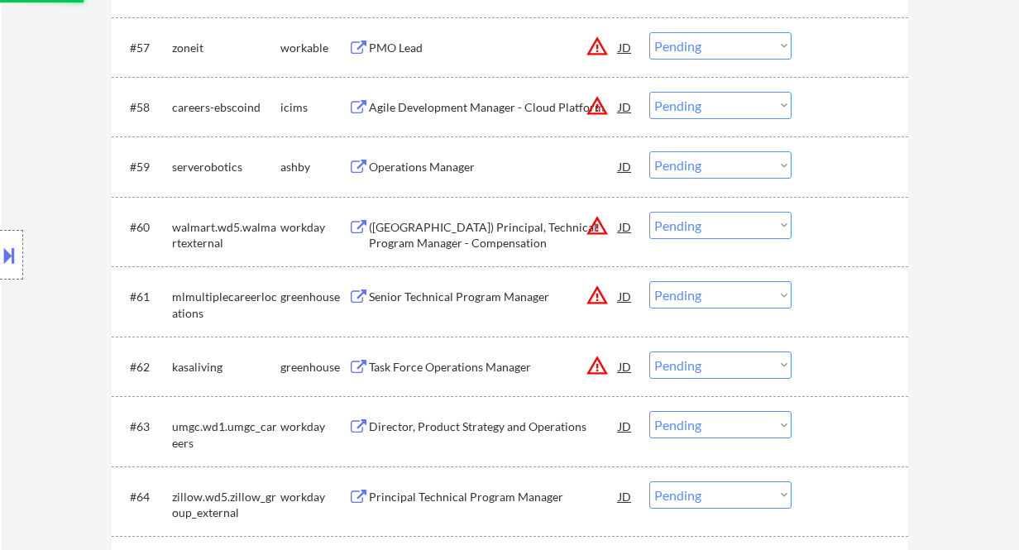
scroll to position [4053, 0]
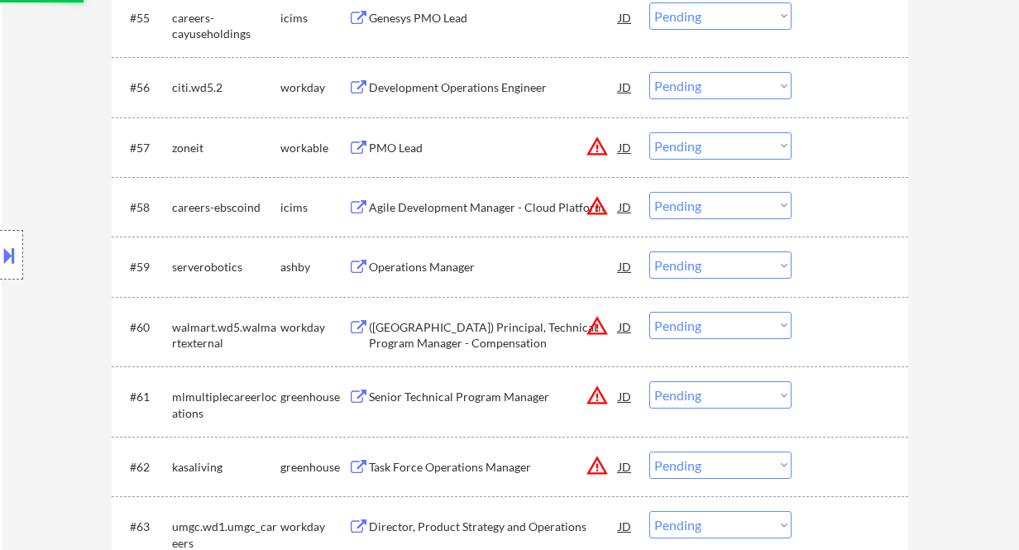
select select ""pending""
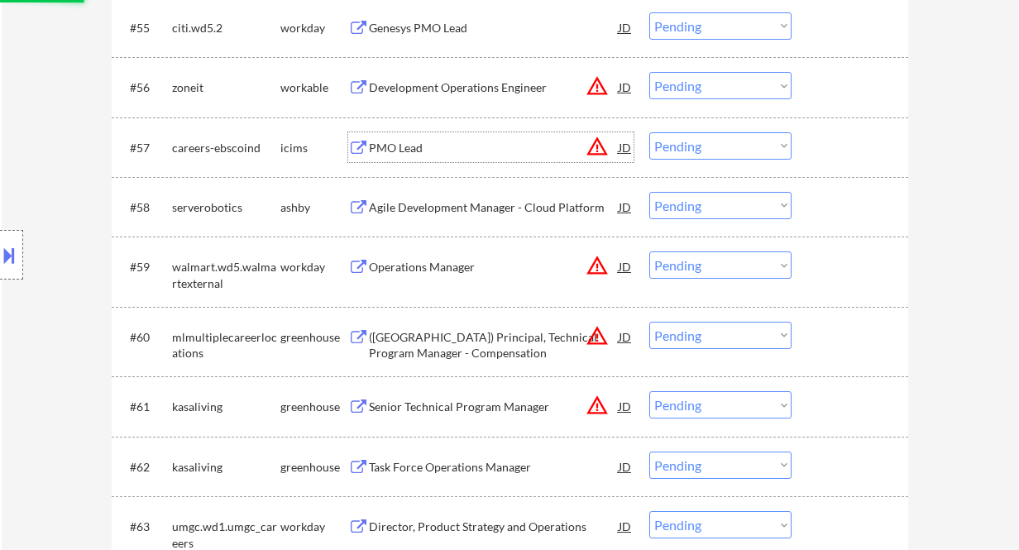
click at [403, 145] on div "PMO Lead" at bounding box center [494, 148] width 250 height 17
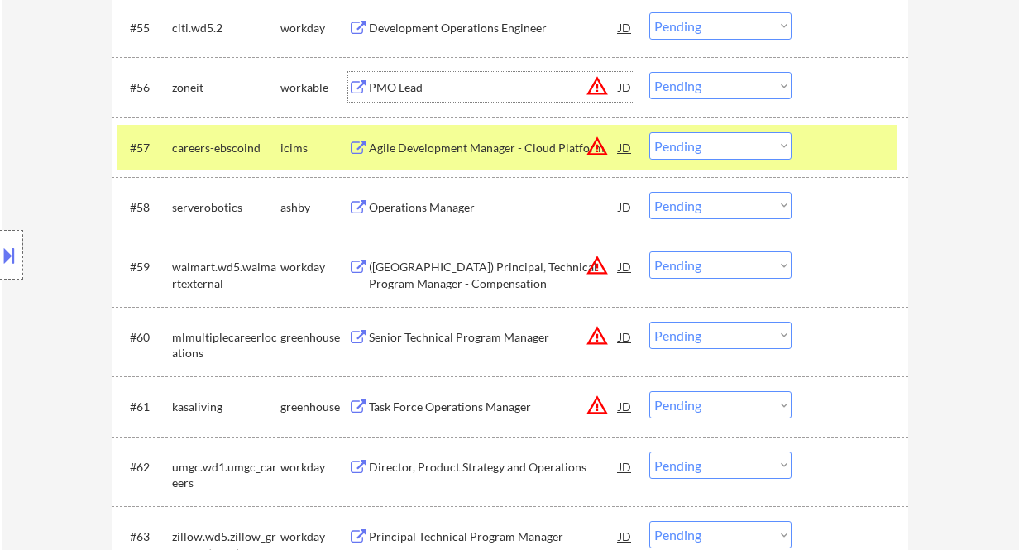
click at [446, 87] on div "PMO Lead" at bounding box center [494, 87] width 250 height 17
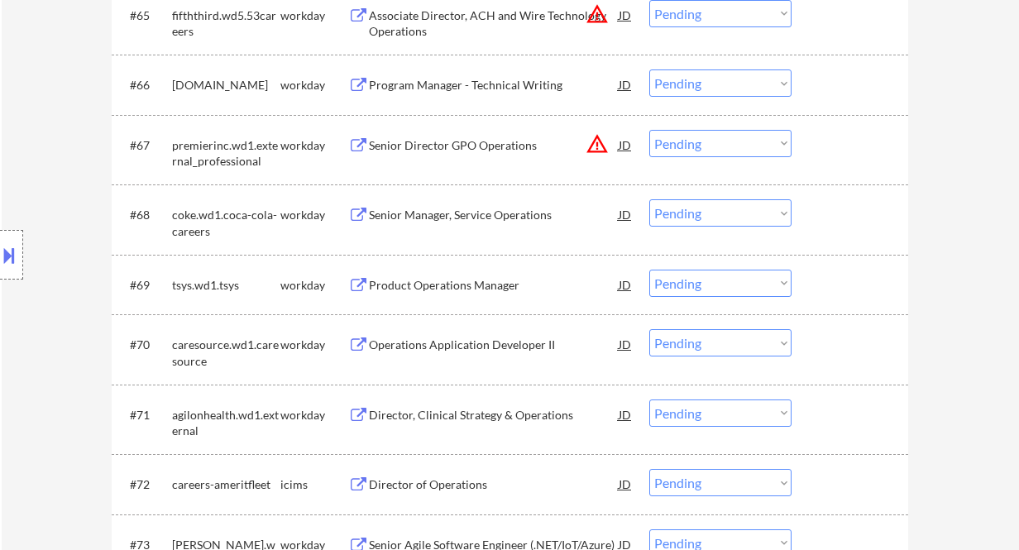
scroll to position [3866, 0]
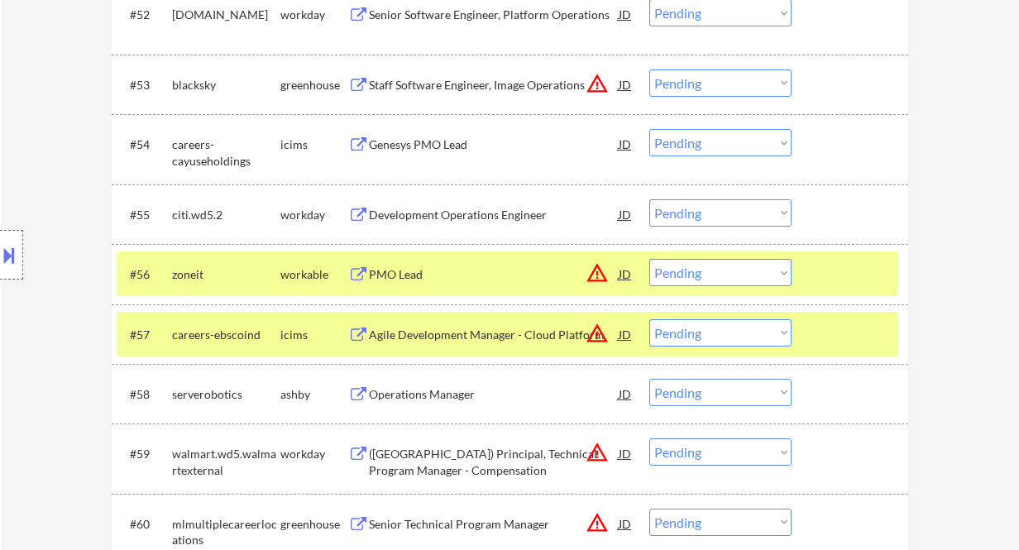
click at [731, 274] on select "Choose an option... Pending Applied Excluded (Questions) Excluded (Expired) Exc…" at bounding box center [720, 272] width 142 height 27
click at [649, 259] on select "Choose an option... Pending Applied Excluded (Questions) Excluded (Expired) Exc…" at bounding box center [720, 272] width 142 height 27
select select ""pending""
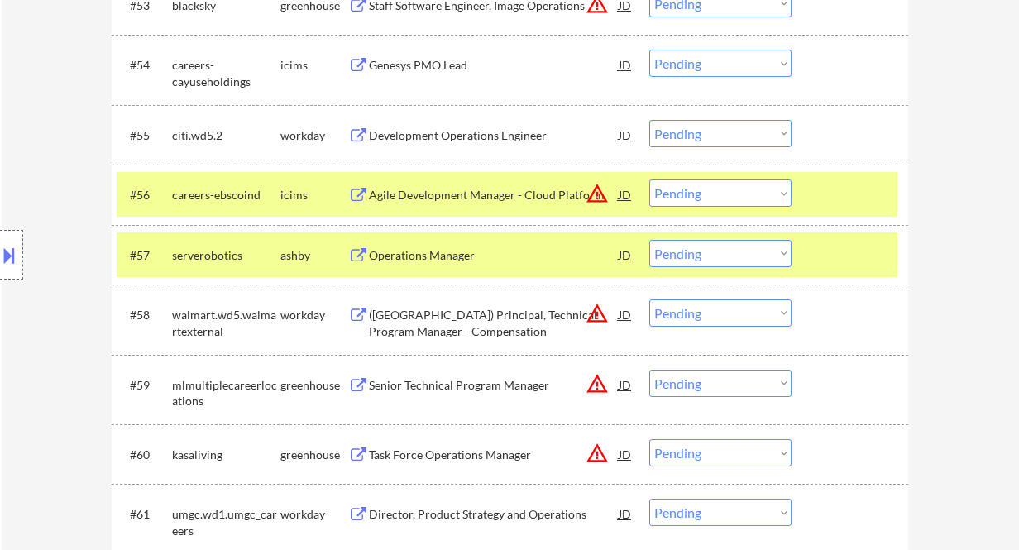
scroll to position [3976, 0]
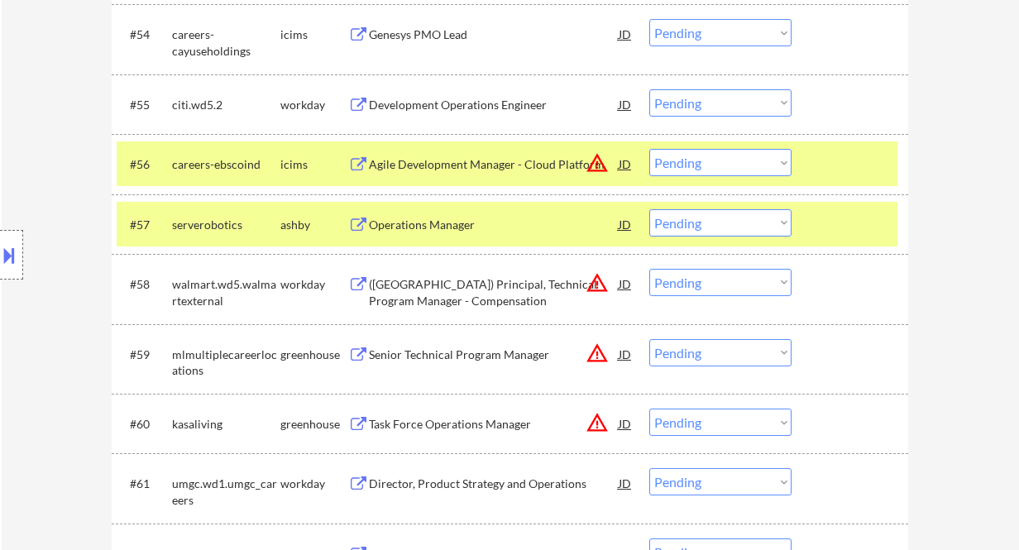
click at [462, 232] on div "Operations Manager" at bounding box center [494, 225] width 250 height 17
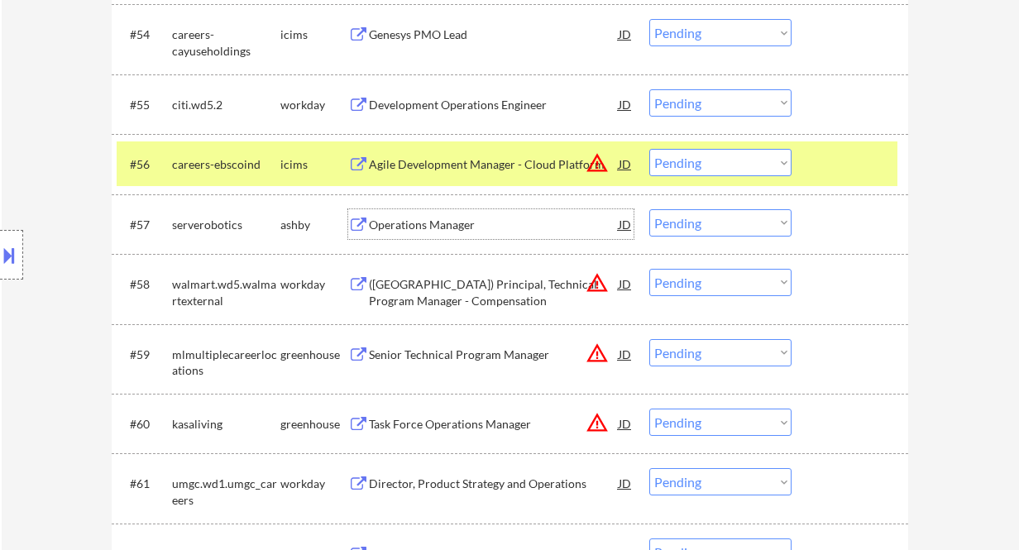
click at [706, 219] on select "Choose an option... Pending Applied Excluded (Questions) Excluded (Expired) Exc…" at bounding box center [720, 222] width 142 height 27
click at [649, 209] on select "Choose an option... Pending Applied Excluded (Questions) Excluded (Expired) Exc…" at bounding box center [720, 222] width 142 height 27
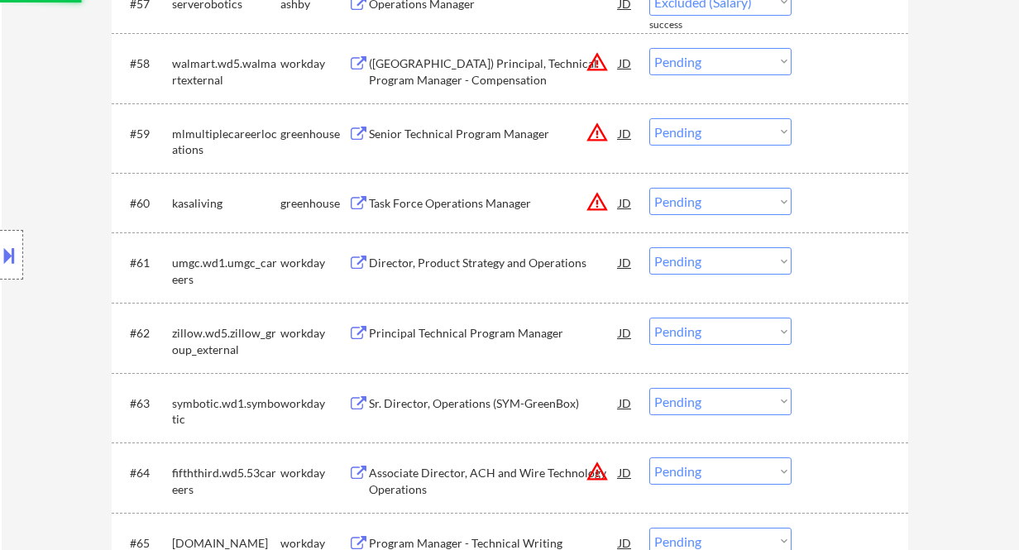
select select ""pending""
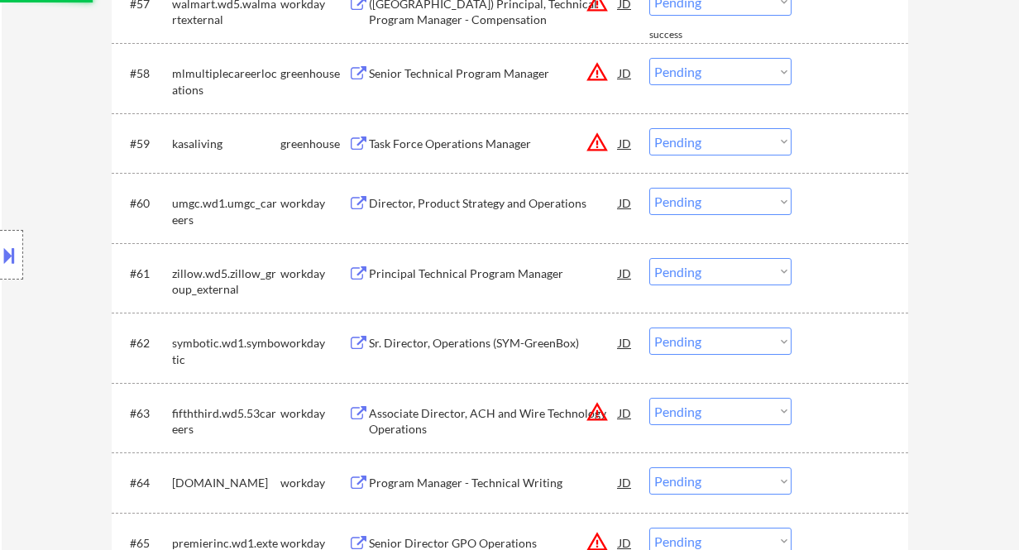
click at [432, 141] on div "Task Force Operations Manager" at bounding box center [494, 144] width 250 height 17
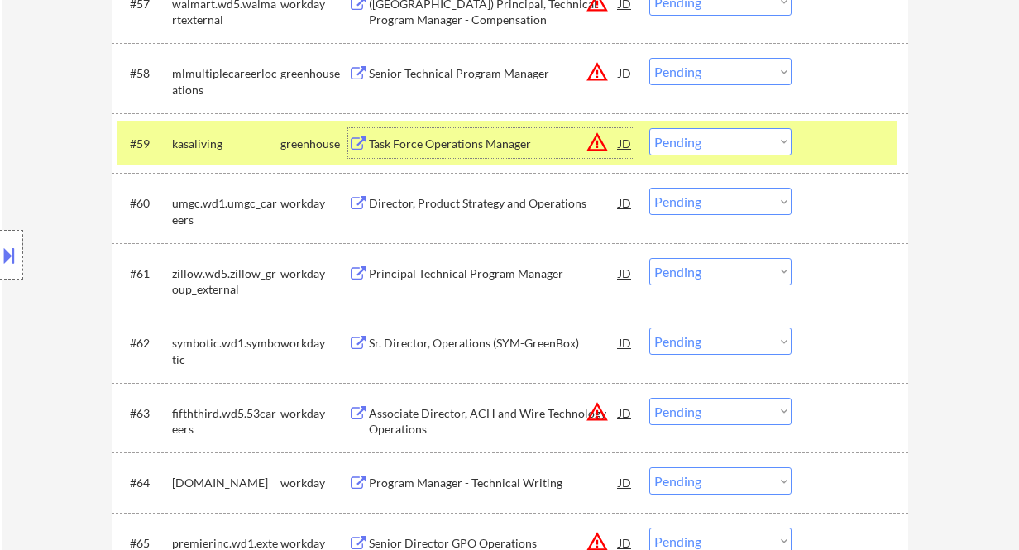
click at [679, 145] on select "Choose an option... Pending Applied Excluded (Questions) Excluded (Expired) Exc…" at bounding box center [720, 141] width 142 height 27
click at [649, 128] on select "Choose an option... Pending Applied Excluded (Questions) Excluded (Expired) Exc…" at bounding box center [720, 141] width 142 height 27
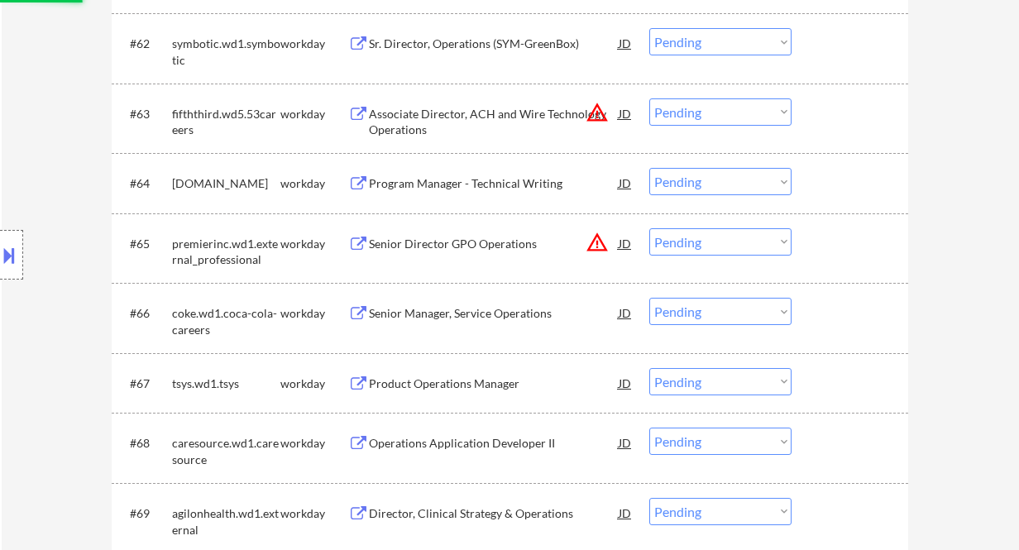
scroll to position [4528, 0]
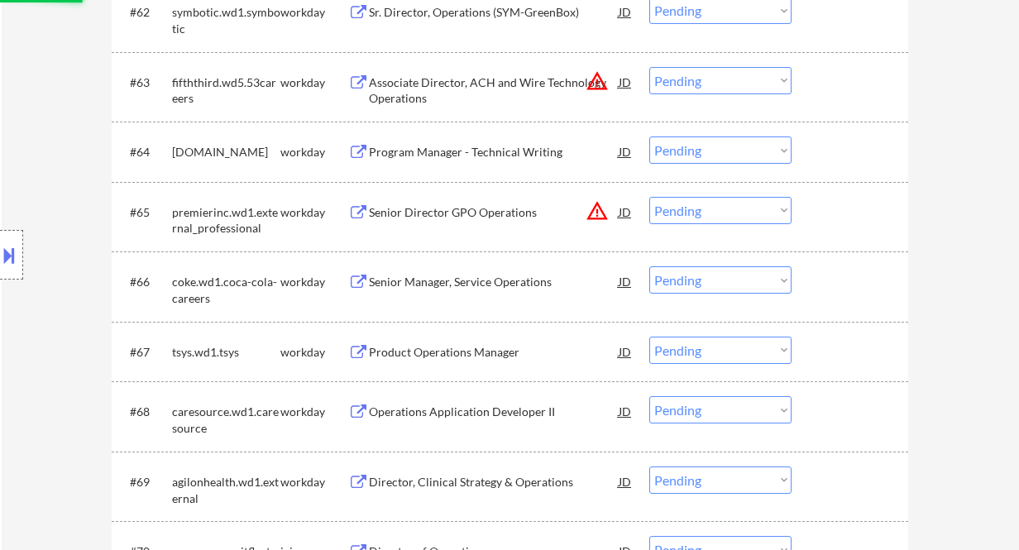
select select ""pending""
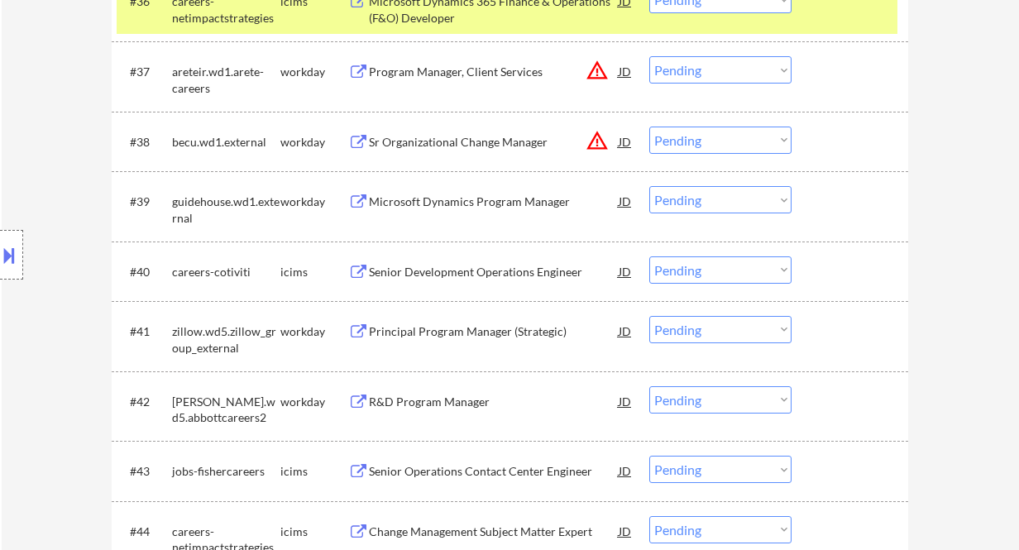
scroll to position [2764, 0]
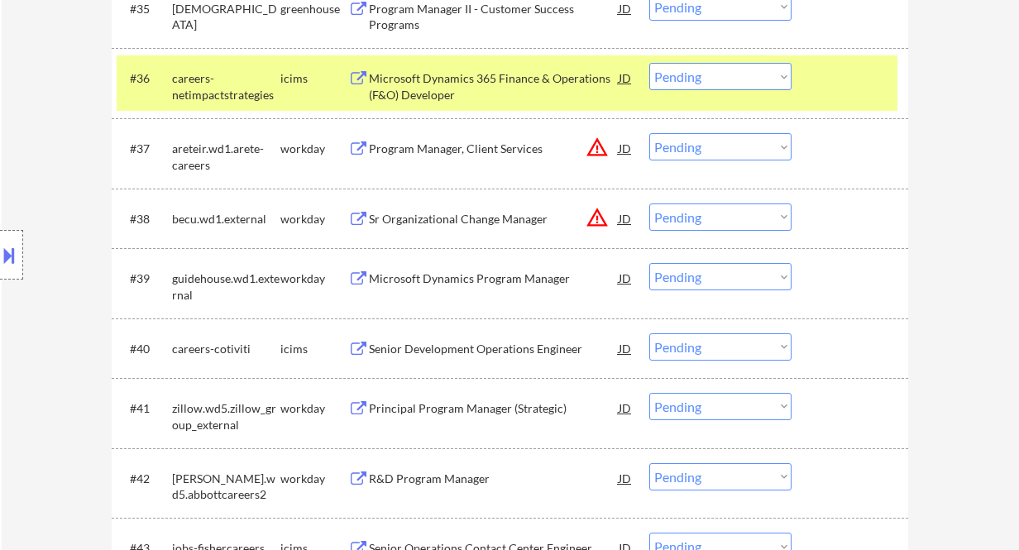
click at [509, 402] on div "Principal Program Manager (Strategic)" at bounding box center [494, 408] width 250 height 17
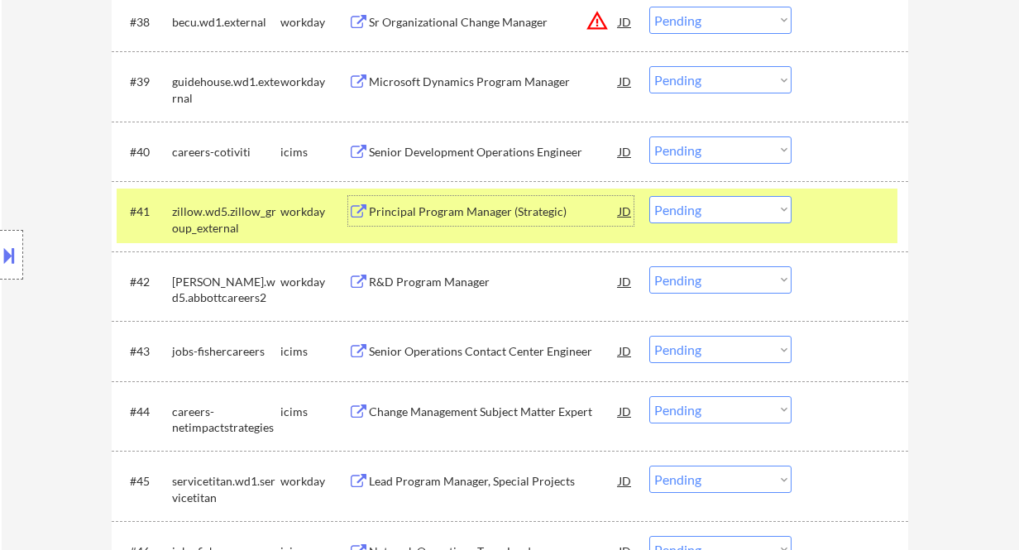
scroll to position [2984, 0]
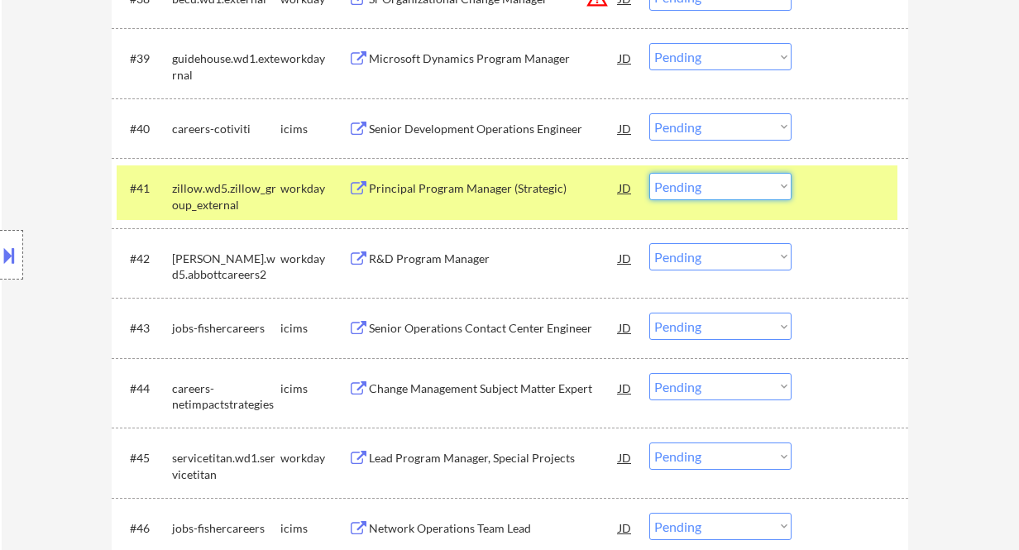
drag, startPoint x: 689, startPoint y: 189, endPoint x: 698, endPoint y: 199, distance: 14.1
click at [689, 189] on select "Choose an option... Pending Applied Excluded (Questions) Excluded (Expired) Exc…" at bounding box center [720, 186] width 142 height 27
click at [649, 173] on select "Choose an option... Pending Applied Excluded (Questions) Excluded (Expired) Exc…" at bounding box center [720, 186] width 142 height 27
click at [465, 255] on div "R&D Program Manager" at bounding box center [494, 259] width 250 height 17
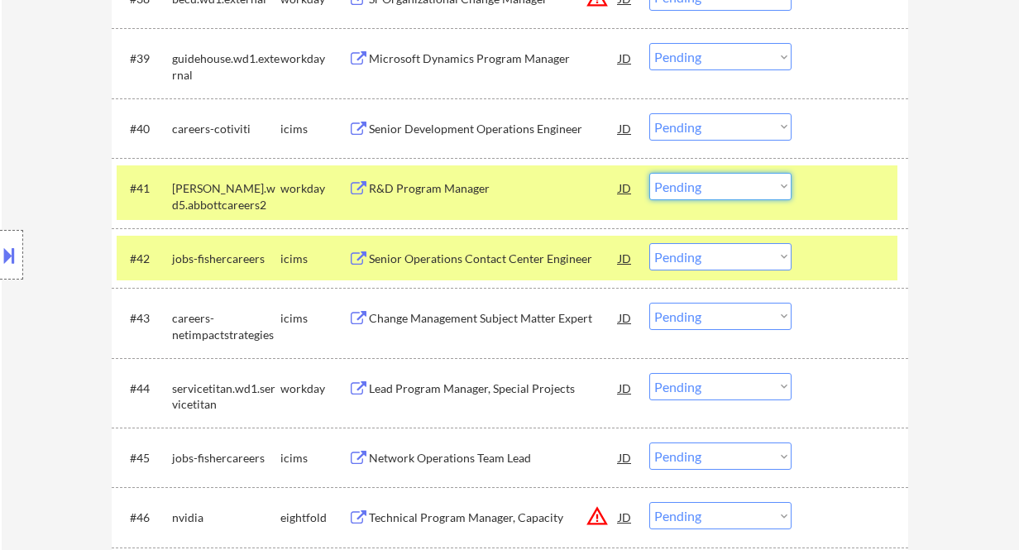
click at [709, 184] on select "Choose an option... Pending Applied Excluded (Questions) Excluded (Expired) Exc…" at bounding box center [720, 186] width 142 height 27
click at [649, 173] on select "Choose an option... Pending Applied Excluded (Questions) Excluded (Expired) Exc…" at bounding box center [720, 186] width 142 height 27
select select ""pending""
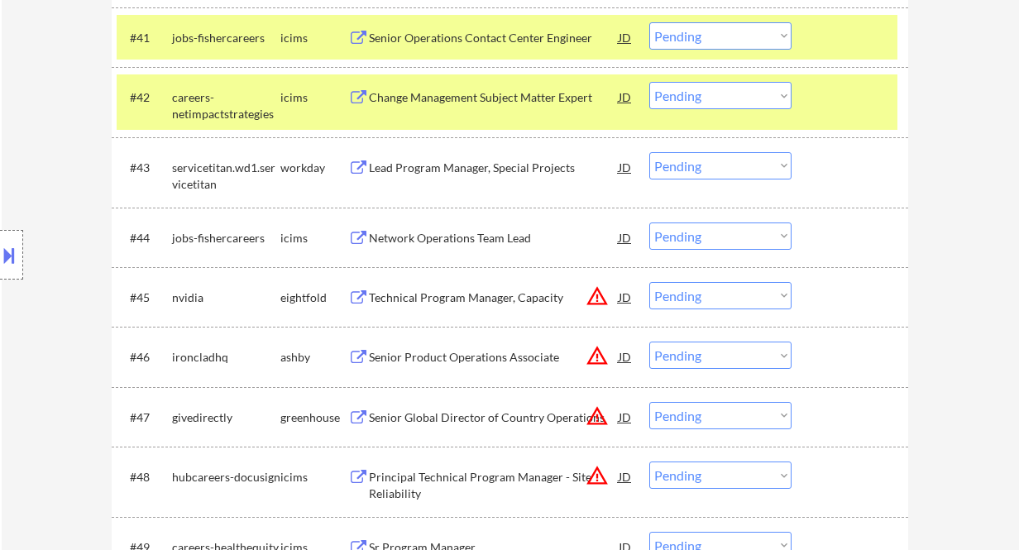
scroll to position [3205, 0]
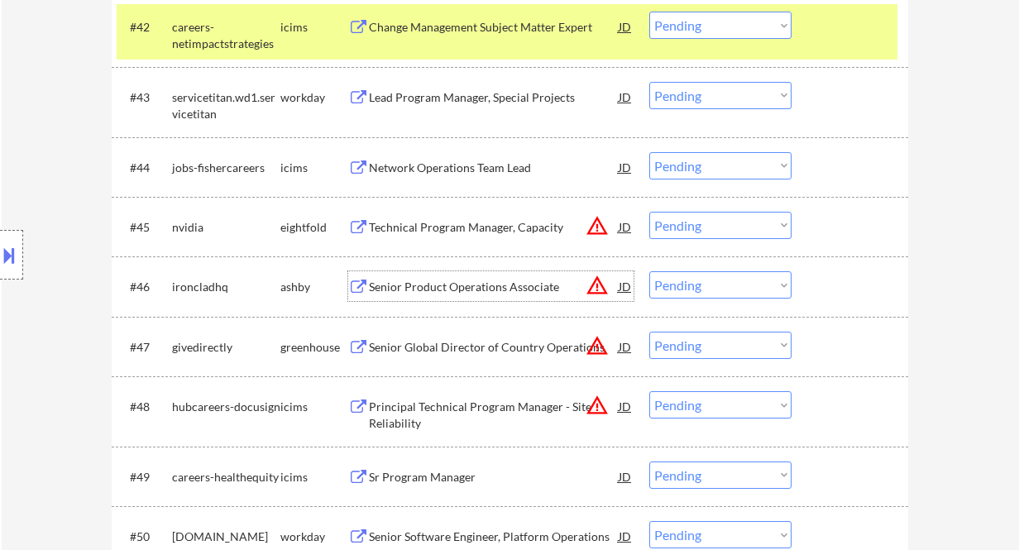
click at [467, 281] on div "Senior Product Operations Associate" at bounding box center [494, 287] width 250 height 17
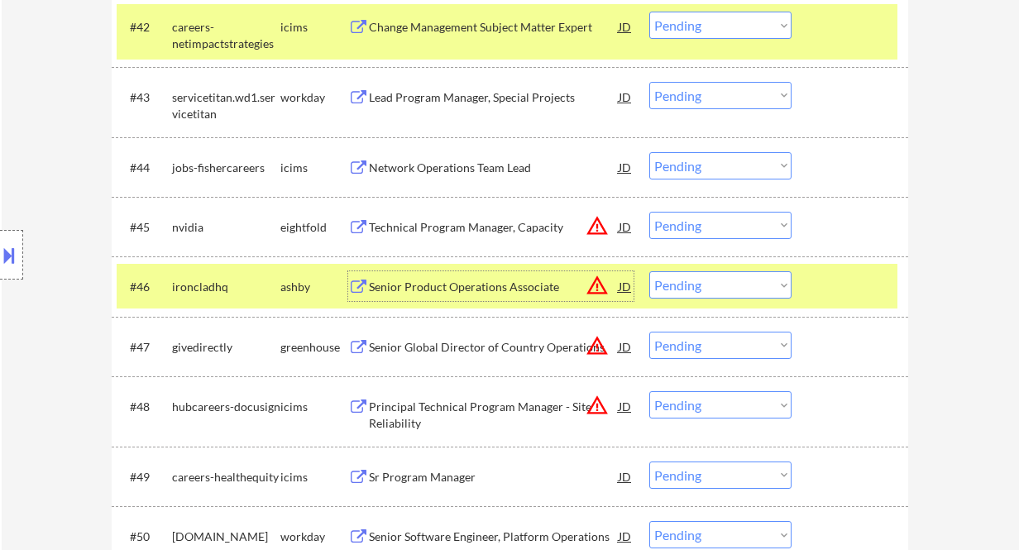
click at [699, 286] on select "Choose an option... Pending Applied Excluded (Questions) Excluded (Expired) Exc…" at bounding box center [720, 284] width 142 height 27
click at [649, 271] on select "Choose an option... Pending Applied Excluded (Questions) Excluded (Expired) Exc…" at bounding box center [720, 284] width 142 height 27
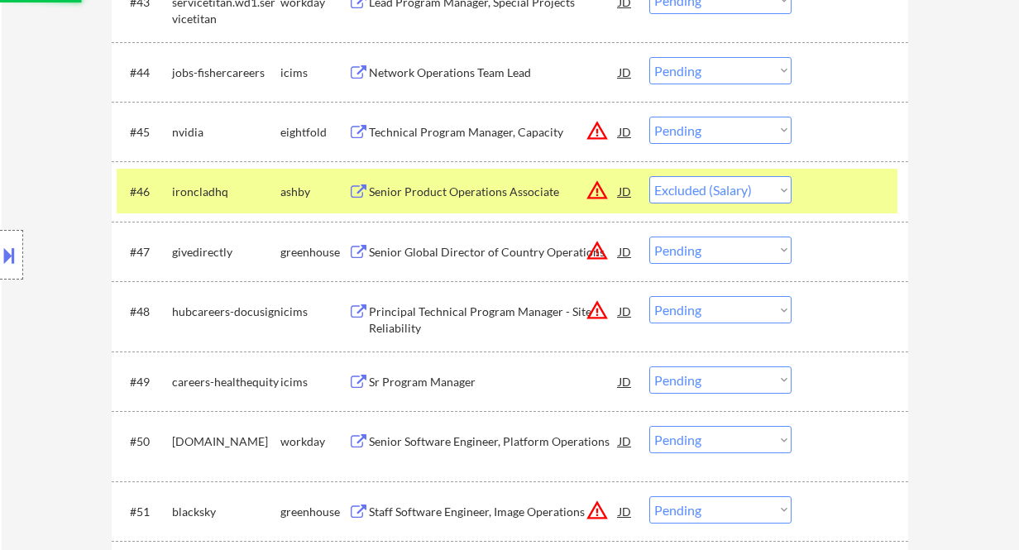
scroll to position [3315, 0]
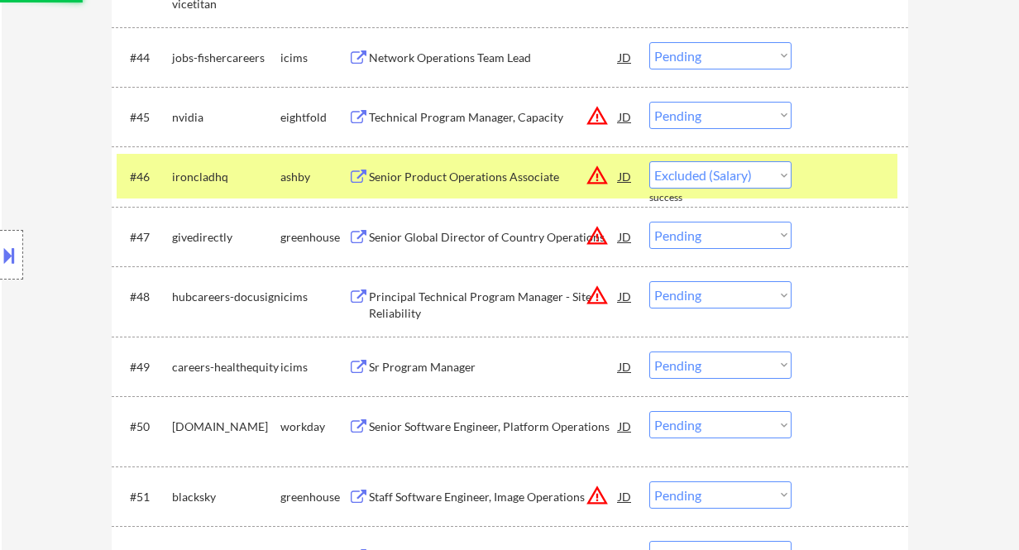
click at [484, 238] on div "Senior Global Director of Country Operations" at bounding box center [494, 237] width 250 height 17
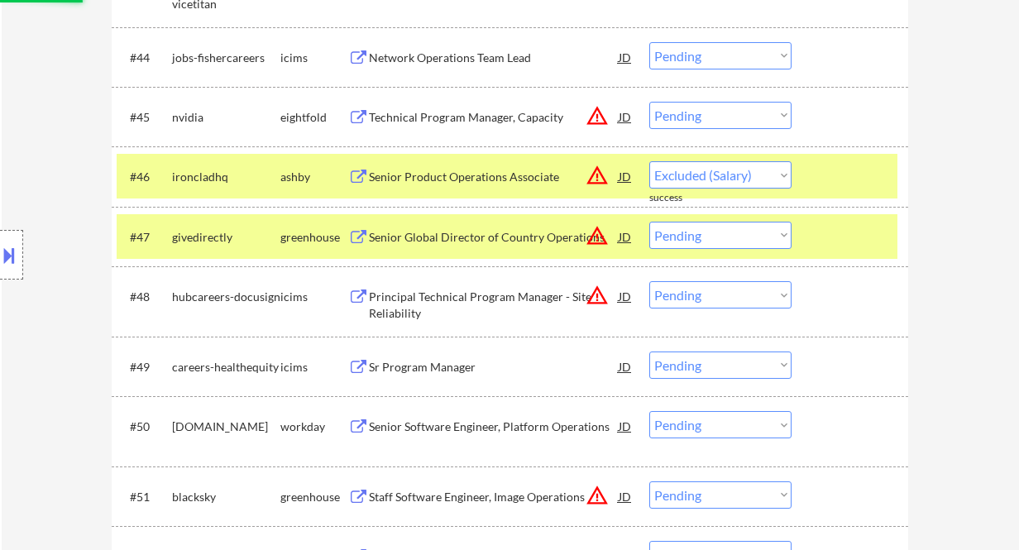
select select ""pending""
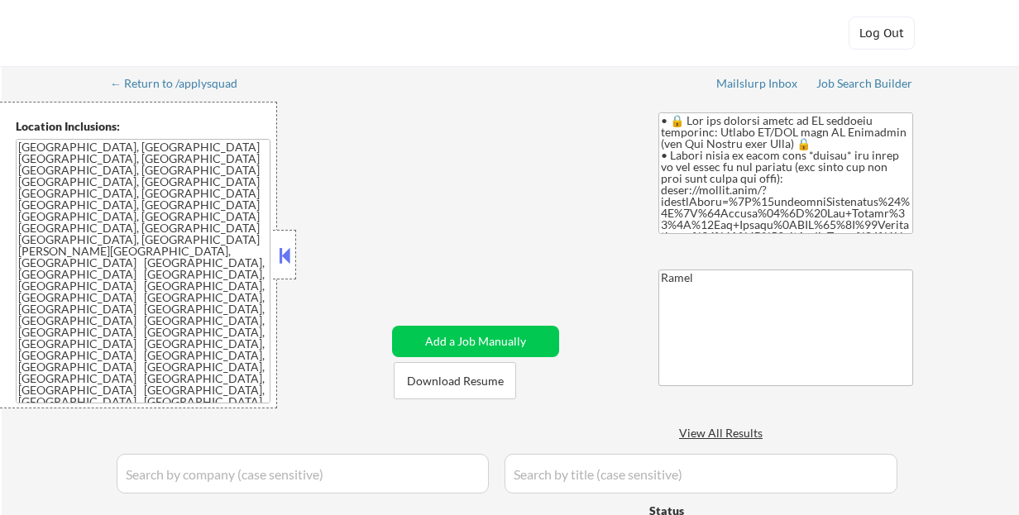
select select ""applied""
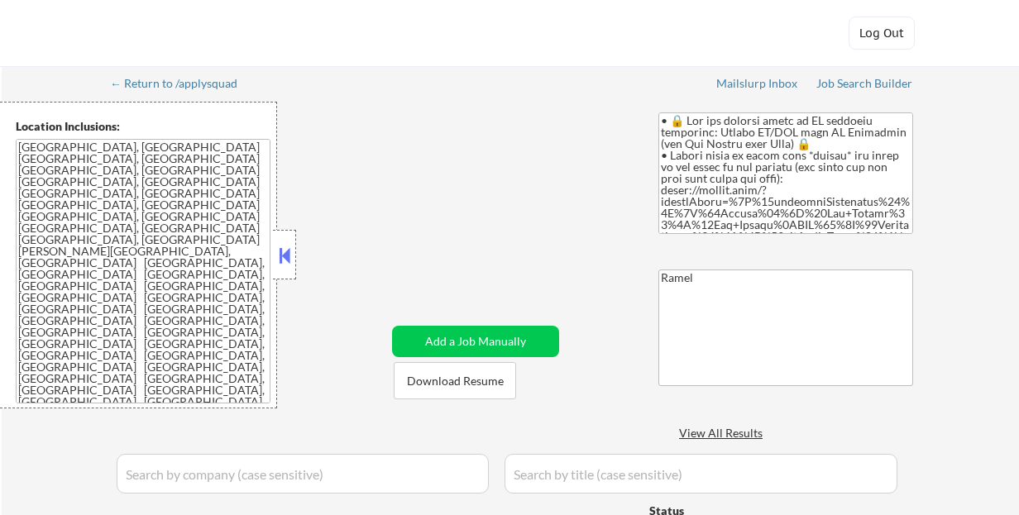
select select ""applied""
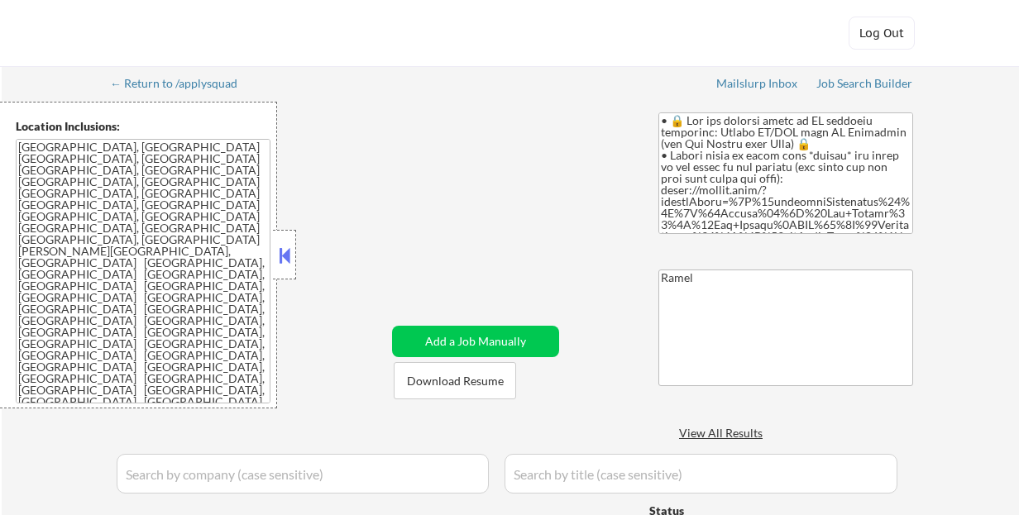
select select ""applied""
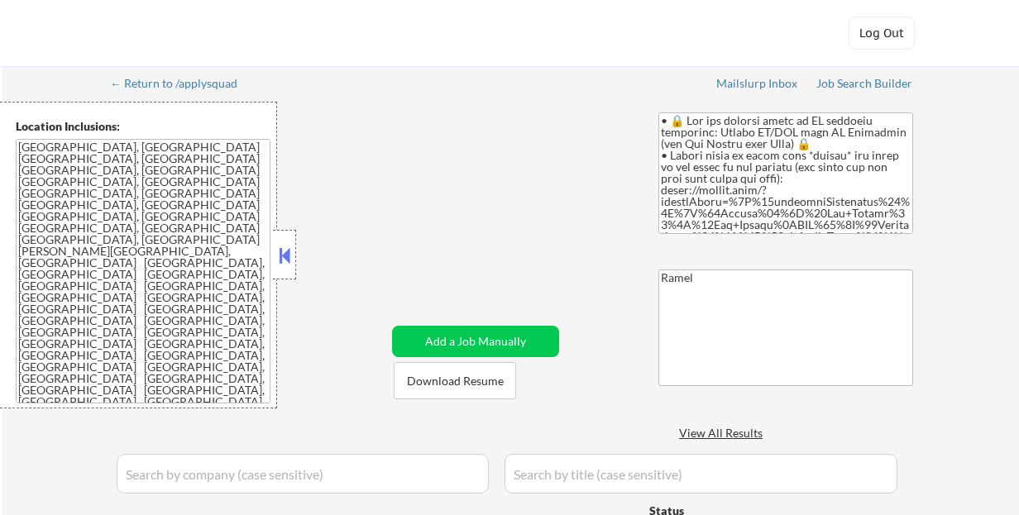
select select ""applied""
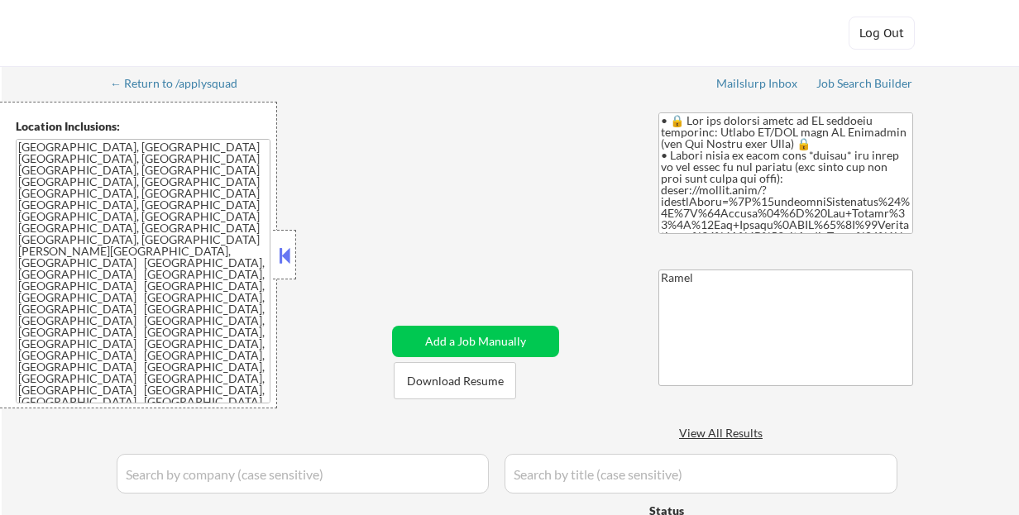
select select ""applied""
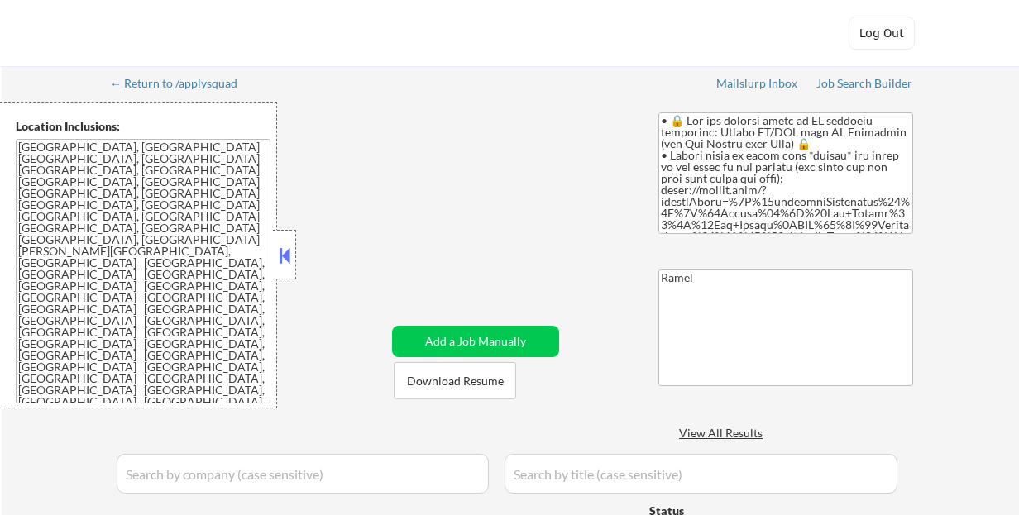
select select ""applied""
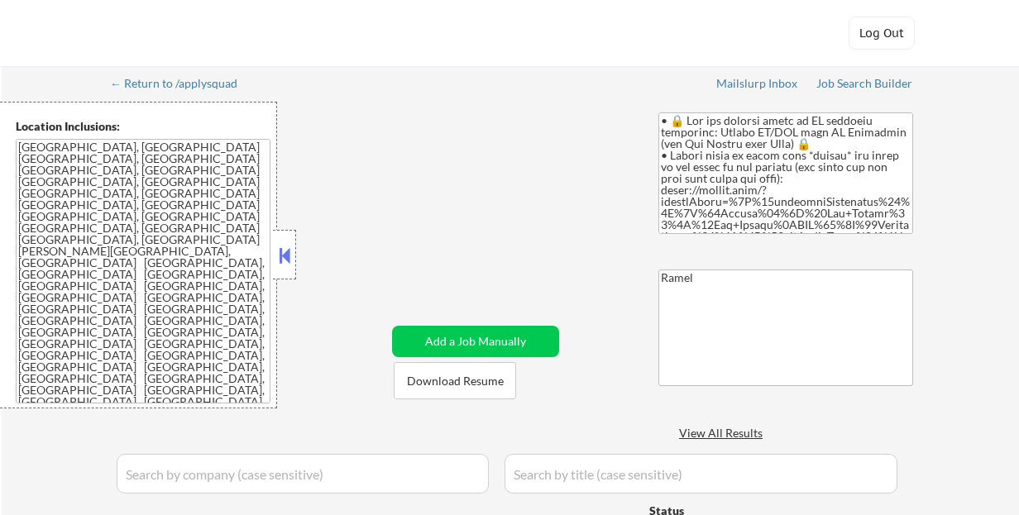
select select ""applied""
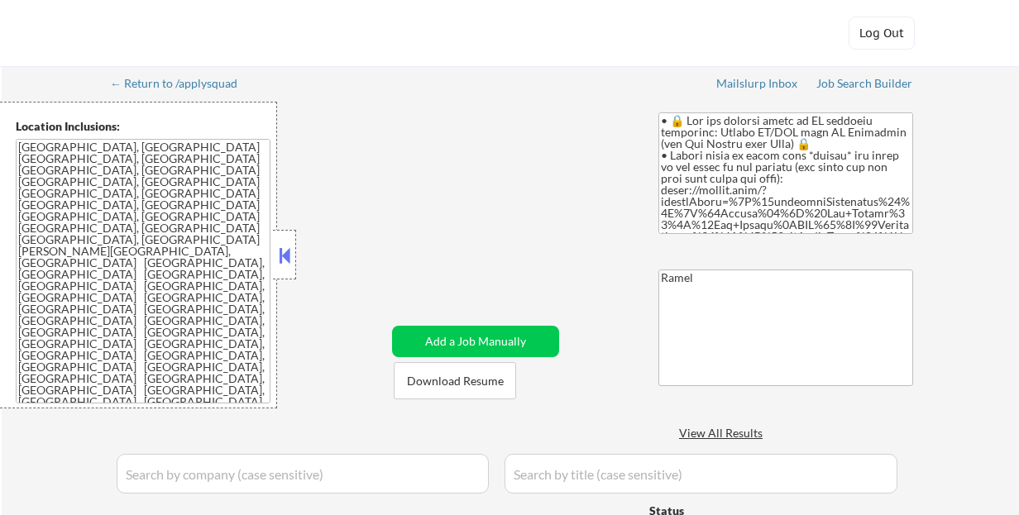
select select ""applied""
select select ""pending""
select select ""excluded__expired_""
select select ""pending""
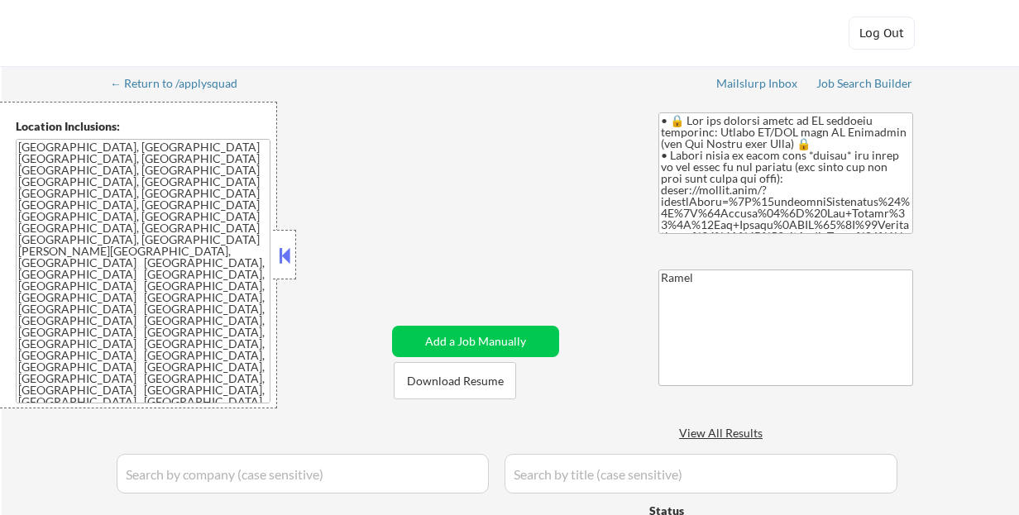
select select ""excluded__expired_""
select select ""pending""
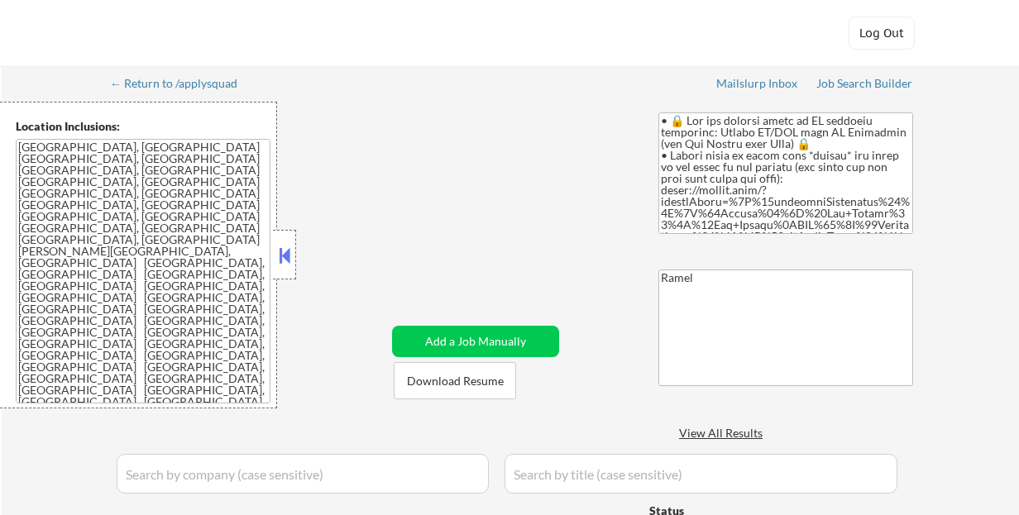
select select ""pending""
select select ""excluded""
select select ""pending""
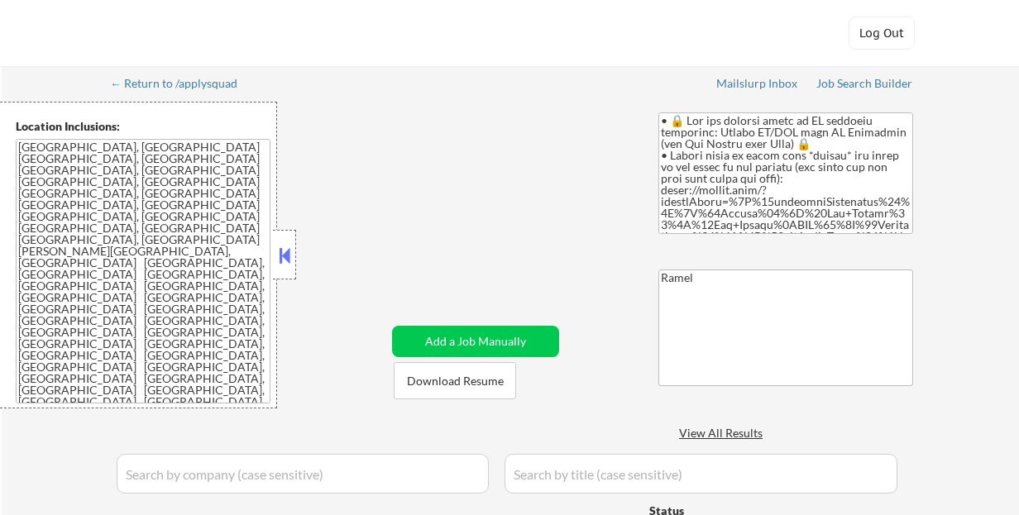
select select ""pending""
select select ""excluded""
select select ""excluded__expired_""
select select ""pending""
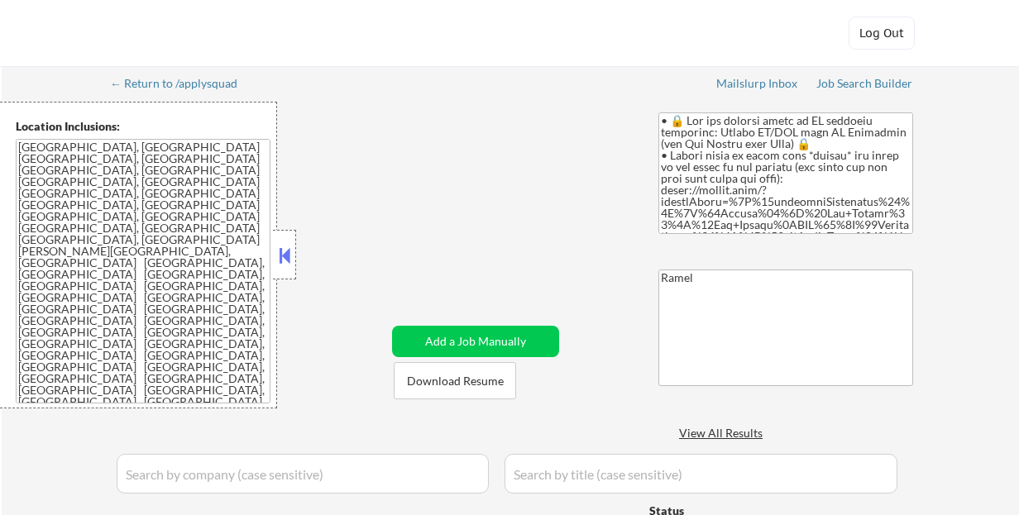
select select ""pending""
select select ""excluded__salary_""
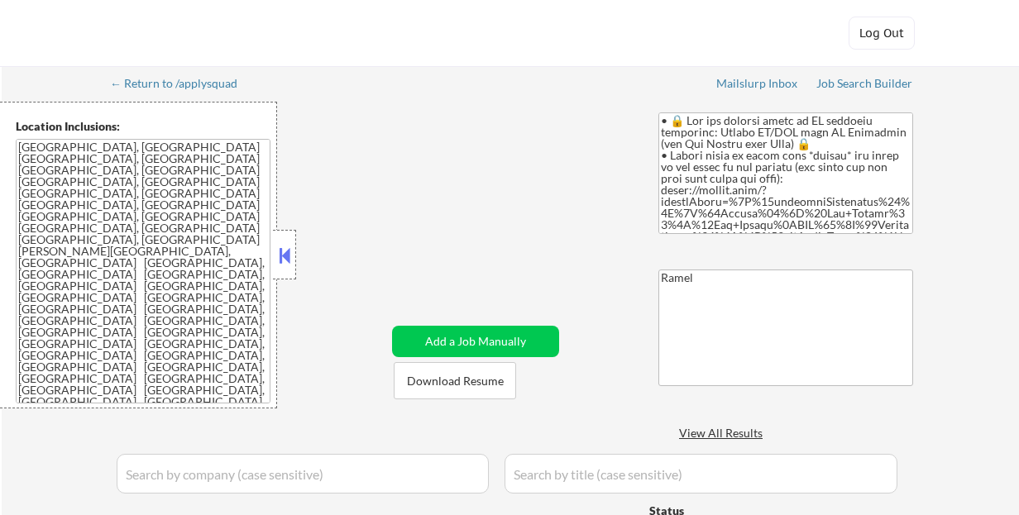
select select ""excluded__salary_""
select select ""pending""
select select ""excluded__salary_""
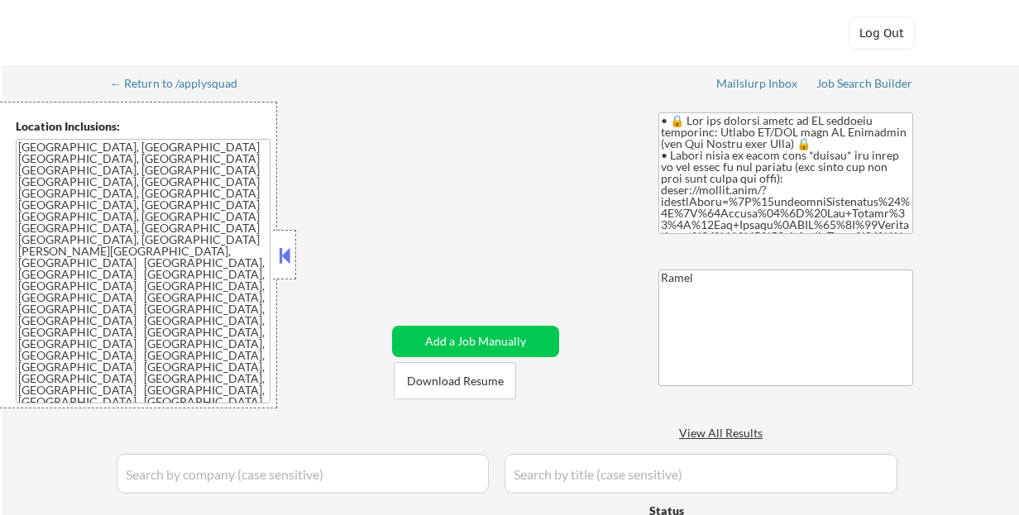
select select ""pending""
select select ""excluded__expired_""
select select ""pending""
select select ""excluded""
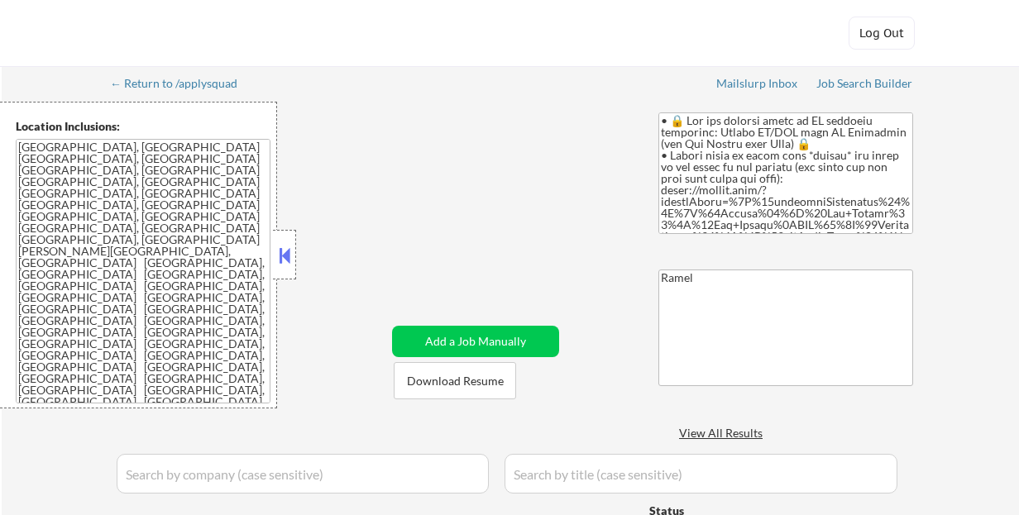
select select ""pending""
select select ""excluded__salary_""
select select ""excluded__expired_""
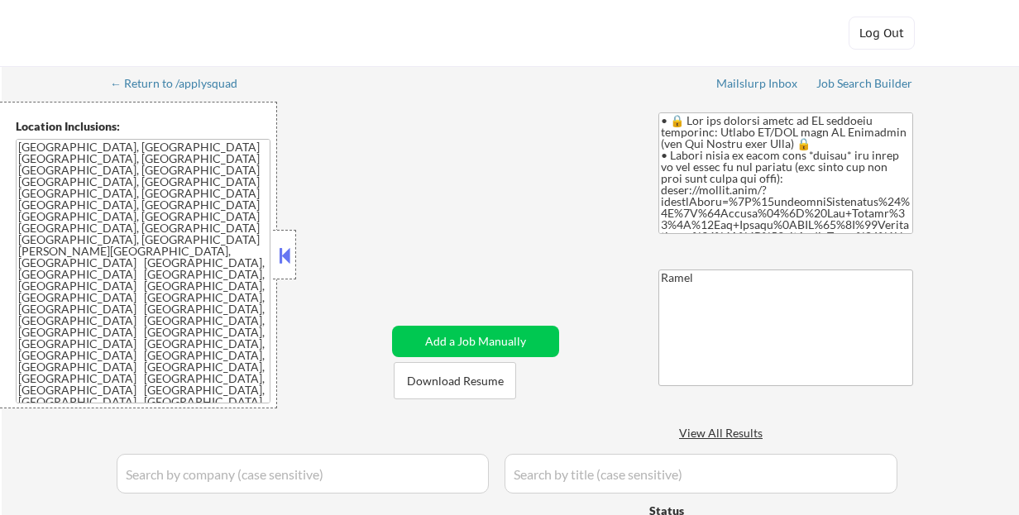
select select ""pending""
select select ""excluded__location_""
select select ""pending""
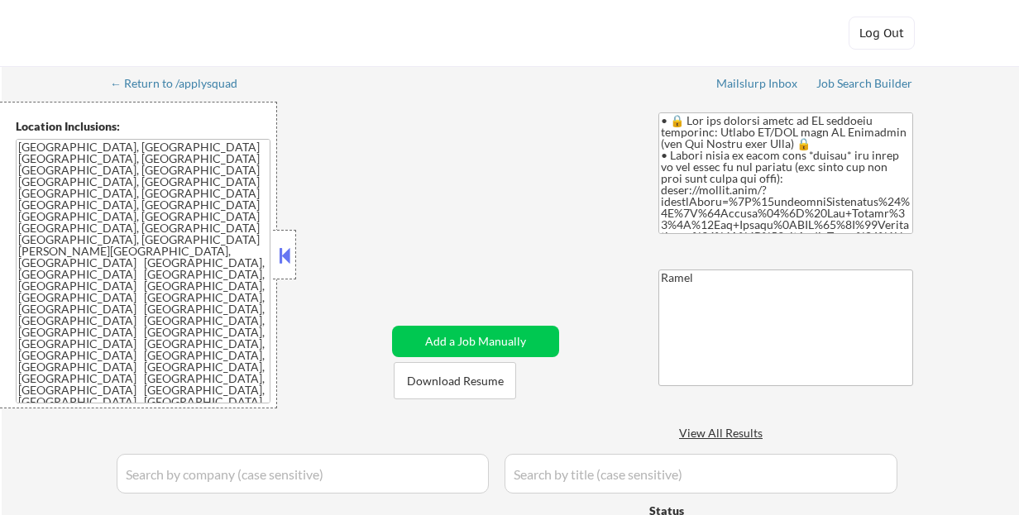
select select ""pending""
select select ""excluded__expired_""
select select ""pending""
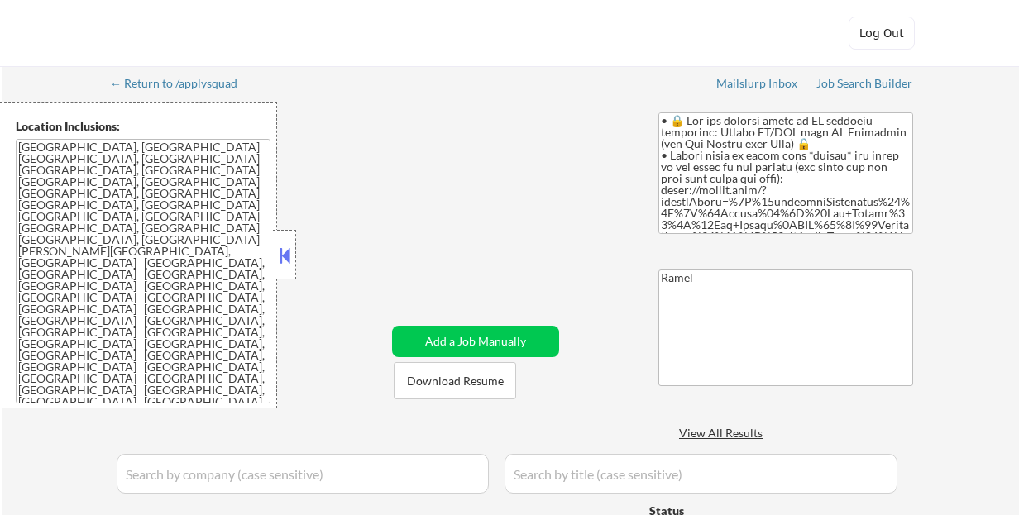
select select ""pending""
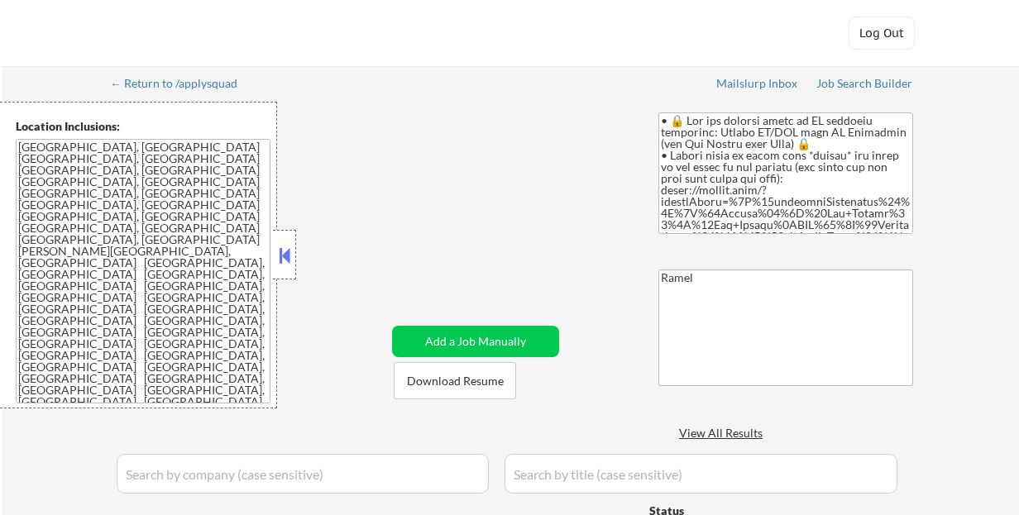
select select ""pending""
select select ""excluded__expired_""
select select ""excluded__salary_""
select select ""pending""
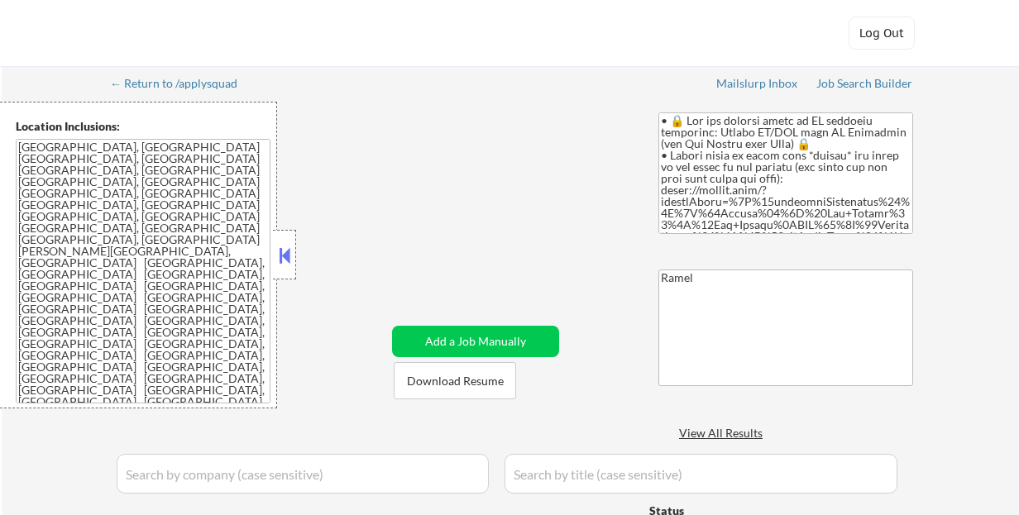
select select ""pending""
select select ""excluded__location_""
select select ""pending""
select select ""excluded__location_""
select select ""excluded__expired_""
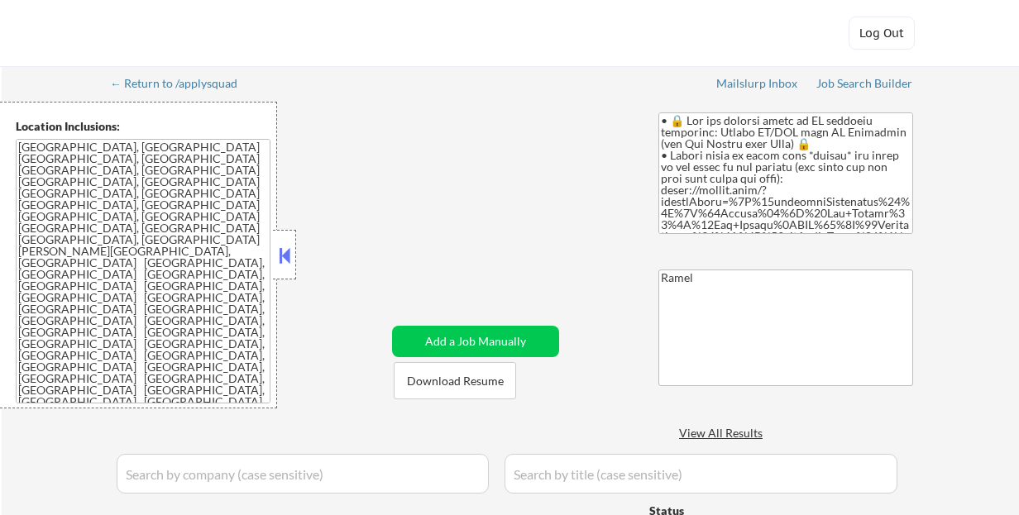
select select ""excluded__expired_""
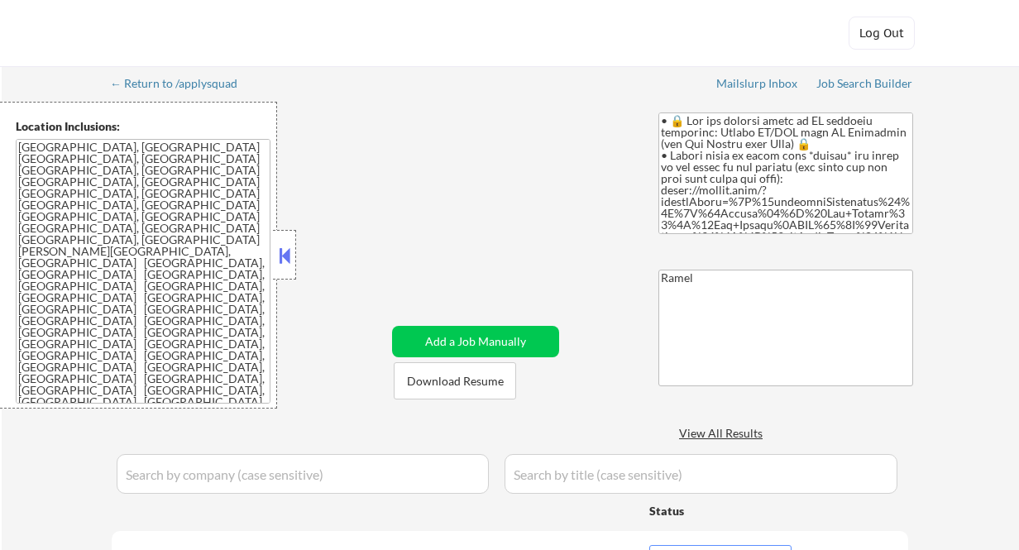
click at [289, 265] on button at bounding box center [284, 255] width 18 height 25
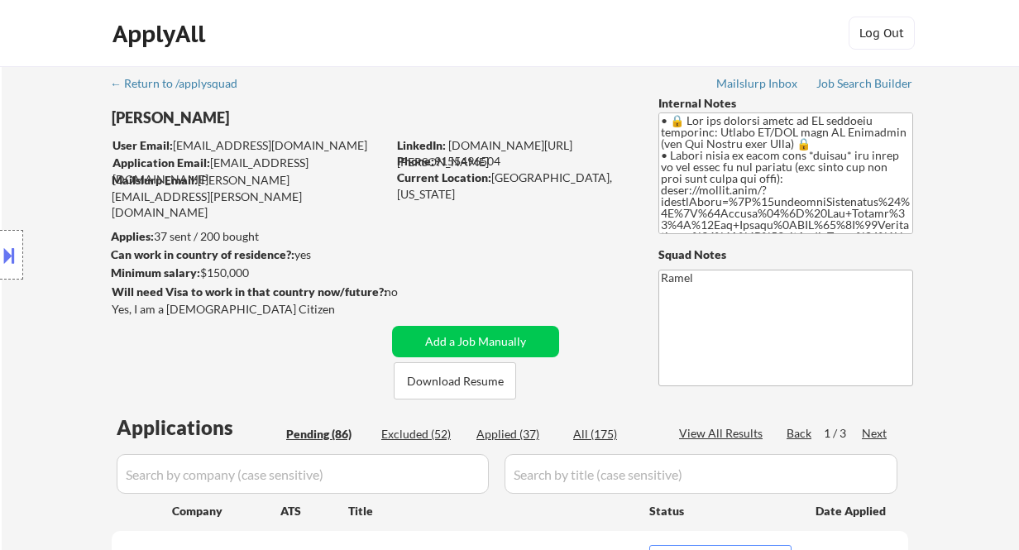
scroll to position [220, 0]
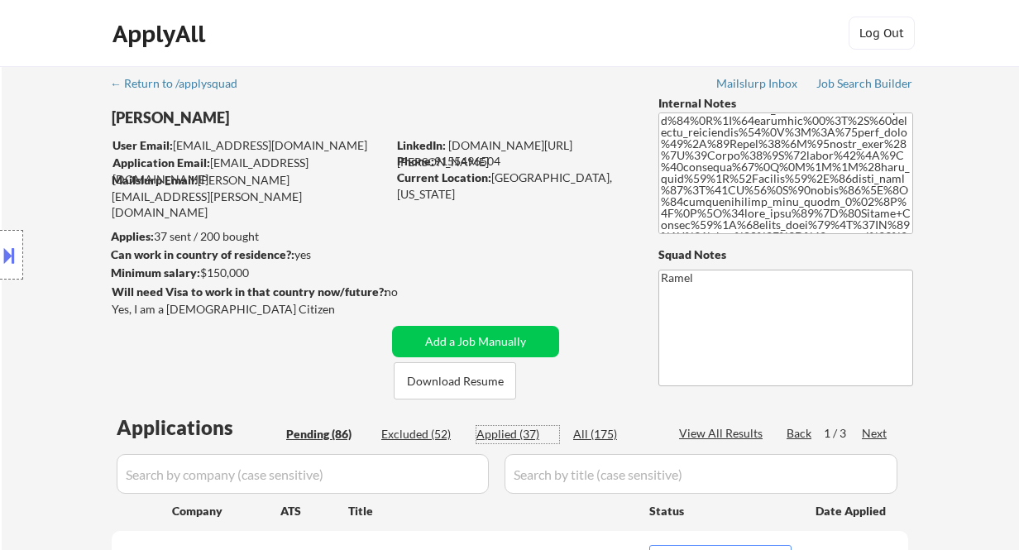
click at [525, 435] on div "Applied (37)" at bounding box center [517, 434] width 83 height 17
click at [479, 156] on div "Phone: 9155496504" at bounding box center [514, 161] width 234 height 17
copy div "9155496504"
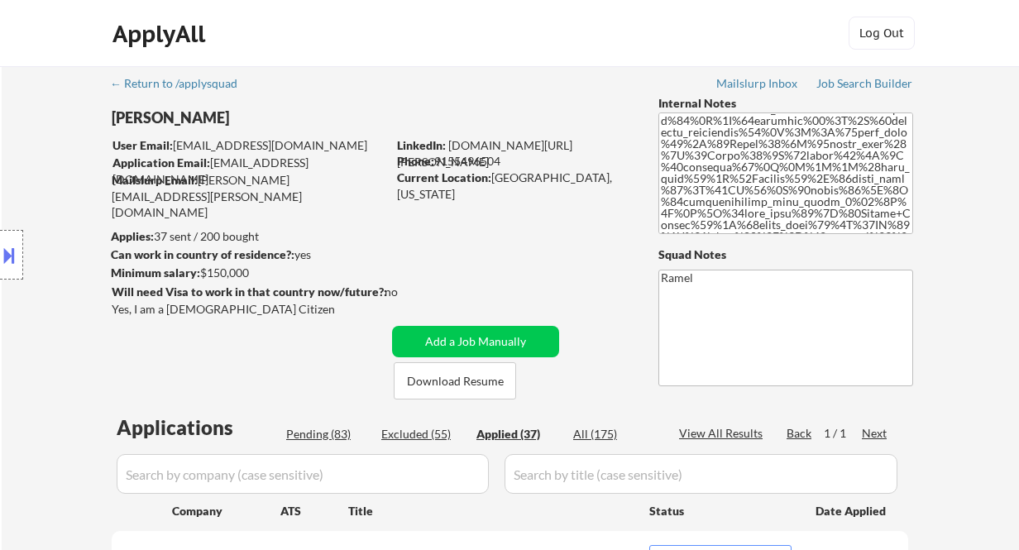
select select ""applied""
click at [482, 163] on div "Phone: 9155496504" at bounding box center [514, 161] width 234 height 17
copy div "9155496504"
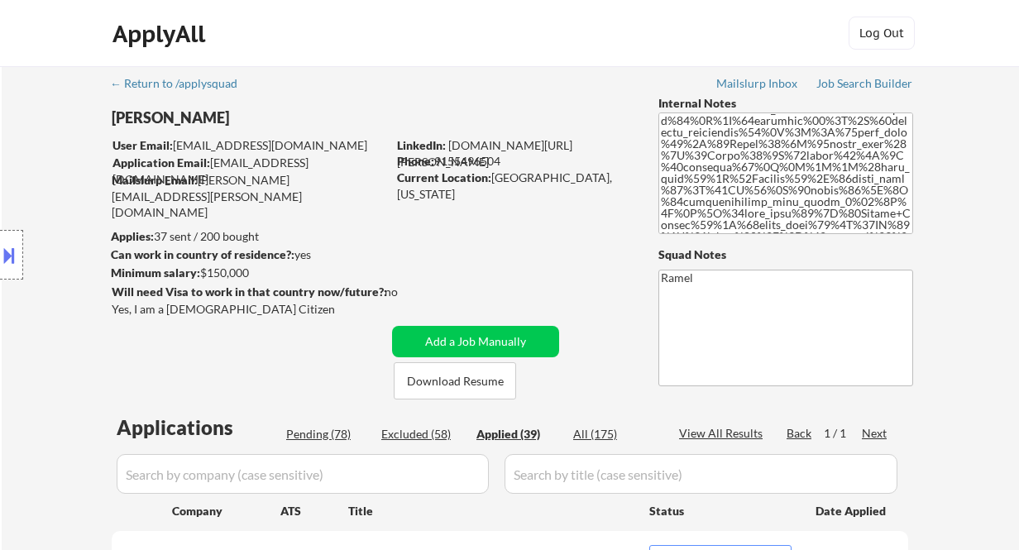
select select ""applied""
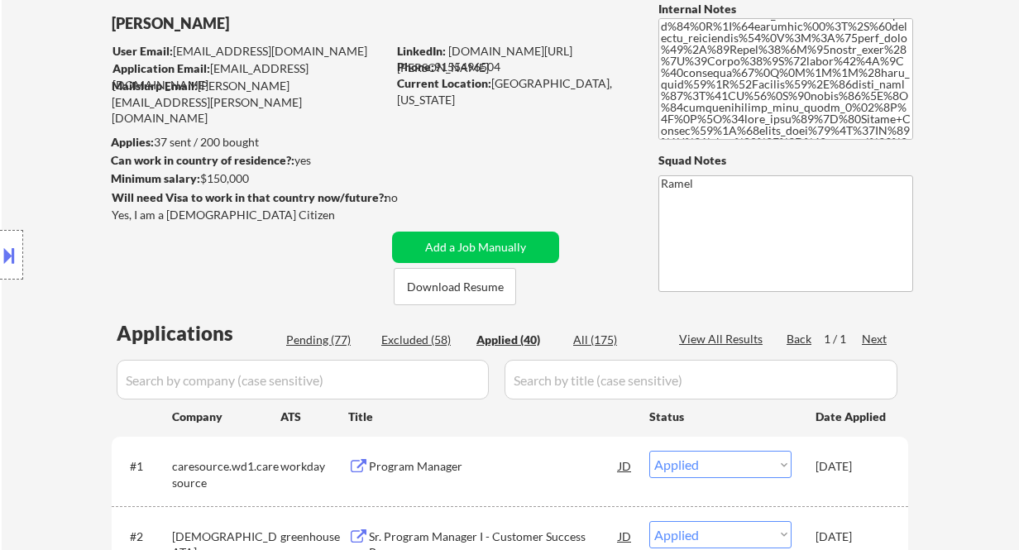
scroll to position [110, 0]
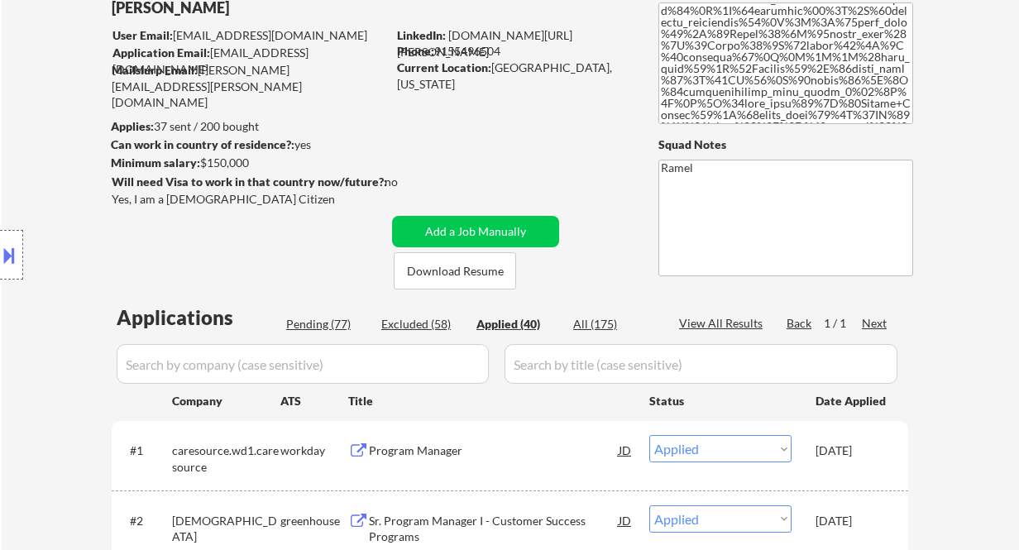
select select ""applied""
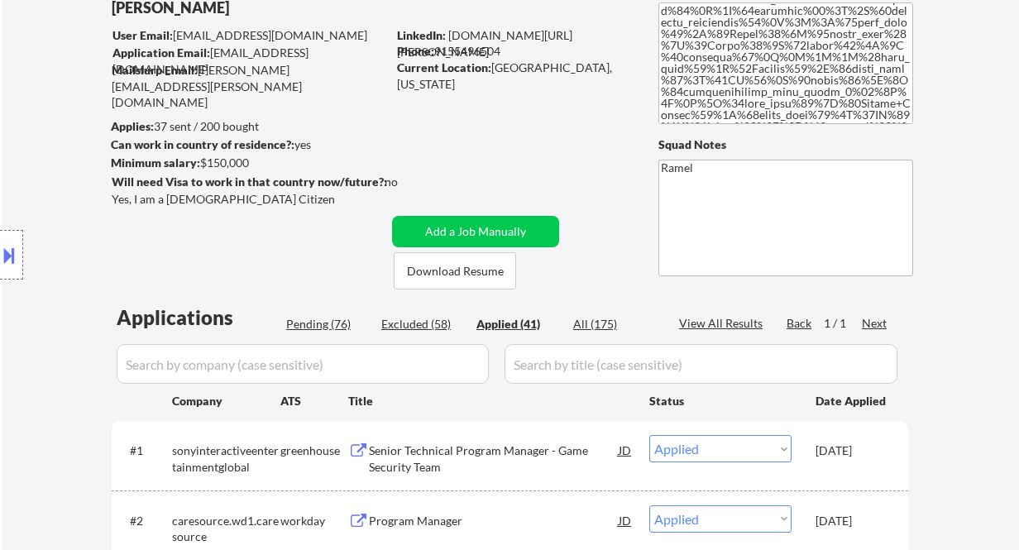
select select ""applied""
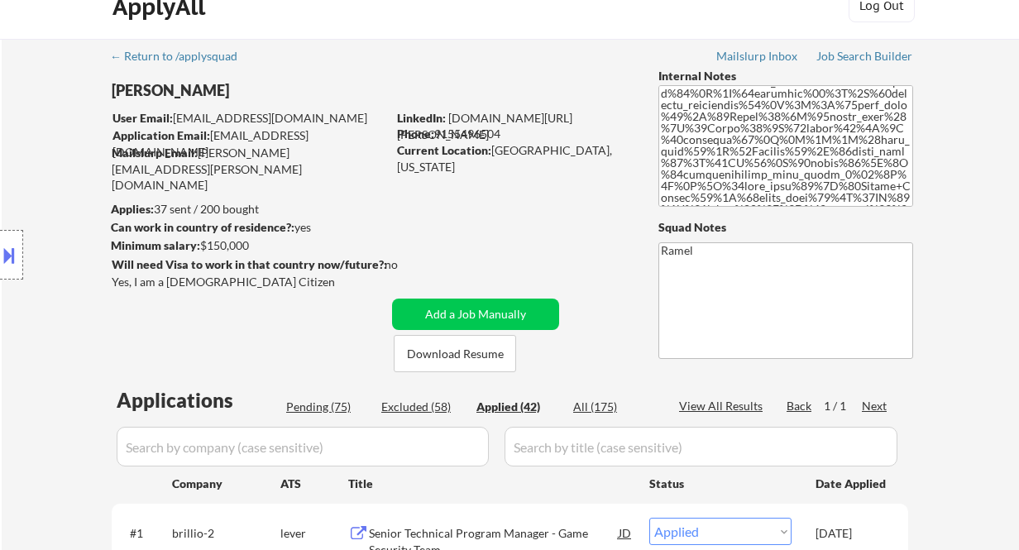
scroll to position [0, 0]
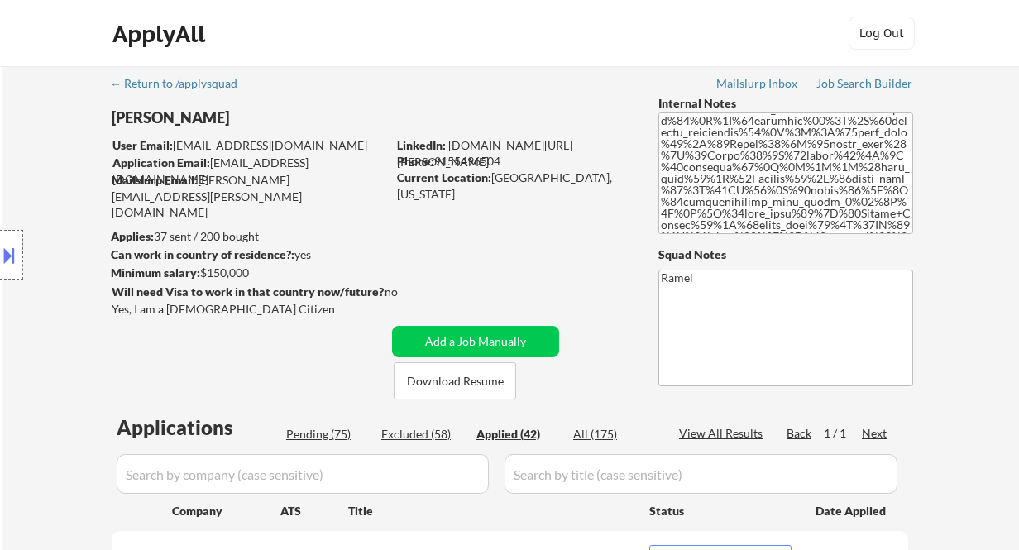
select select ""applied""
click at [486, 159] on div "Phone: 9155496504" at bounding box center [514, 161] width 234 height 17
copy div "9155496504"
select select ""applied""
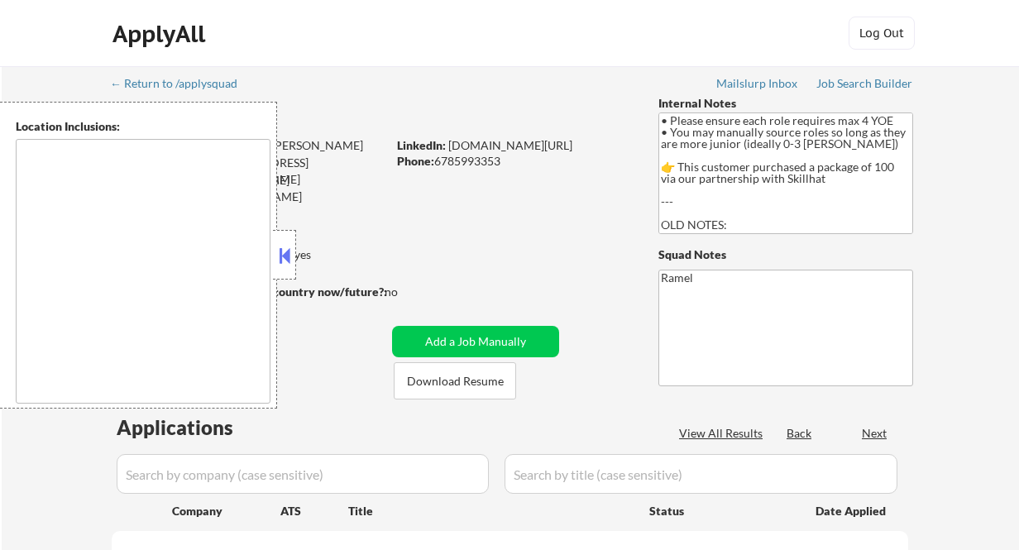
type textarea "[GEOGRAPHIC_DATA], [GEOGRAPHIC_DATA] [GEOGRAPHIC_DATA], [GEOGRAPHIC_DATA] [GEOG…"
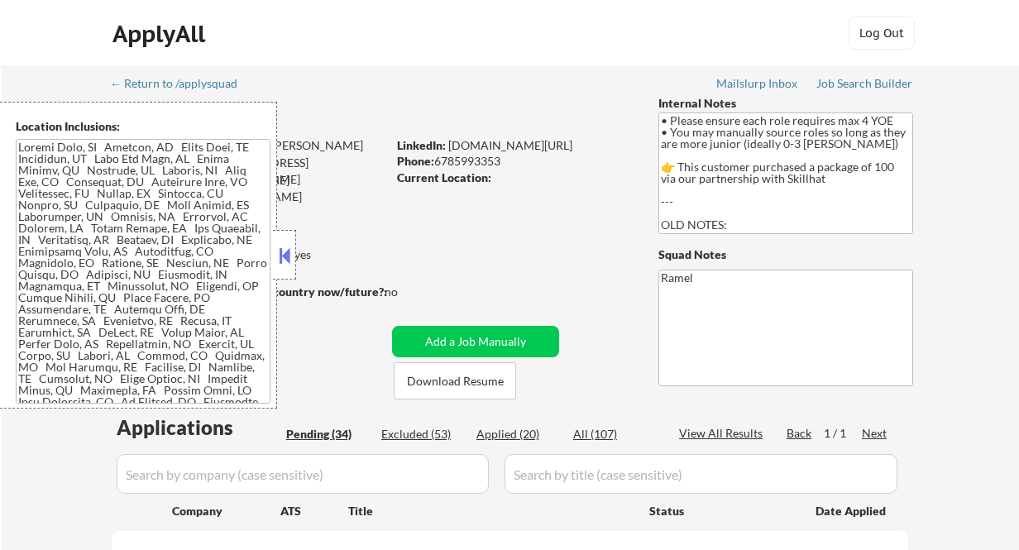
click at [294, 256] on div at bounding box center [284, 255] width 23 height 50
select select ""pending""
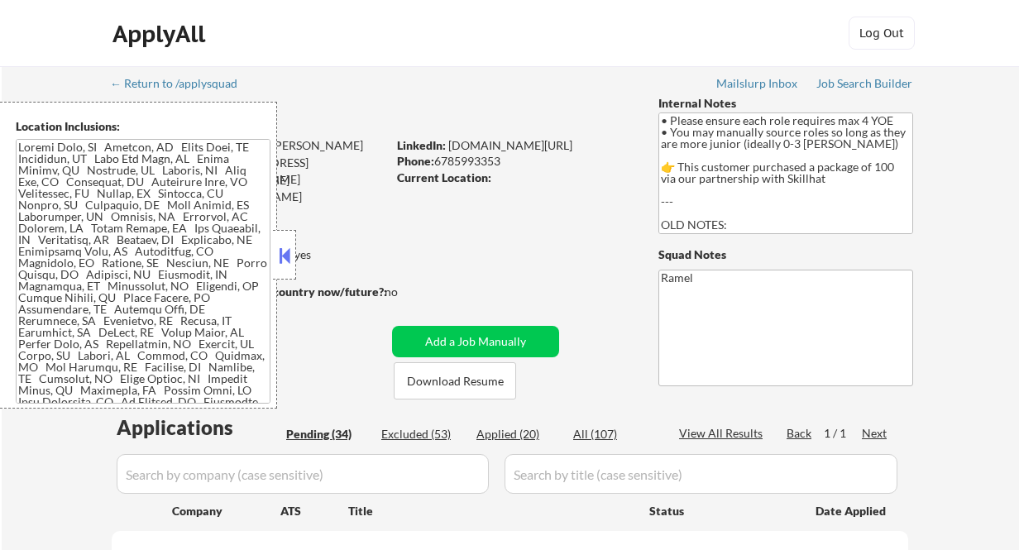
select select ""pending""
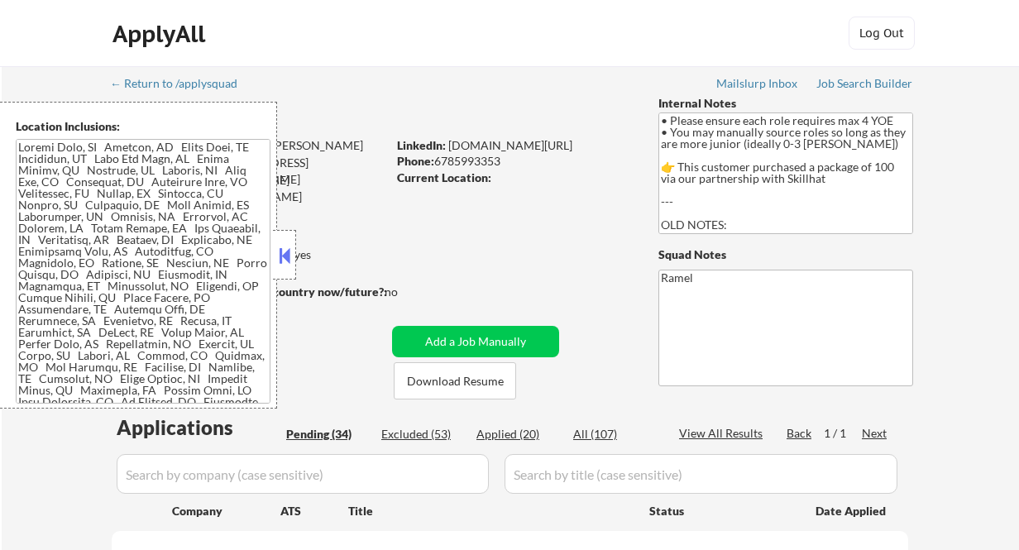
select select ""pending""
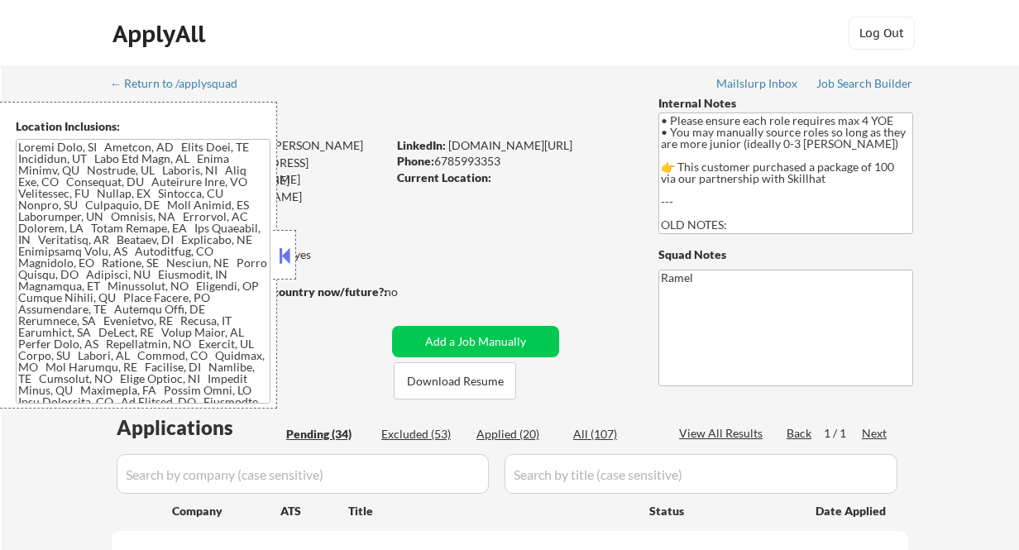
select select ""pending""
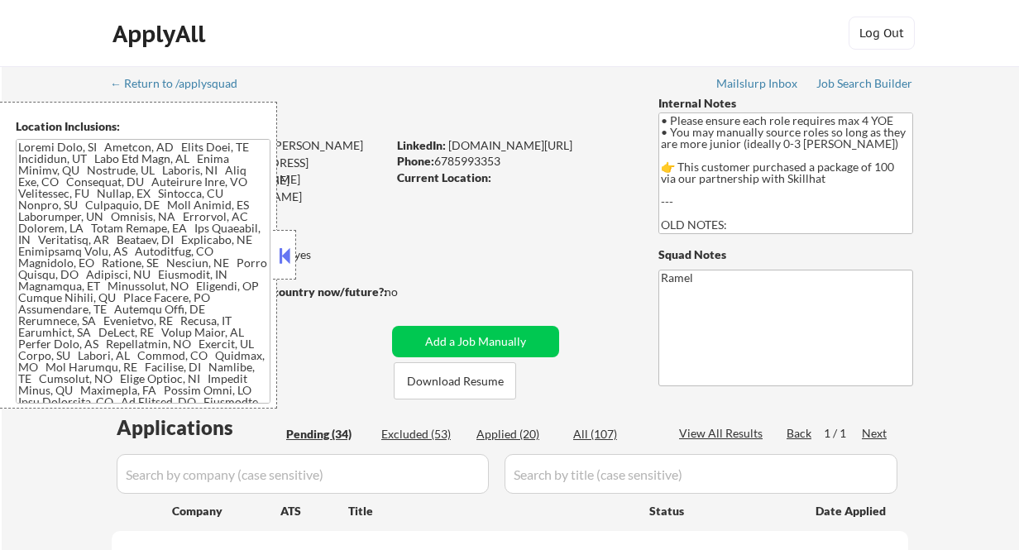
select select ""pending""
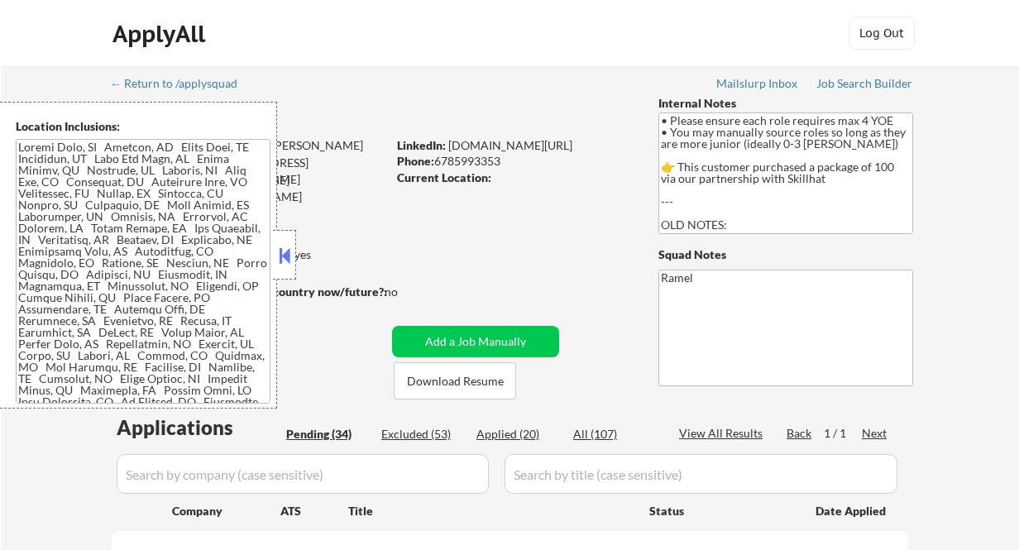
select select ""pending""
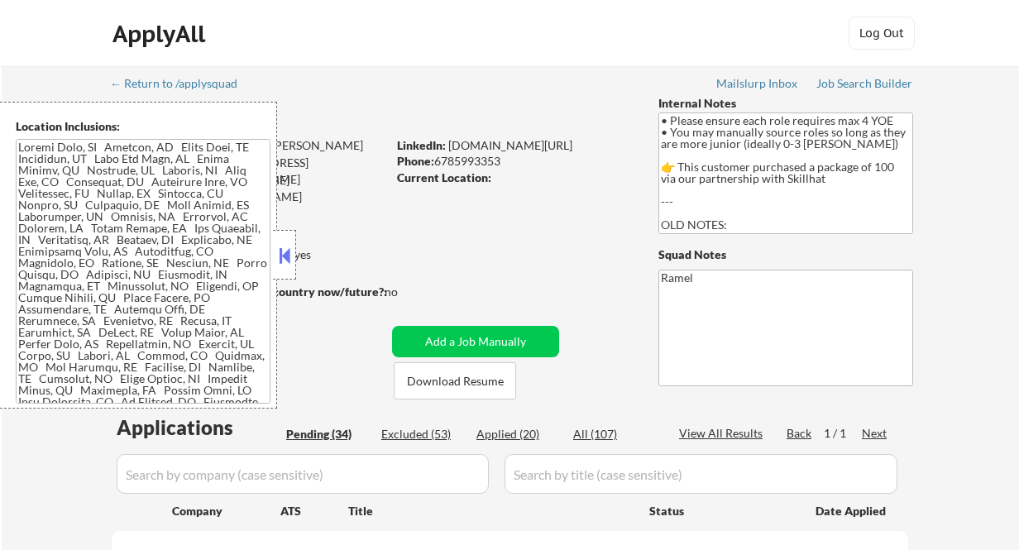
select select ""pending""
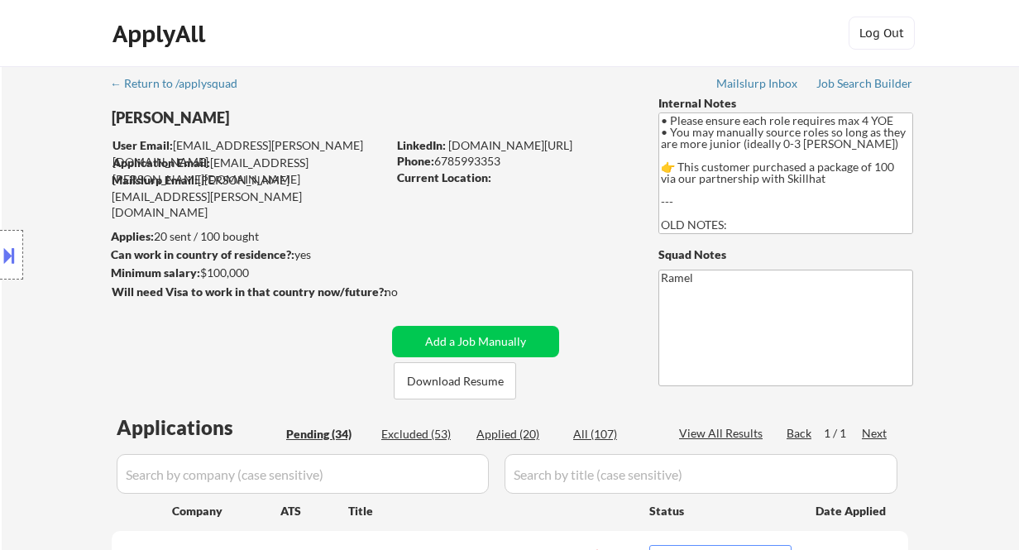
click at [35, 142] on div "Location Inclusions:" at bounding box center [148, 255] width 296 height 307
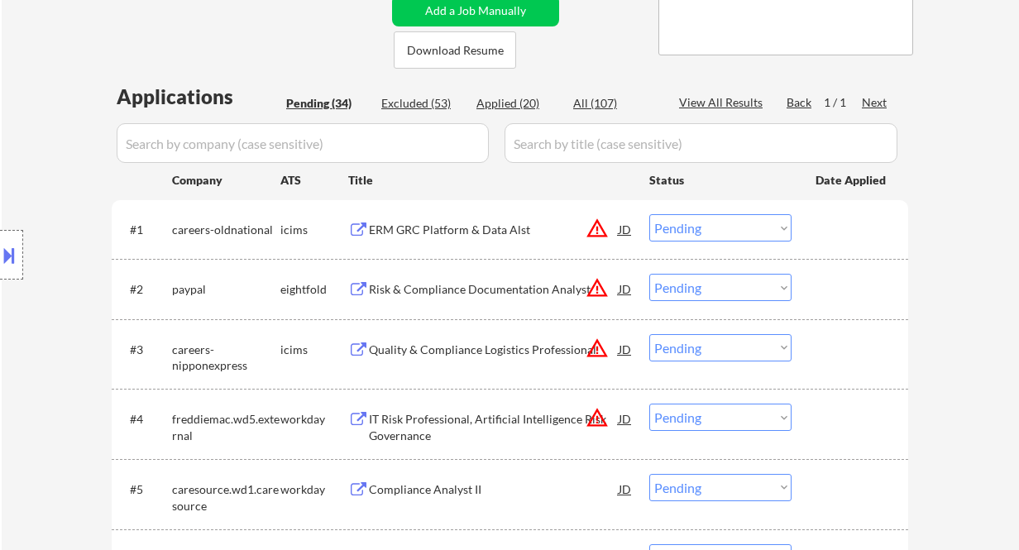
scroll to position [110, 0]
